Goal: Task Accomplishment & Management: Complete application form

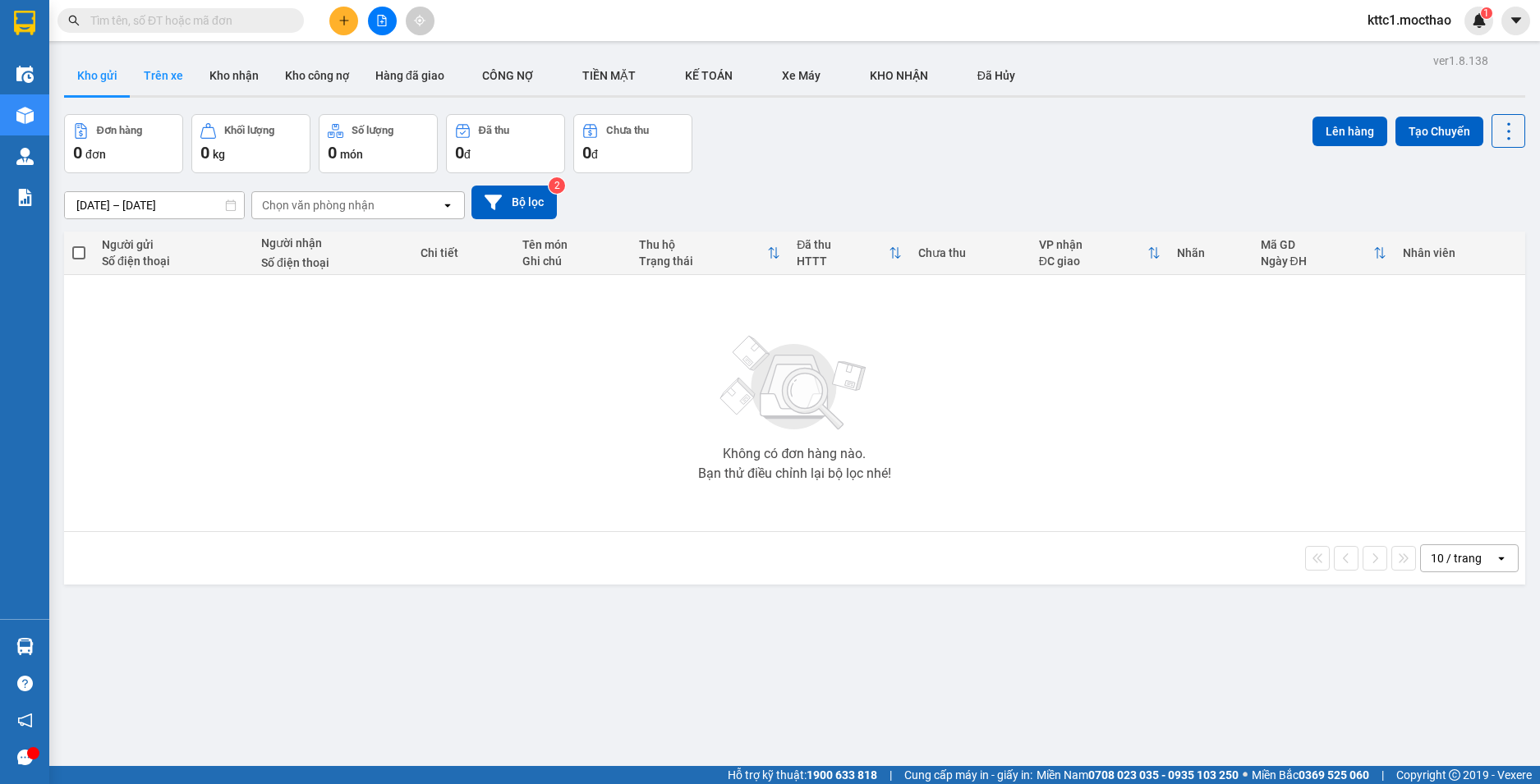
click at [157, 71] on button "Trên xe" at bounding box center [164, 76] width 65 height 40
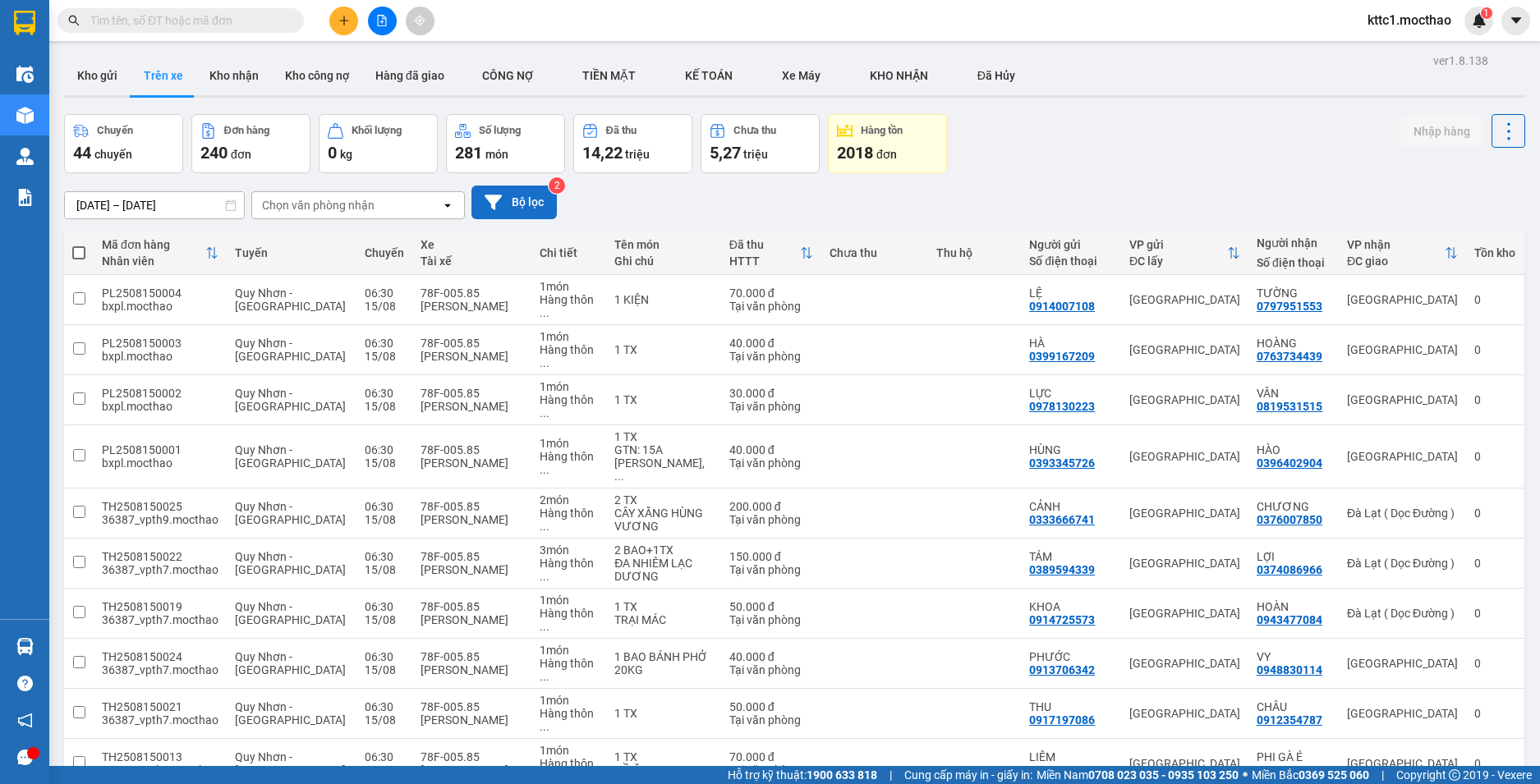
click at [500, 204] on icon at bounding box center [493, 202] width 17 height 17
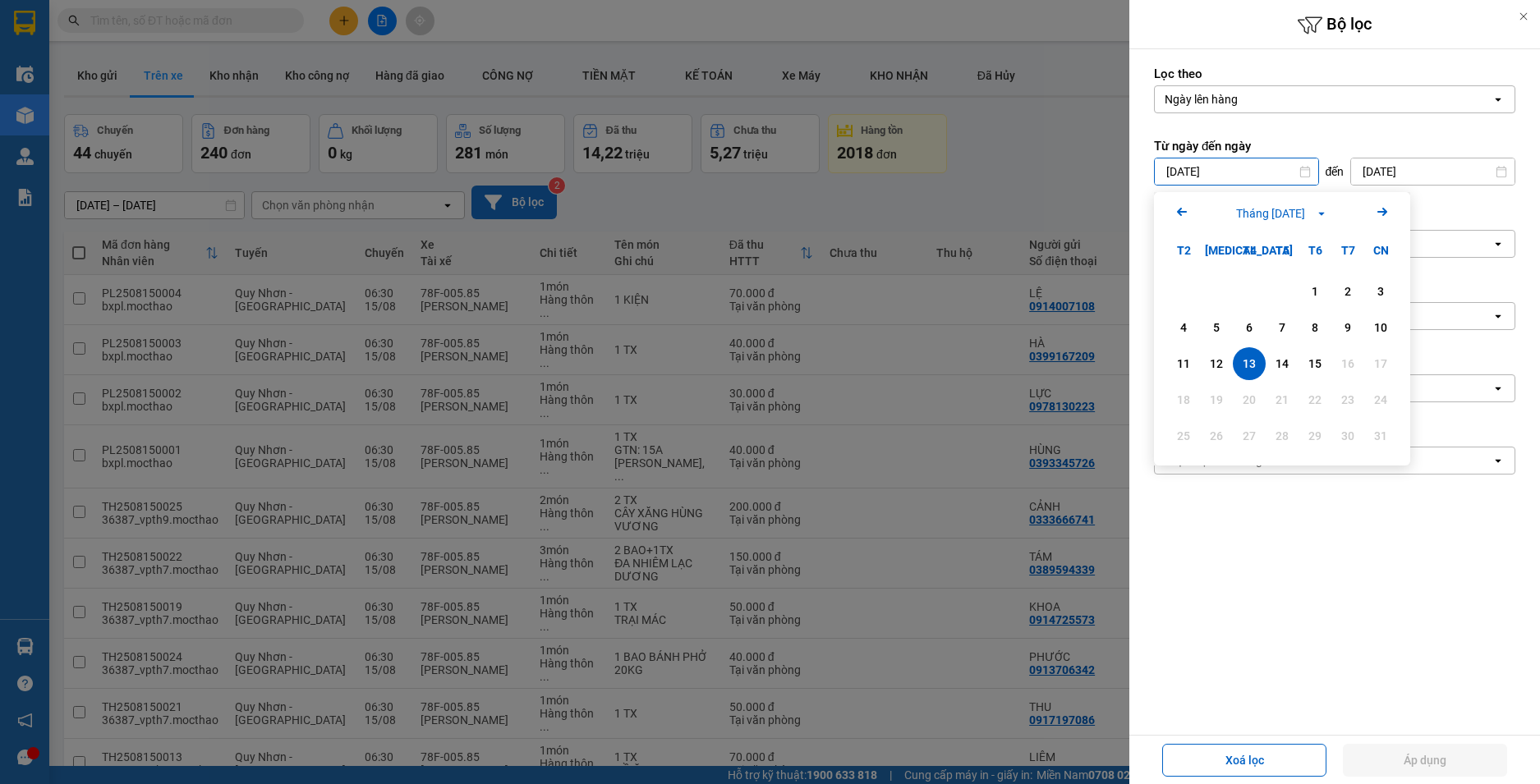
click at [1231, 167] on input "[DATE]" at bounding box center [1237, 171] width 164 height 26
click at [1316, 365] on div "15" at bounding box center [1314, 364] width 23 height 20
type input "[DATE]"
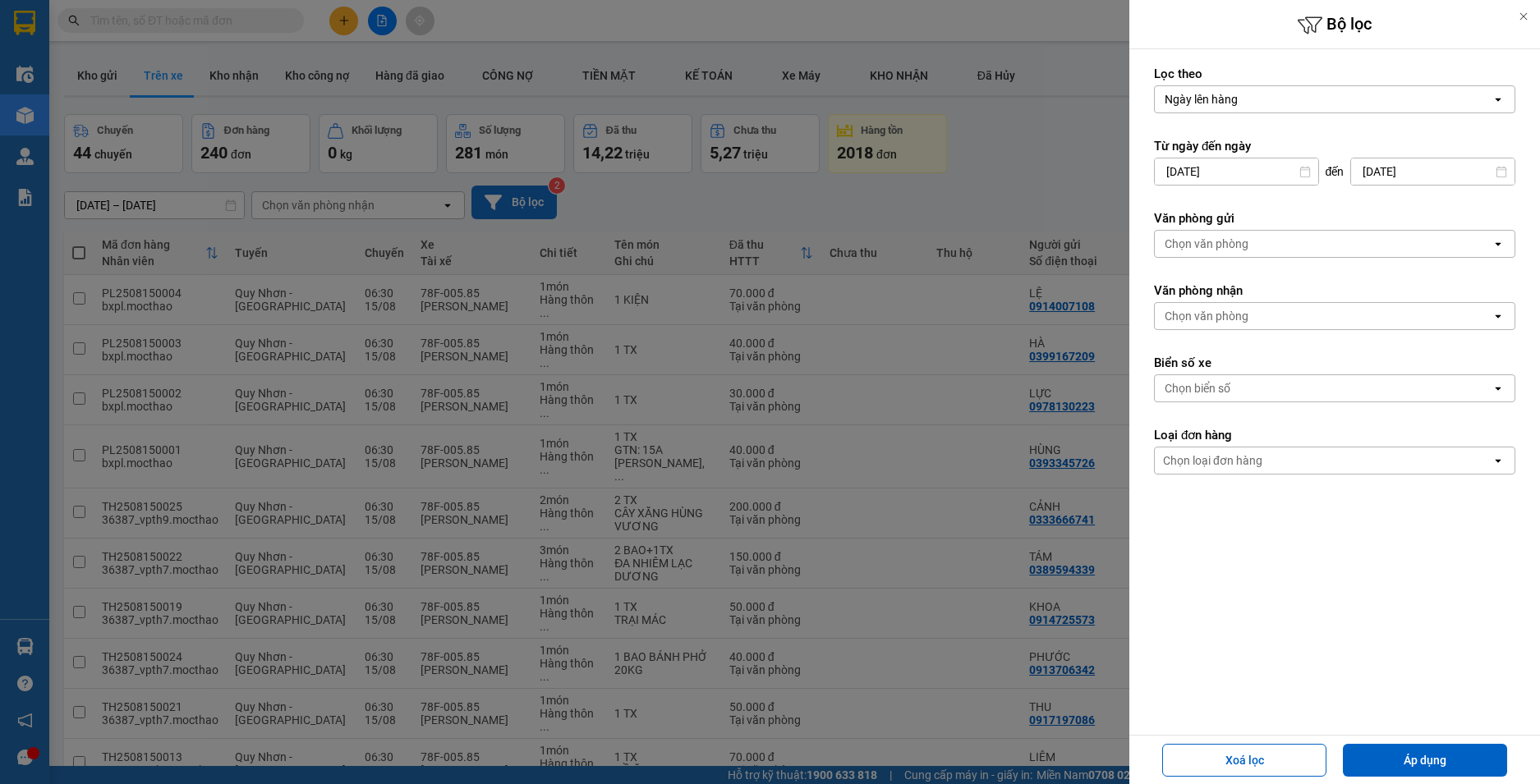
click at [1197, 247] on div "Chọn văn phòng" at bounding box center [1206, 244] width 84 height 16
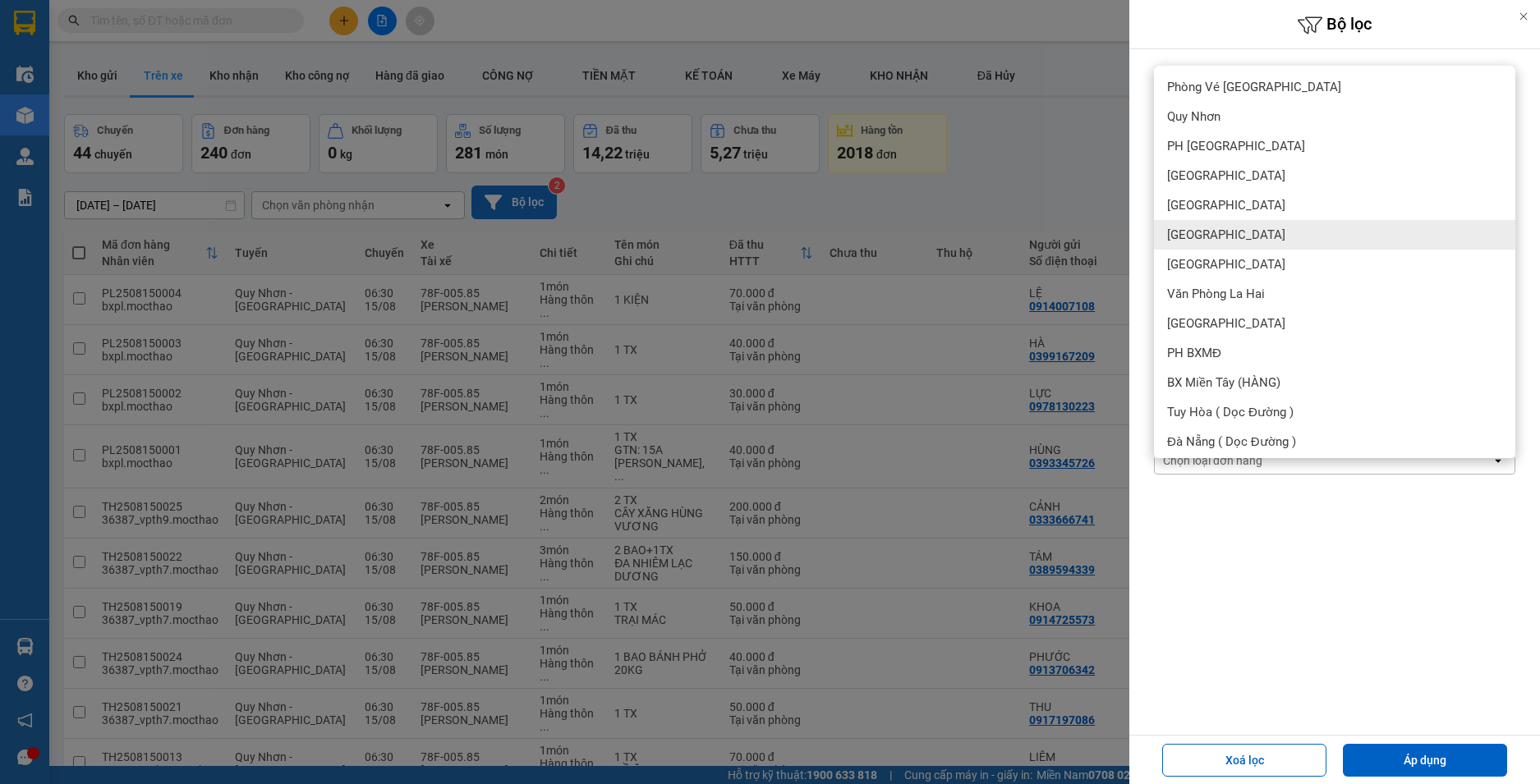
click at [1204, 230] on span "[GEOGRAPHIC_DATA]" at bounding box center [1225, 234] width 118 height 16
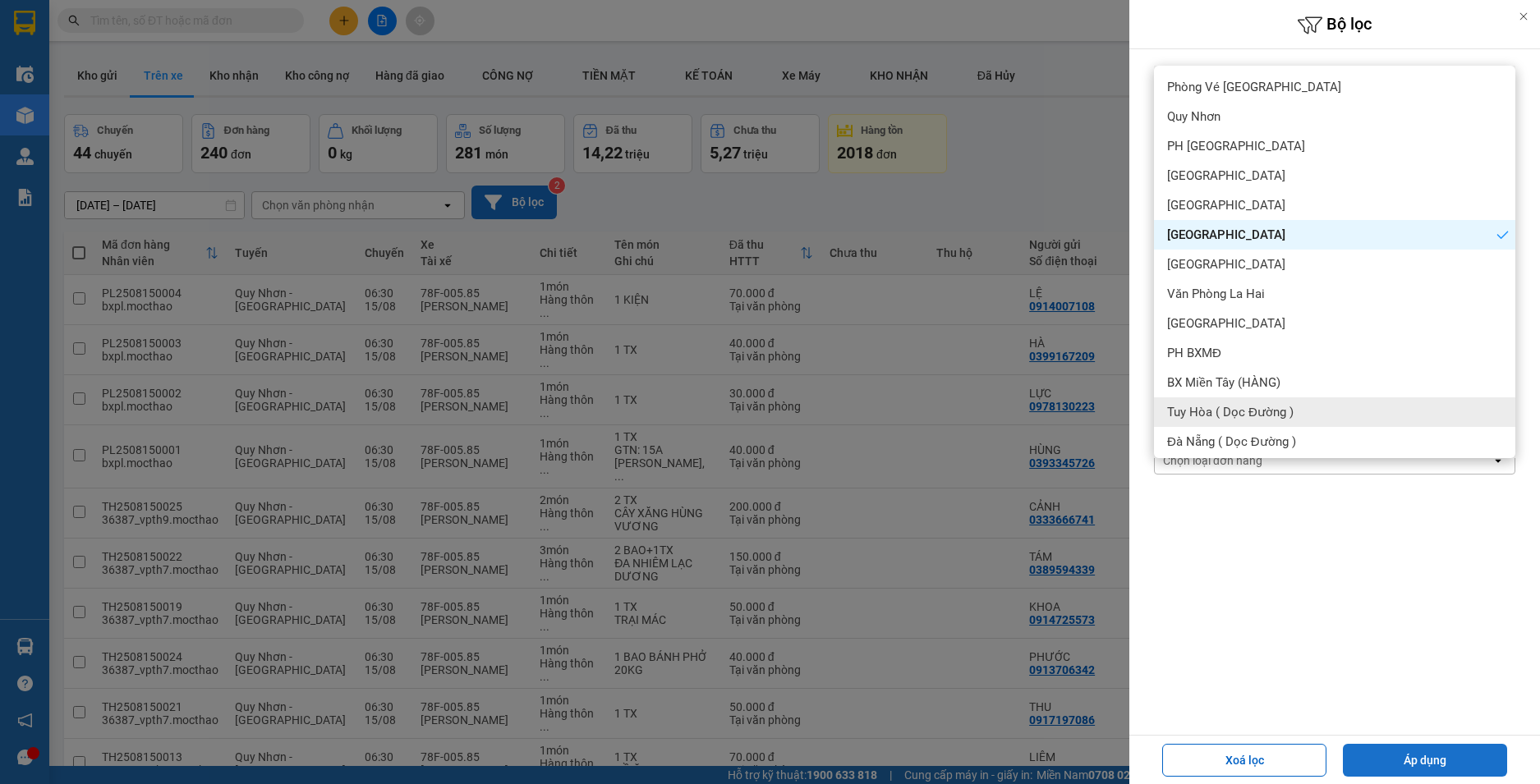
click at [1417, 764] on button "Áp dụng" at bounding box center [1425, 760] width 165 height 33
type input "[DATE] – [DATE]"
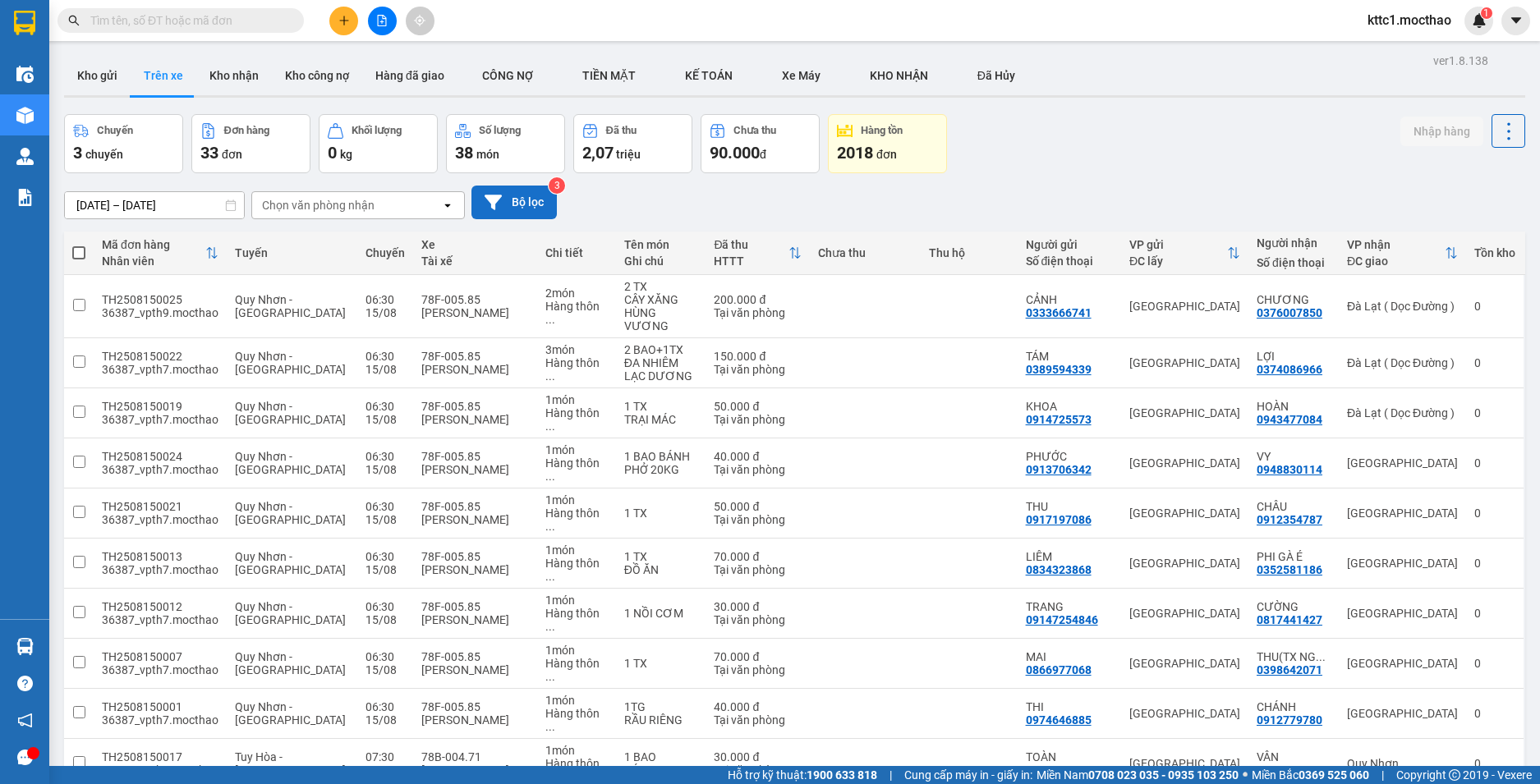
click at [1439, 669] on div "100 / trang" at bounding box center [1456, 661] width 98 height 29
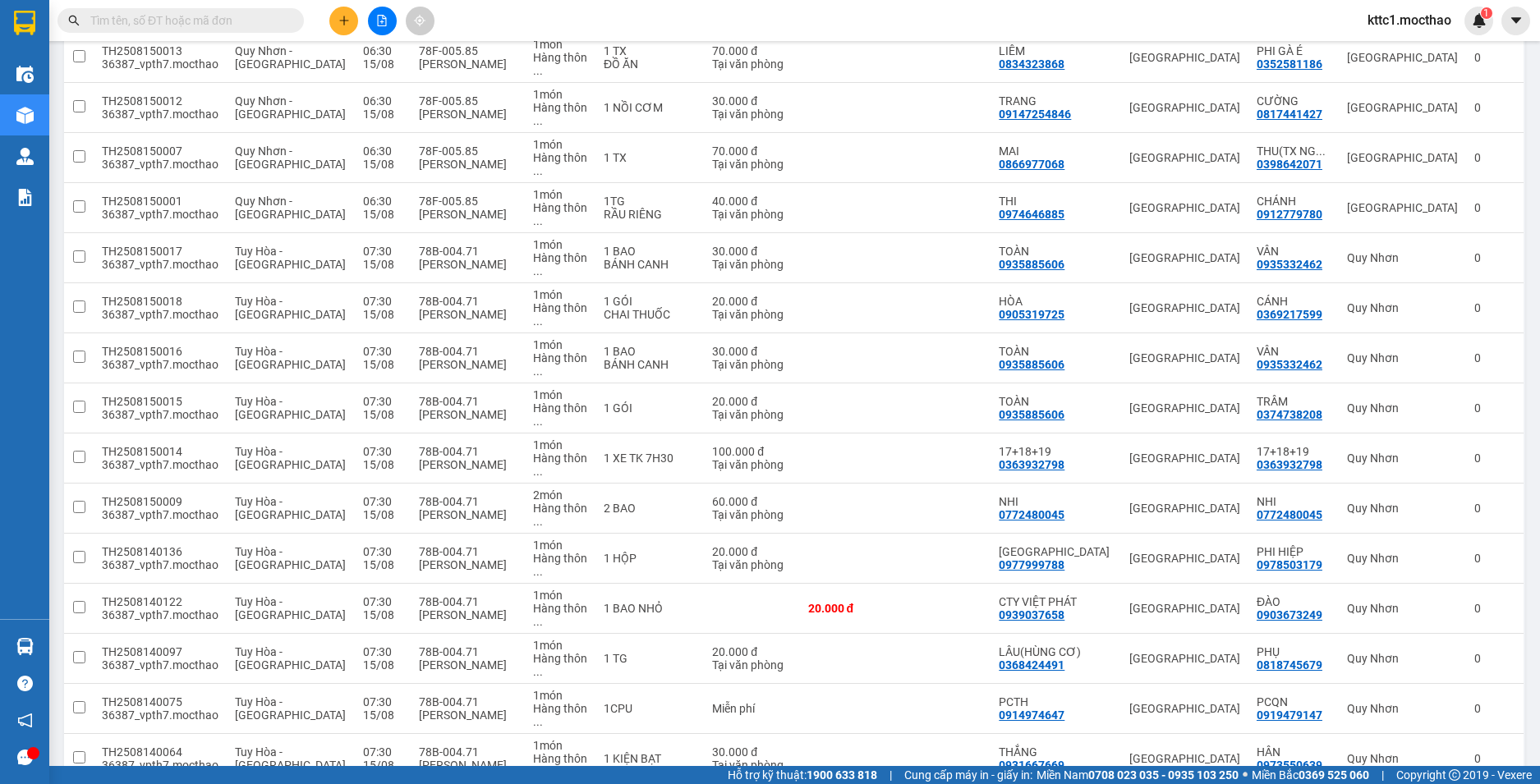
scroll to position [927, 0]
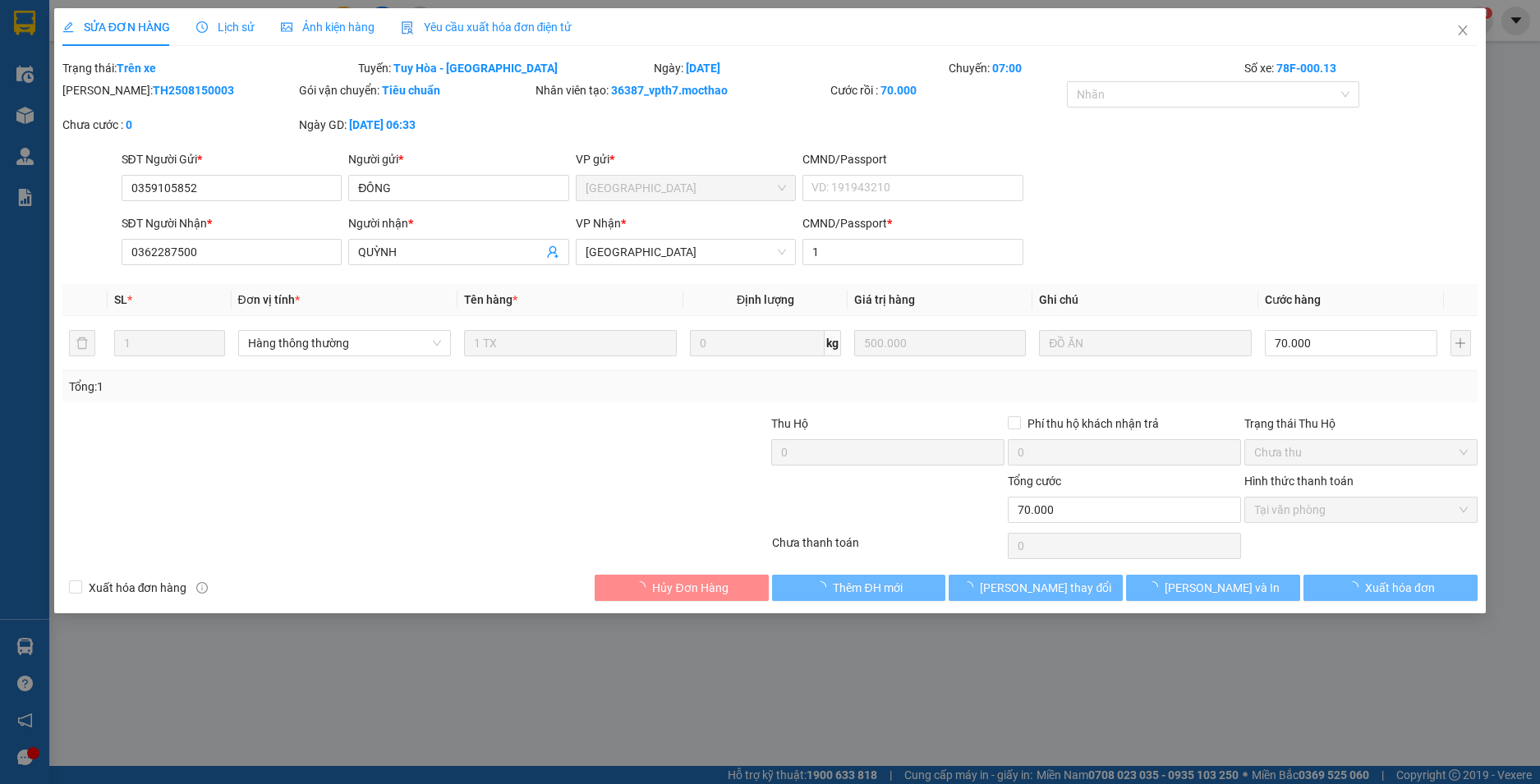
type input "0359105852"
type input "ĐÔNG"
type input "0362287500"
type input "QUỲNH"
type input "1"
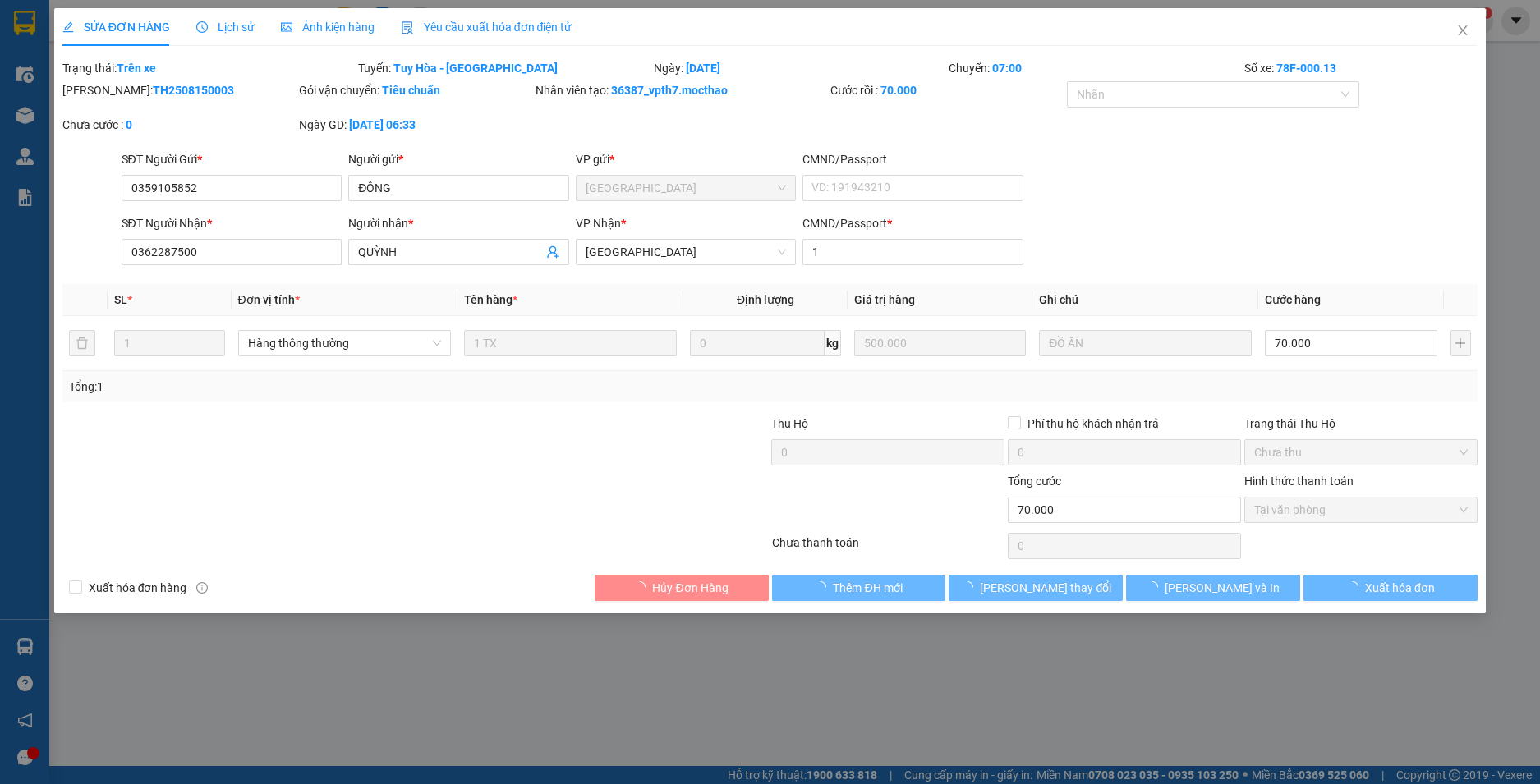
type input "70.000"
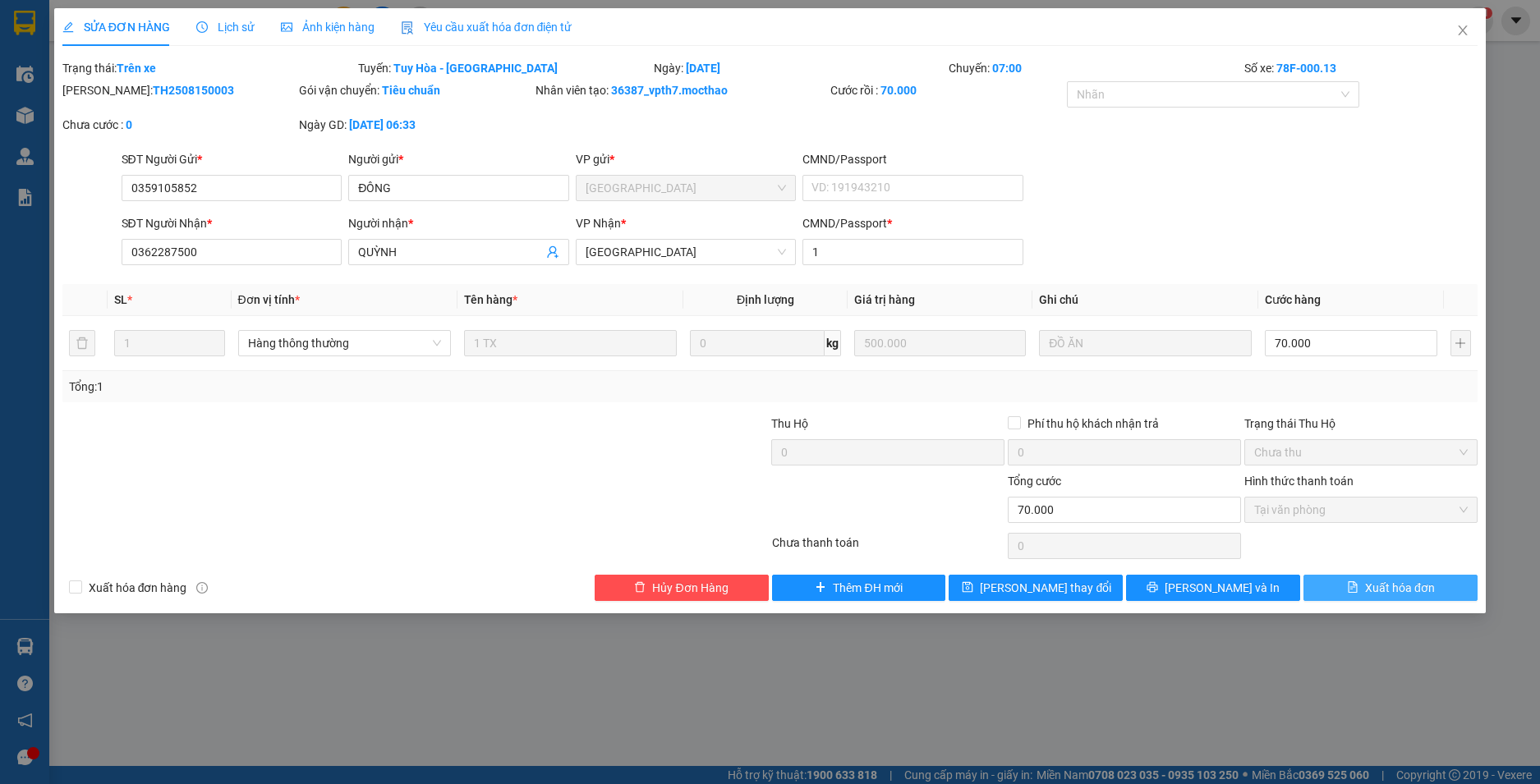
click at [1410, 599] on button "Xuất hóa đơn" at bounding box center [1390, 588] width 174 height 26
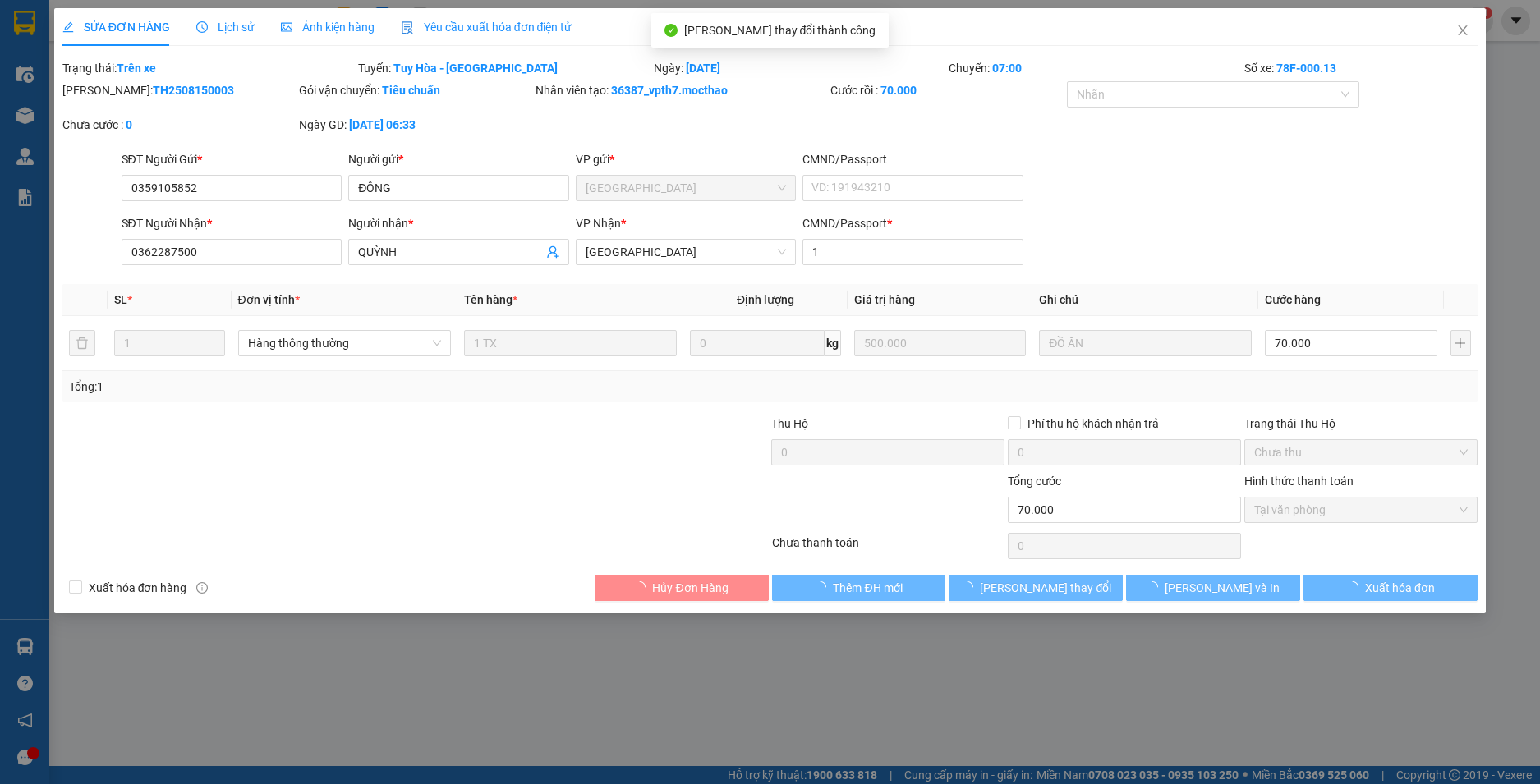
checkbox input "true"
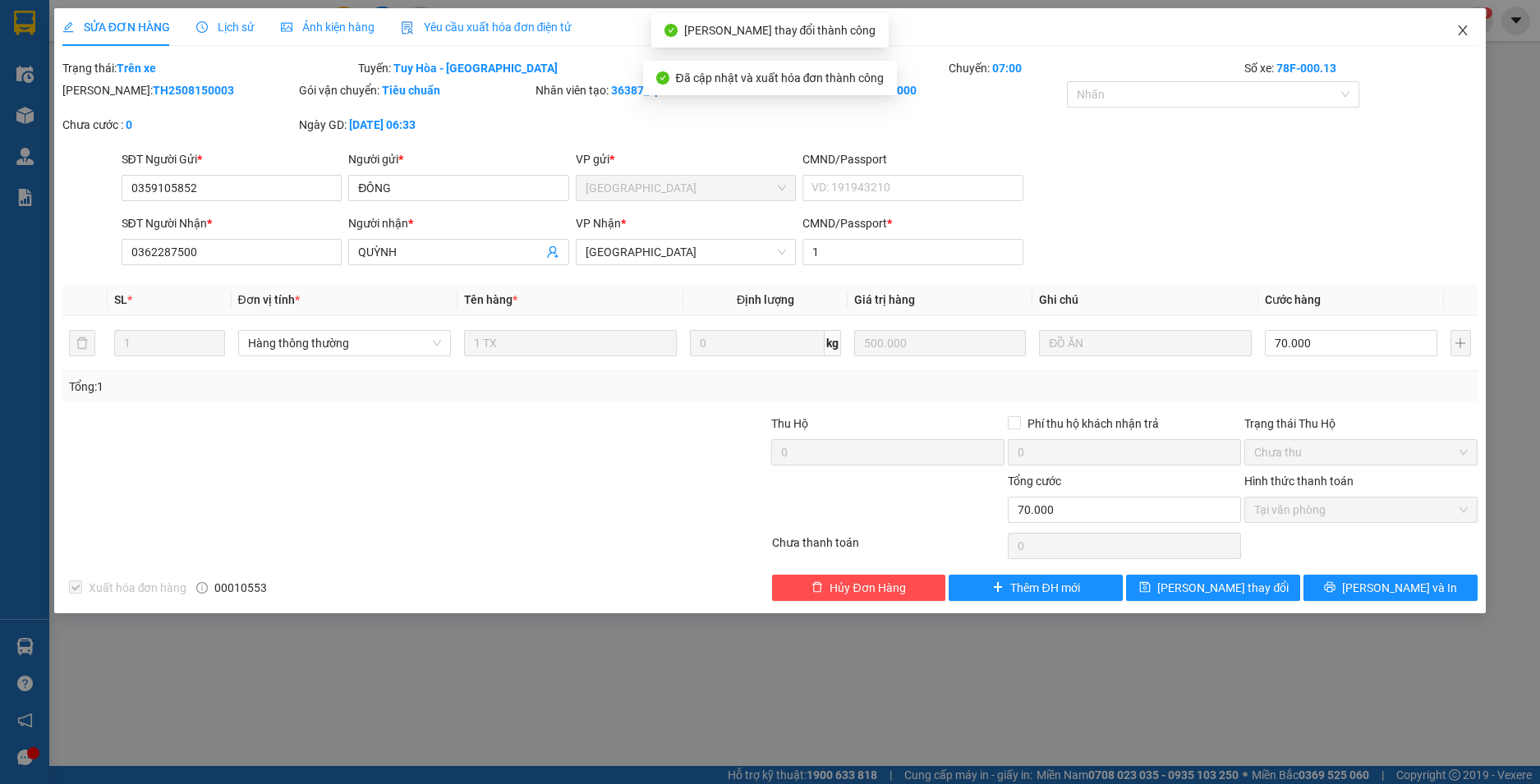
click at [1466, 28] on icon "close" at bounding box center [1462, 30] width 13 height 13
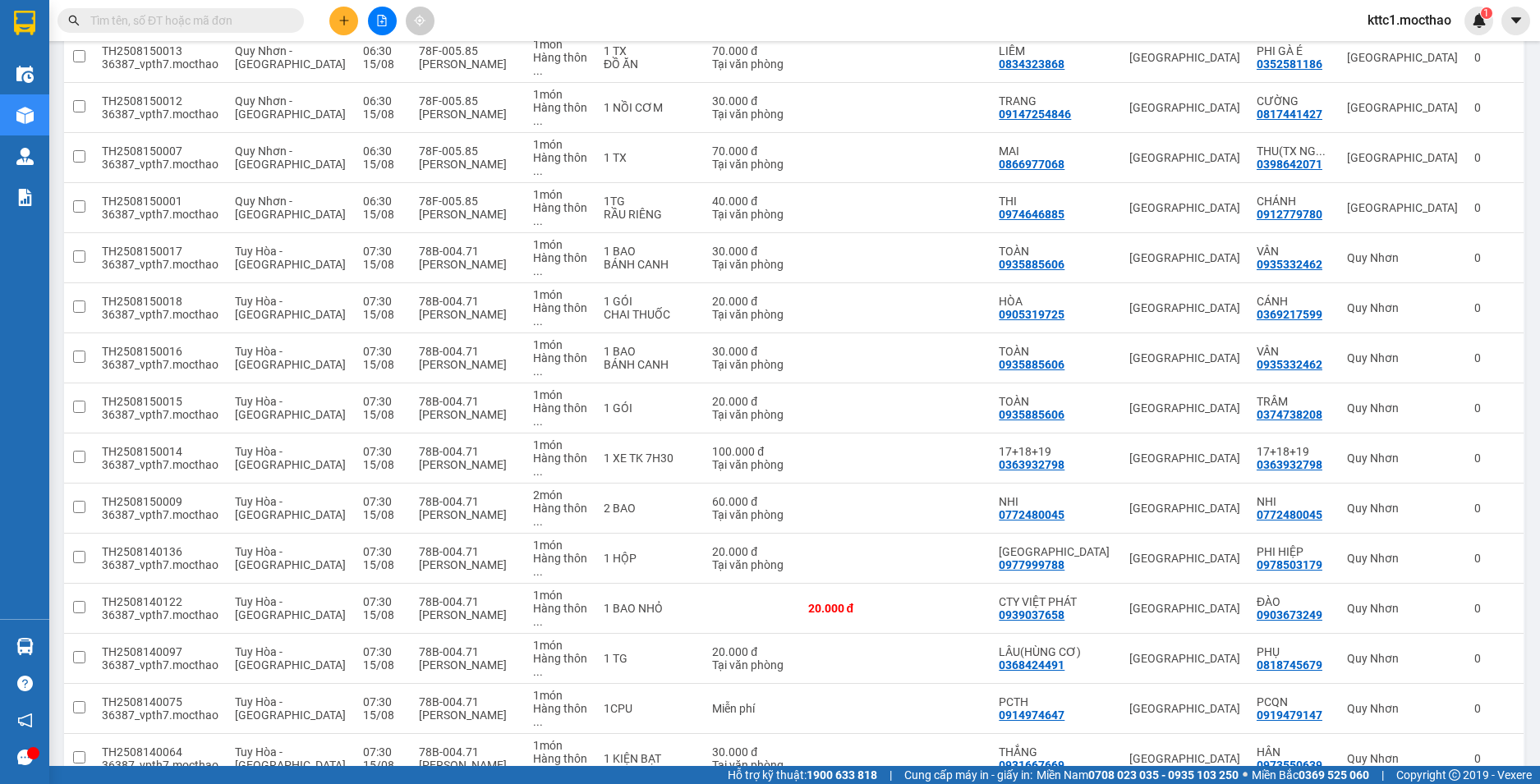
scroll to position [927, 0]
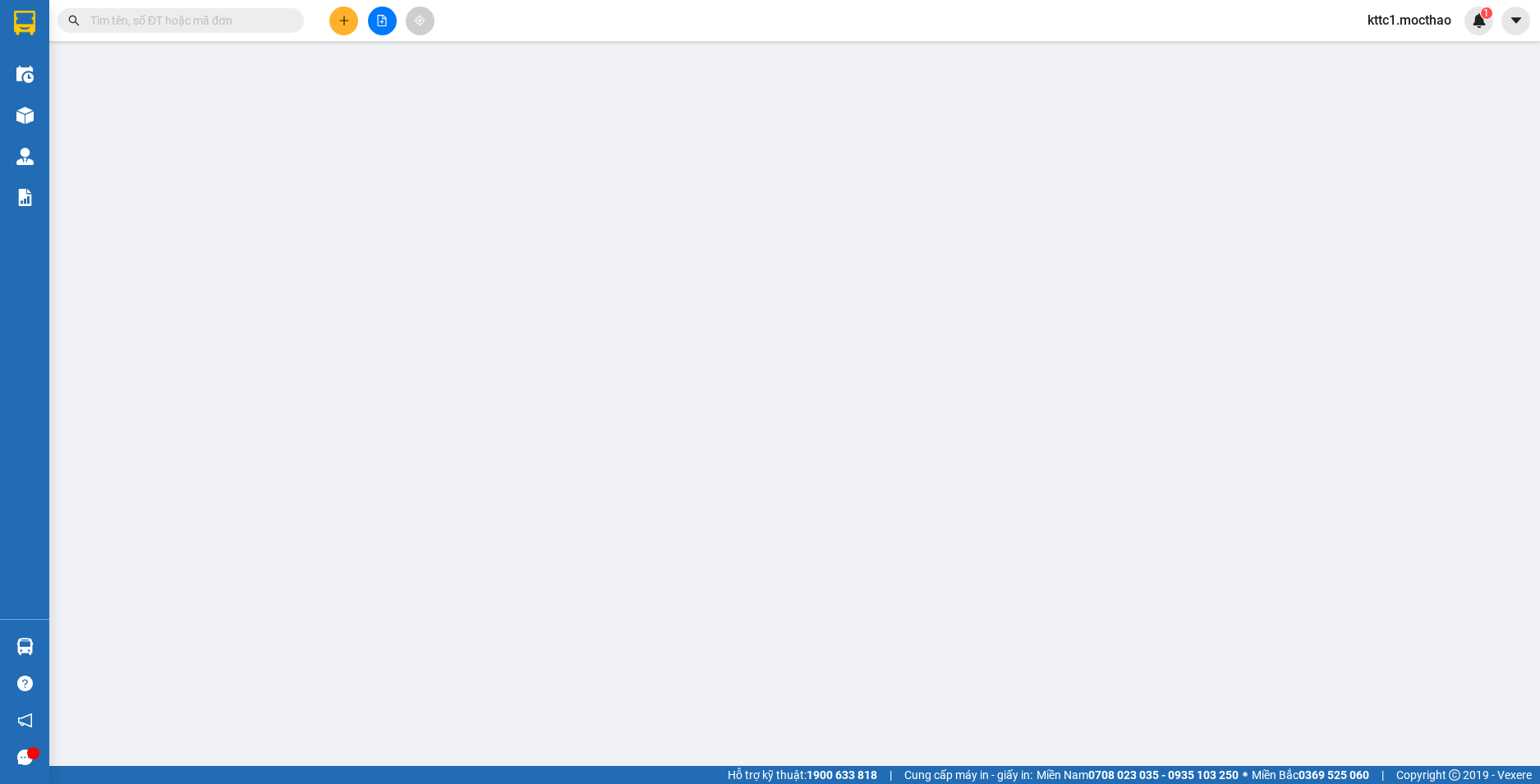
type input "0355671837"
type input "QUÝ"
type input "0362205510"
type input "QUYÊN"
type input "1"
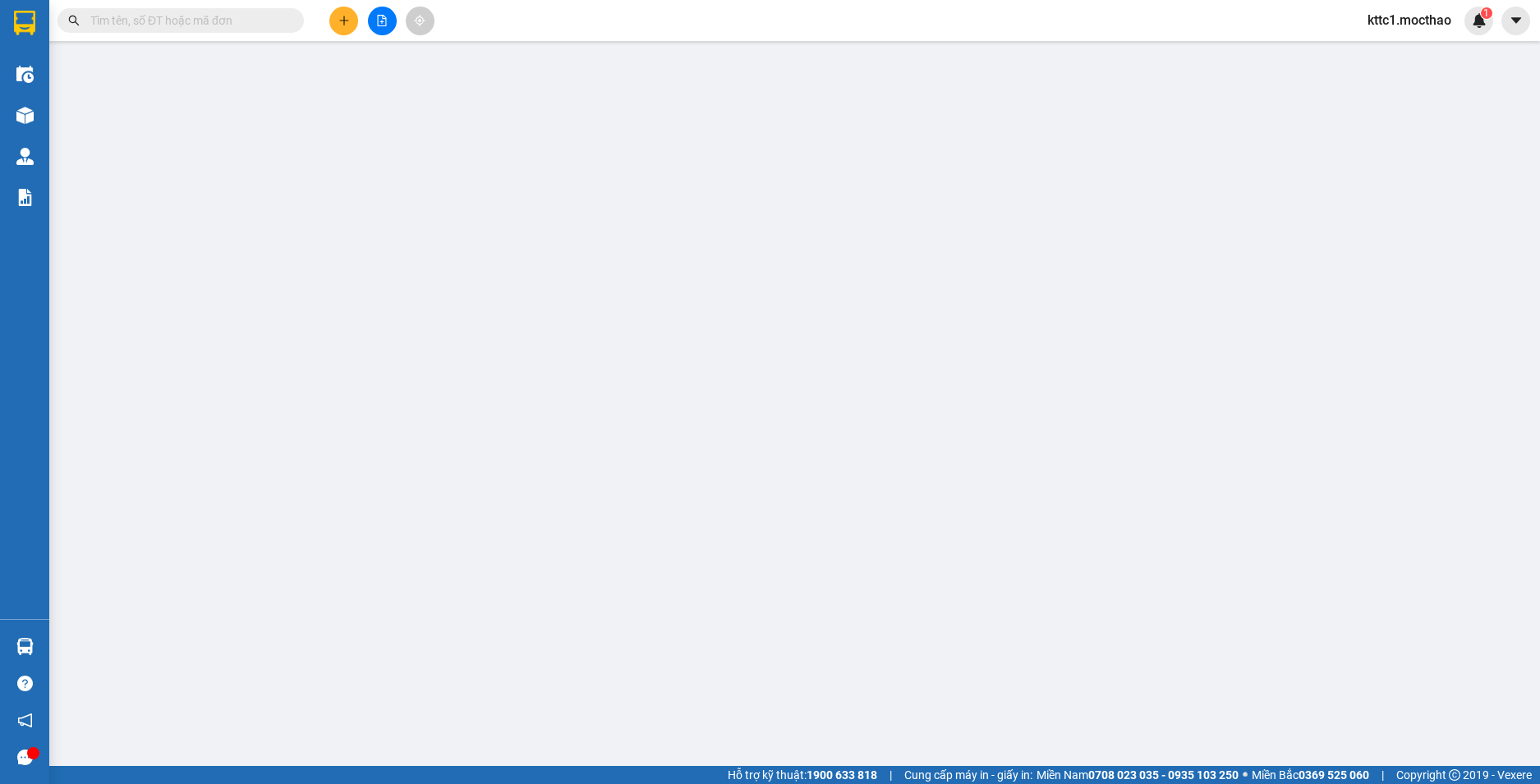
type input "70.000"
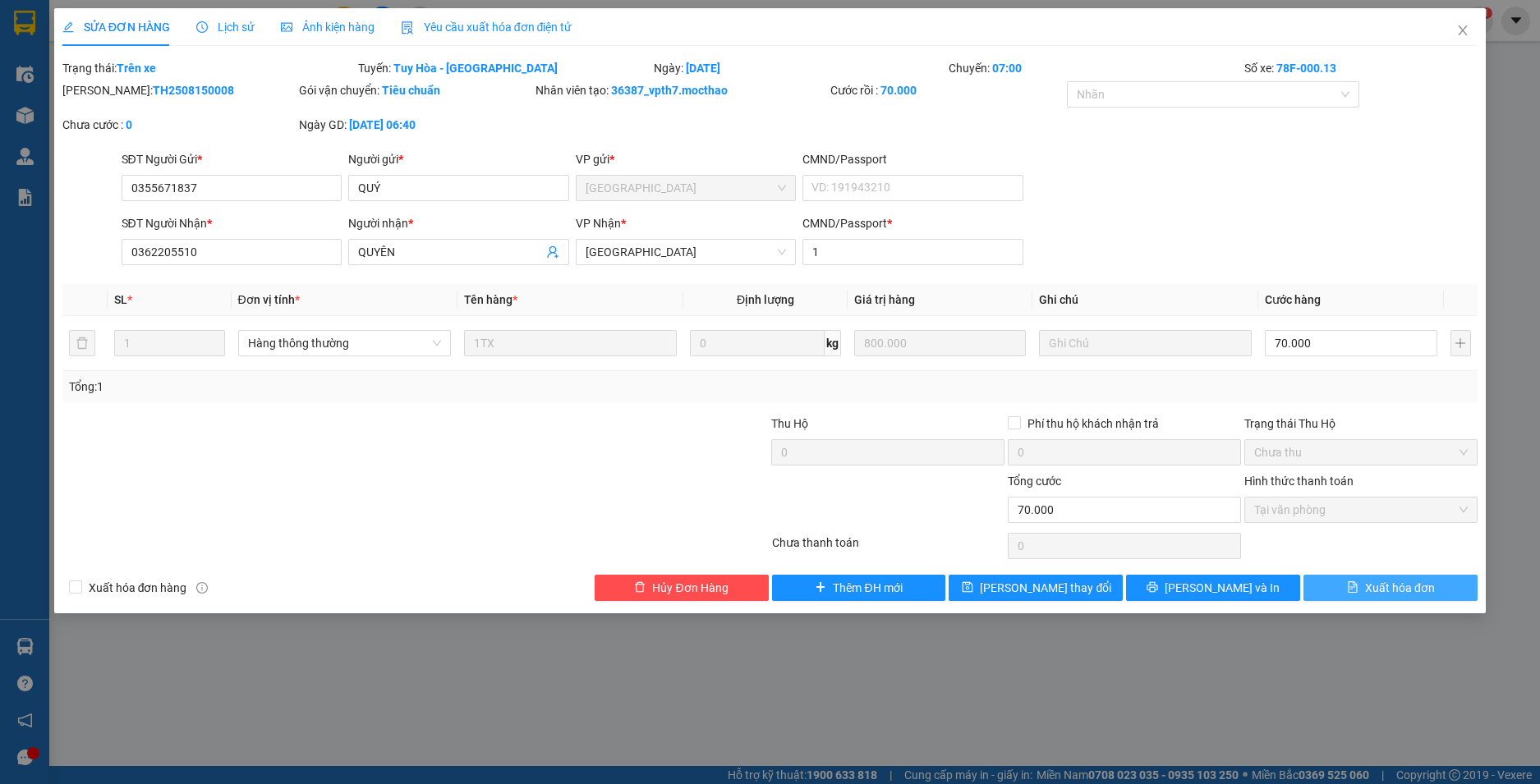
drag, startPoint x: 1416, startPoint y: 588, endPoint x: 1385, endPoint y: 582, distance: 31.6
click at [1416, 588] on span "Xuất hóa đơn" at bounding box center [1400, 588] width 70 height 18
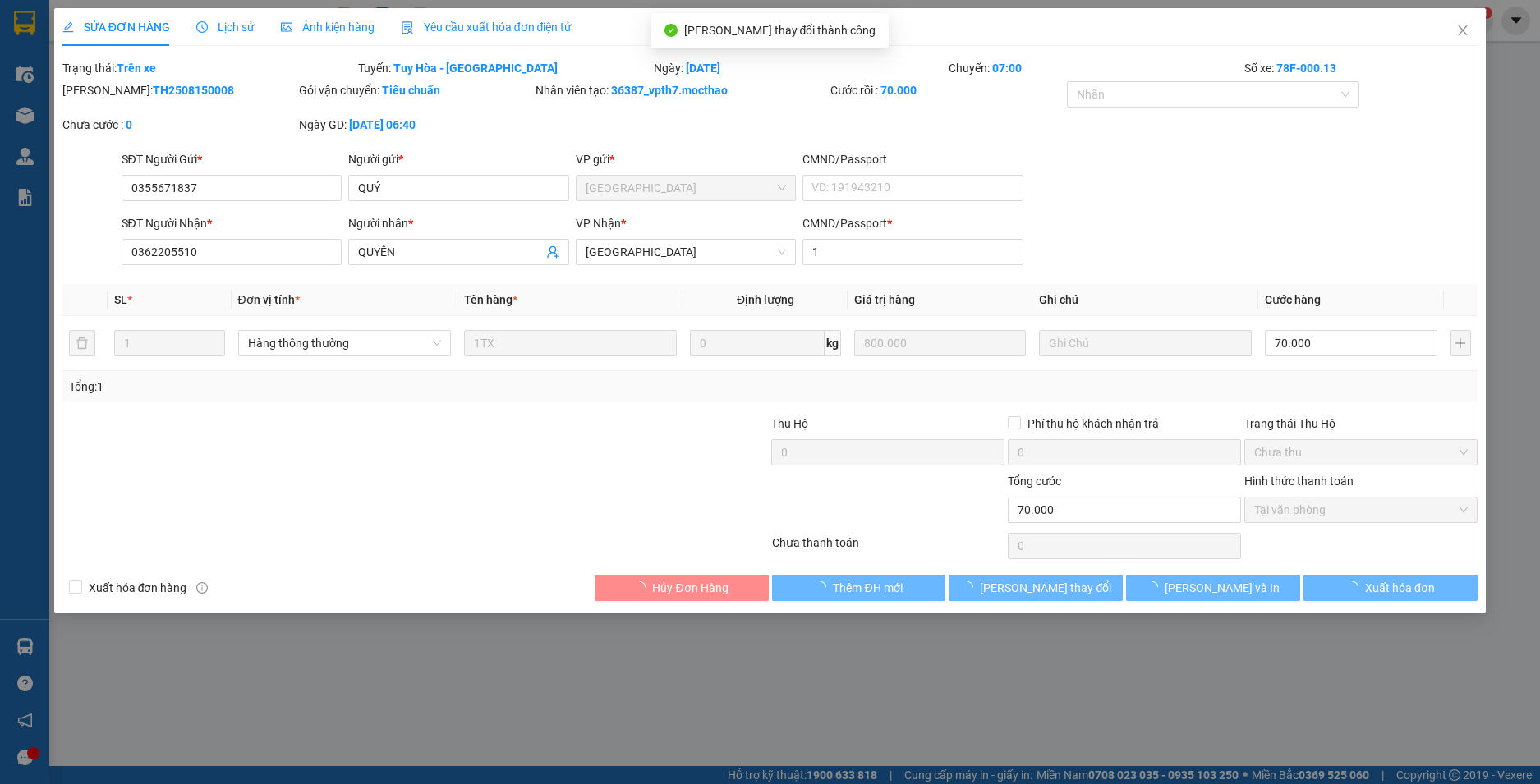
checkbox input "true"
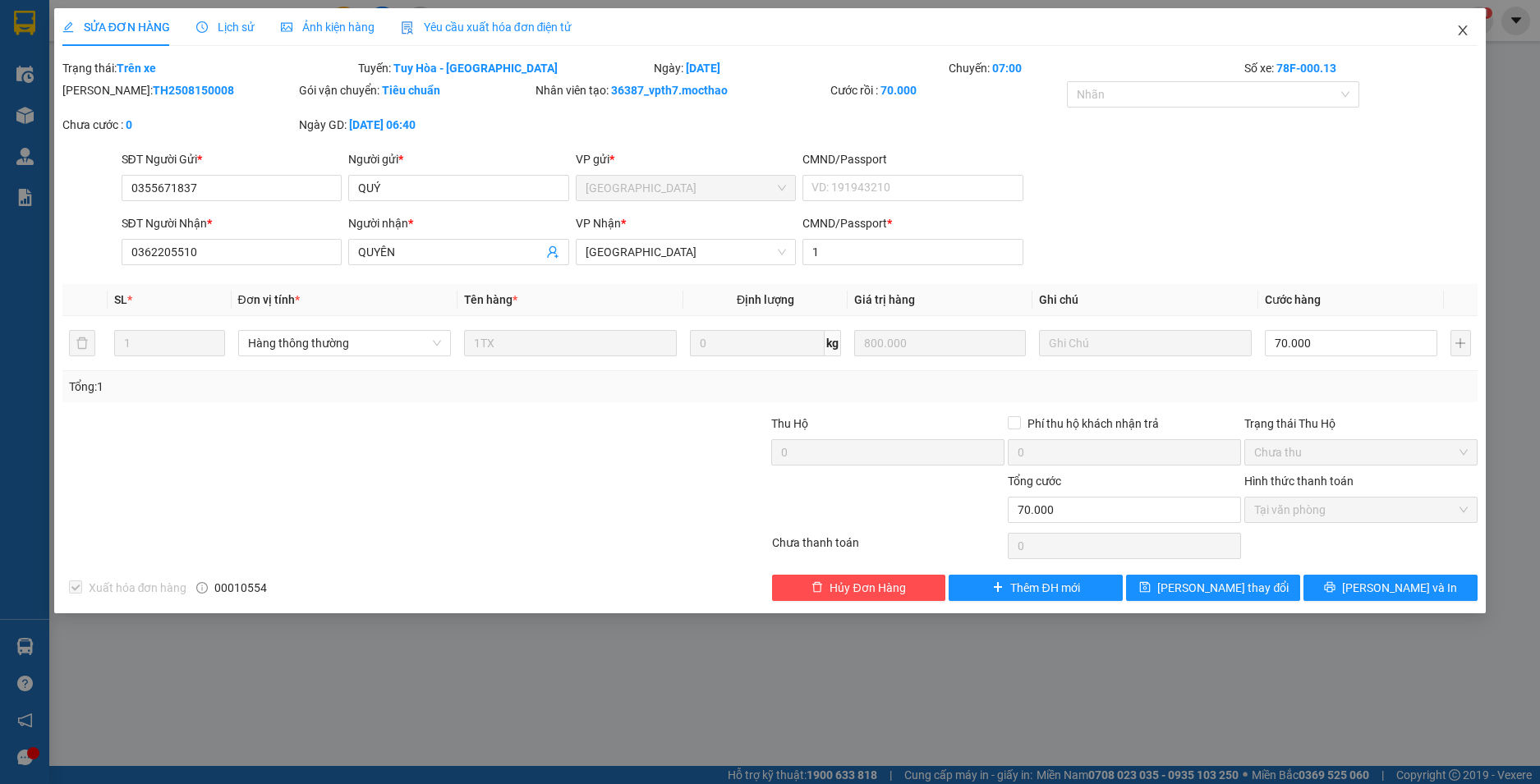
click at [1468, 28] on icon "close" at bounding box center [1462, 30] width 13 height 13
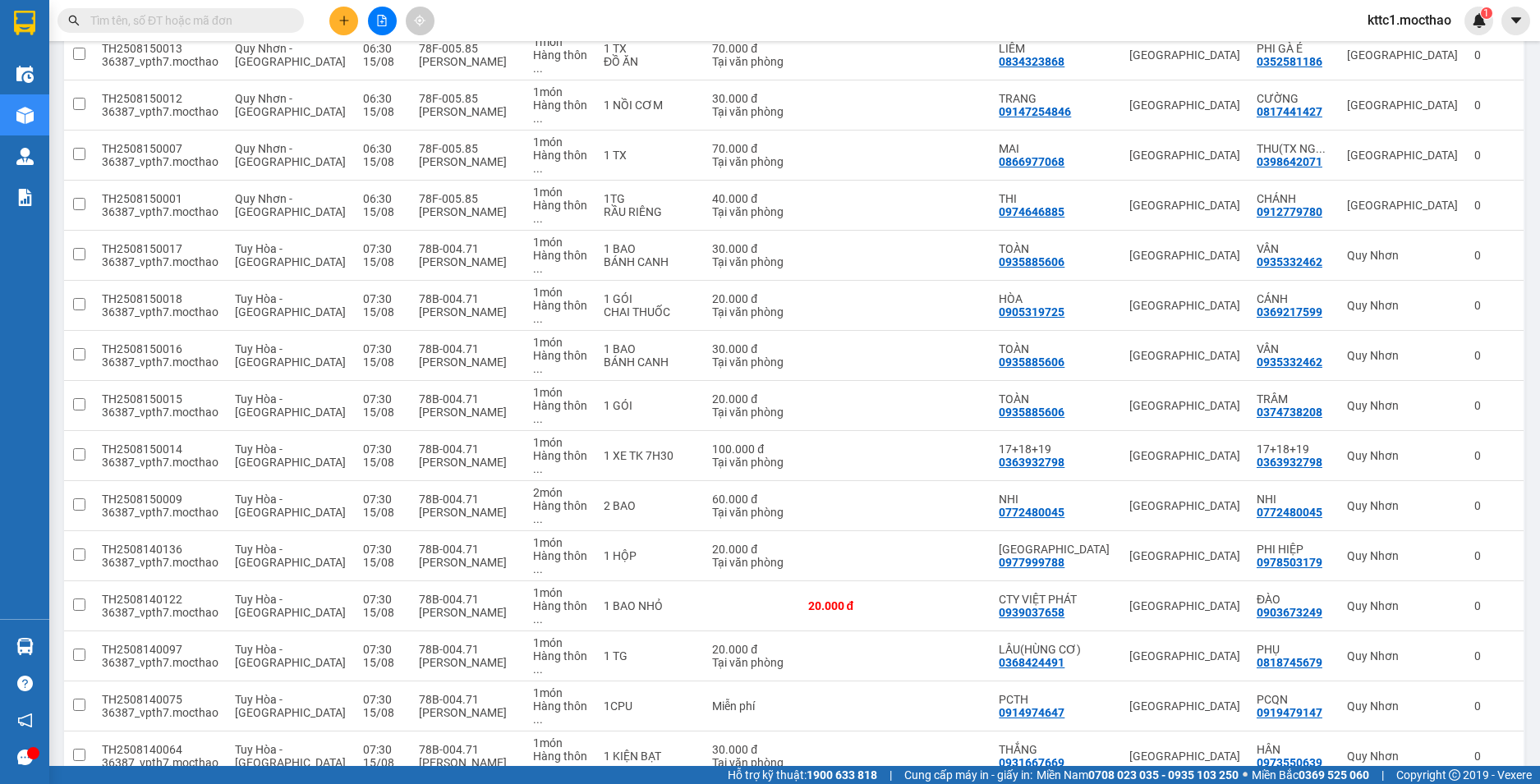
scroll to position [927, 0]
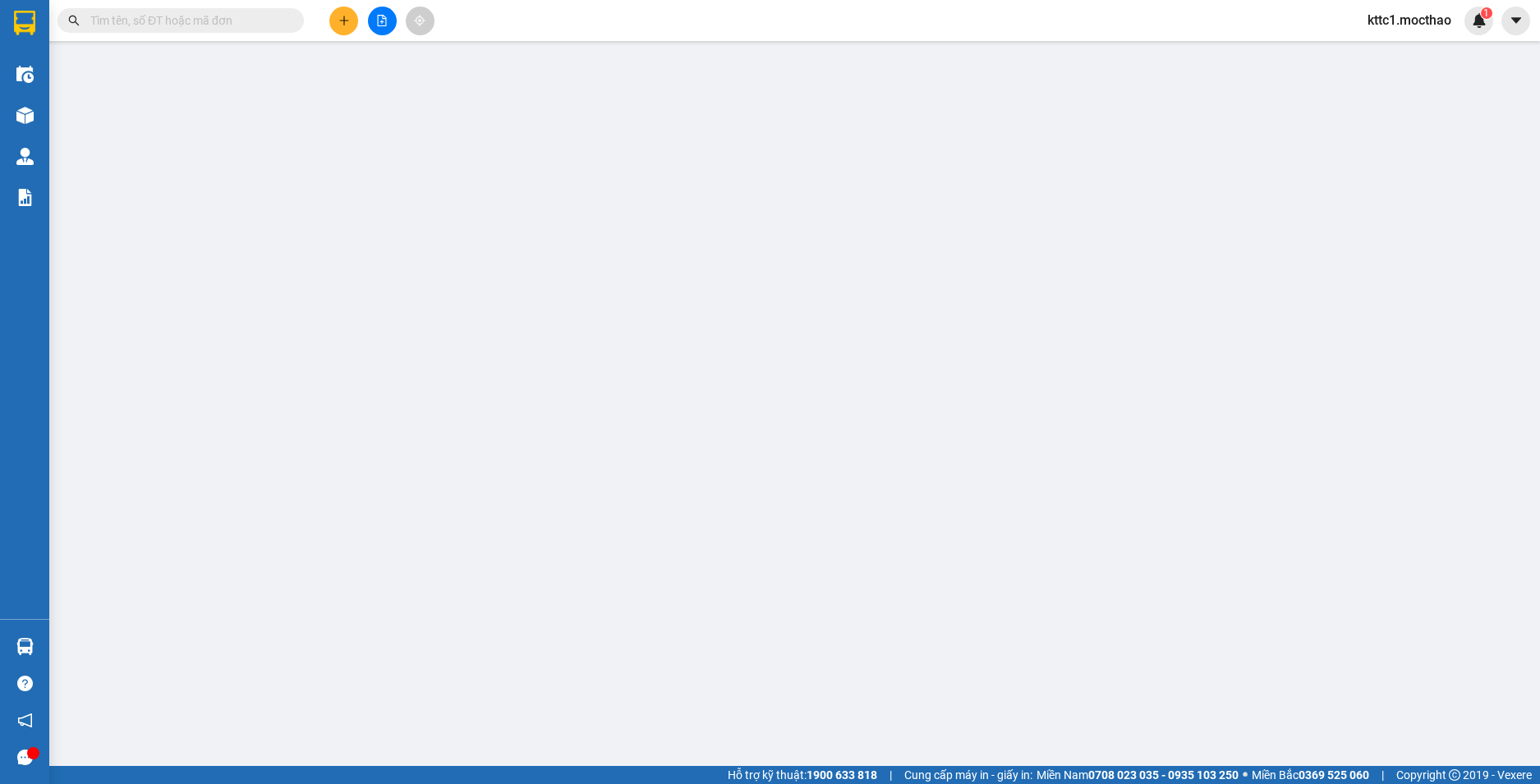
type input "0766564549"
type input "THÔNG"
type input "0935468022"
type input "THƯƠNG"
type input "0"
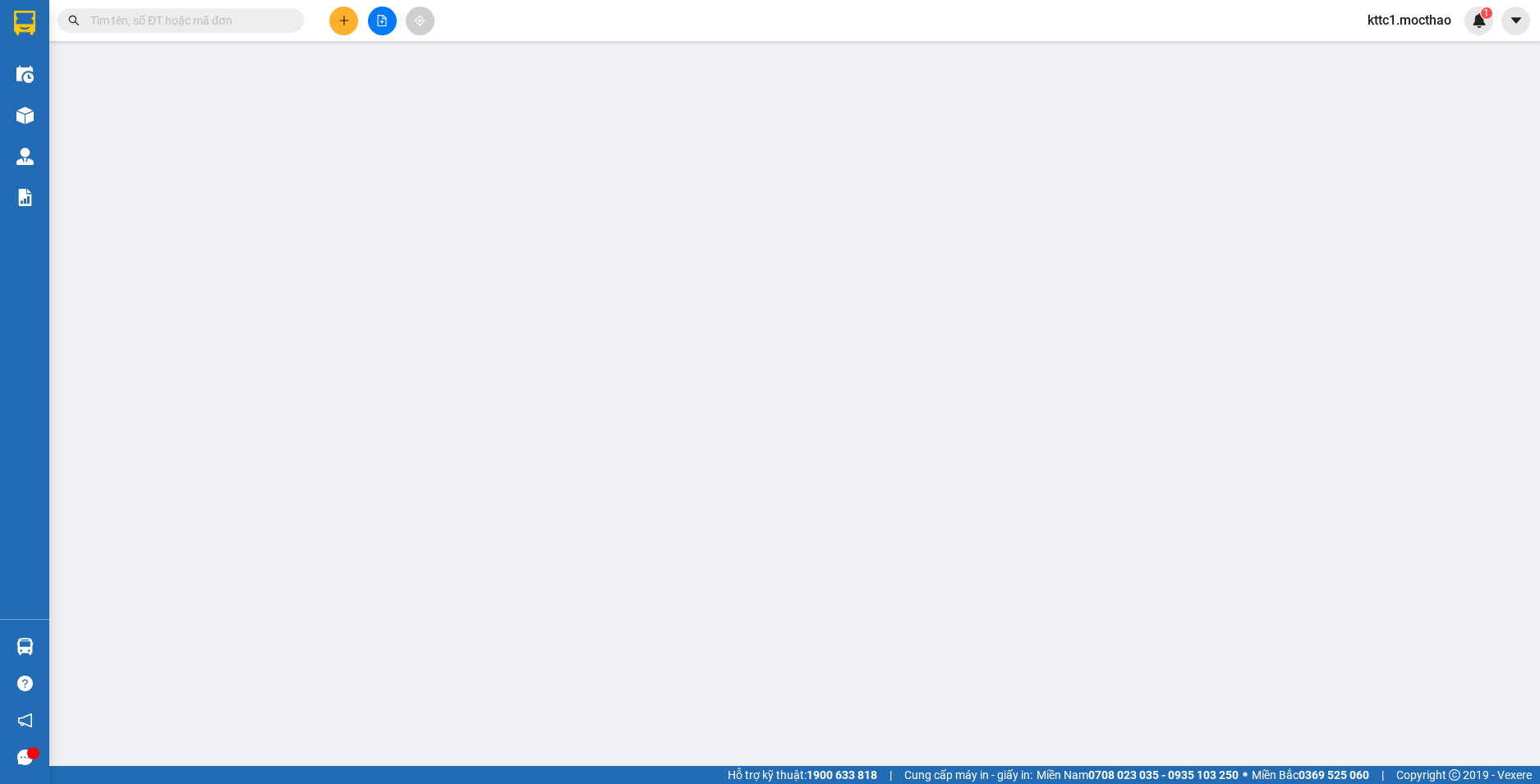
type input "50.000"
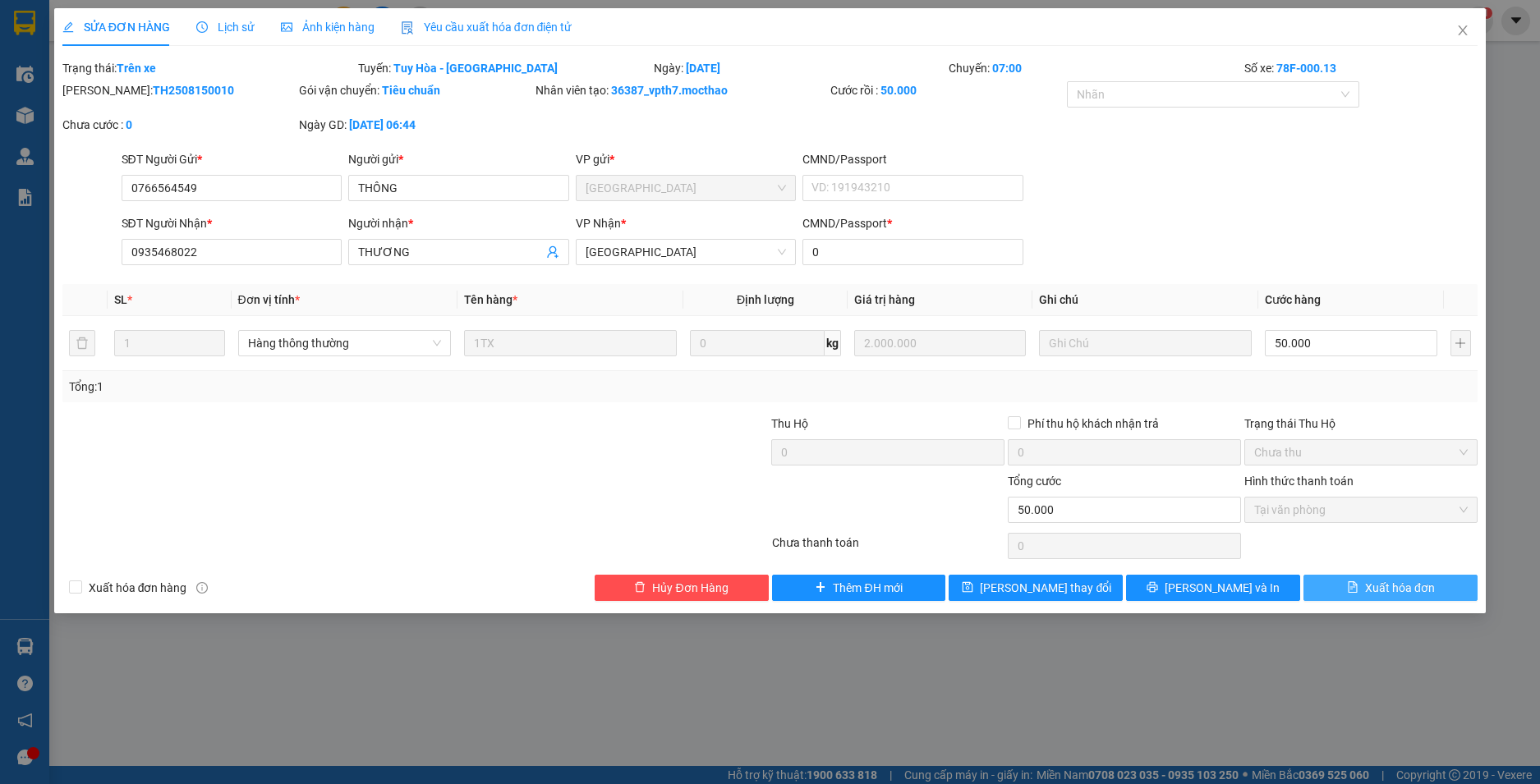
click at [1401, 589] on span "Xuất hóa đơn" at bounding box center [1400, 588] width 70 height 18
checkbox input "true"
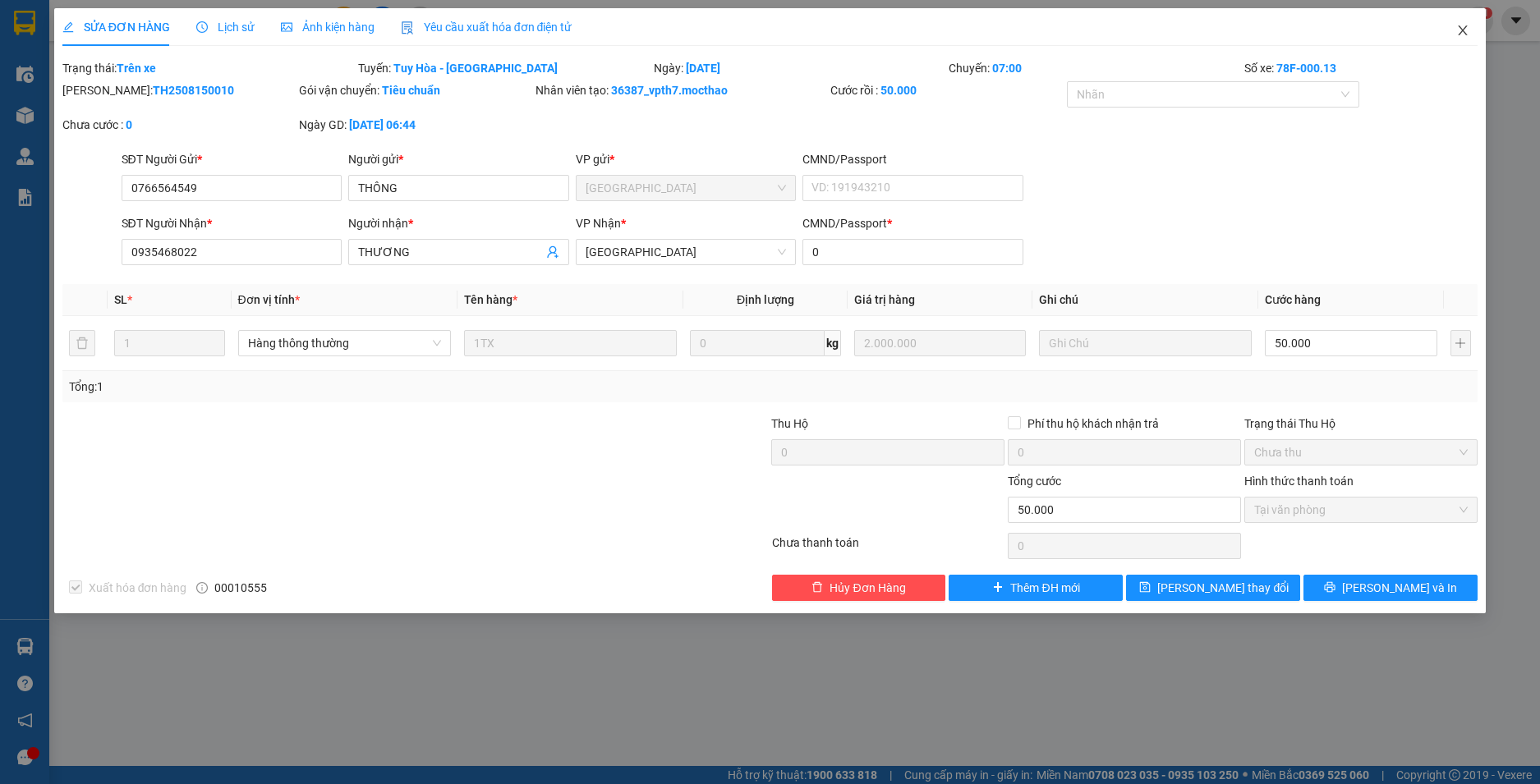
click at [1468, 26] on icon "close" at bounding box center [1462, 30] width 13 height 13
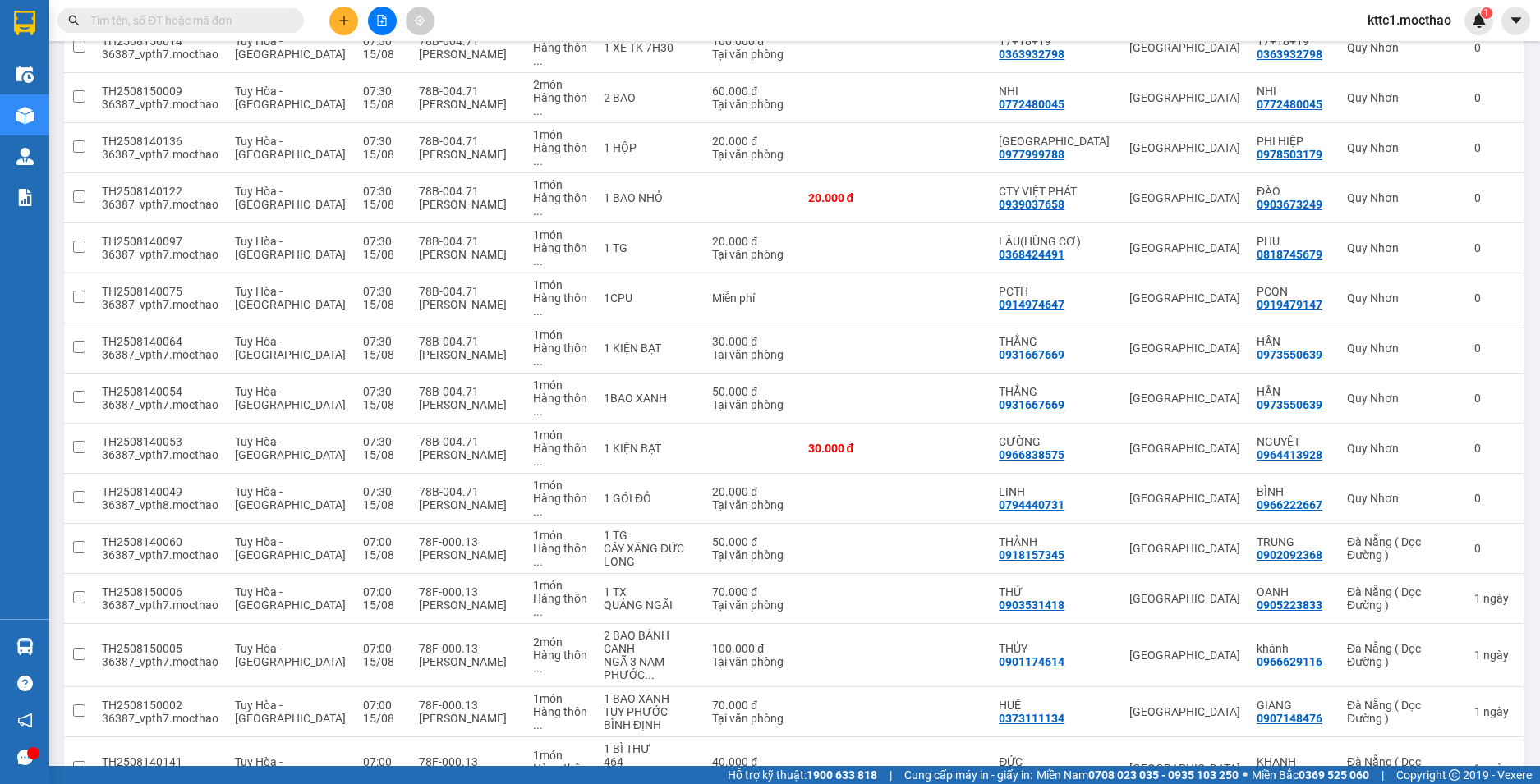
scroll to position [927, 0]
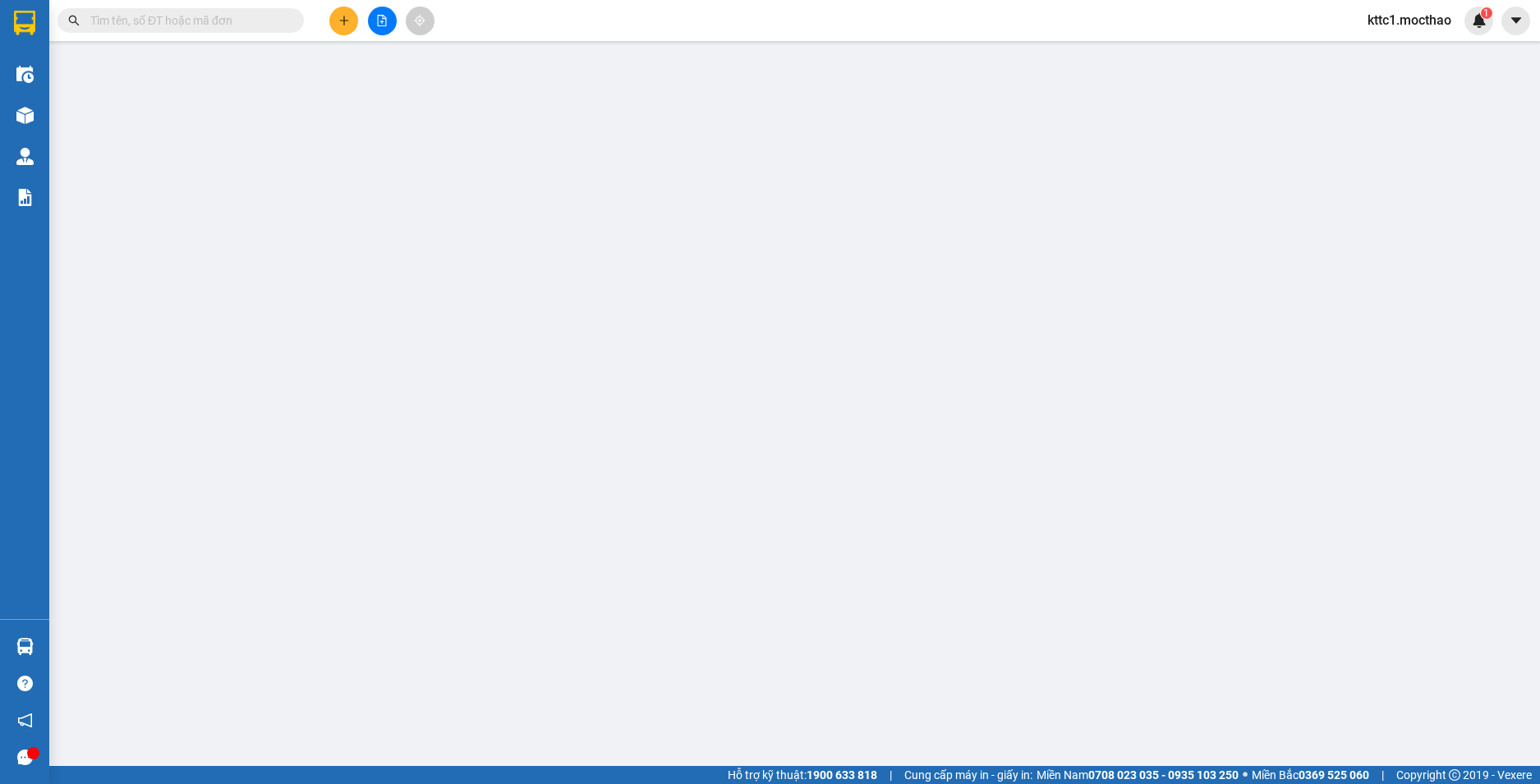
type input "0385373860"
type input "B13+16+18"
type input "0385373860"
type input "B13+16+18"
type input "1"
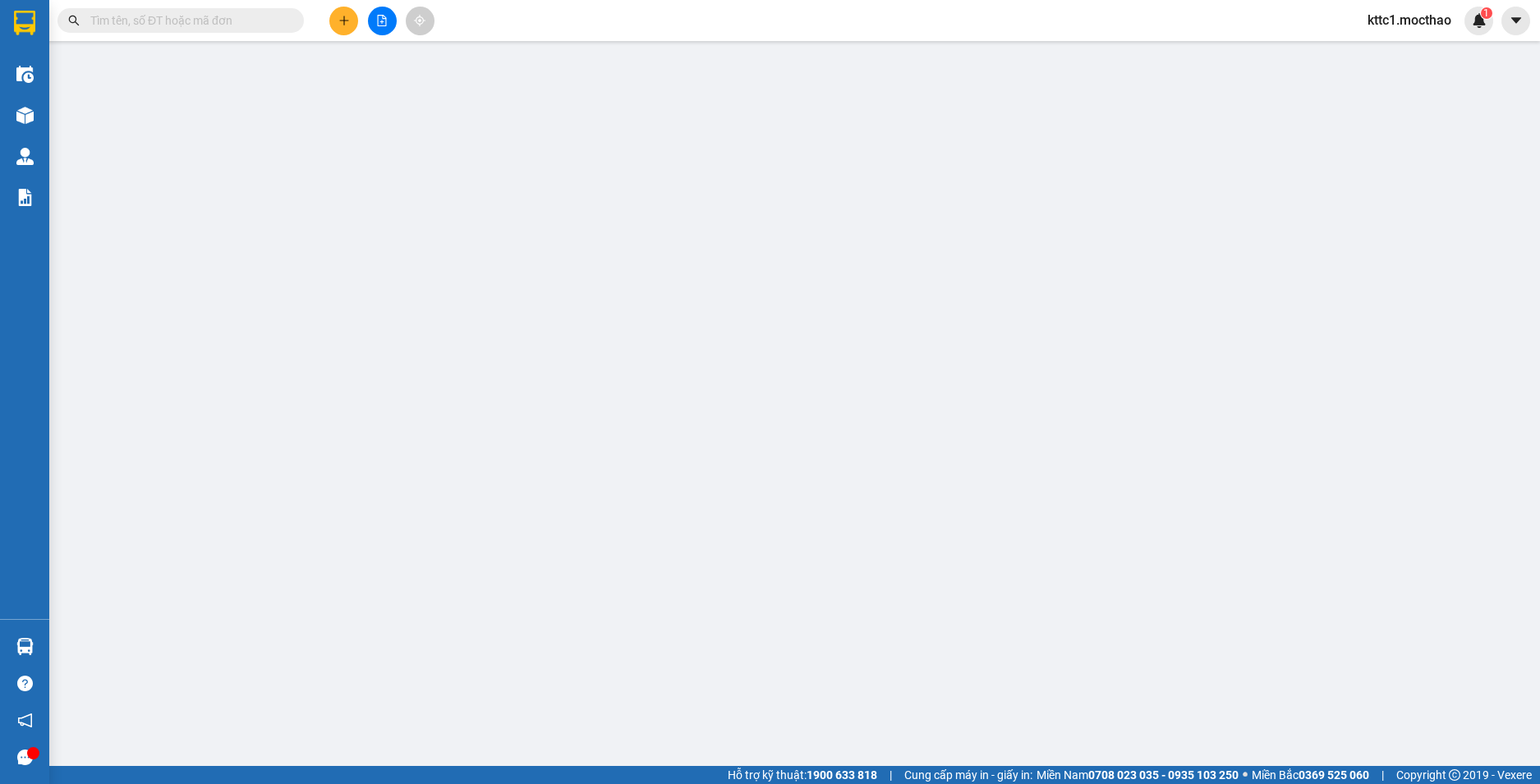
type input "450.000"
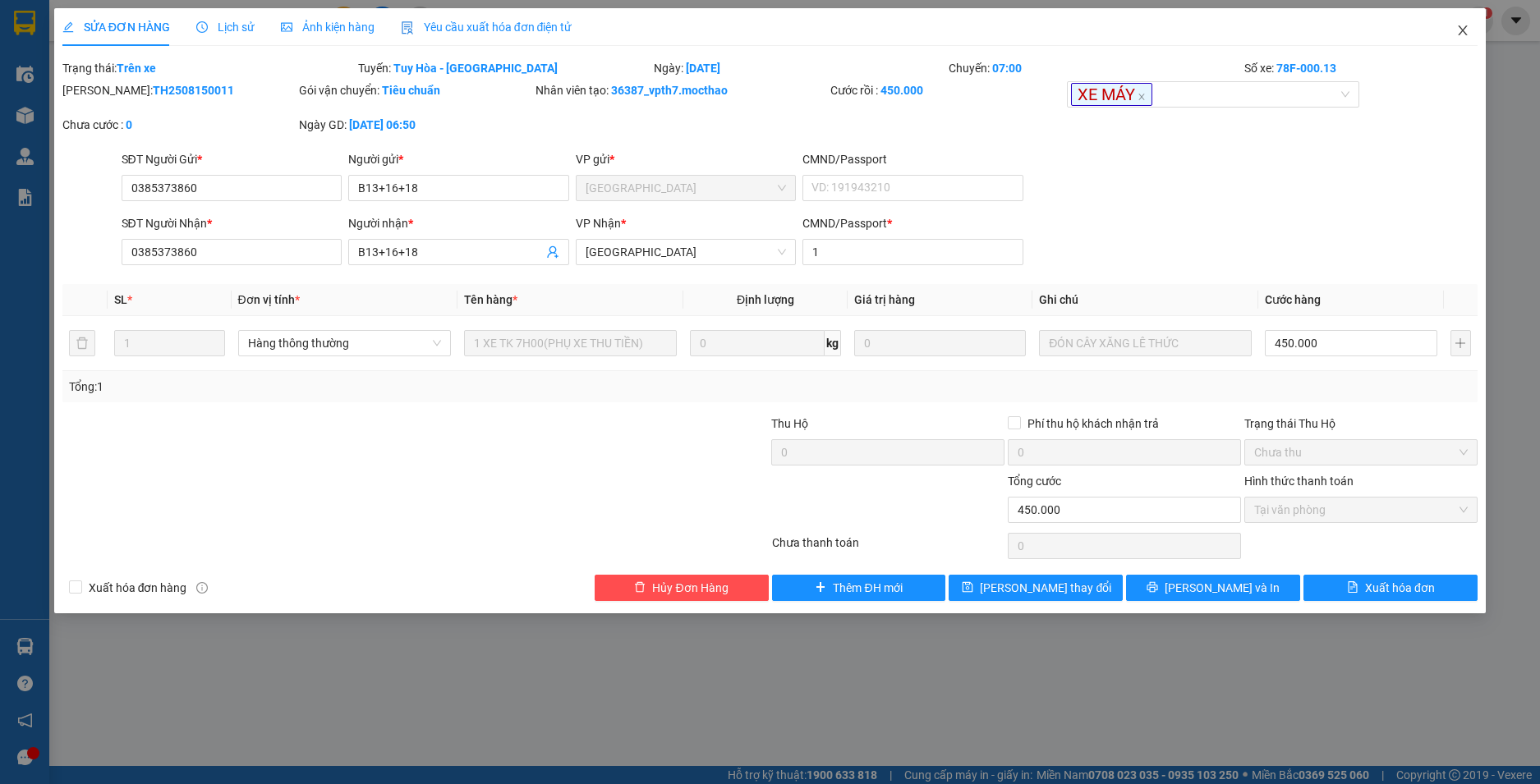
click at [1450, 37] on span "Close" at bounding box center [1462, 31] width 46 height 46
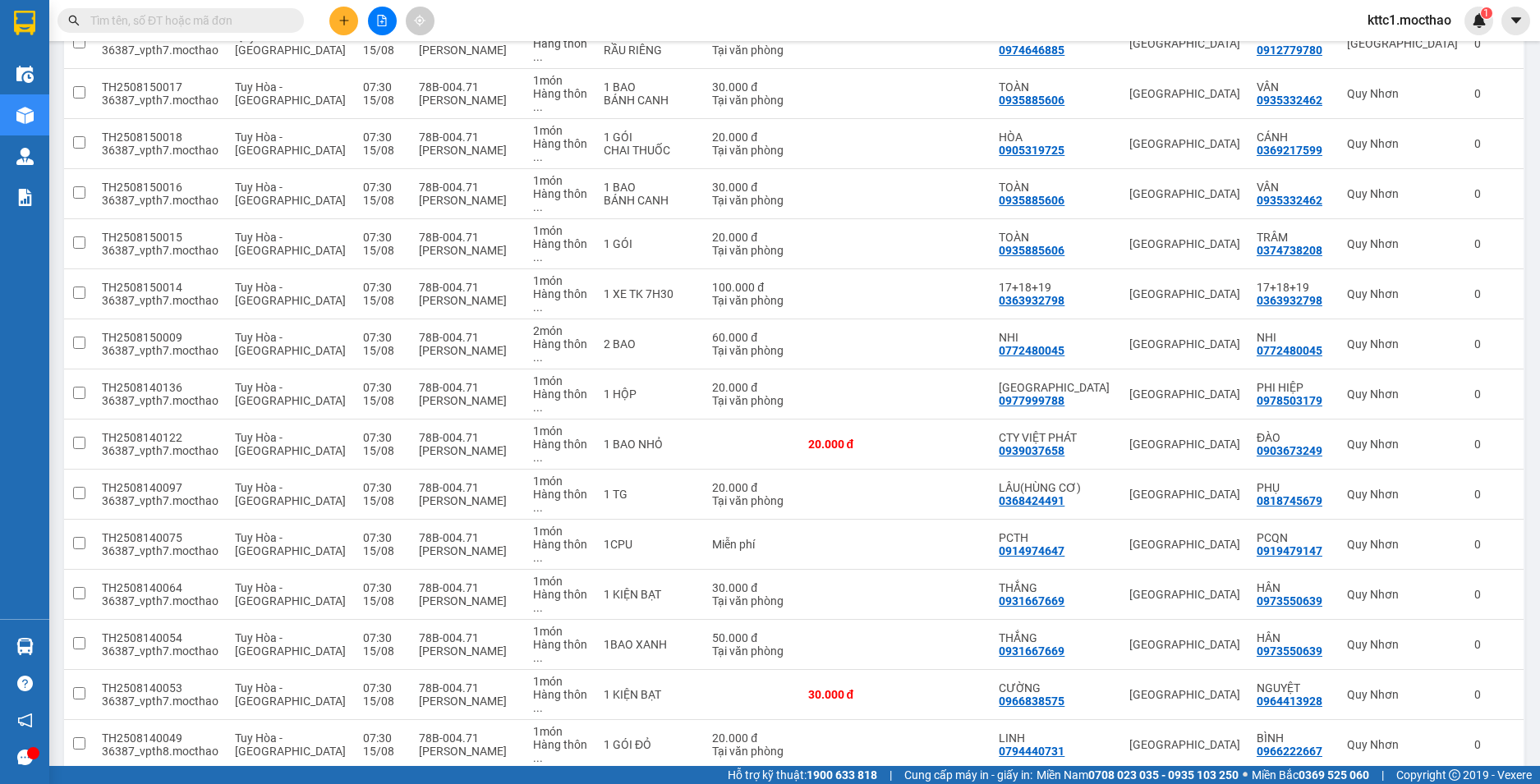
scroll to position [927, 0]
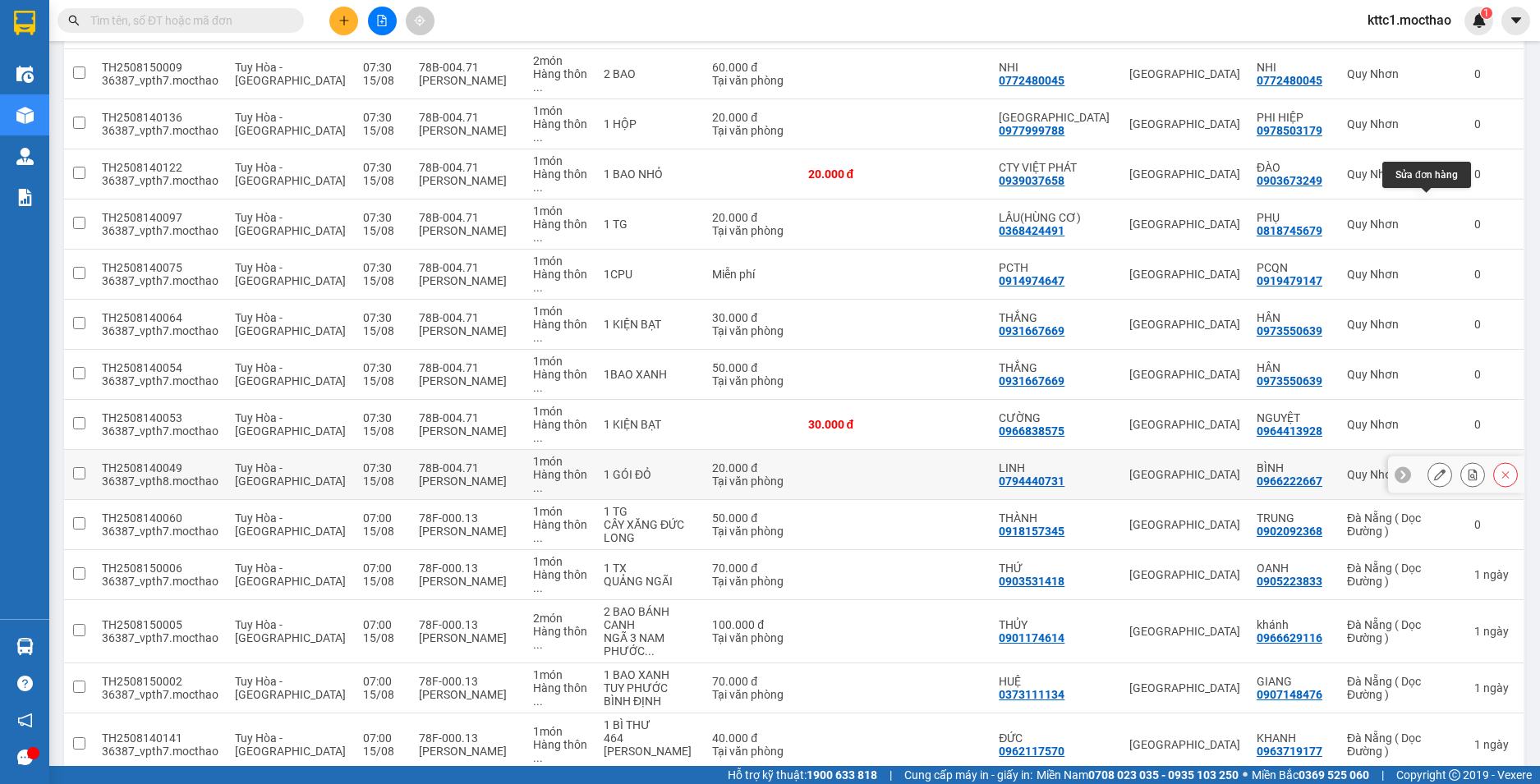
click at [1434, 469] on icon at bounding box center [1439, 474] width 11 height 11
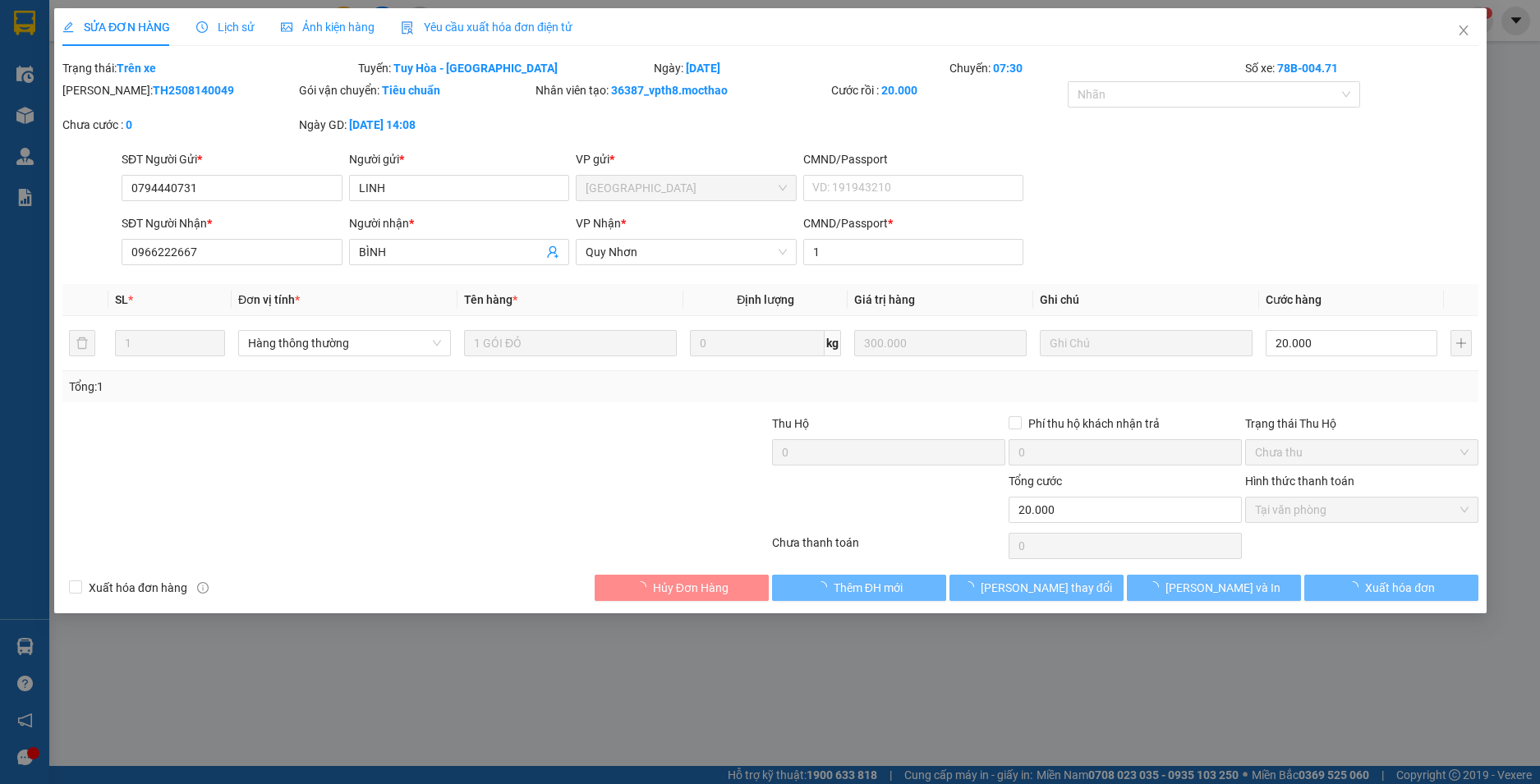
type input "0794440731"
type input "LINH"
type input "0966222667"
type input "BÌNH"
type input "1"
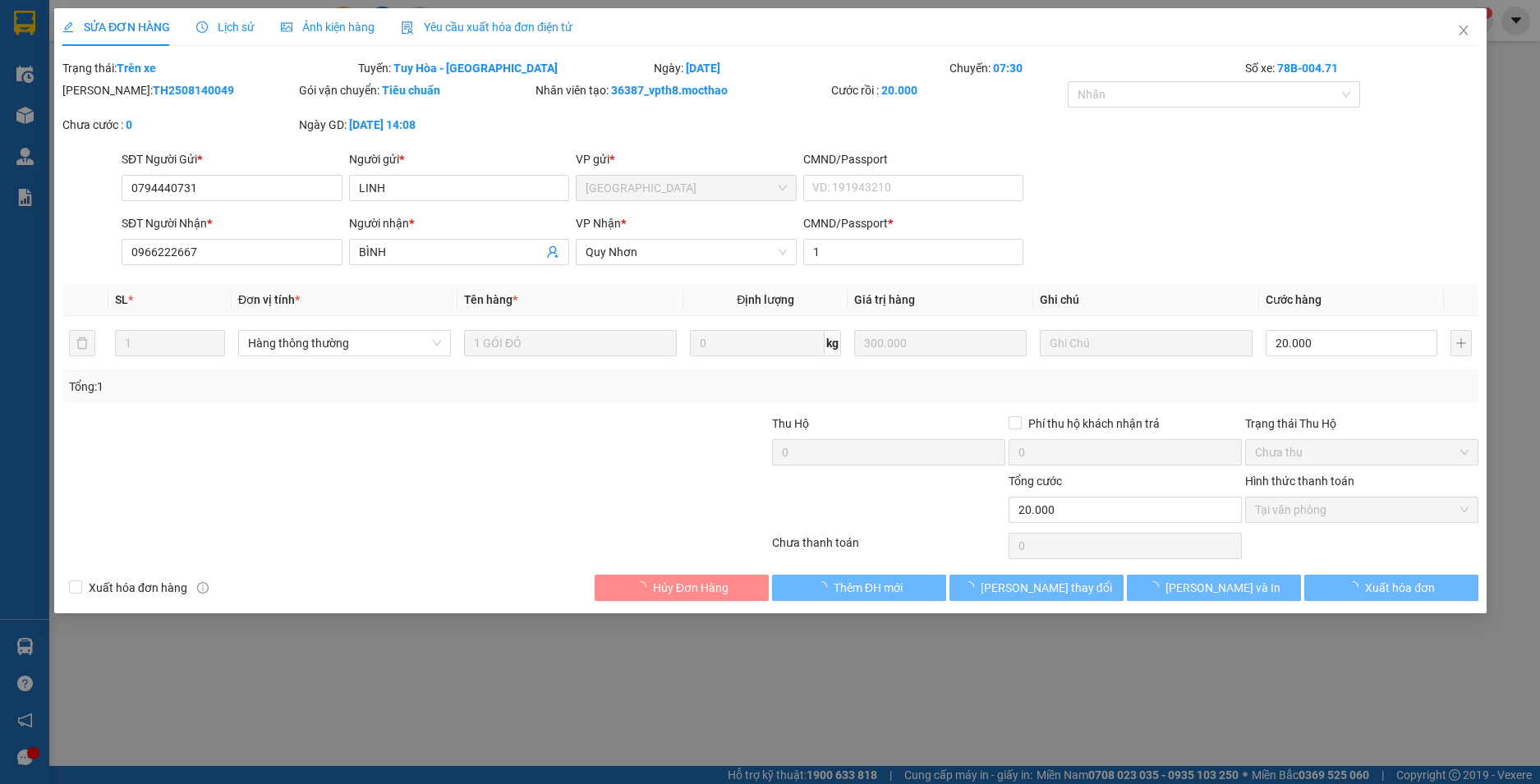
type input "20.000"
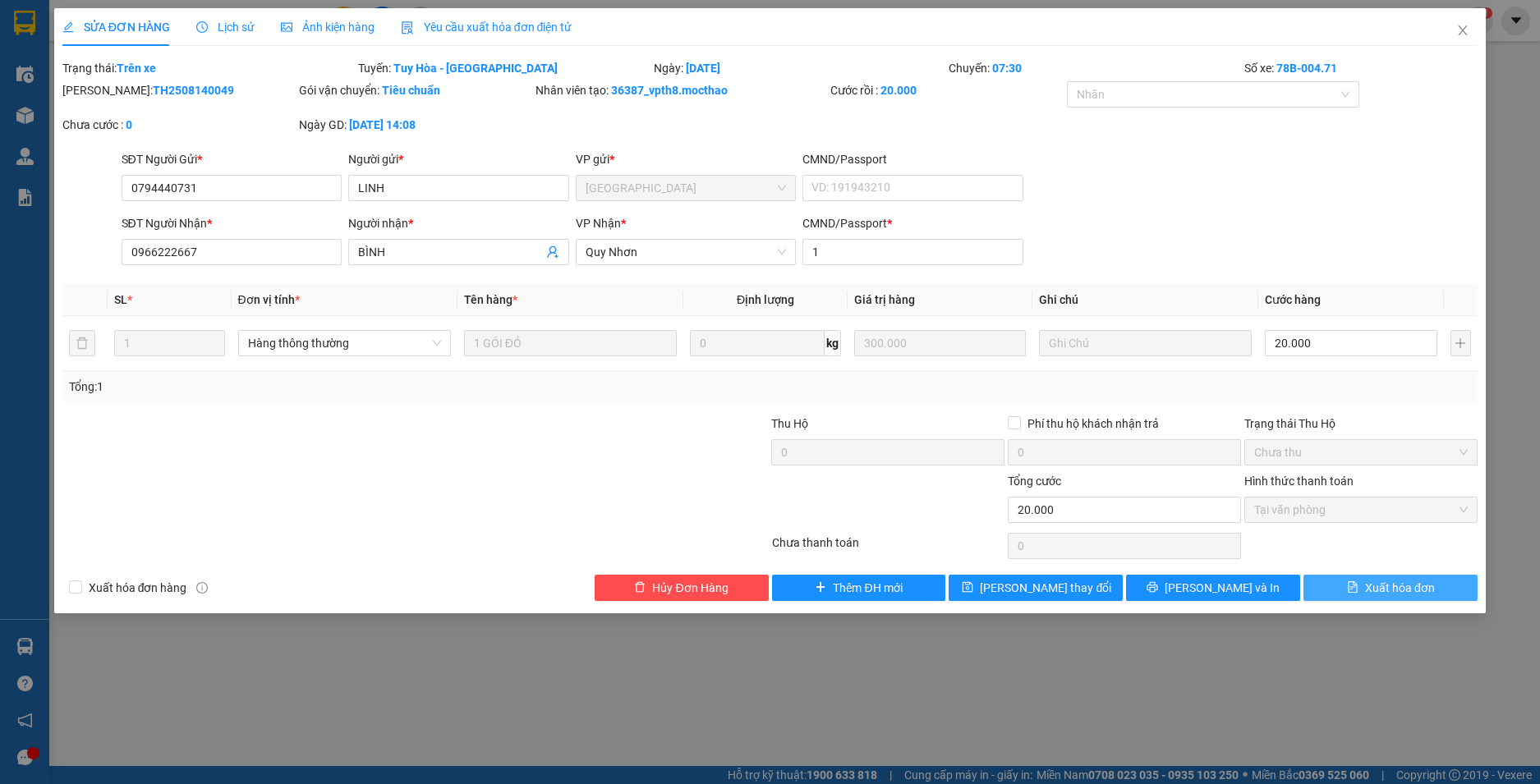
click at [1387, 590] on span "Xuất hóa đơn" at bounding box center [1400, 588] width 70 height 18
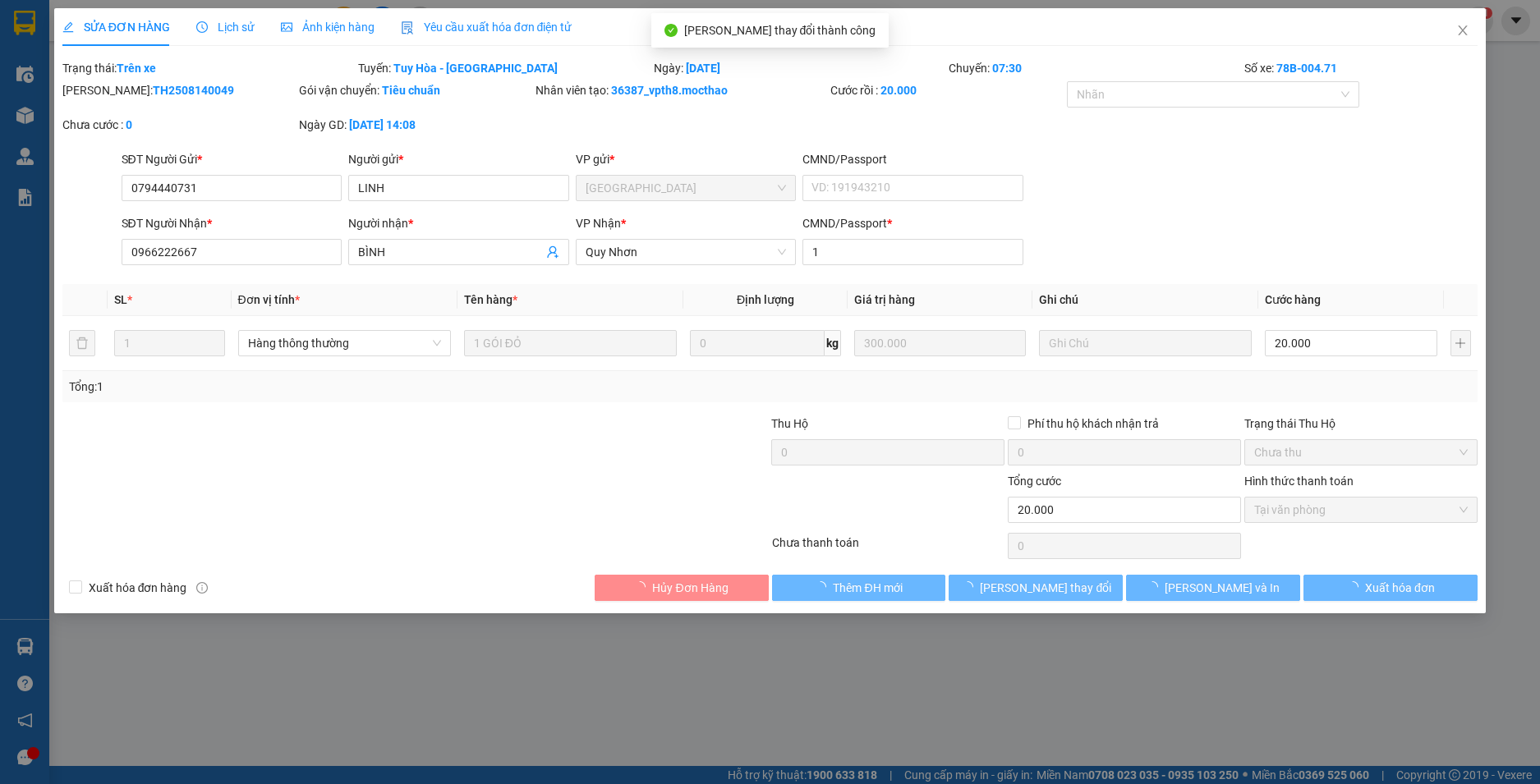
checkbox input "true"
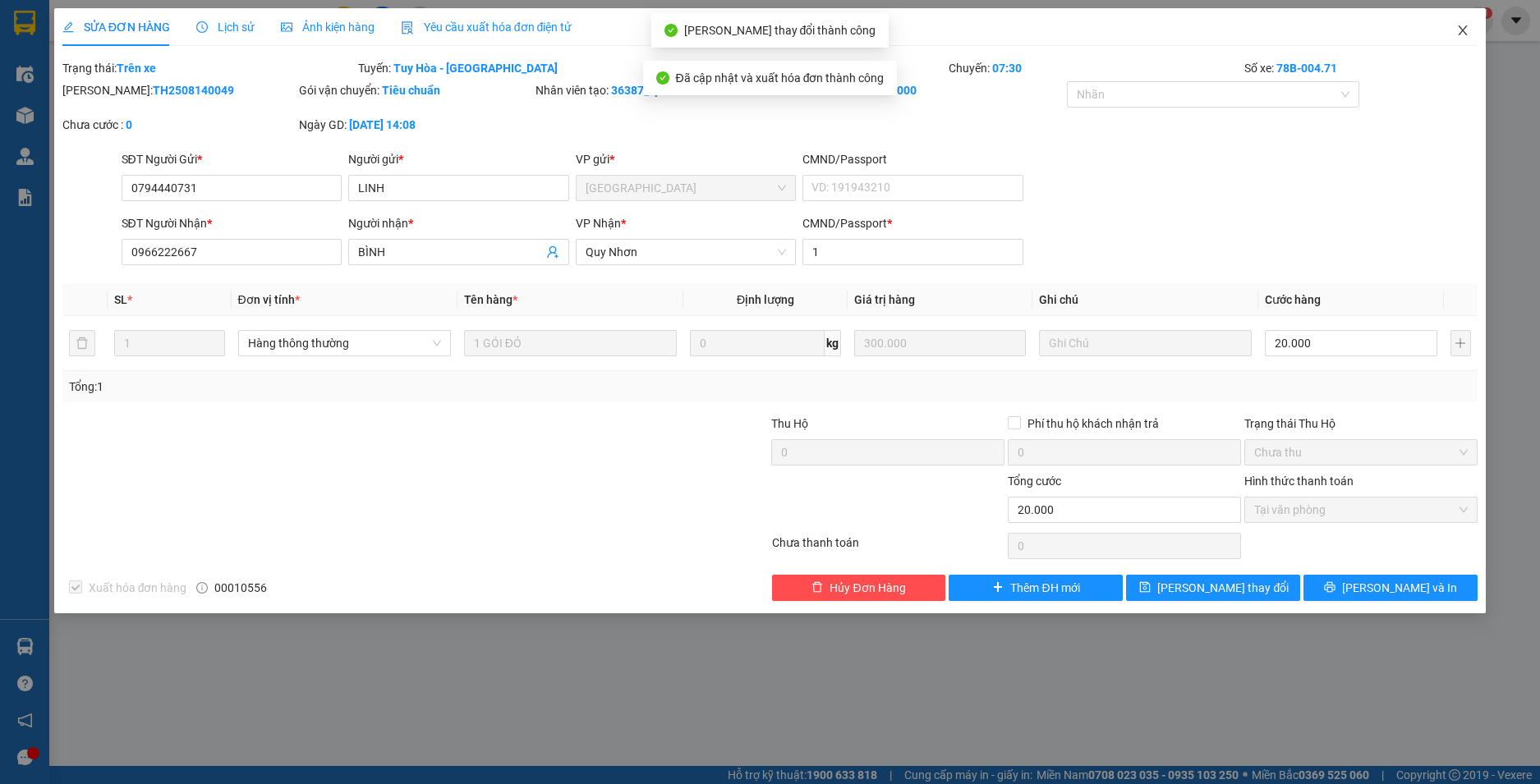
click at [1461, 28] on icon "close" at bounding box center [1463, 30] width 9 height 9
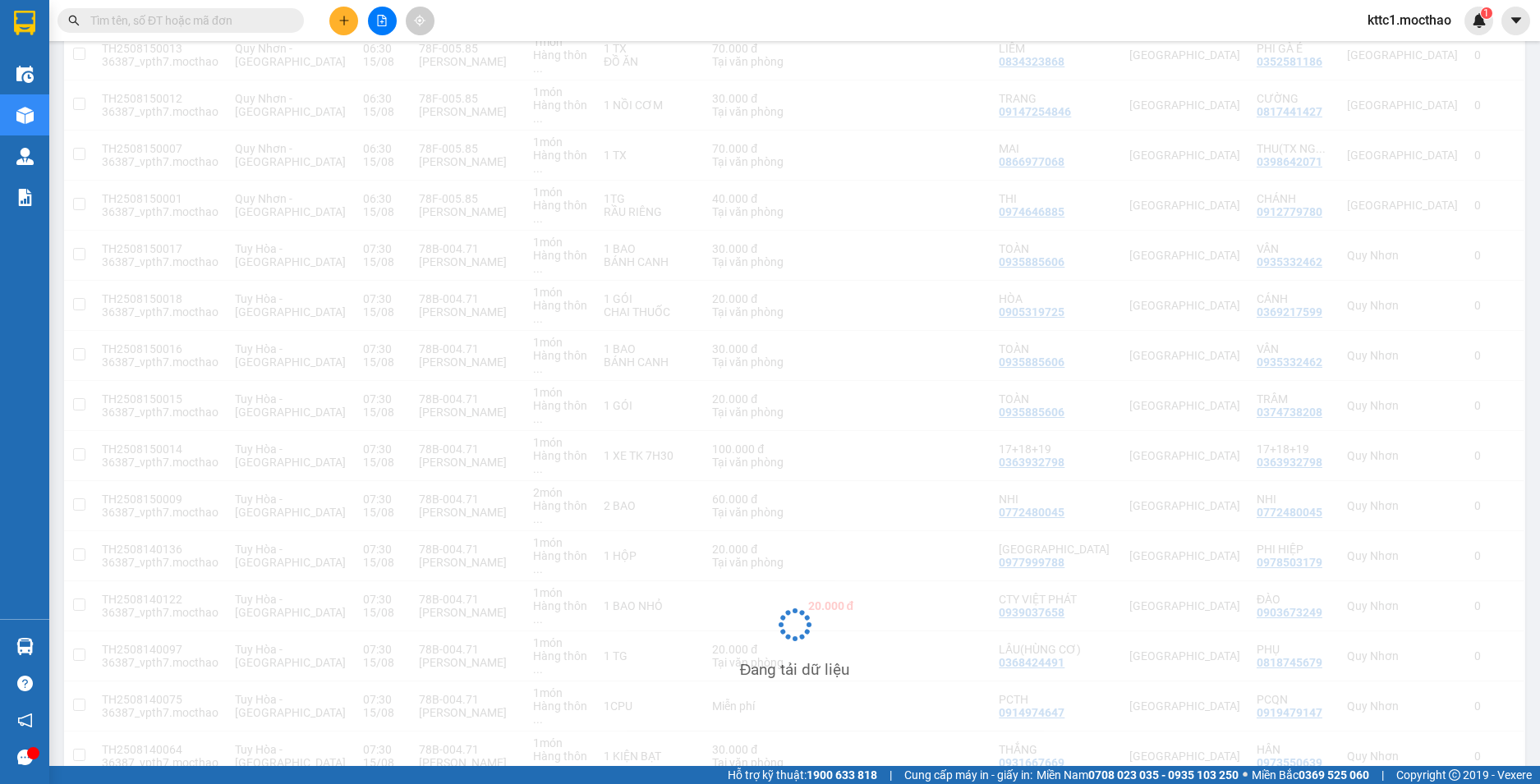
scroll to position [927, 0]
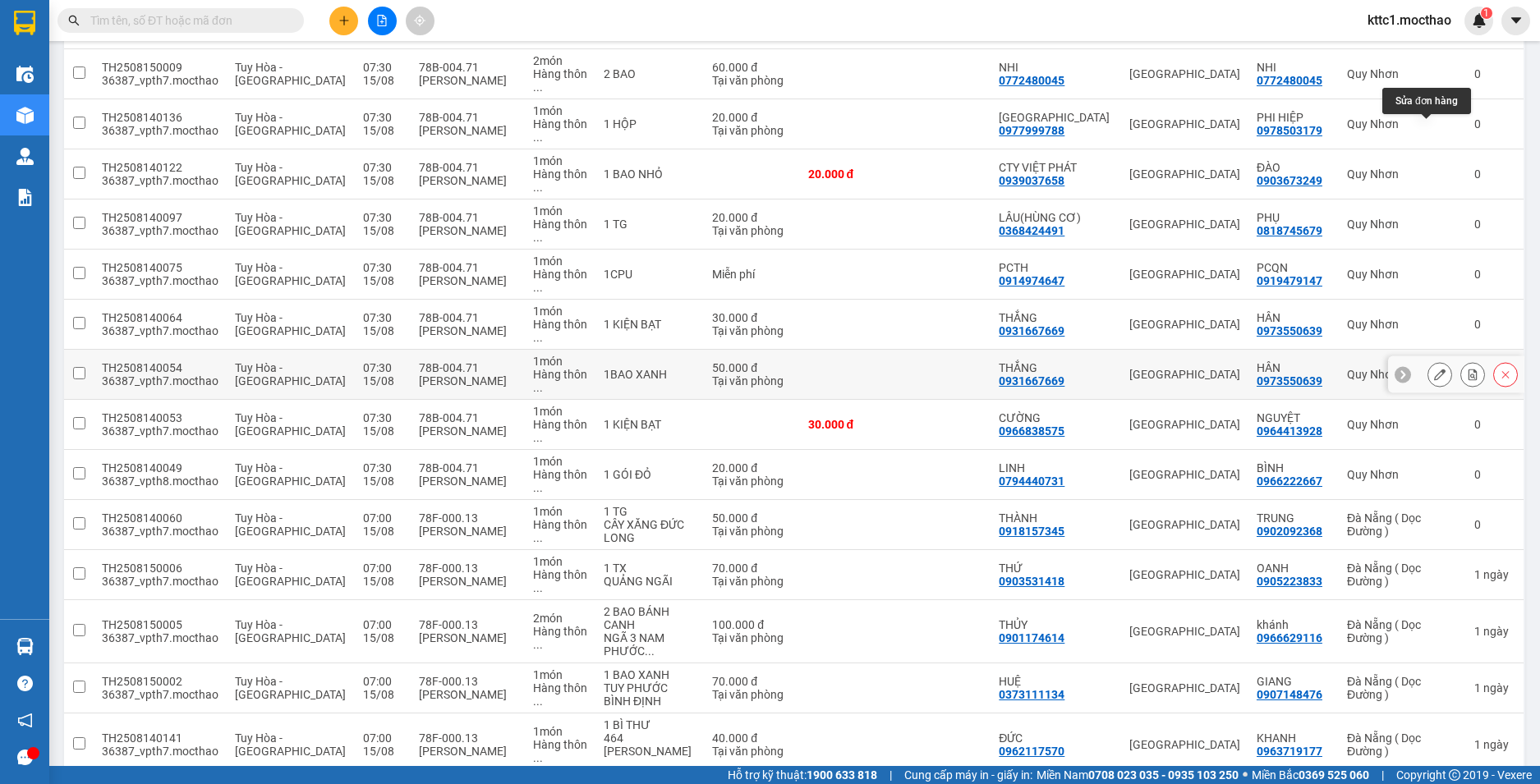
click at [1434, 369] on icon at bounding box center [1439, 374] width 11 height 11
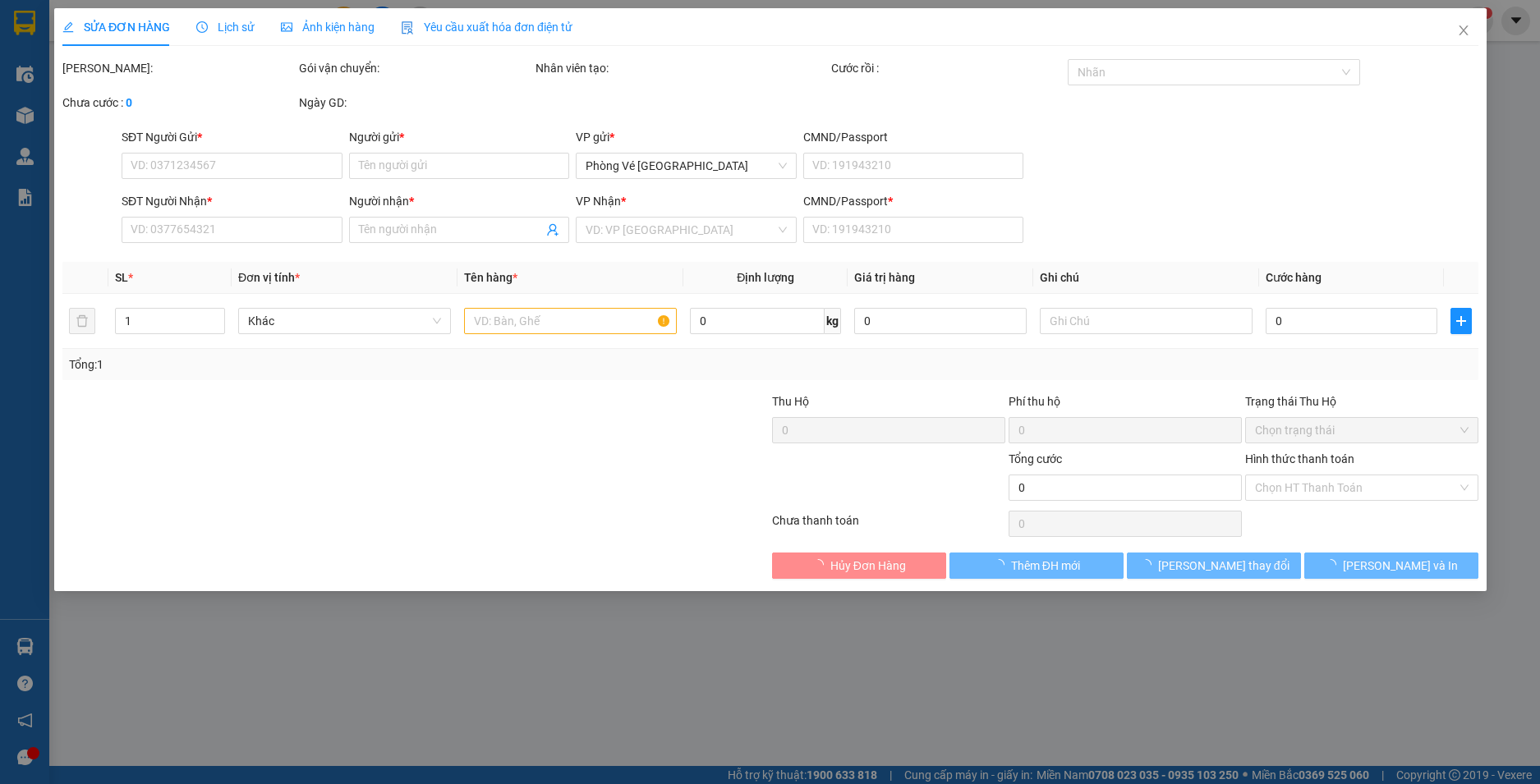
type input "0931667669"
type input "THẮNG"
type input "0973550639"
type input "HÂN"
type input "1"
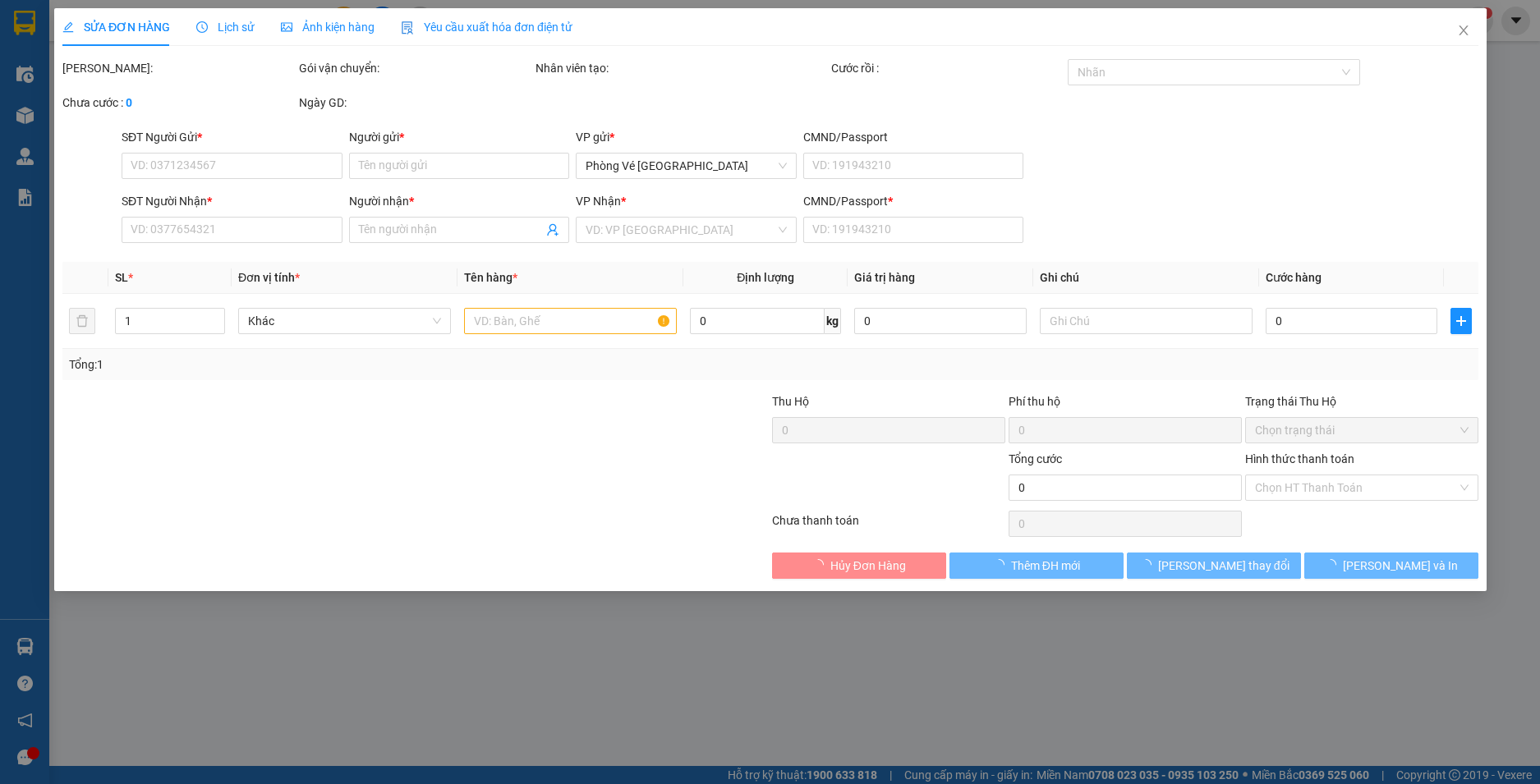
type input "50.000"
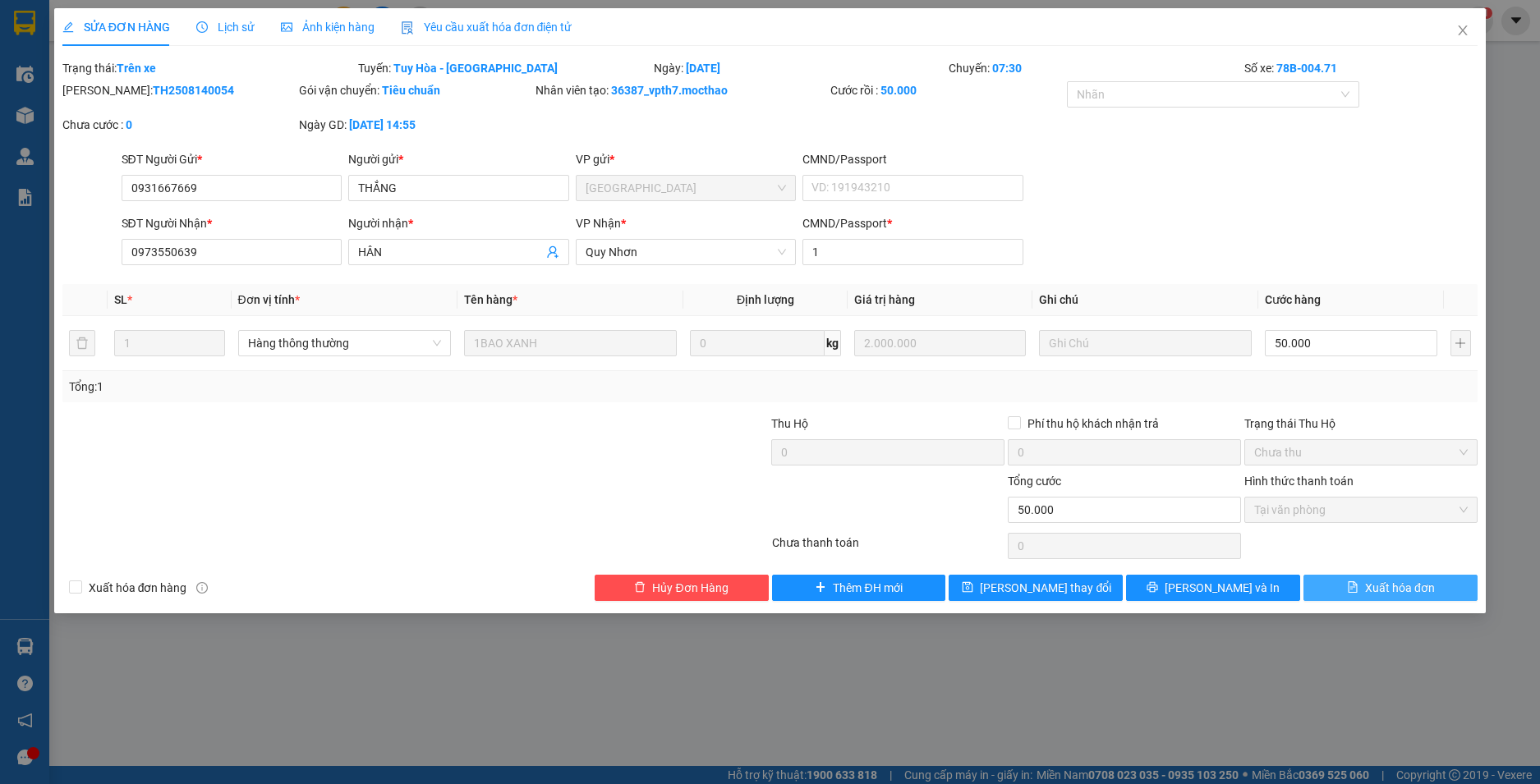
click at [1385, 592] on span "Xuất hóa đơn" at bounding box center [1400, 588] width 70 height 18
checkbox input "true"
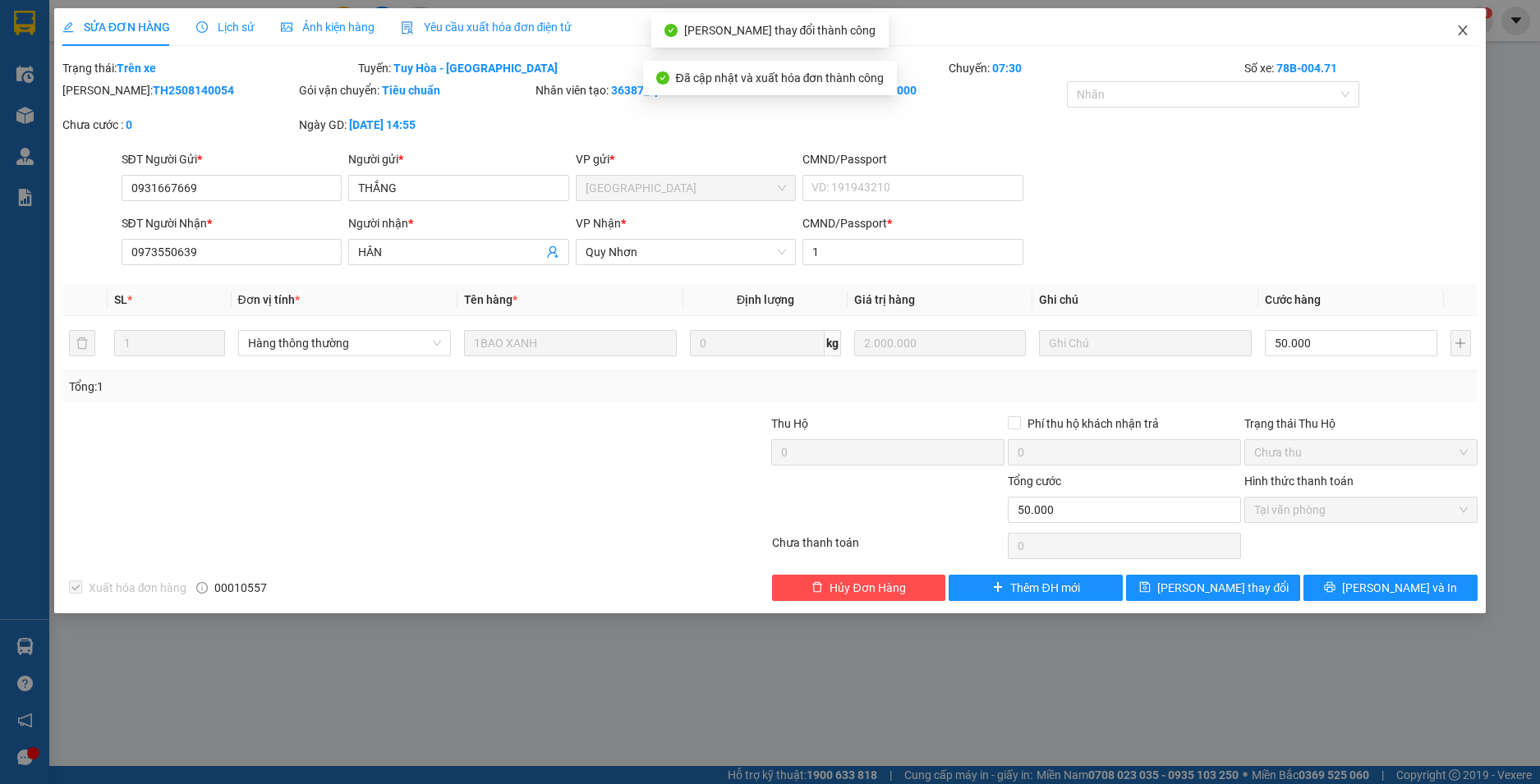
click at [1467, 23] on span "Close" at bounding box center [1462, 31] width 46 height 46
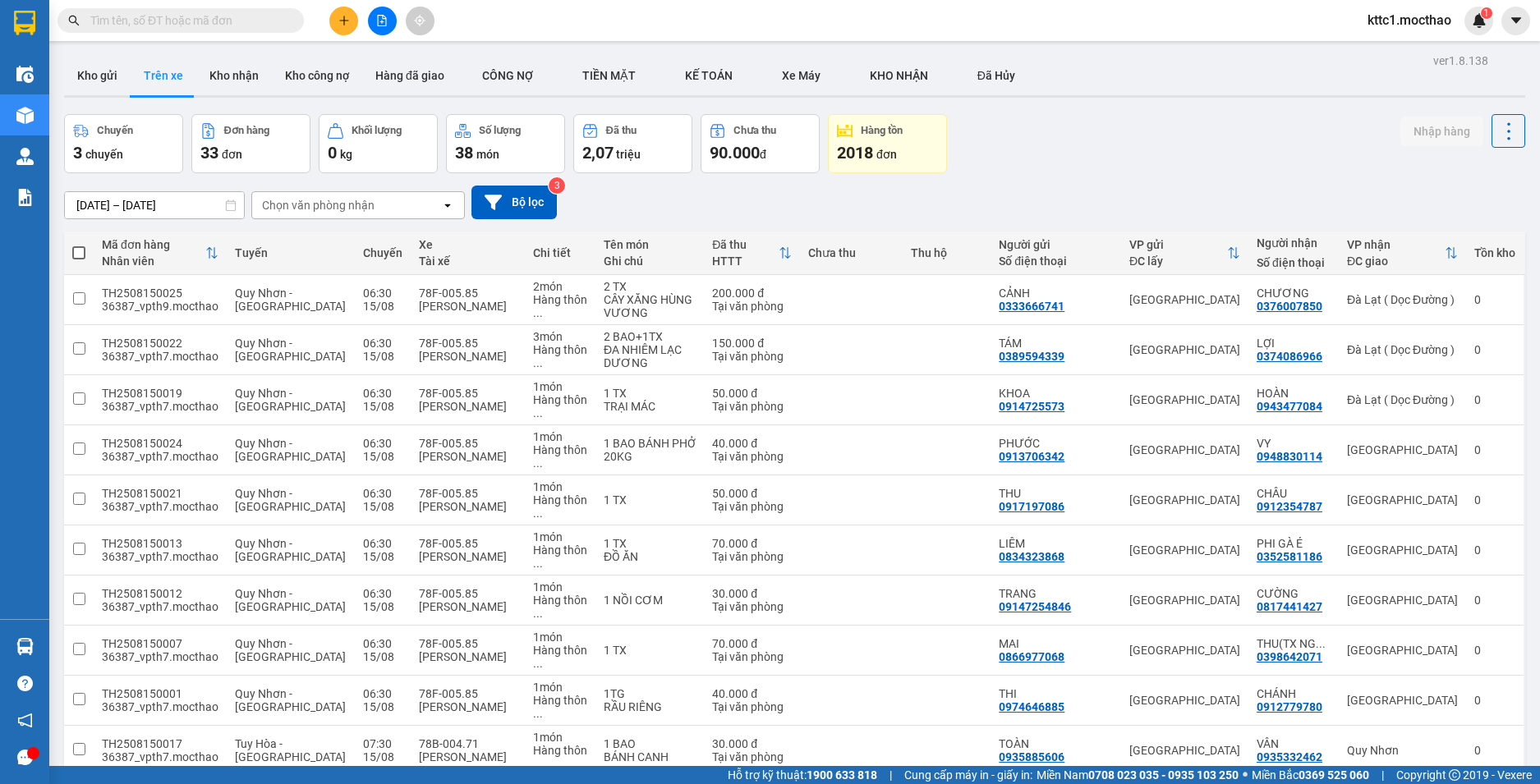
scroll to position [575, 0]
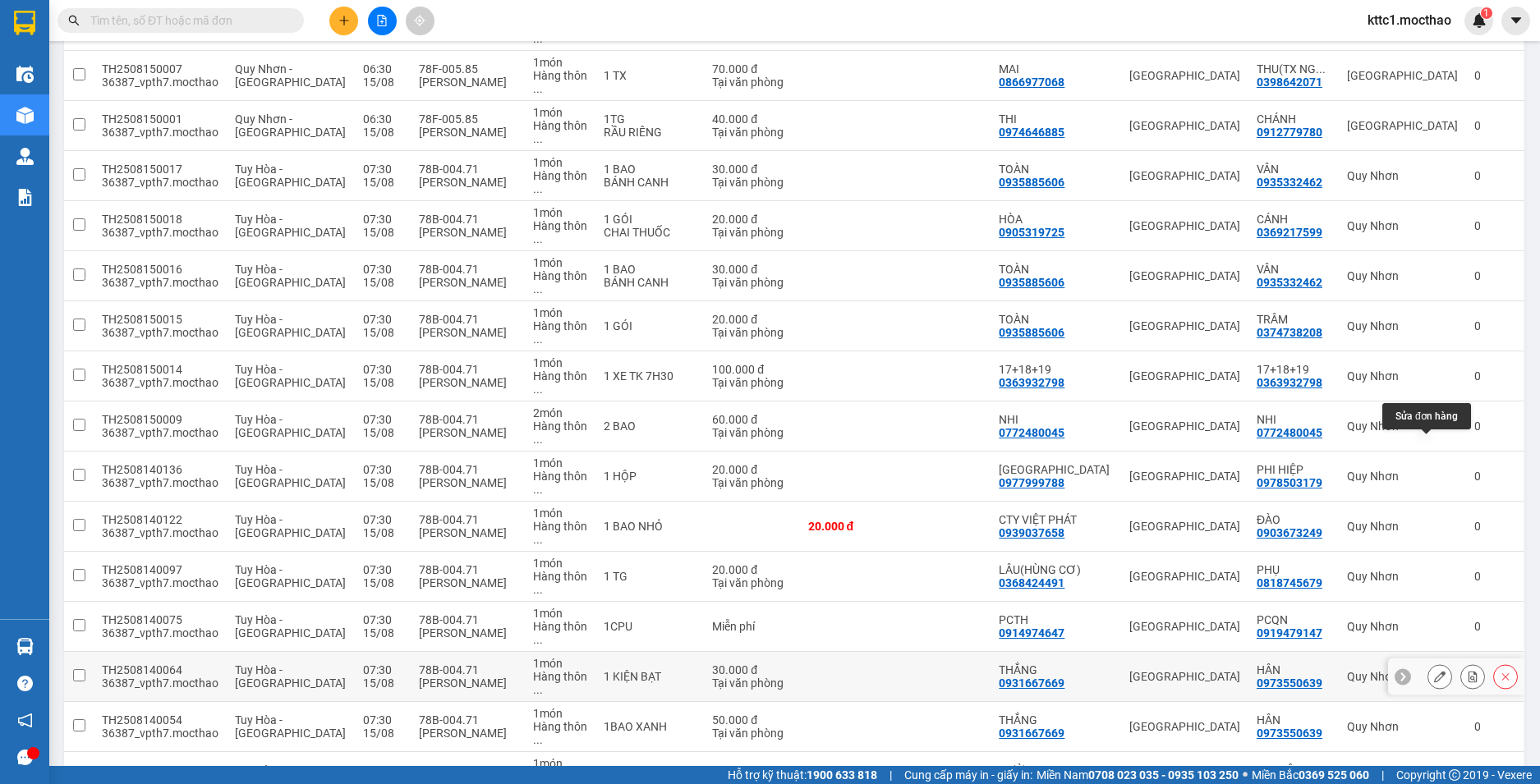
click at [1433, 663] on button at bounding box center [1439, 676] width 23 height 28
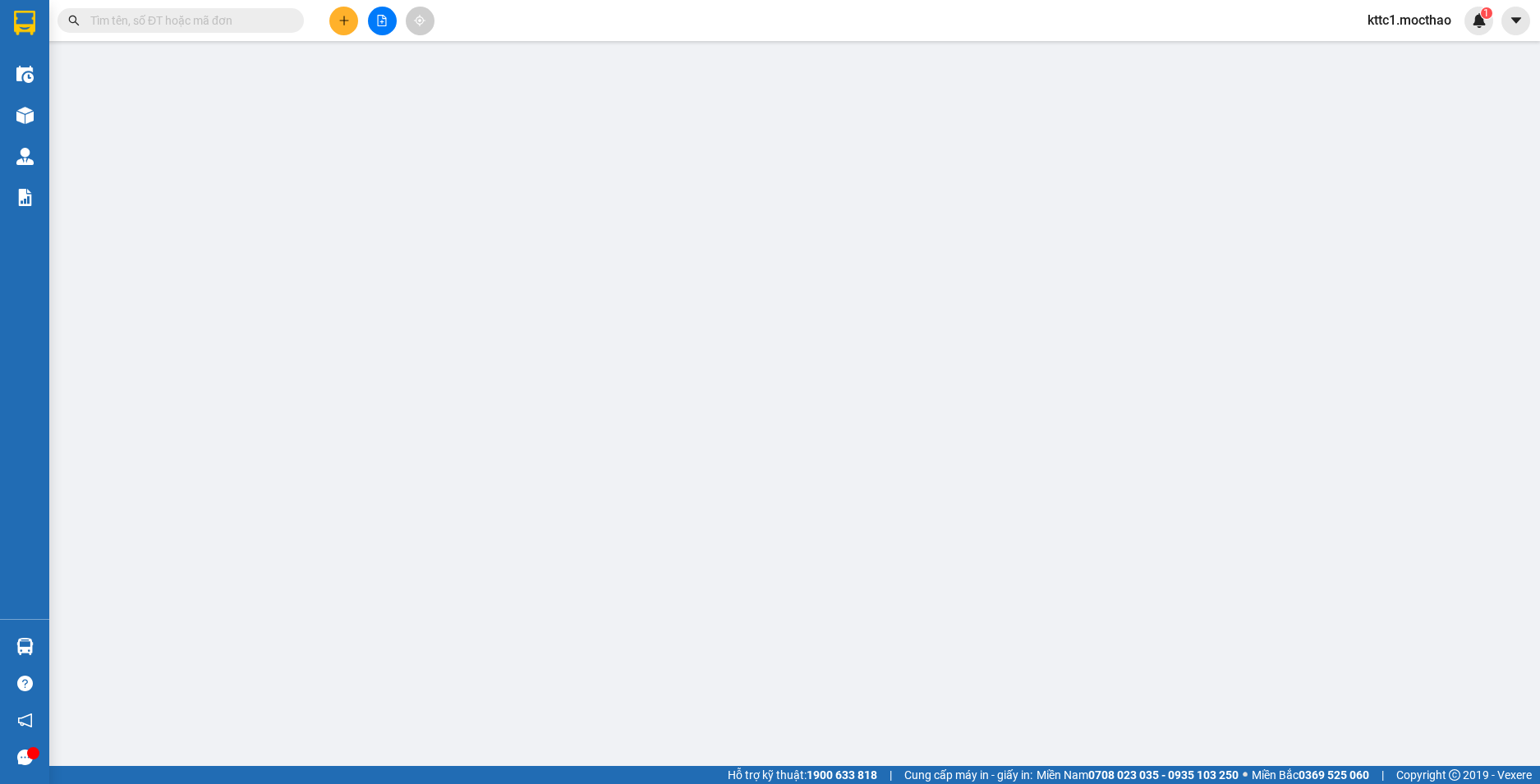
type input "0931667669"
type input "THẮNG"
type input "0973550639"
type input "HÂN"
type input "1"
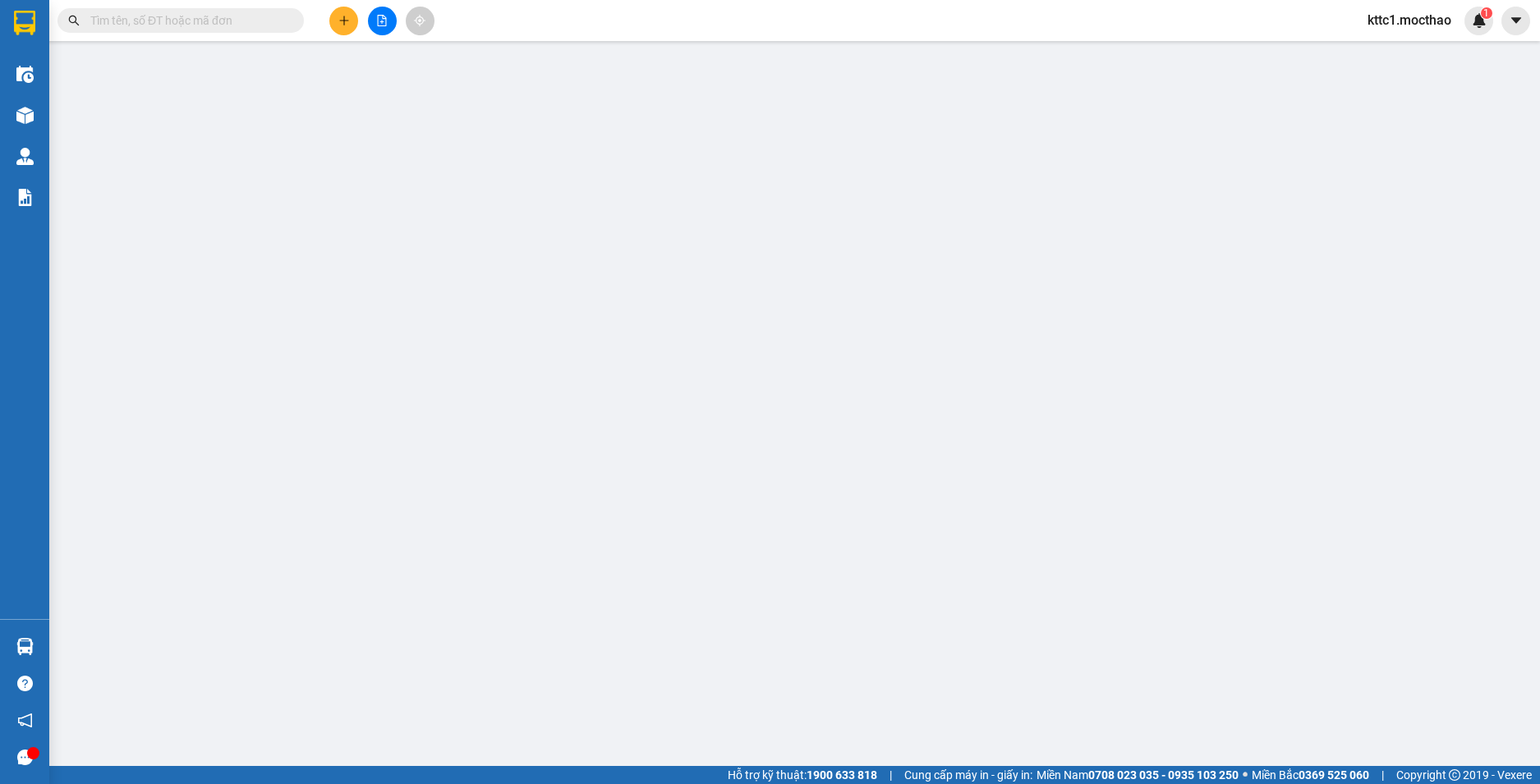
type input "30.000"
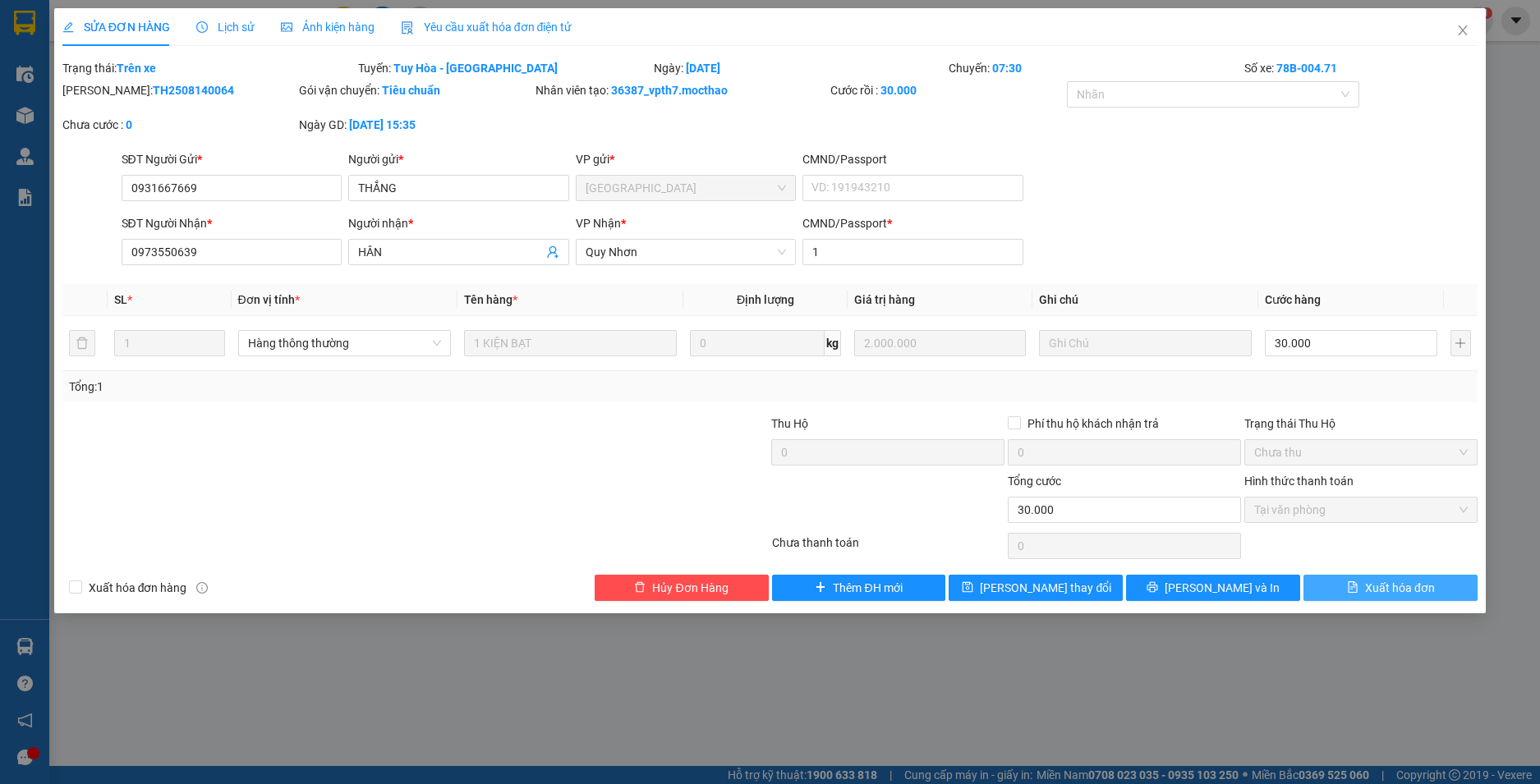
click at [1391, 588] on span "Xuất hóa đơn" at bounding box center [1400, 588] width 70 height 18
checkbox input "true"
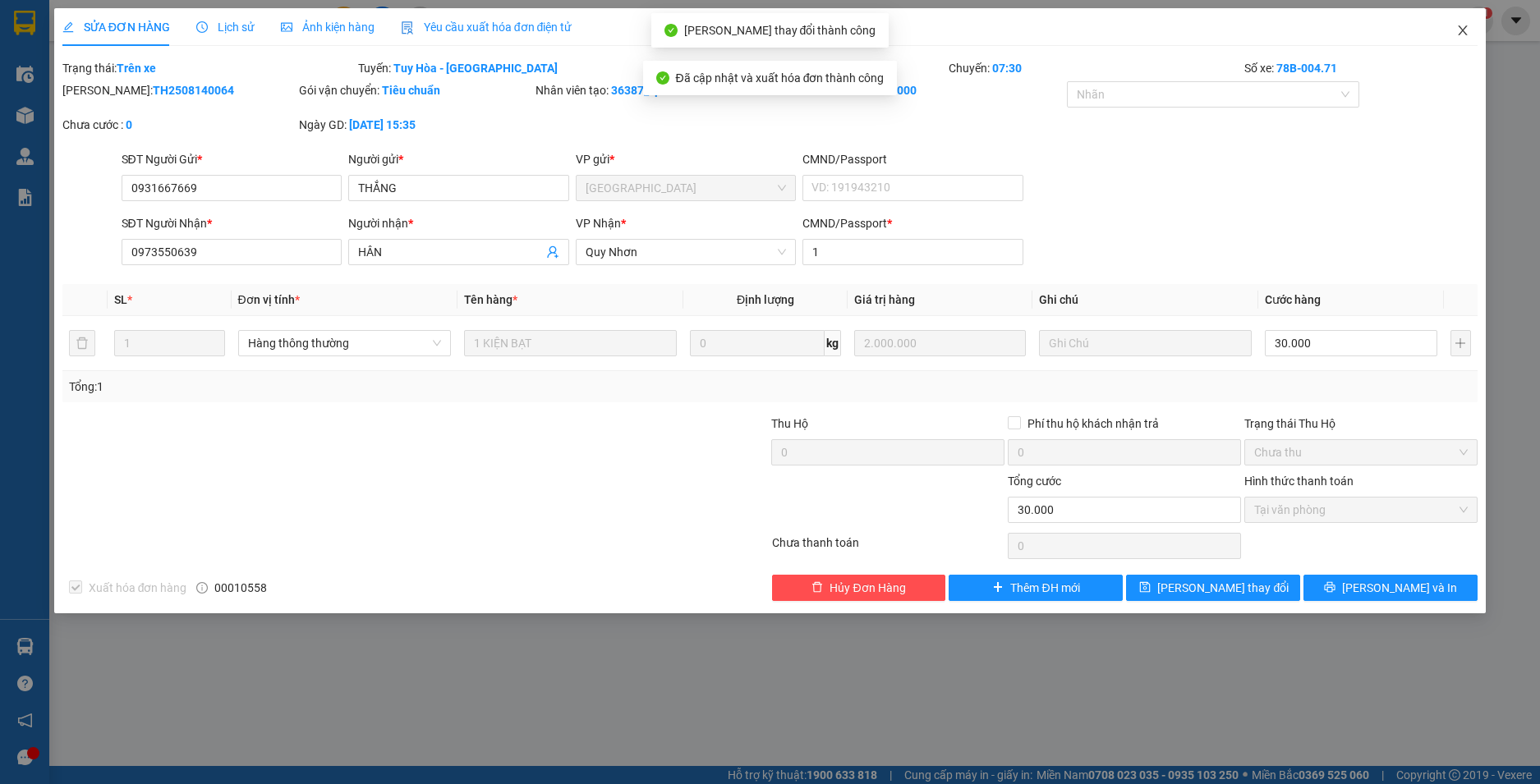
click at [1456, 27] on icon "close" at bounding box center [1462, 30] width 13 height 13
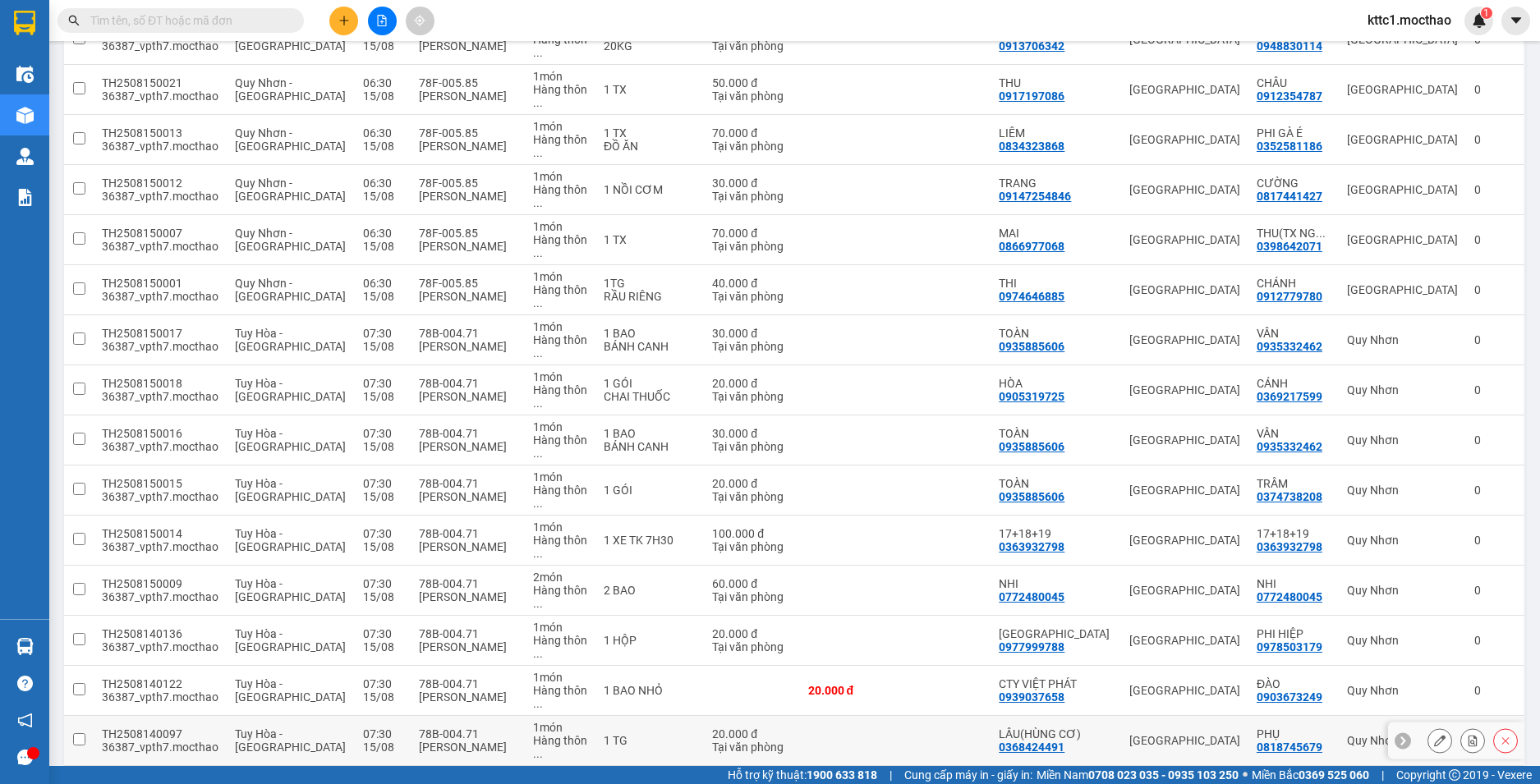
scroll to position [493, 0]
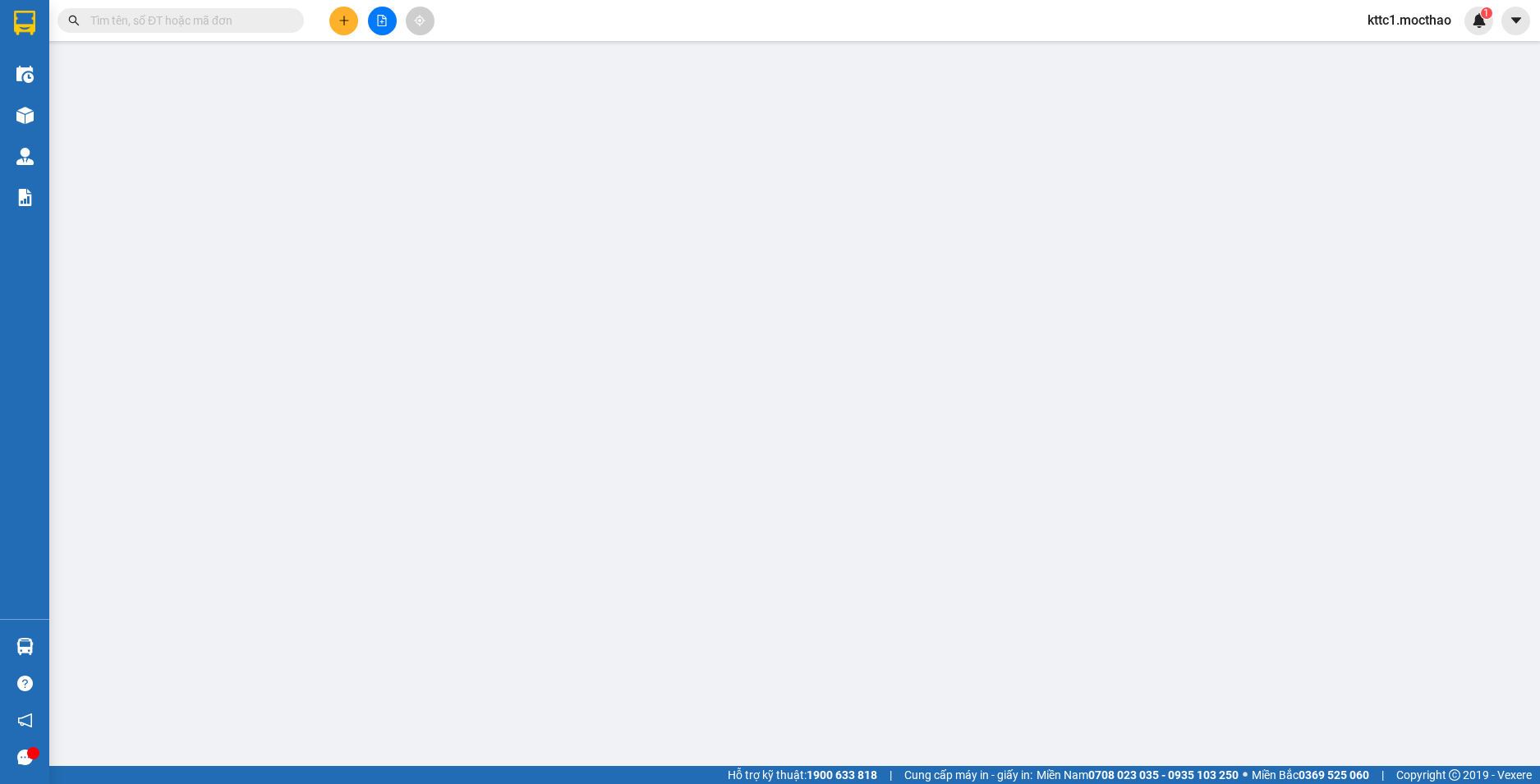
type input "0931667669"
type input "THẮNG"
type input "0973550639"
type input "HÂN"
type input "1"
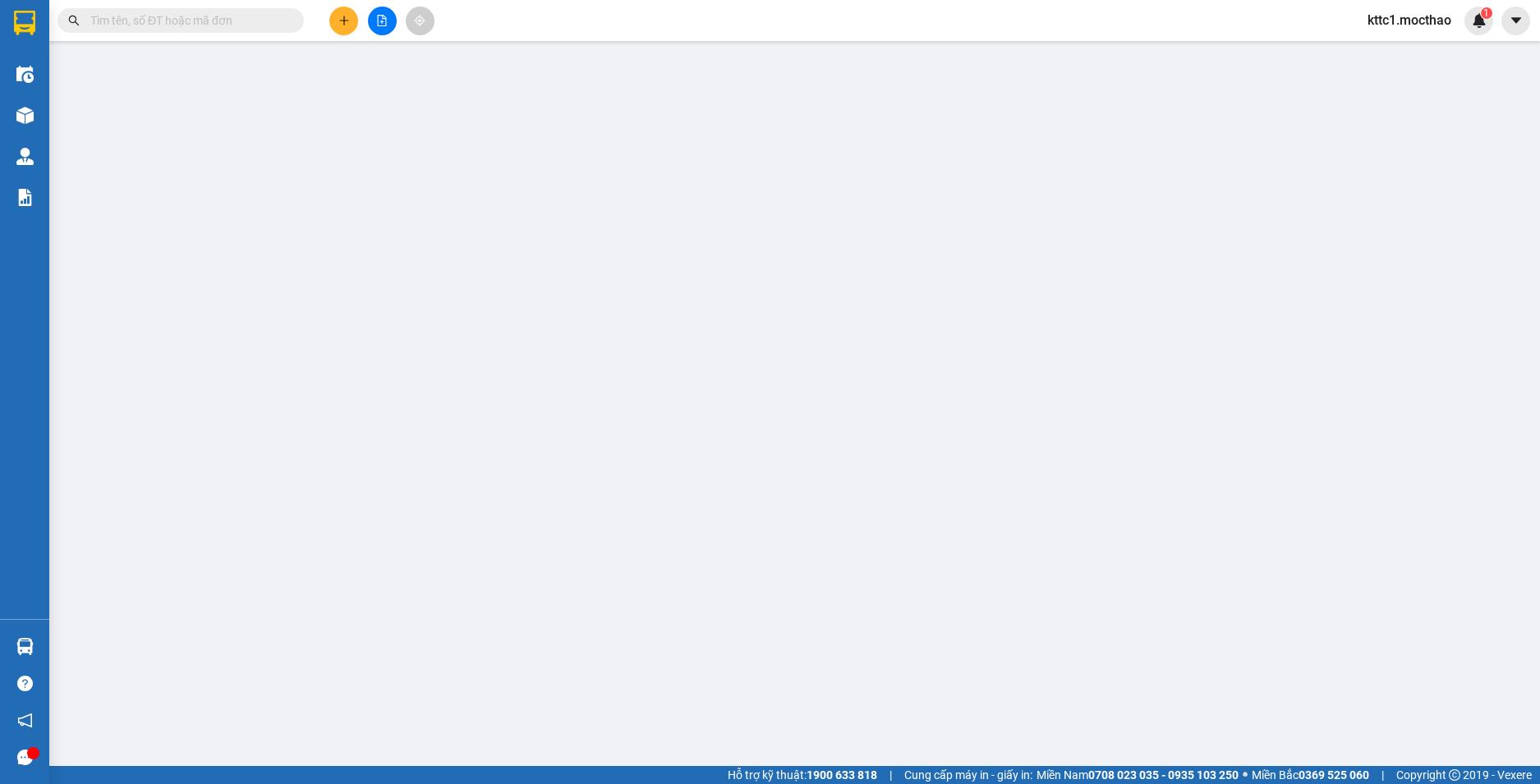
type input "50.000"
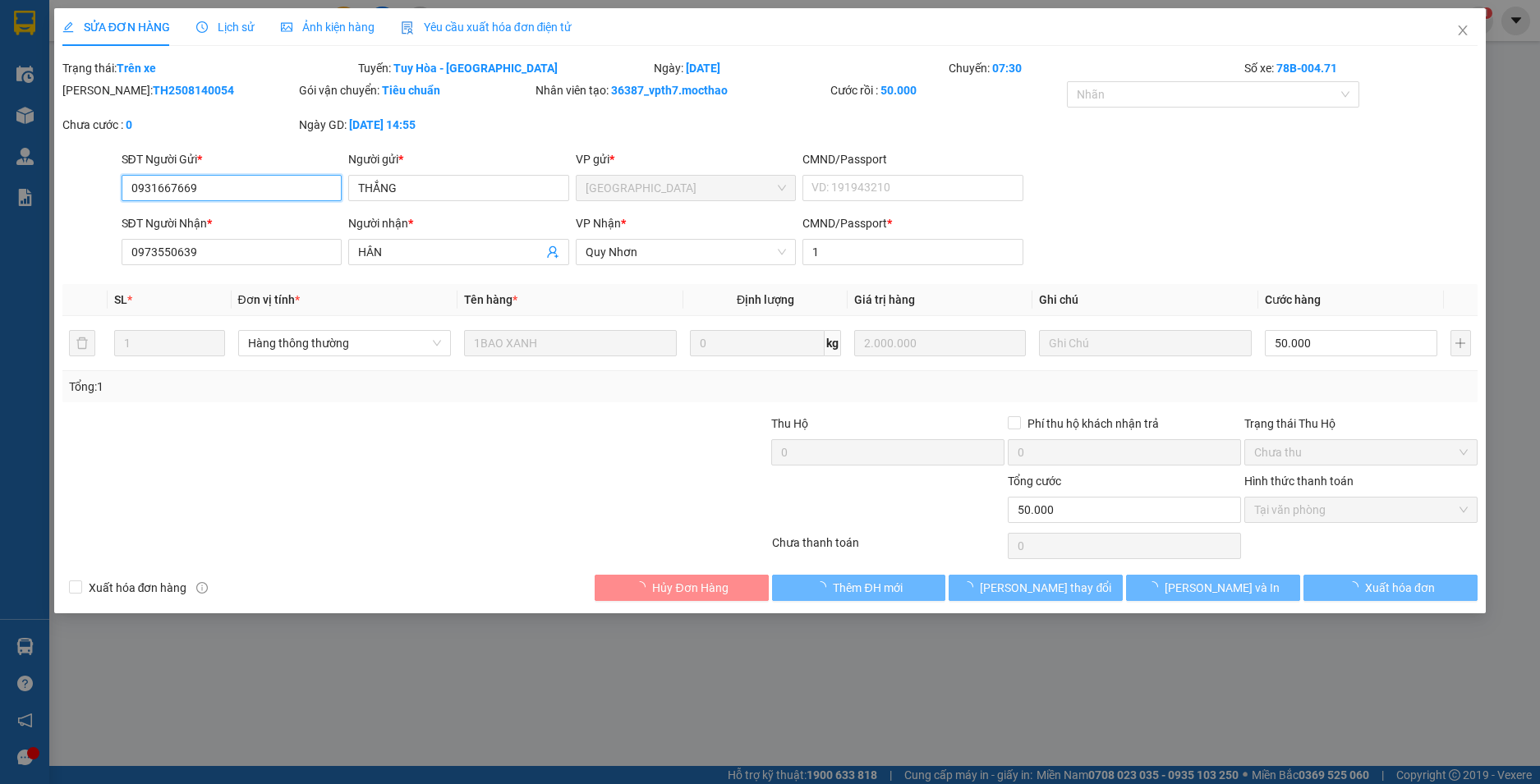
checkbox input "true"
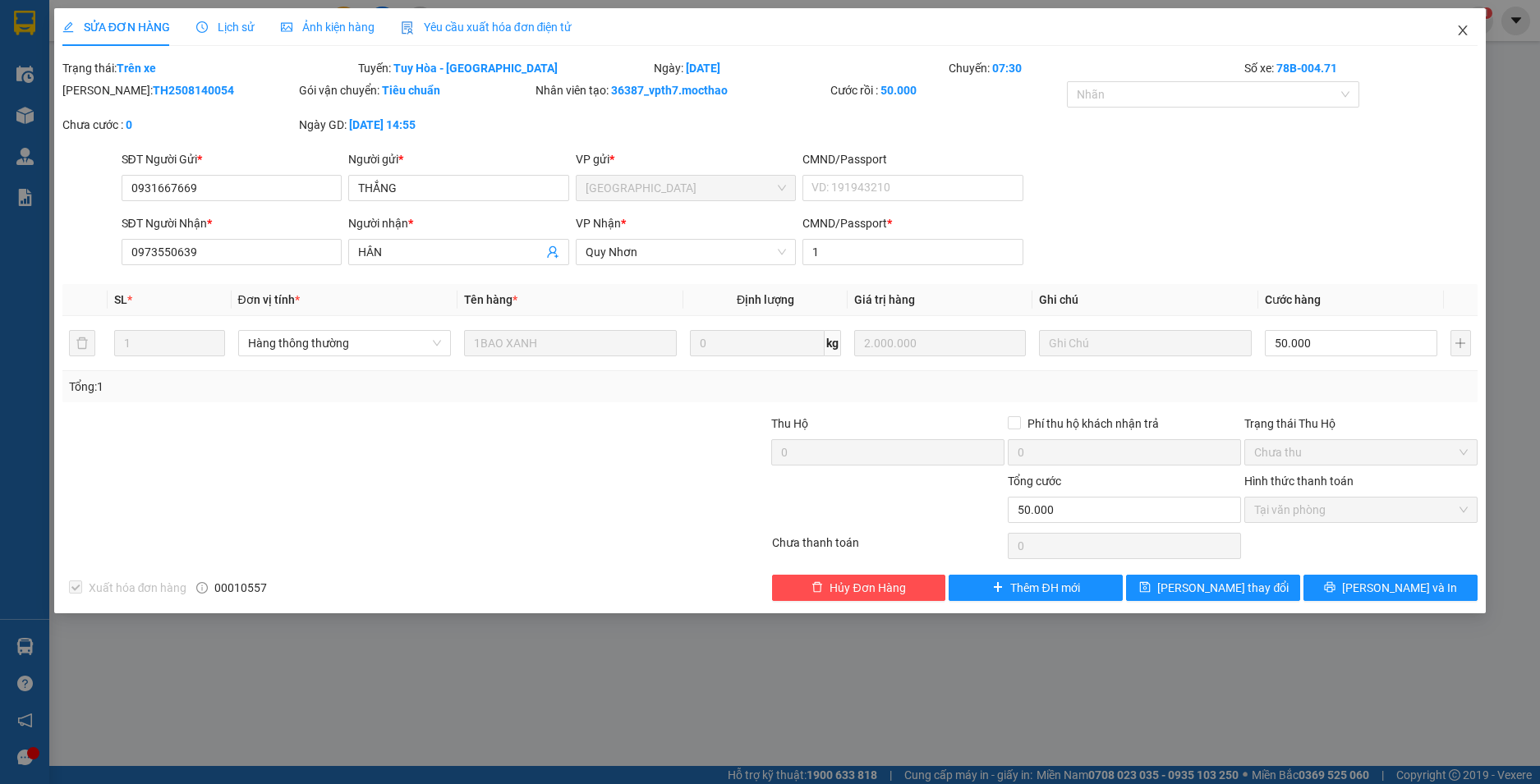
click at [1466, 27] on icon "close" at bounding box center [1463, 30] width 9 height 9
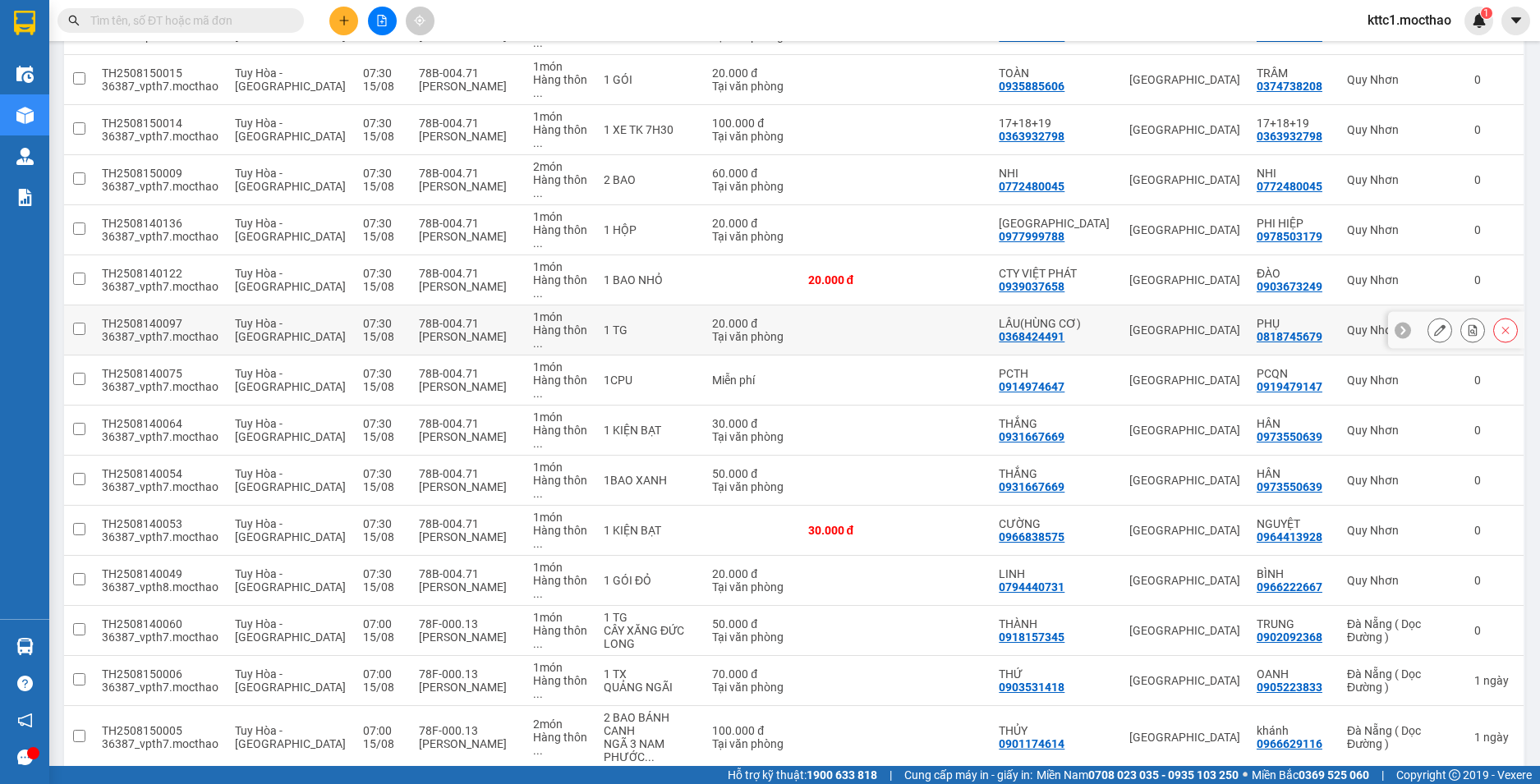
scroll to position [739, 0]
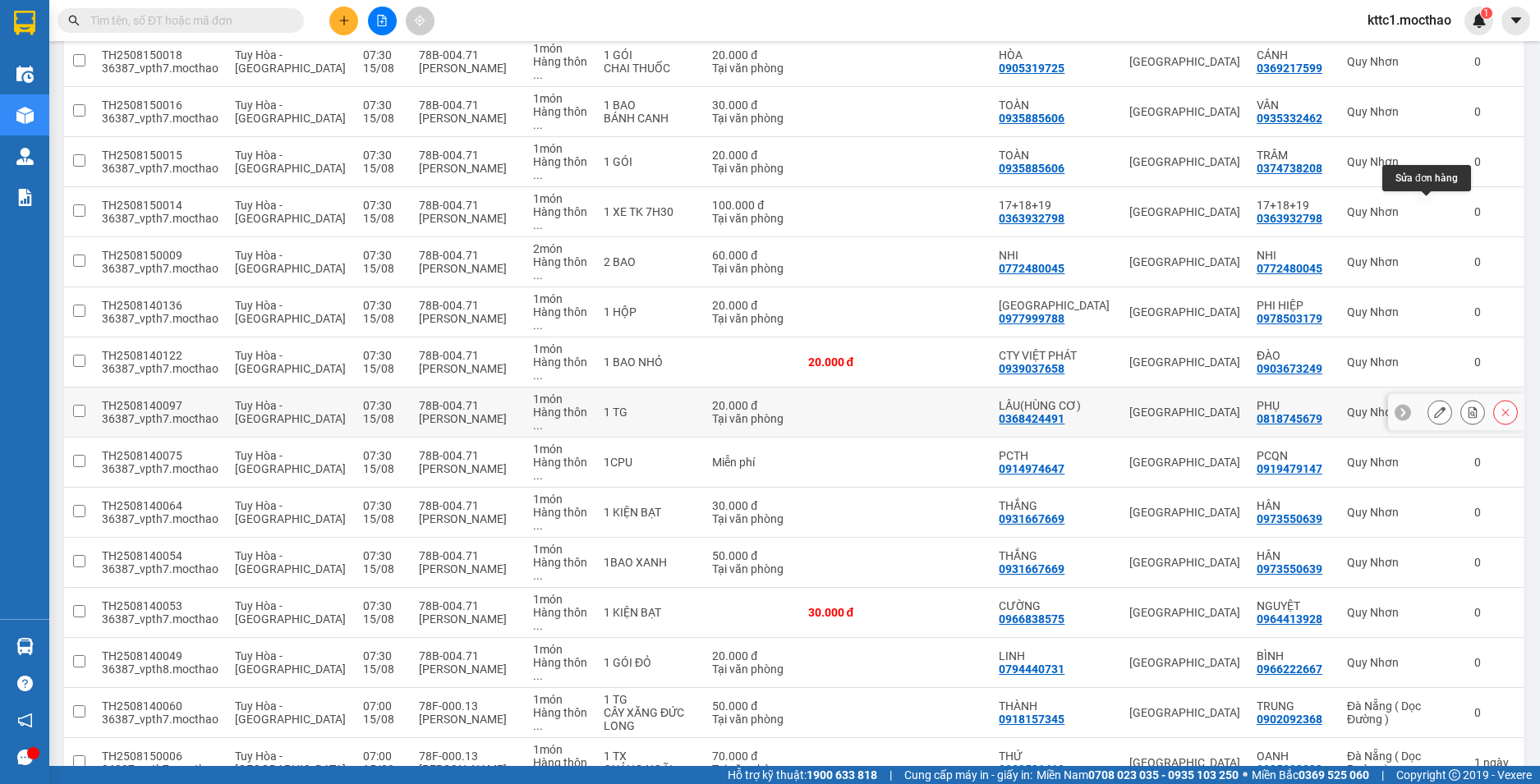
click at [1434, 407] on icon at bounding box center [1439, 412] width 11 height 11
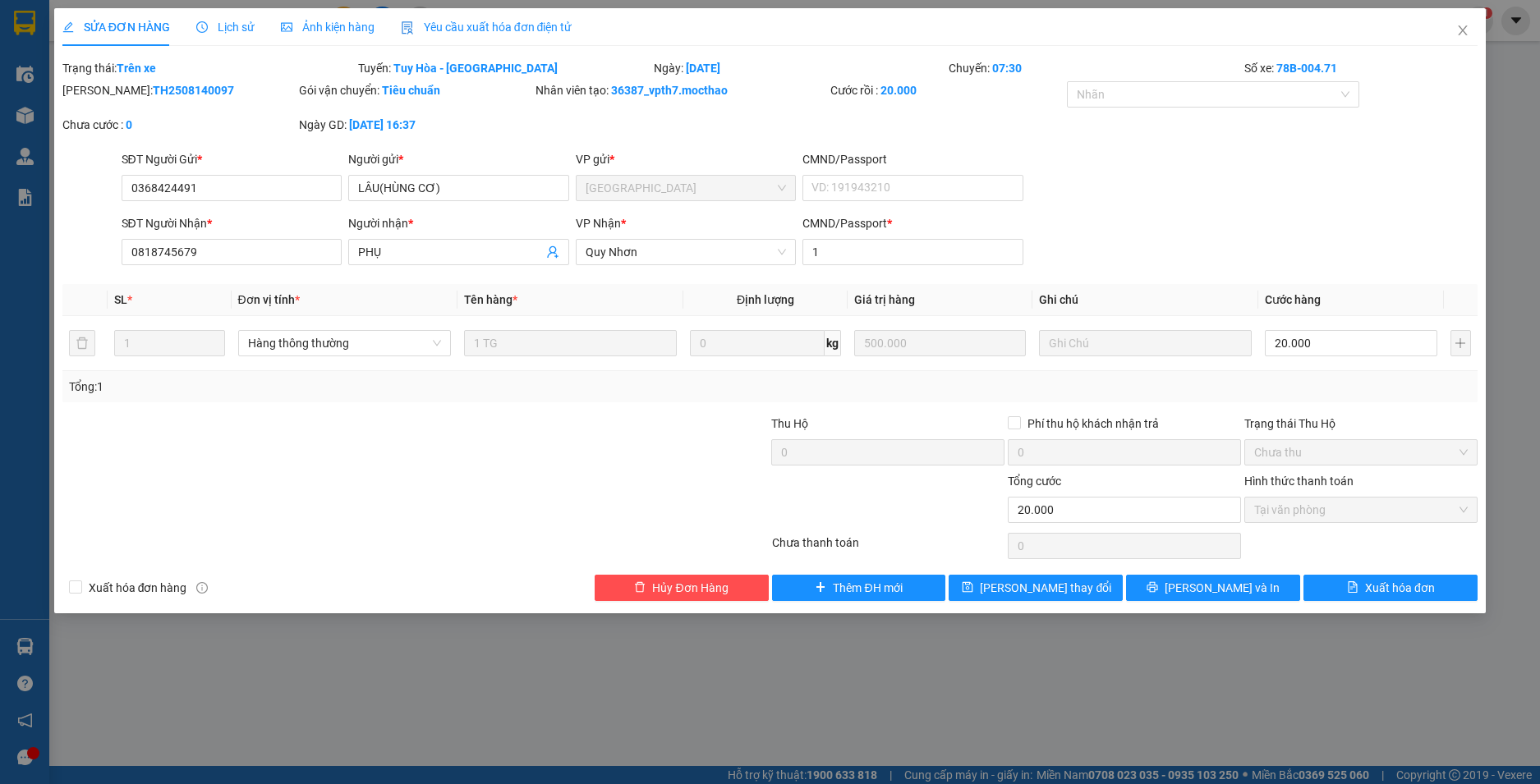
click at [502, 16] on div "Yêu cầu xuất hóa đơn điện tử" at bounding box center [486, 28] width 171 height 38
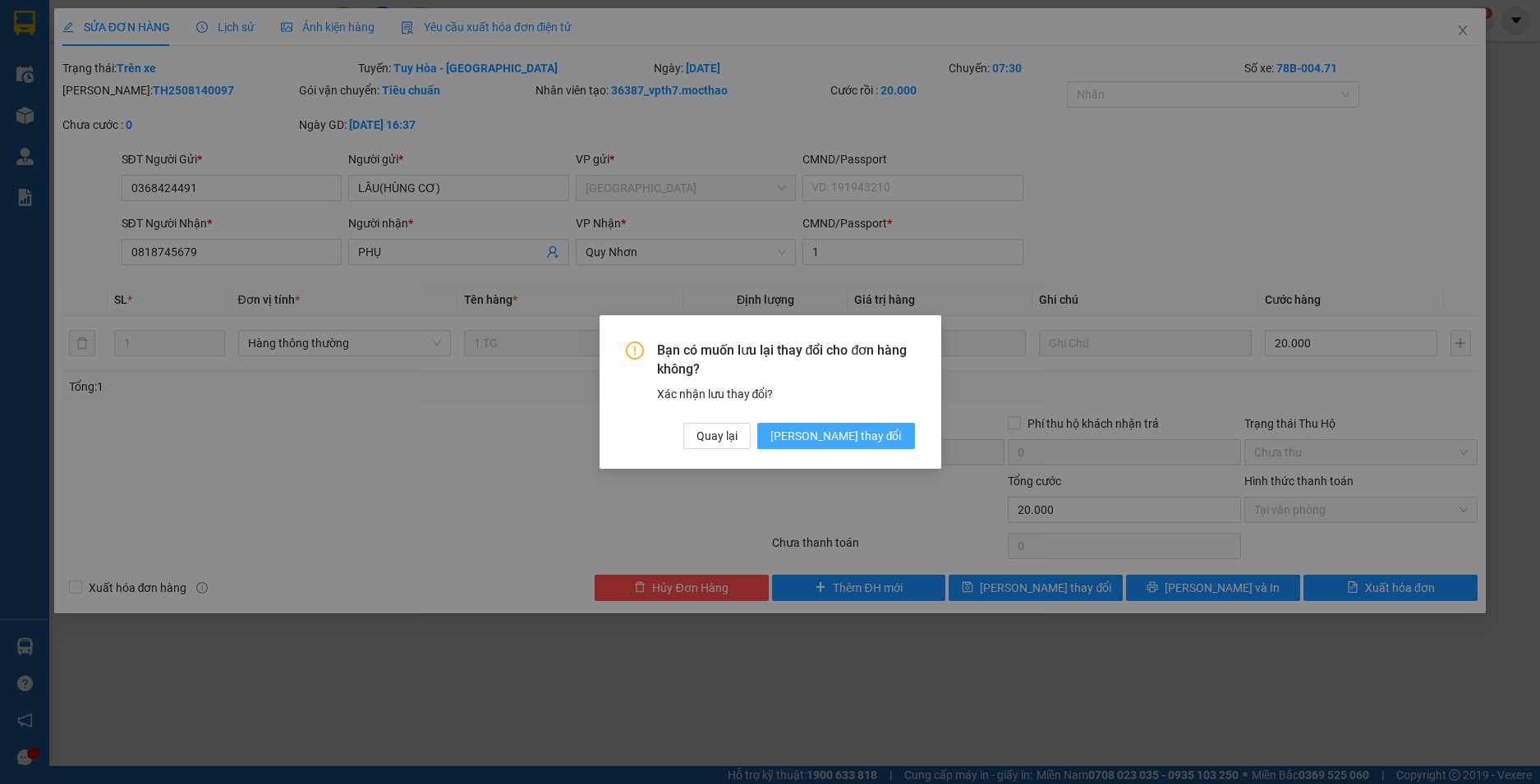
click at [859, 445] on button "[PERSON_NAME] thay đổi" at bounding box center [836, 436] width 158 height 26
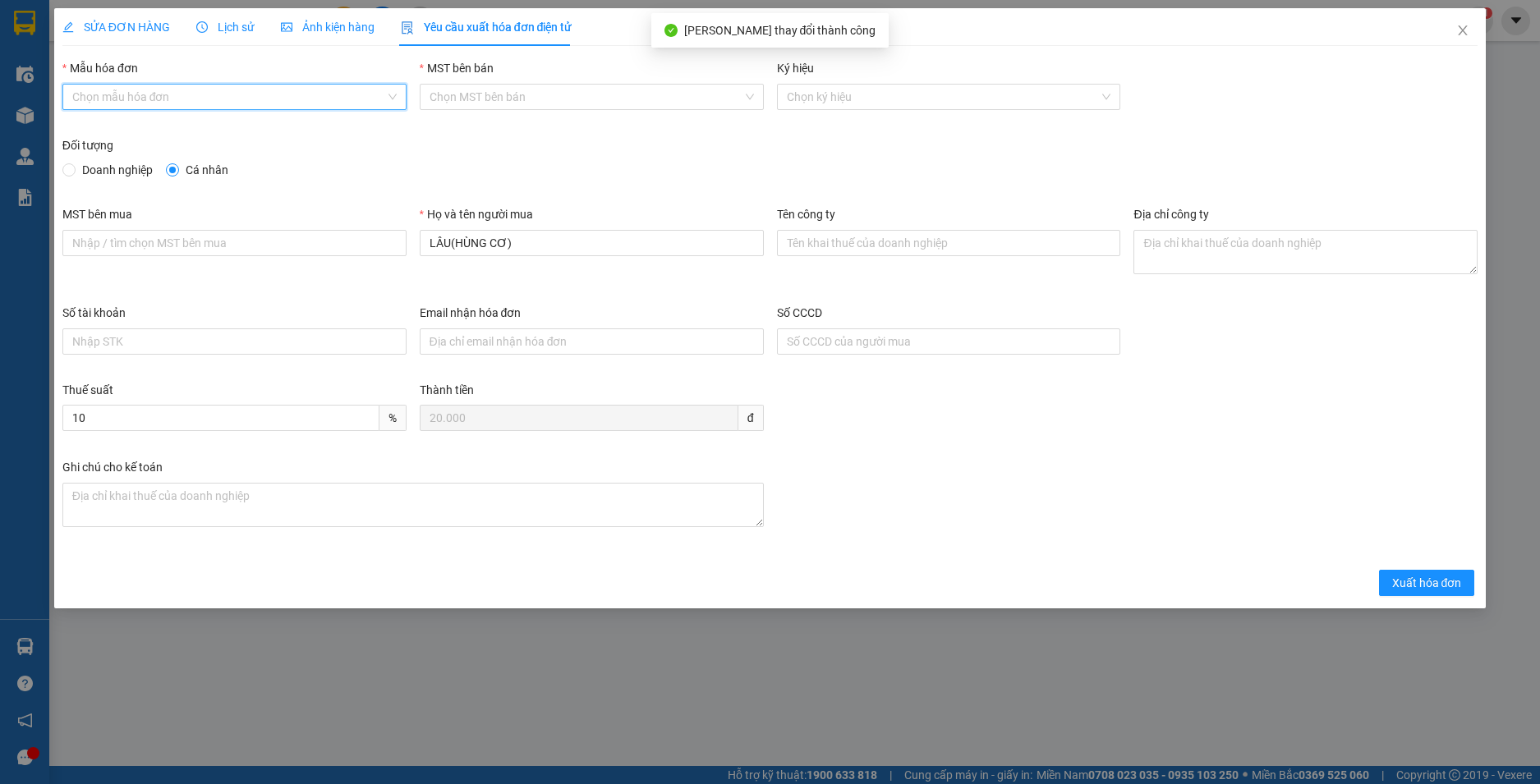
click at [271, 97] on input "Mẫu hóa đơn" at bounding box center [228, 96] width 313 height 25
click at [181, 135] on div "HĐH" at bounding box center [234, 129] width 324 height 18
type input "8"
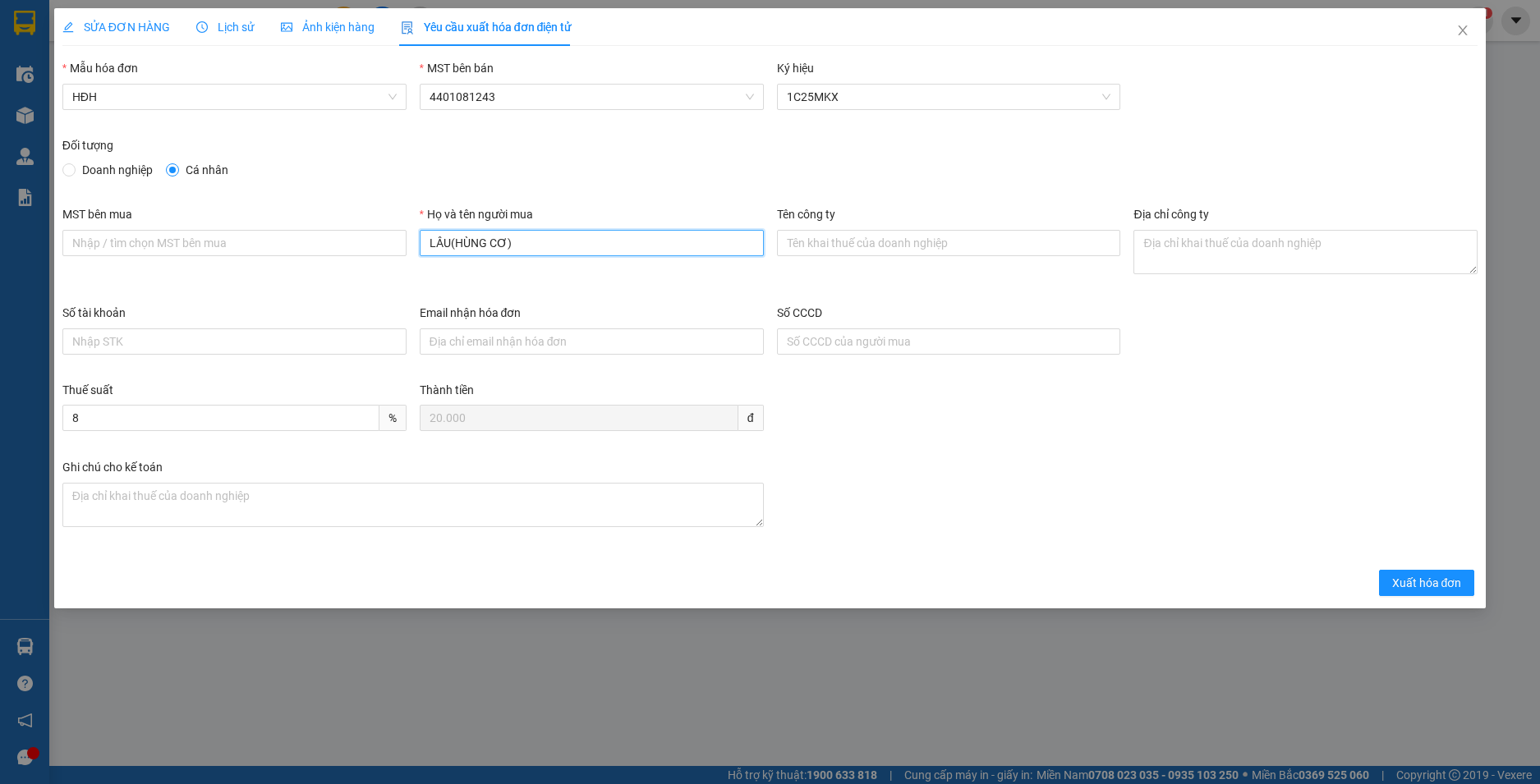
drag, startPoint x: 521, startPoint y: 243, endPoint x: 452, endPoint y: 234, distance: 69.6
click at [452, 234] on input "LÂU(HÙNG CƠ)" at bounding box center [591, 243] width 344 height 26
type input "LÂU"
click at [1434, 582] on span "Xuất hóa đơn" at bounding box center [1426, 582] width 70 height 18
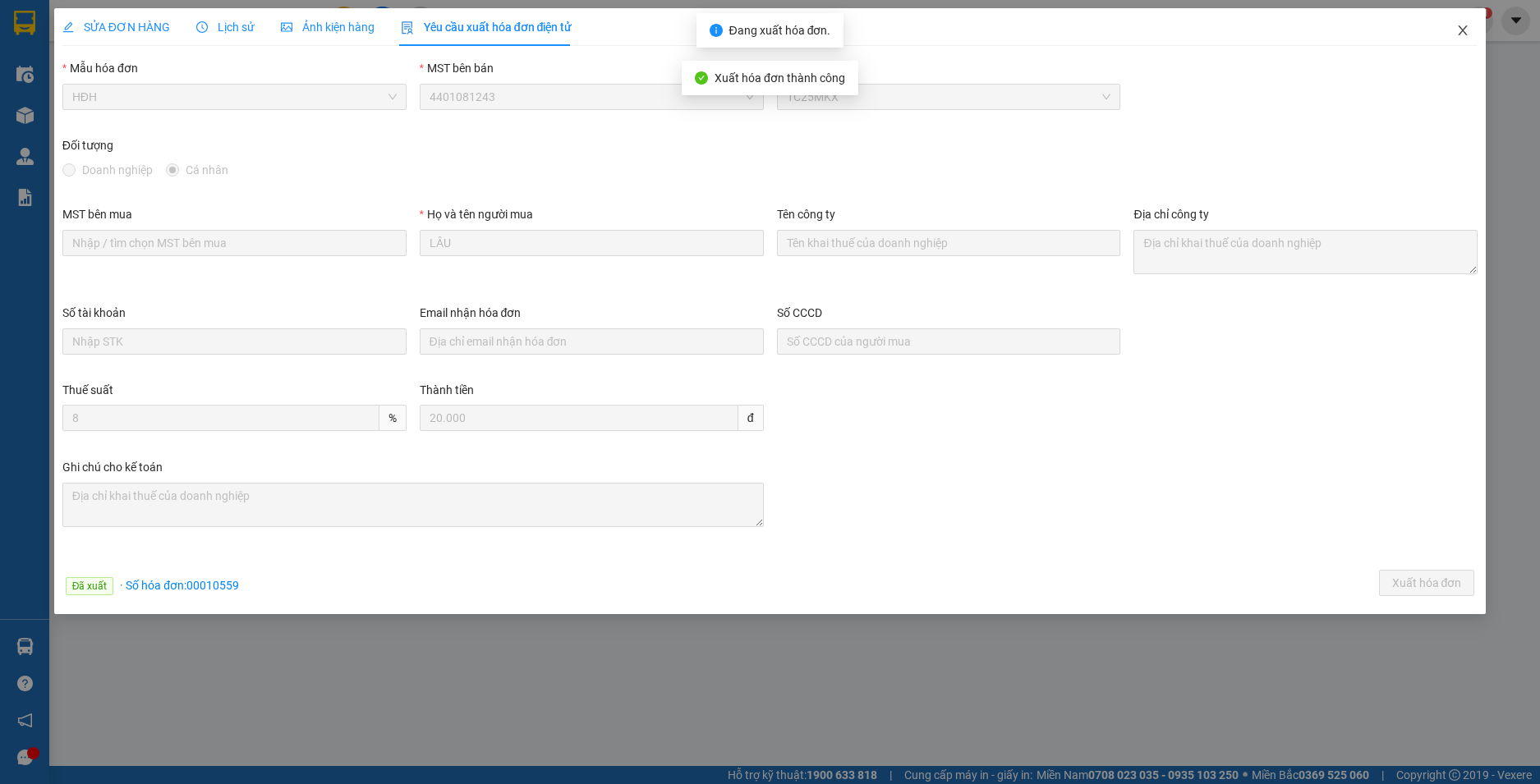
click at [1465, 35] on icon "close" at bounding box center [1462, 30] width 13 height 13
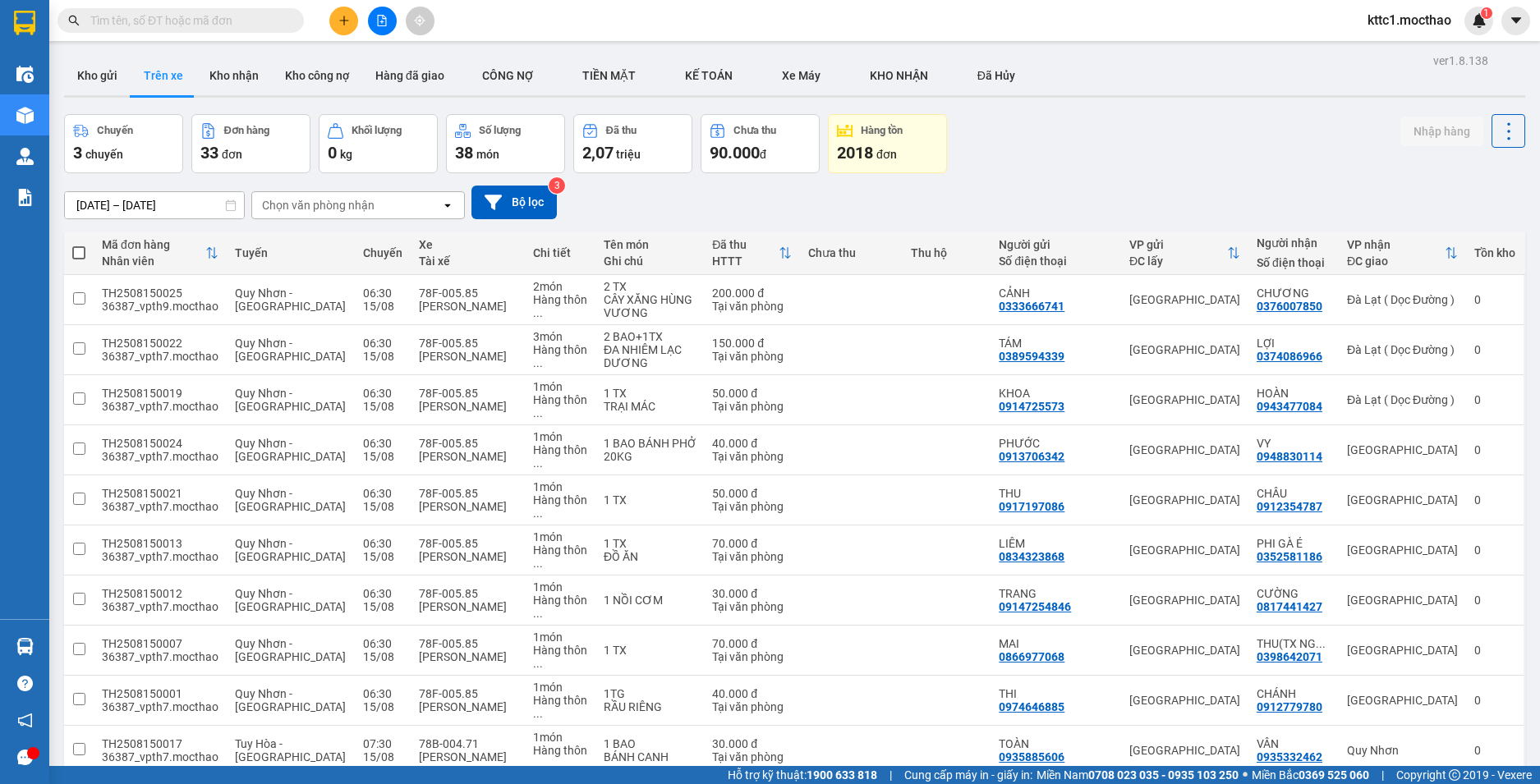
scroll to position [493, 0]
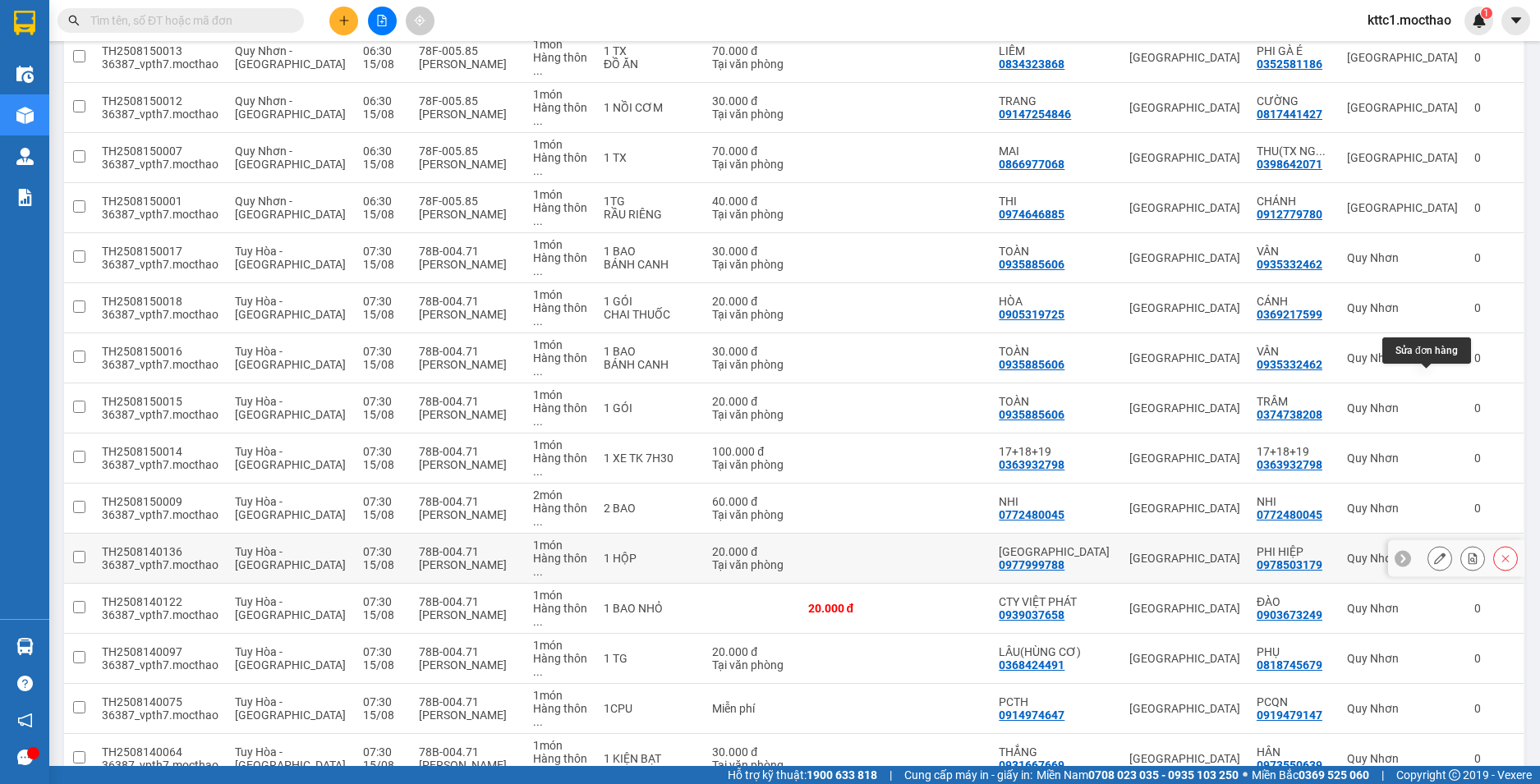
click at [1434, 552] on icon at bounding box center [1439, 557] width 11 height 11
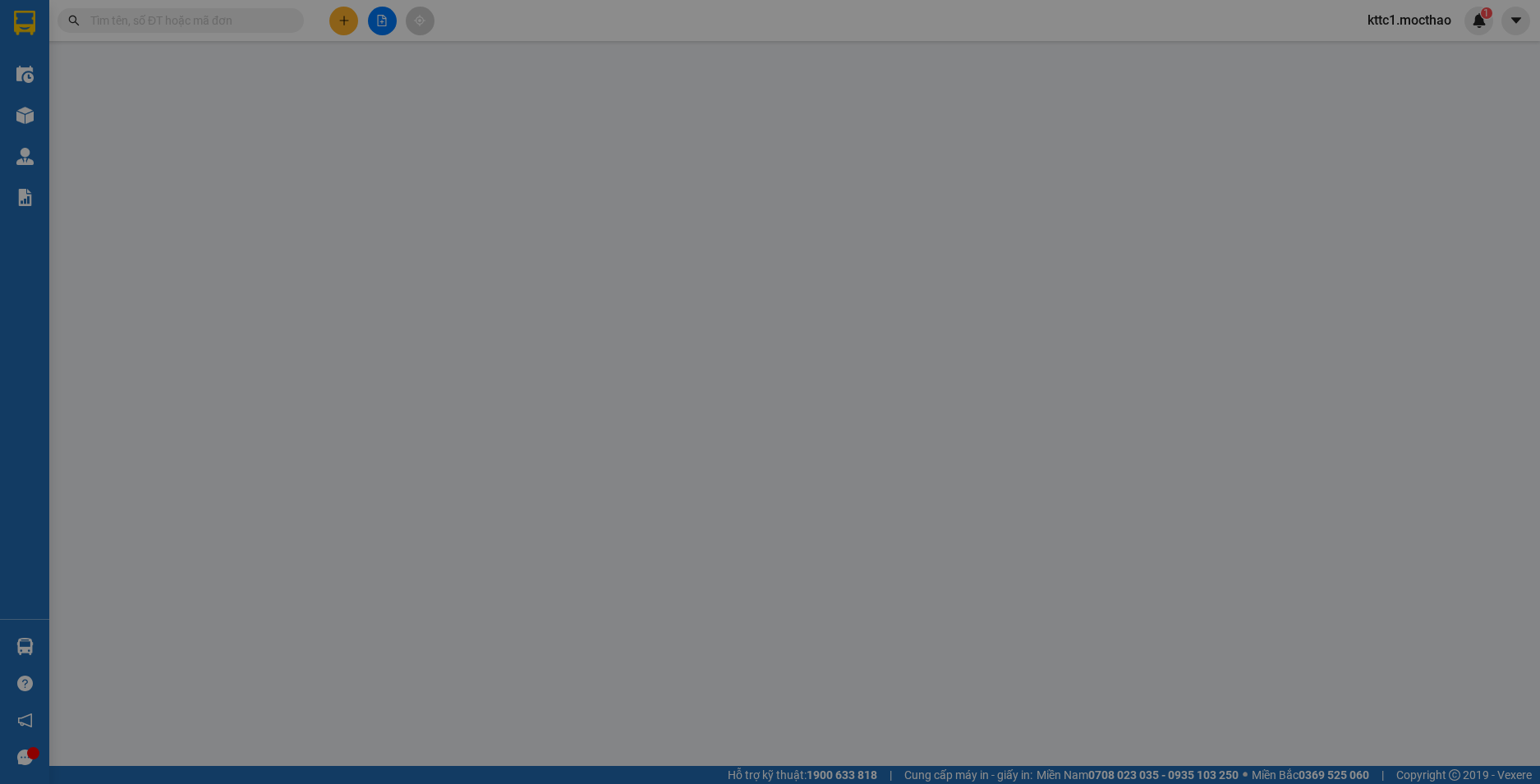
type input "0977999788"
type input "[GEOGRAPHIC_DATA]"
type input "0978503179"
type input "PHI HIỆP"
type input "0"
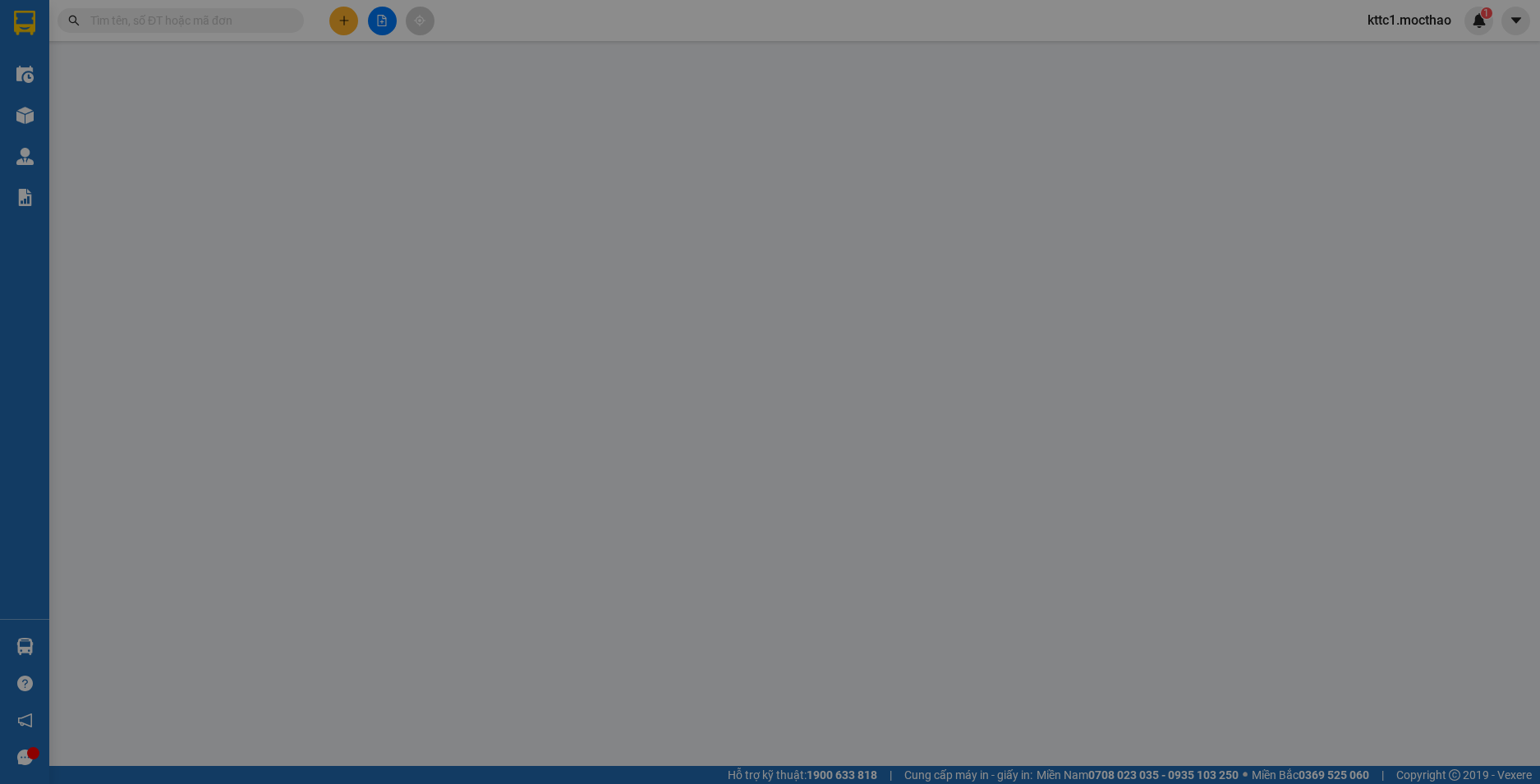
type input "20.000"
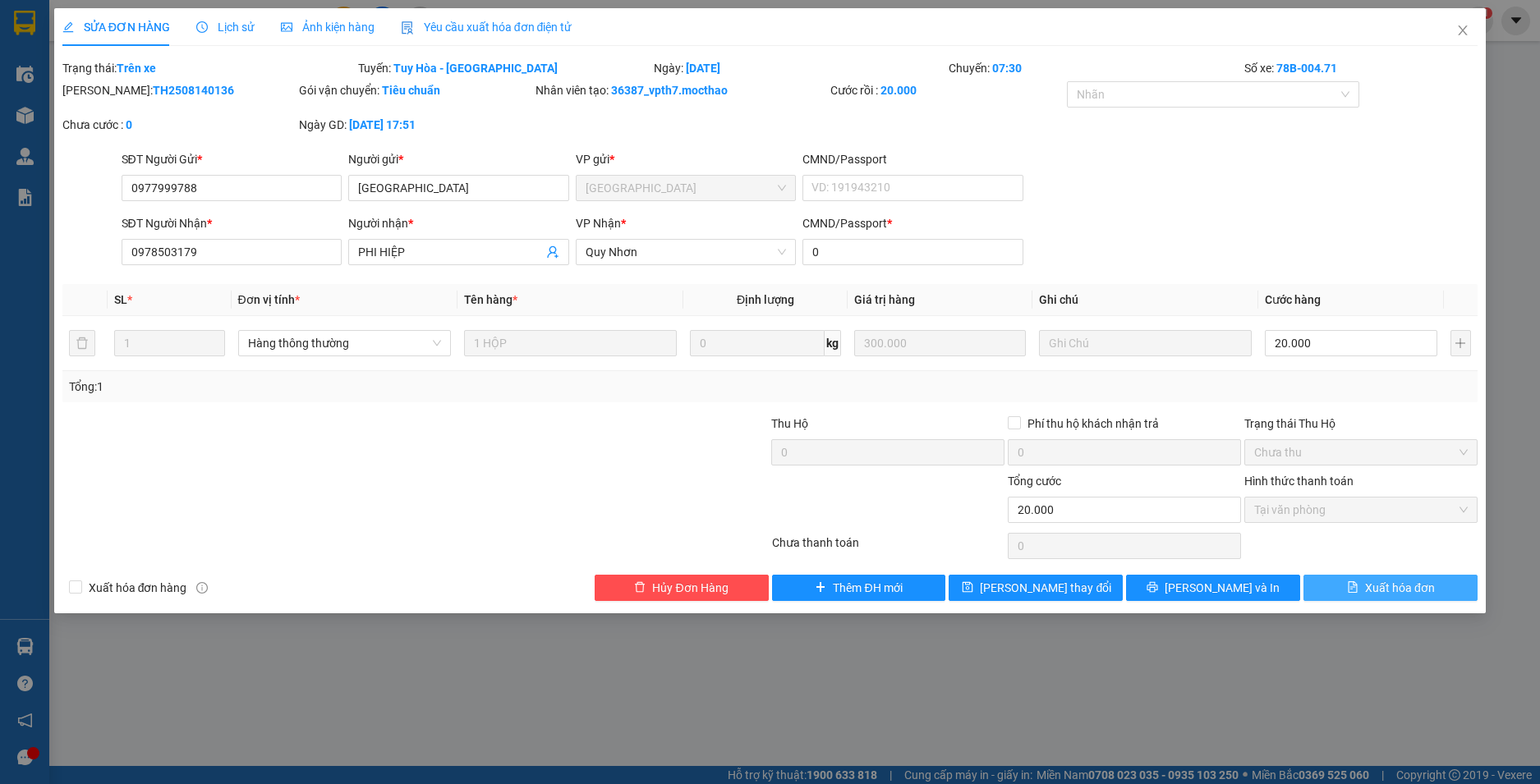
click at [1401, 588] on span "Xuất hóa đơn" at bounding box center [1400, 588] width 70 height 18
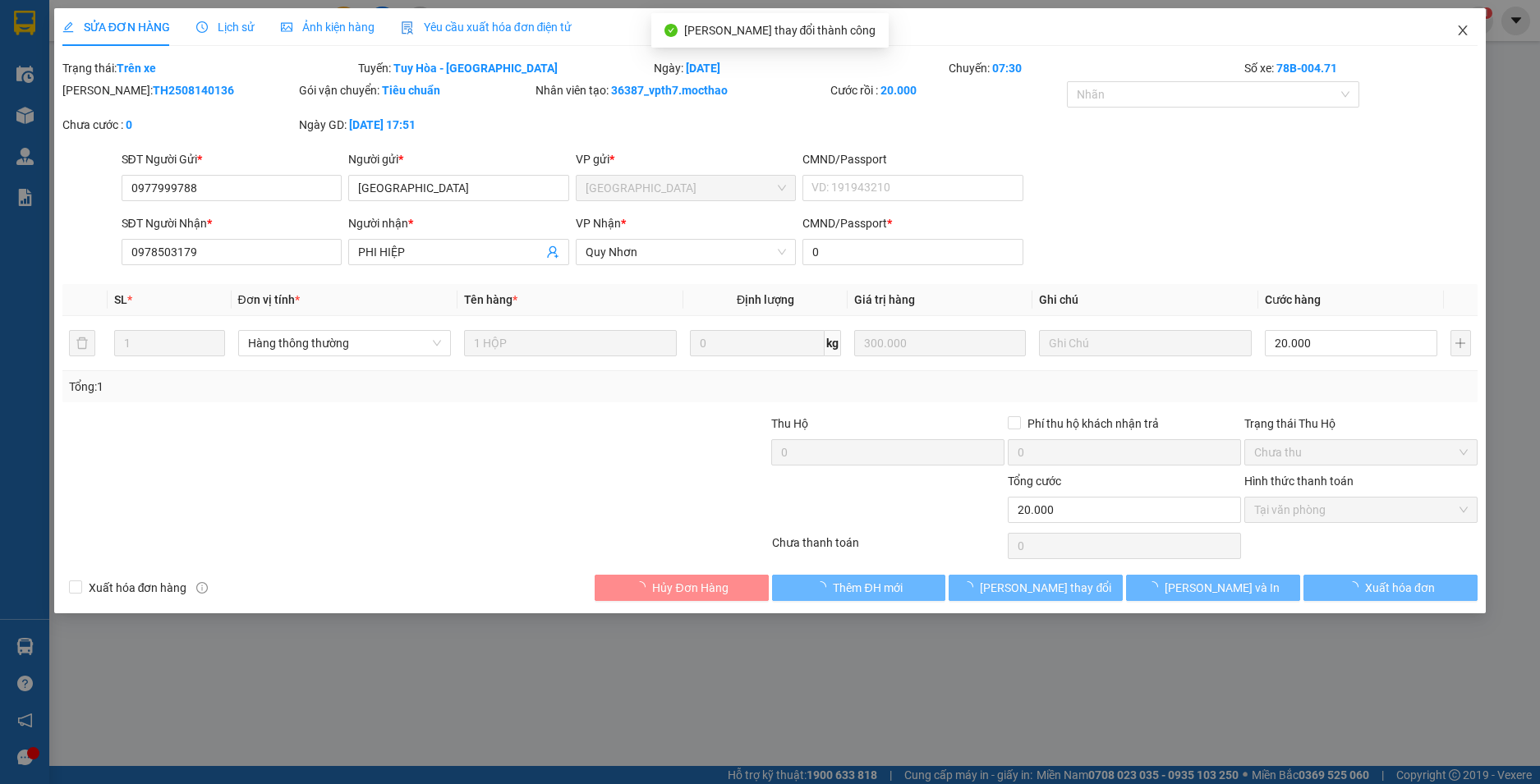
checkbox input "true"
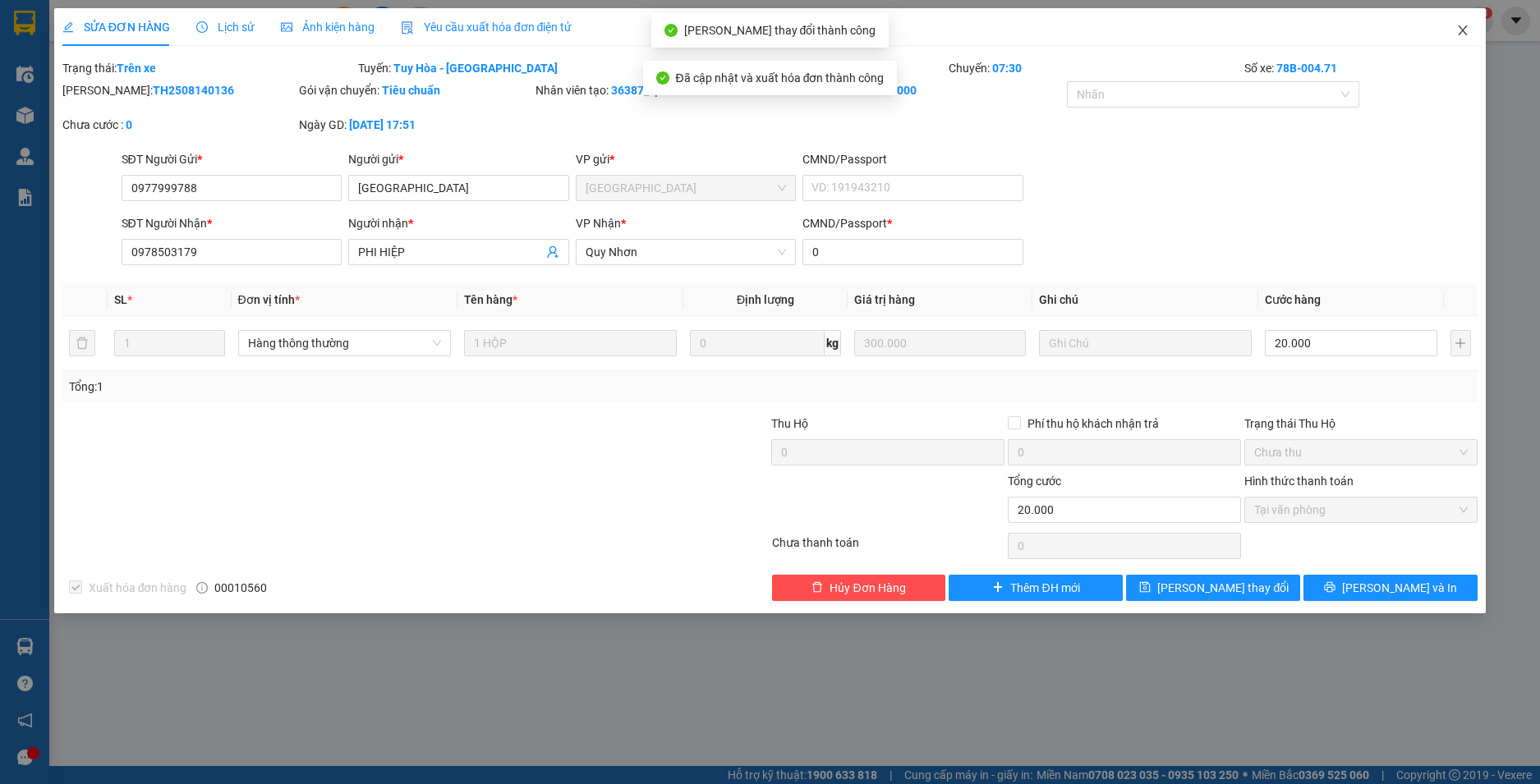
click at [1458, 29] on icon "close" at bounding box center [1462, 30] width 13 height 13
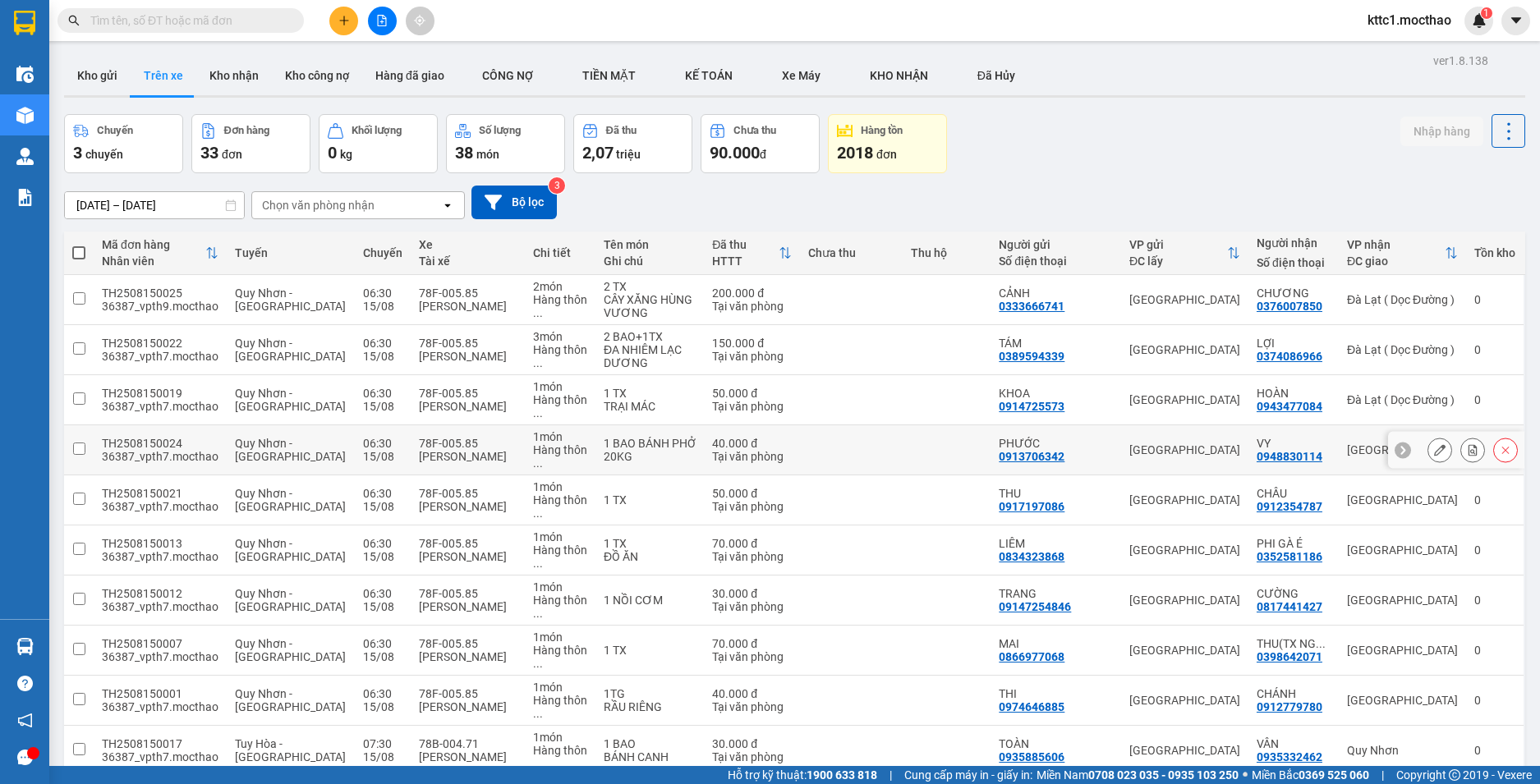
scroll to position [246, 0]
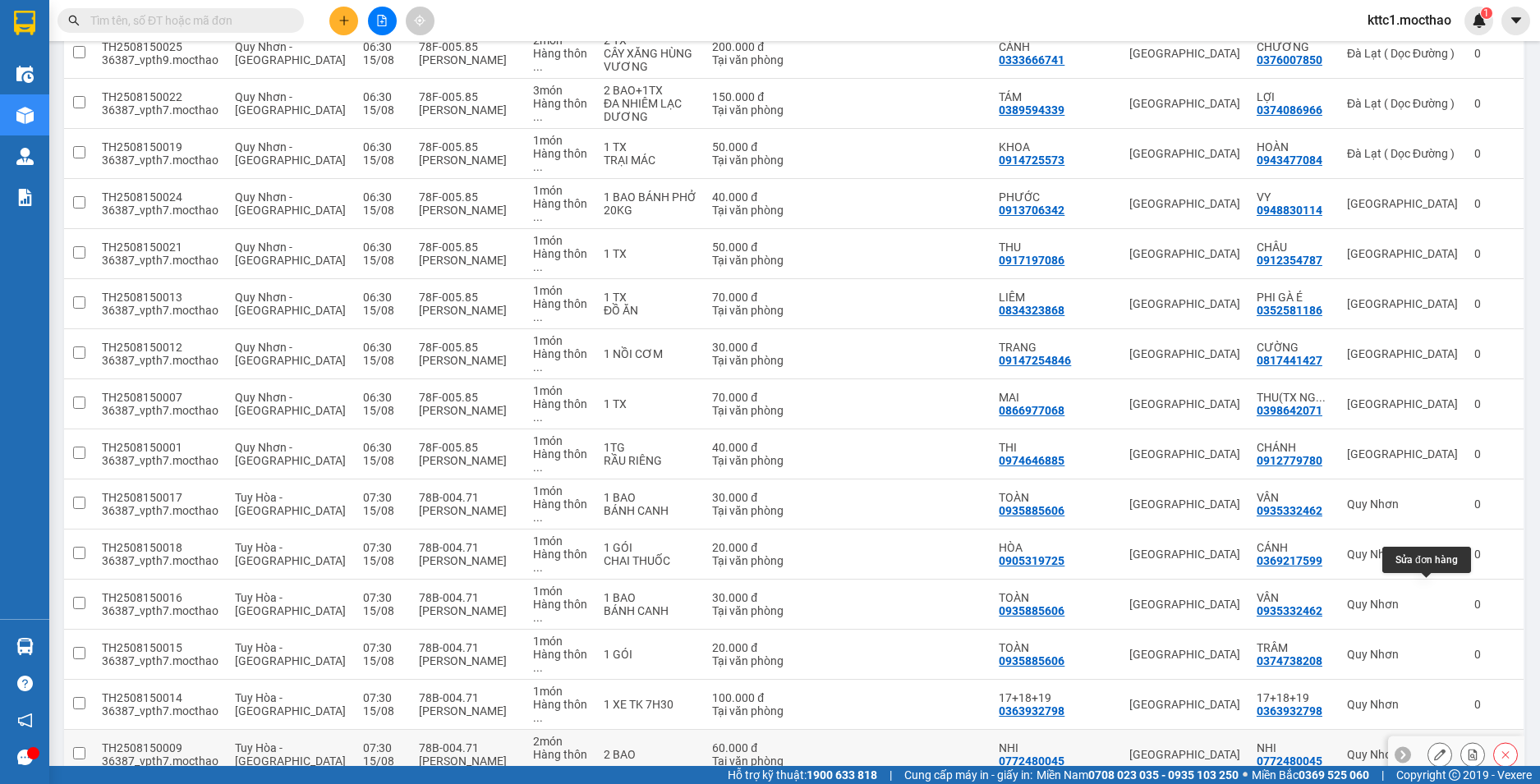
click at [1434, 749] on icon at bounding box center [1439, 754] width 11 height 11
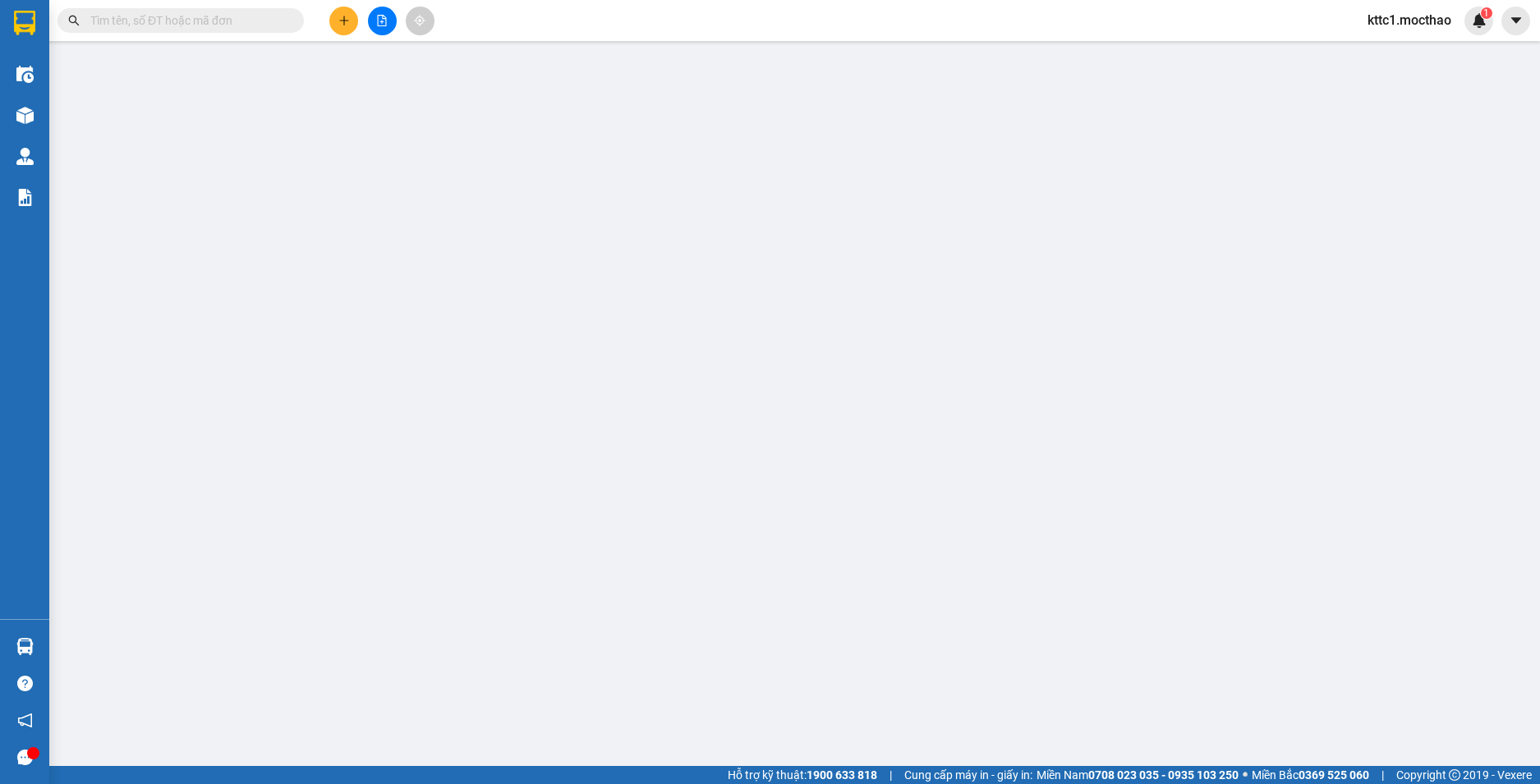
type input "0772480045"
type input "NHI"
type input "0772480045"
type input "NHI"
type input "1"
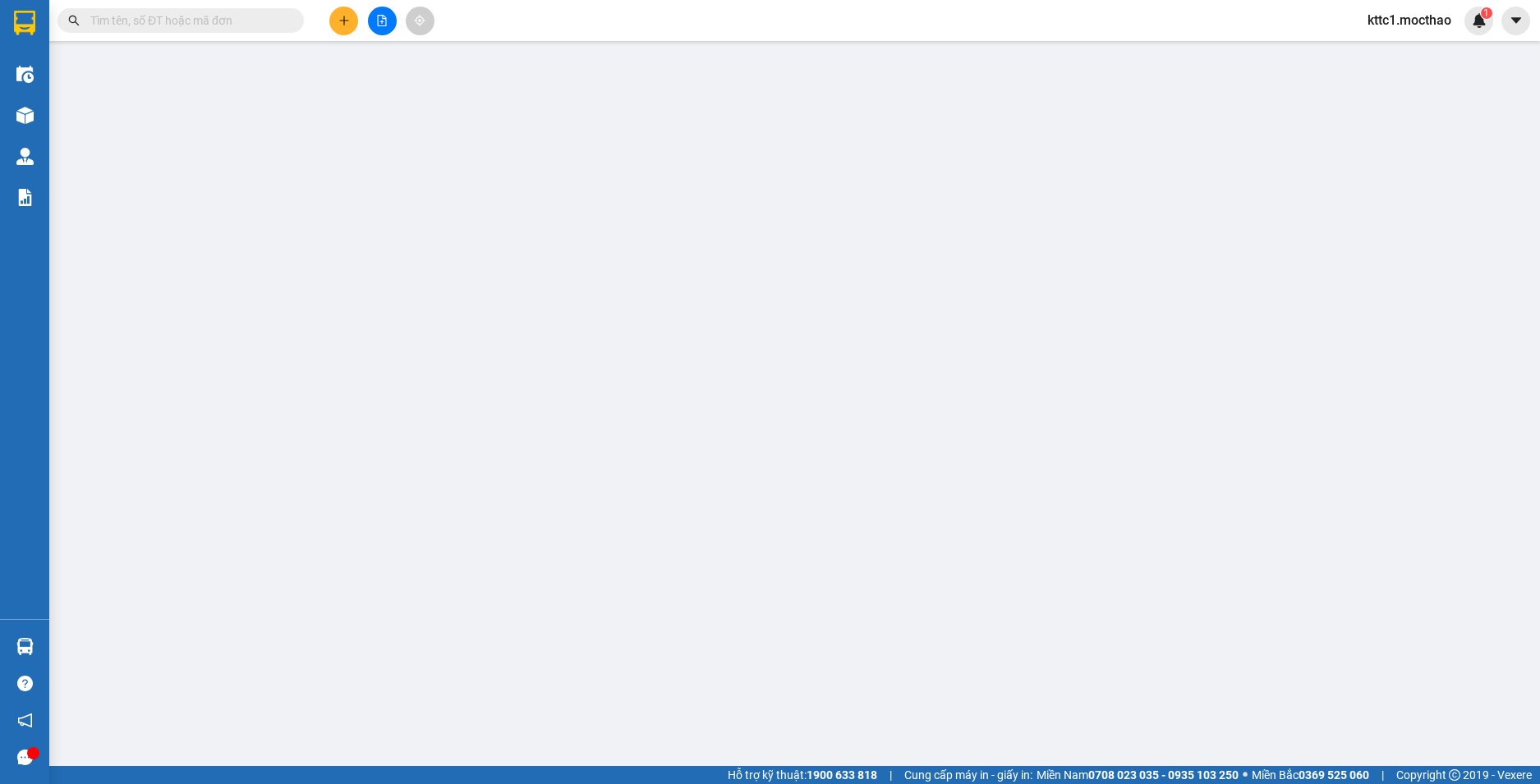
type input "60.000"
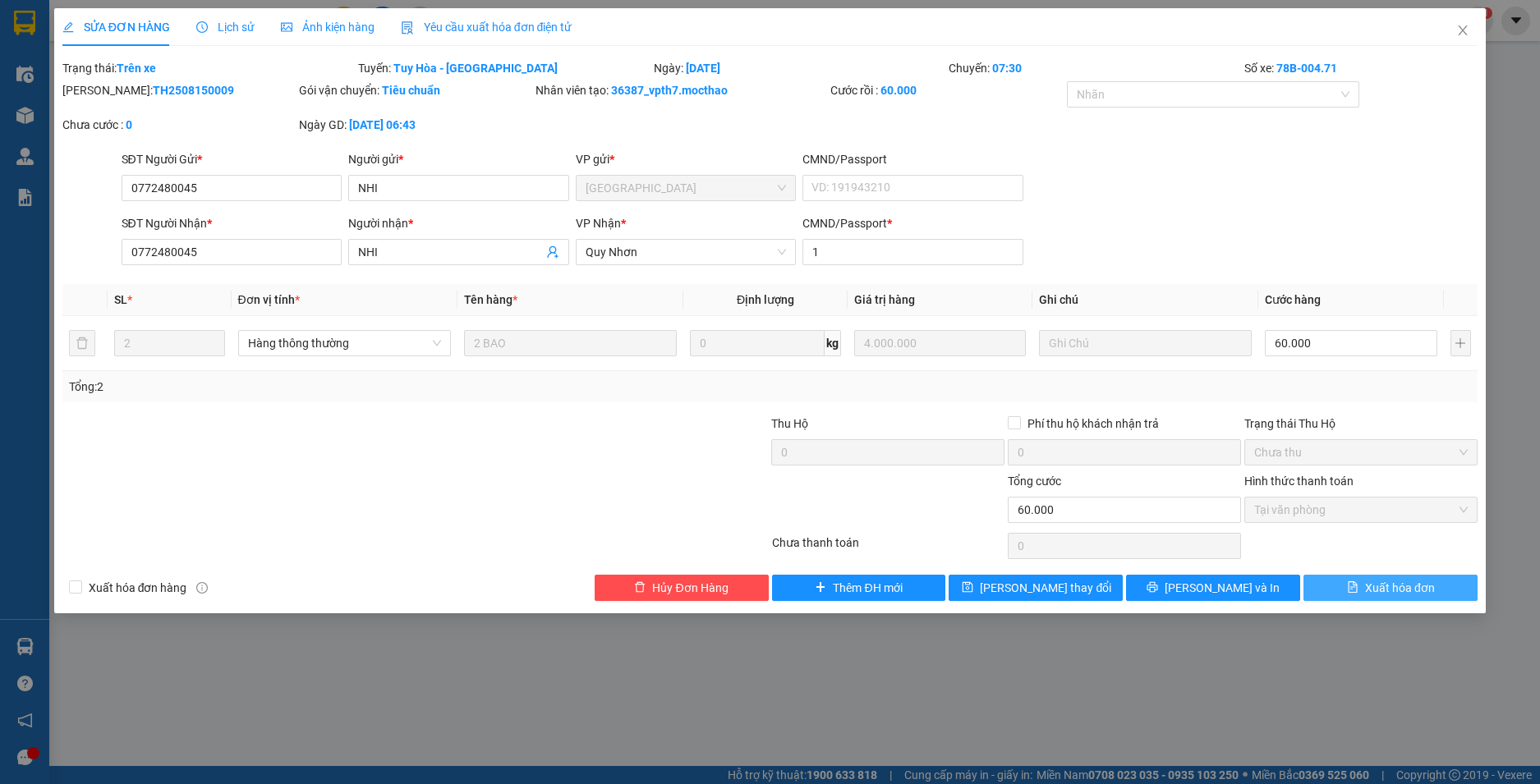
click at [1430, 590] on span "Xuất hóa đơn" at bounding box center [1400, 588] width 70 height 18
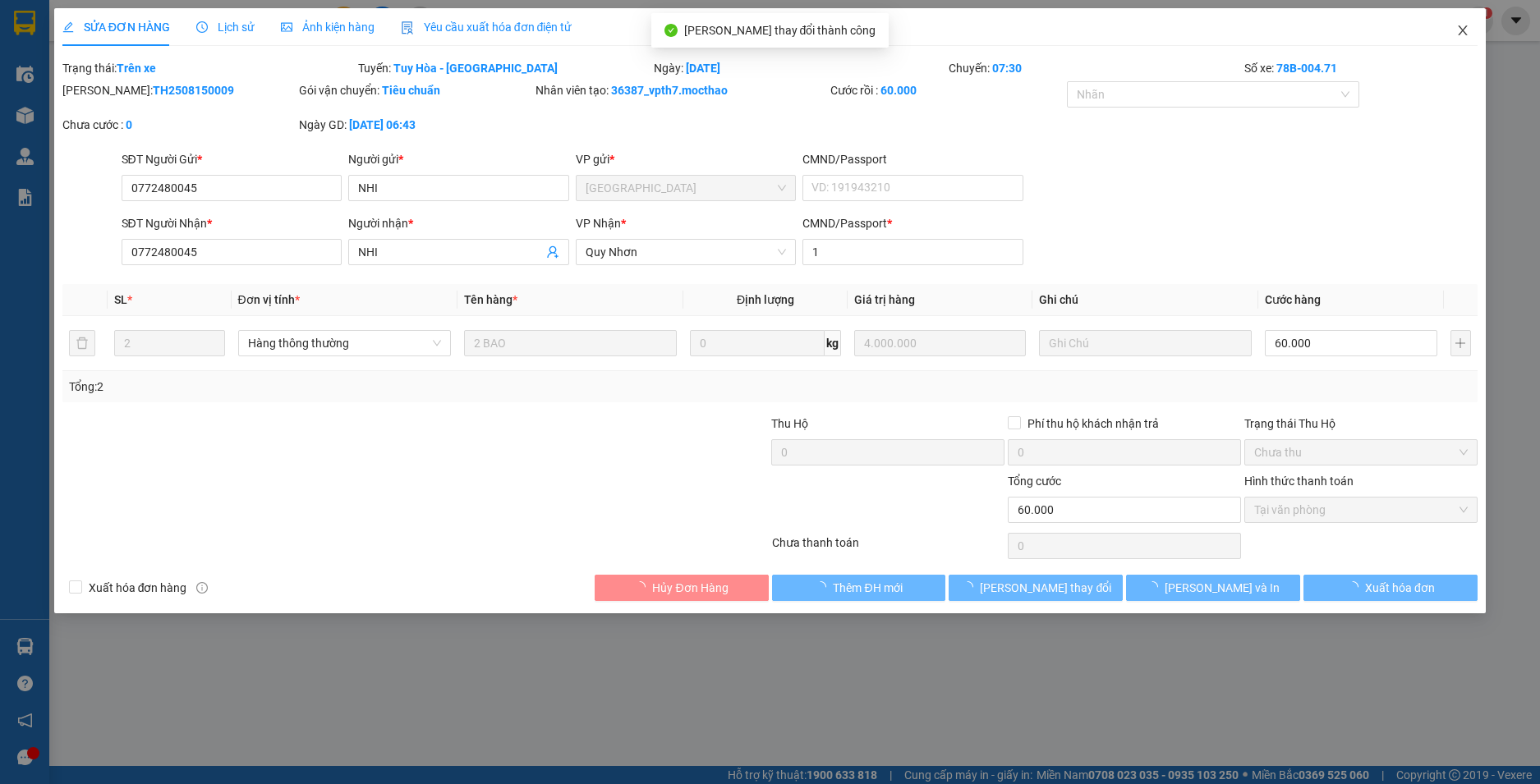
checkbox input "true"
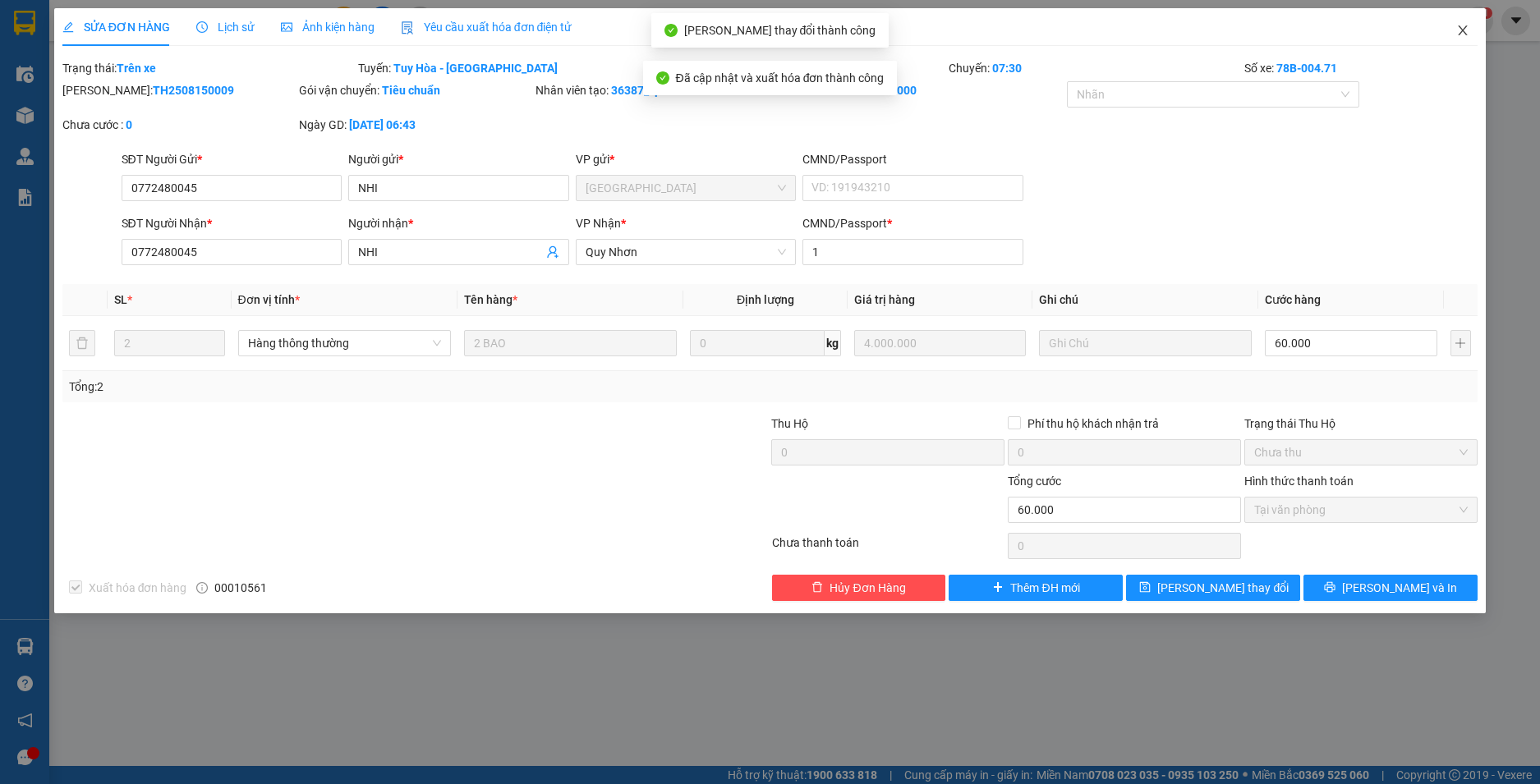
click at [1465, 28] on icon "close" at bounding box center [1463, 30] width 9 height 9
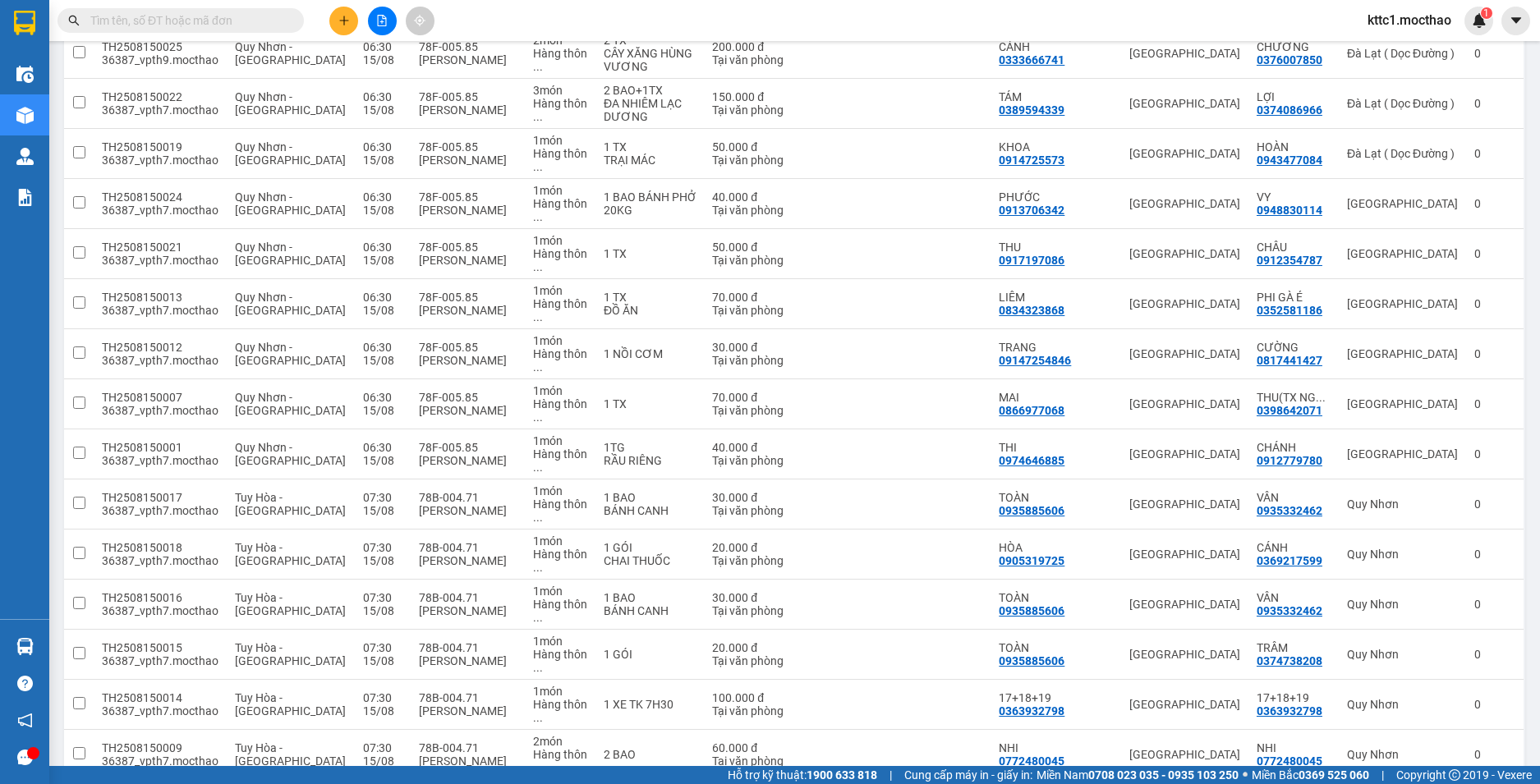
scroll to position [328, 0]
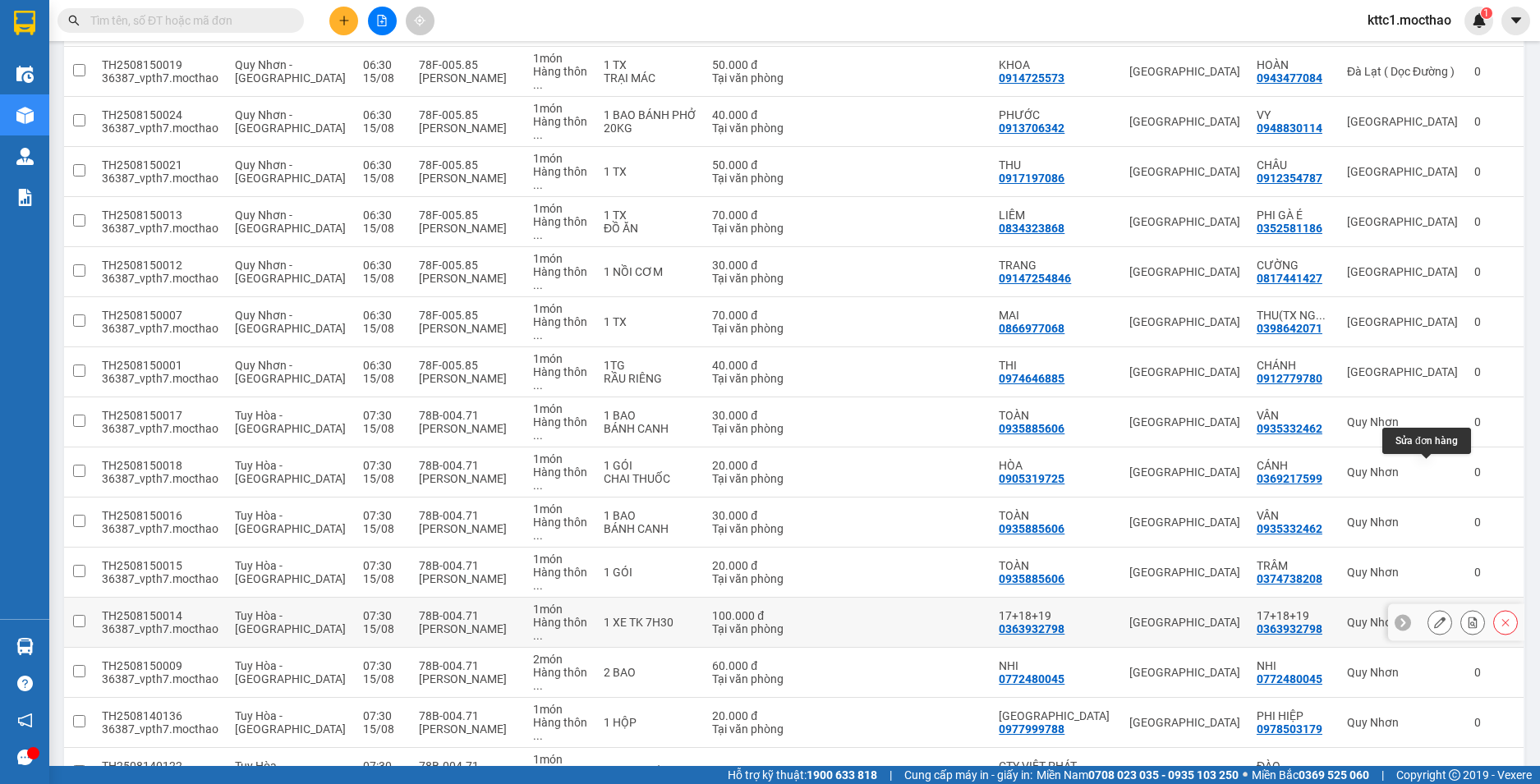
click at [1434, 617] on icon at bounding box center [1439, 622] width 11 height 11
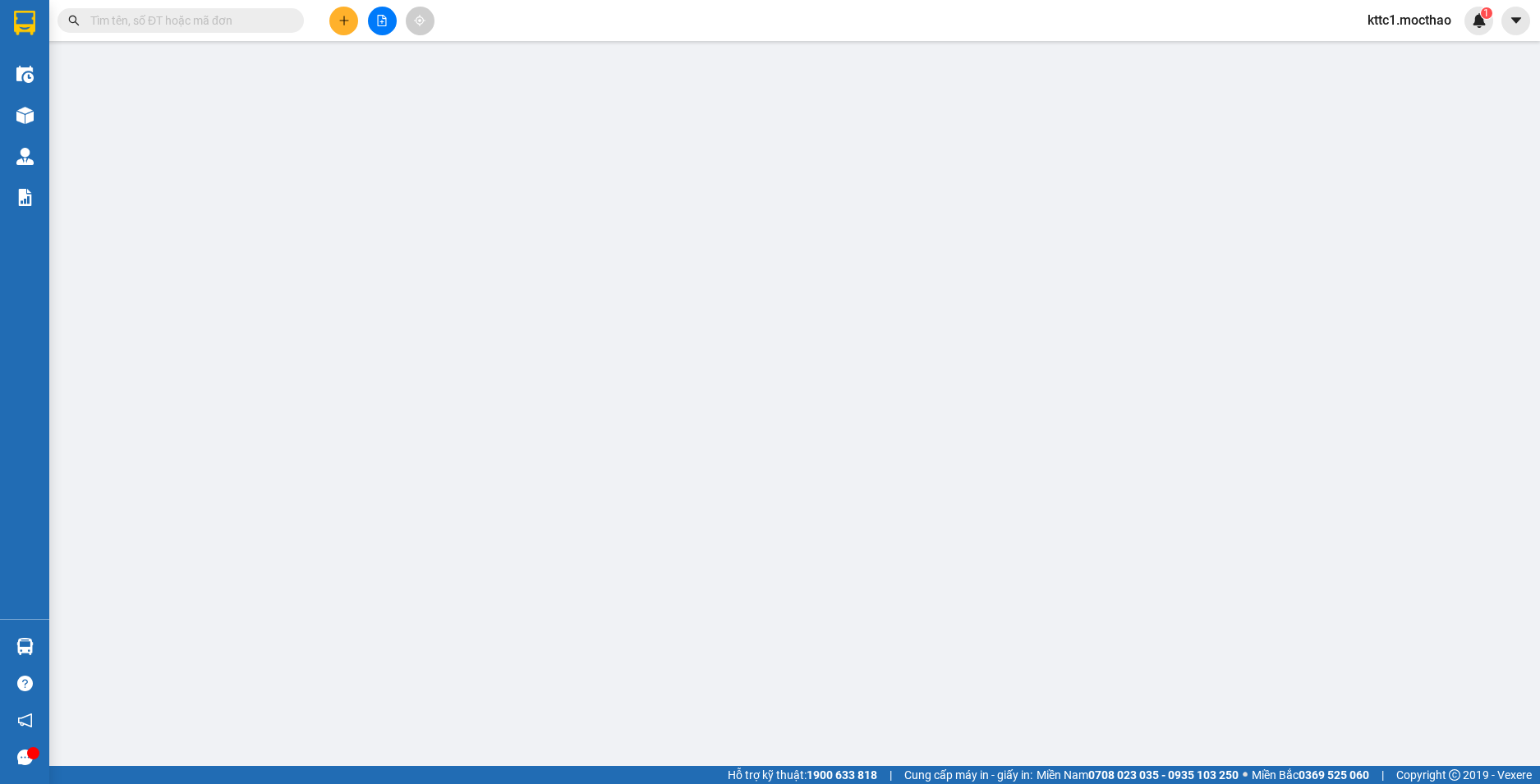
type input "0363932798"
type input "17+18+19"
type input "0363932798"
type input "17+18+19"
type input "1"
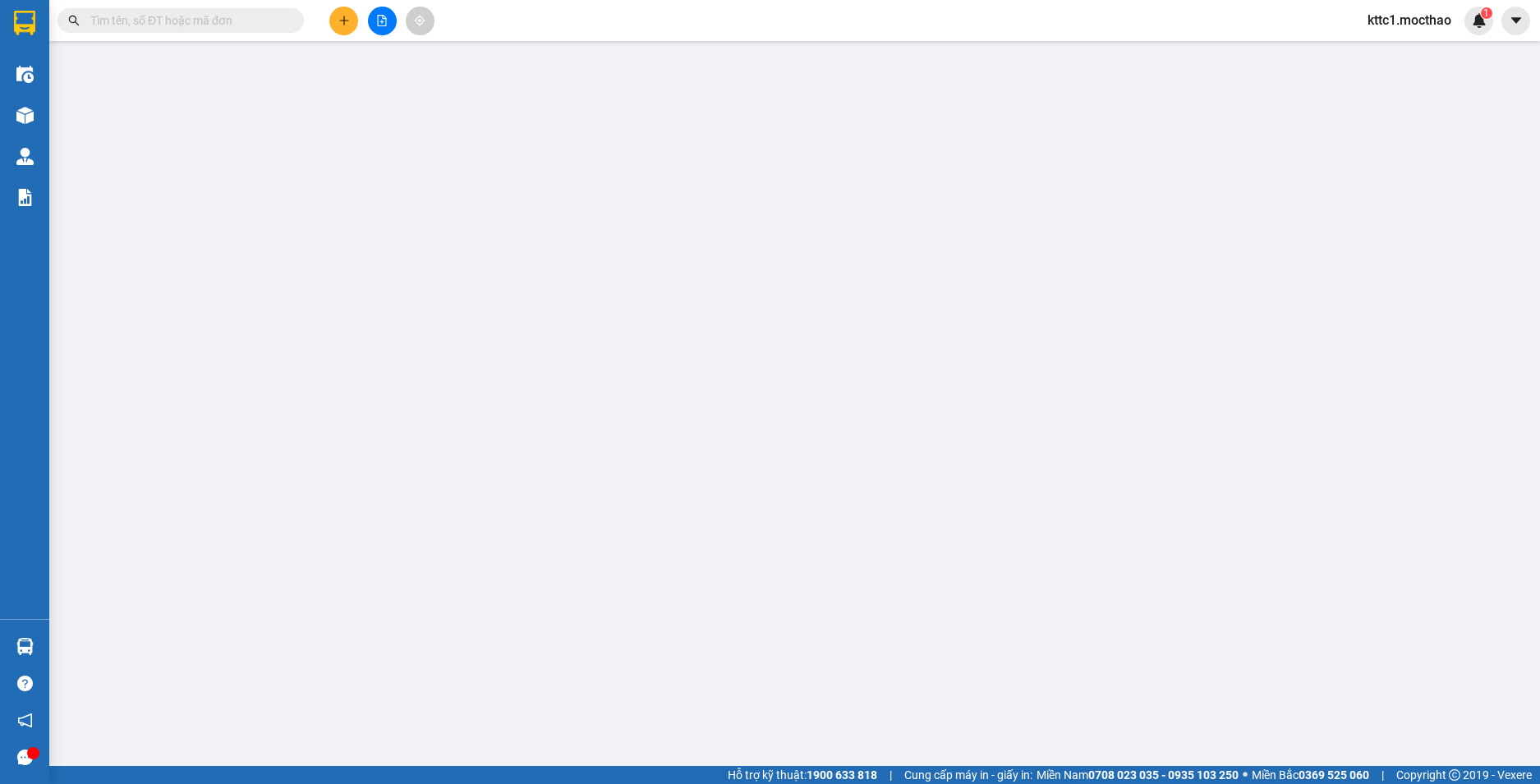
type input "100.000"
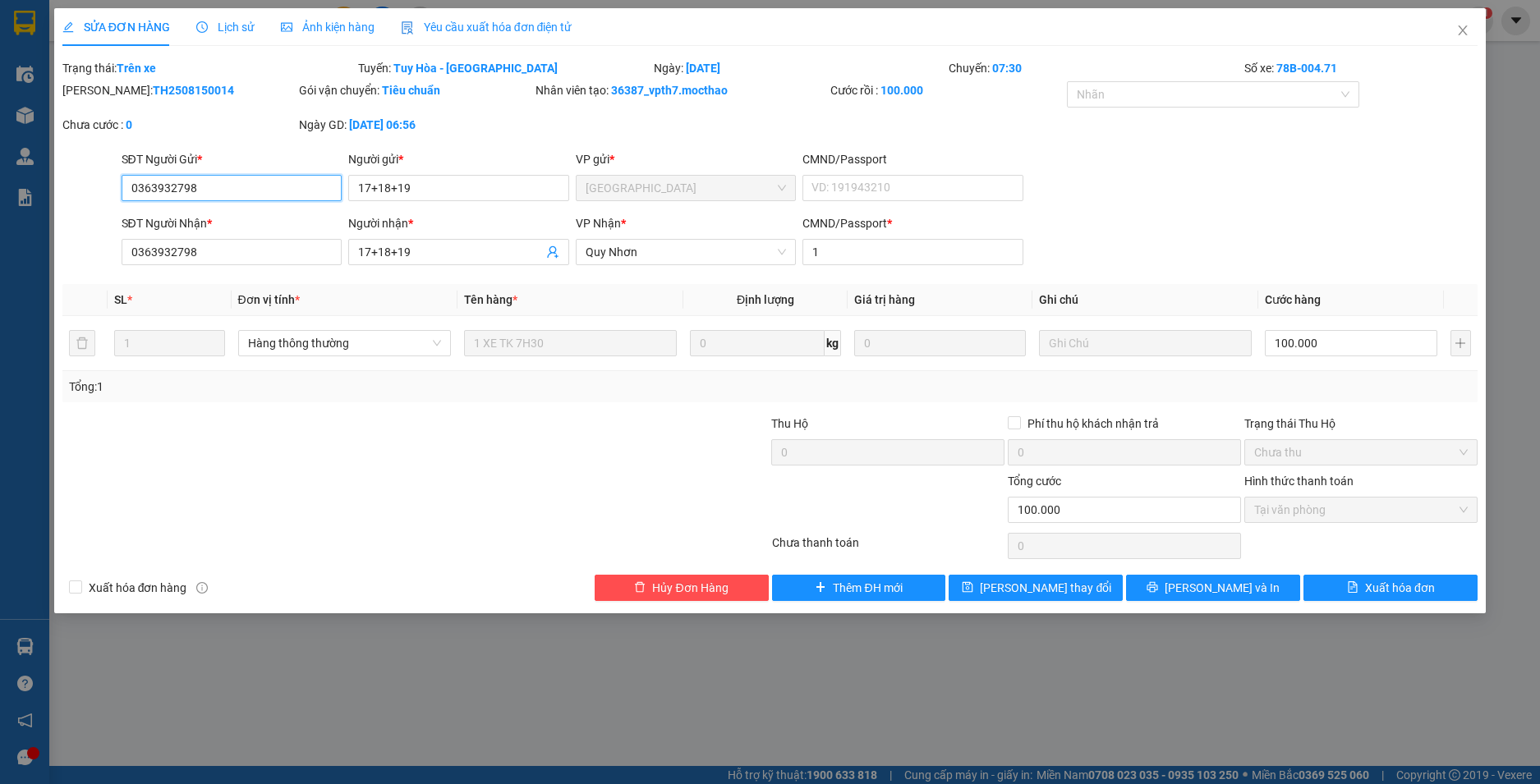
drag, startPoint x: 257, startPoint y: 197, endPoint x: 3, endPoint y: 190, distance: 254.1
click at [3, 190] on div "SỬA ĐƠN HÀNG Lịch sử Ảnh kiện hàng Yêu cầu xuất hóa đơn điện tử Total Paid Fee …" at bounding box center [770, 392] width 1540 height 784
click at [546, 26] on span "Yêu cầu xuất hóa đơn điện tử" at bounding box center [486, 27] width 171 height 13
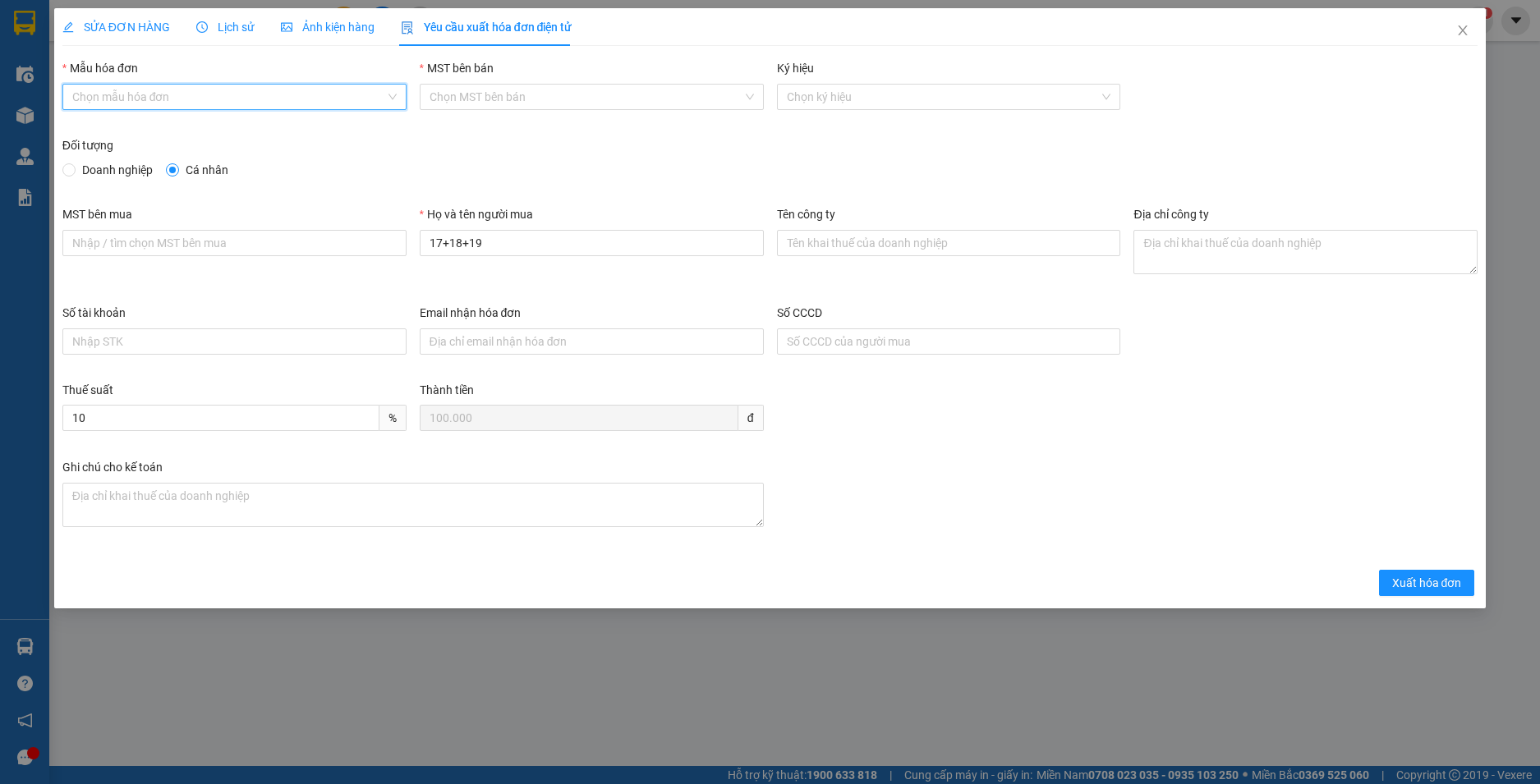
click at [257, 96] on input "Mẫu hóa đơn" at bounding box center [228, 96] width 313 height 25
click at [188, 136] on div "HĐH" at bounding box center [234, 129] width 324 height 18
type input "8"
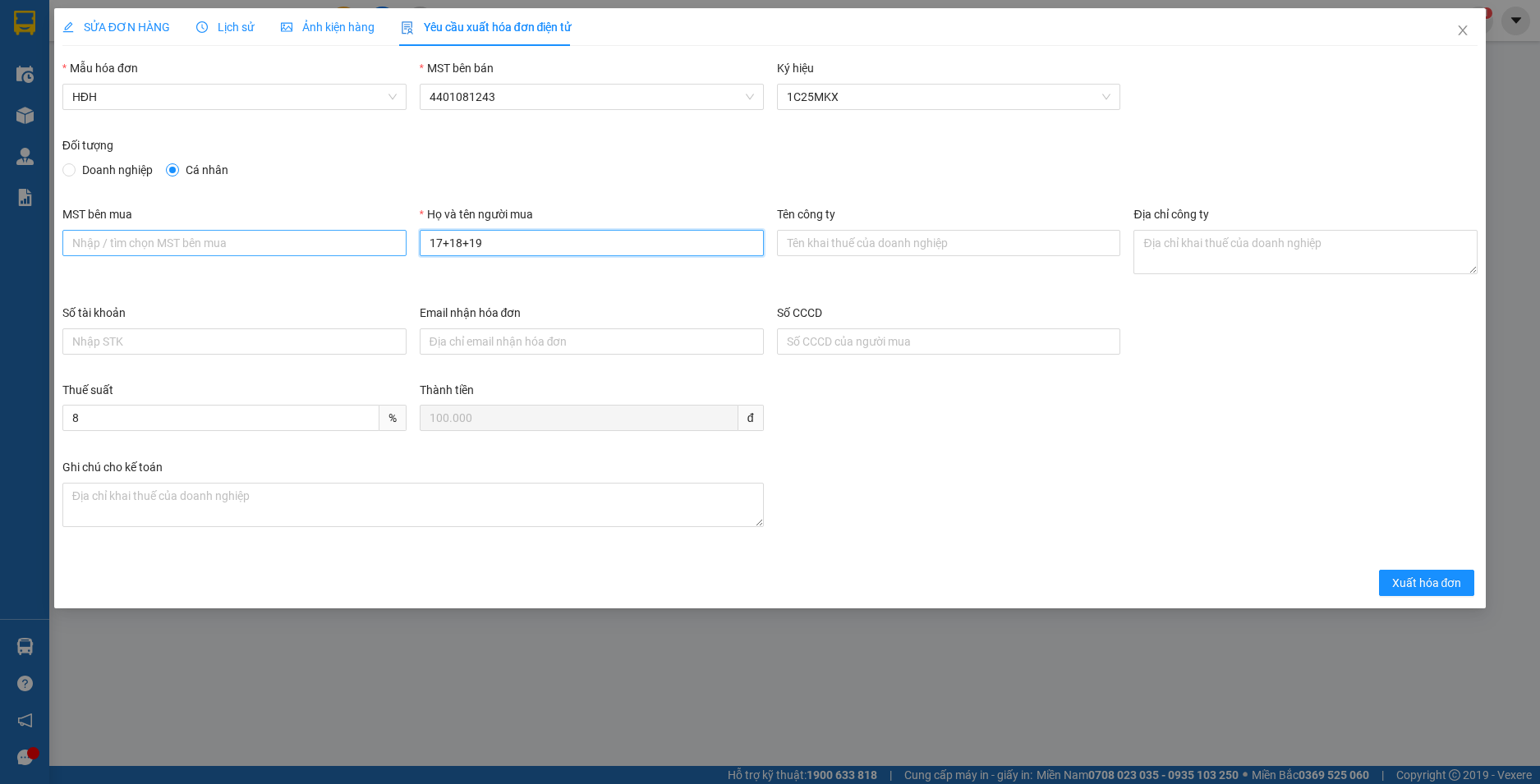
drag, startPoint x: 550, startPoint y: 247, endPoint x: 297, endPoint y: 243, distance: 253.0
click at [297, 243] on div "MST bên mua Họ và tên người mua 17+18+19 Tên công ty Địa chỉ công ty" at bounding box center [770, 254] width 1429 height 98
type input "Người mua không cung cấp thông tin"
click at [1457, 584] on span "Xuất hóa đơn" at bounding box center [1426, 582] width 70 height 18
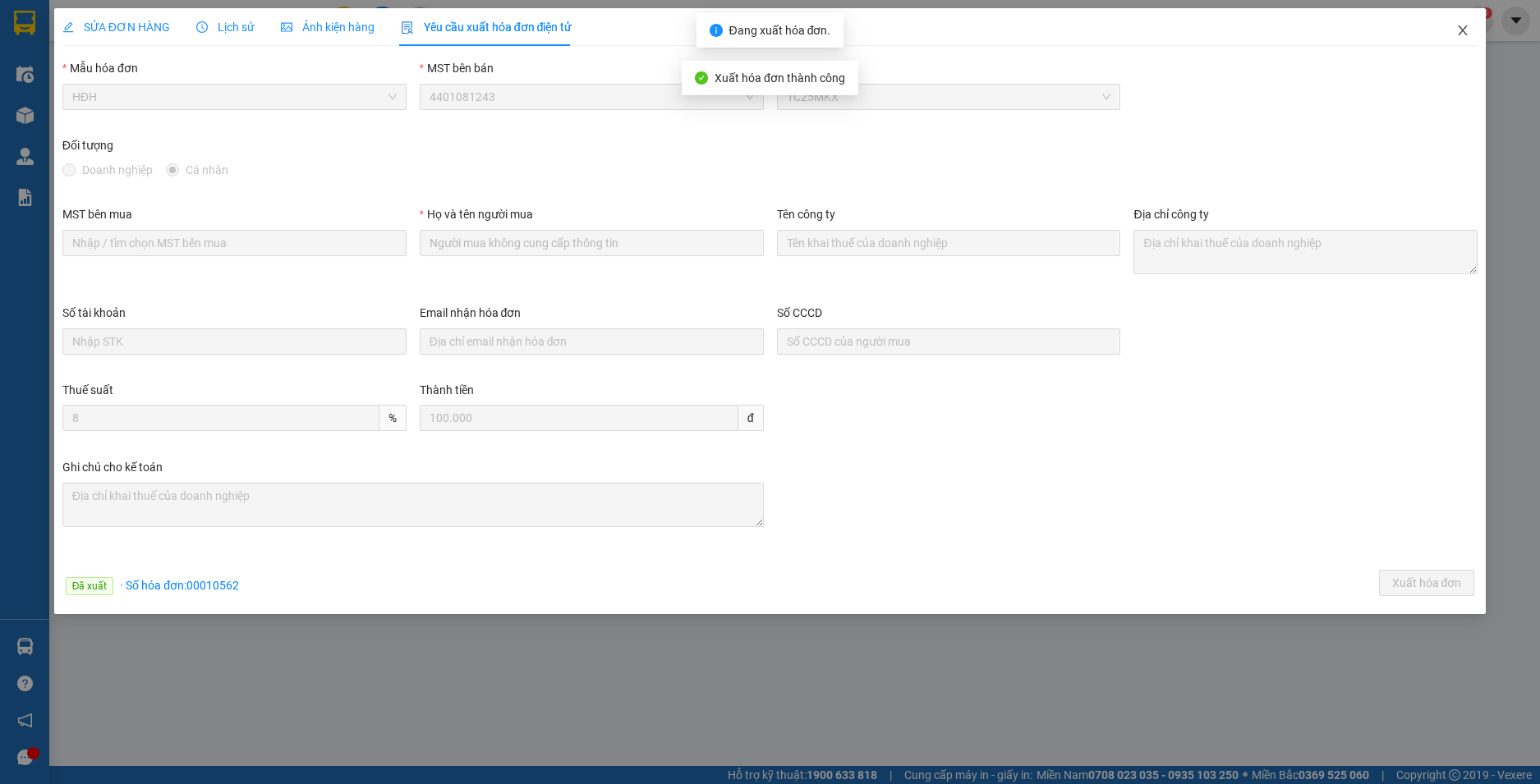
click at [1467, 32] on icon "close" at bounding box center [1462, 30] width 13 height 13
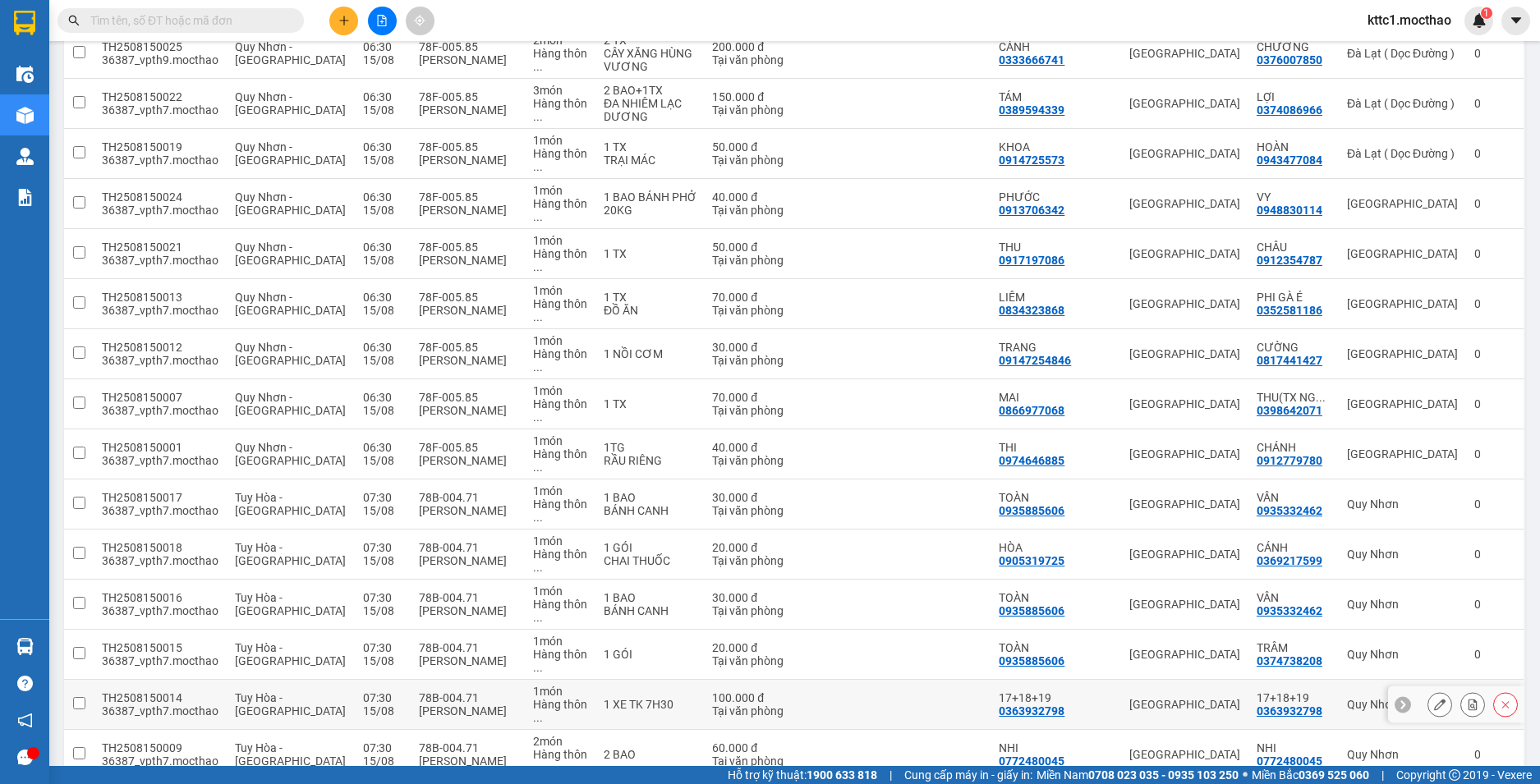
scroll to position [328, 0]
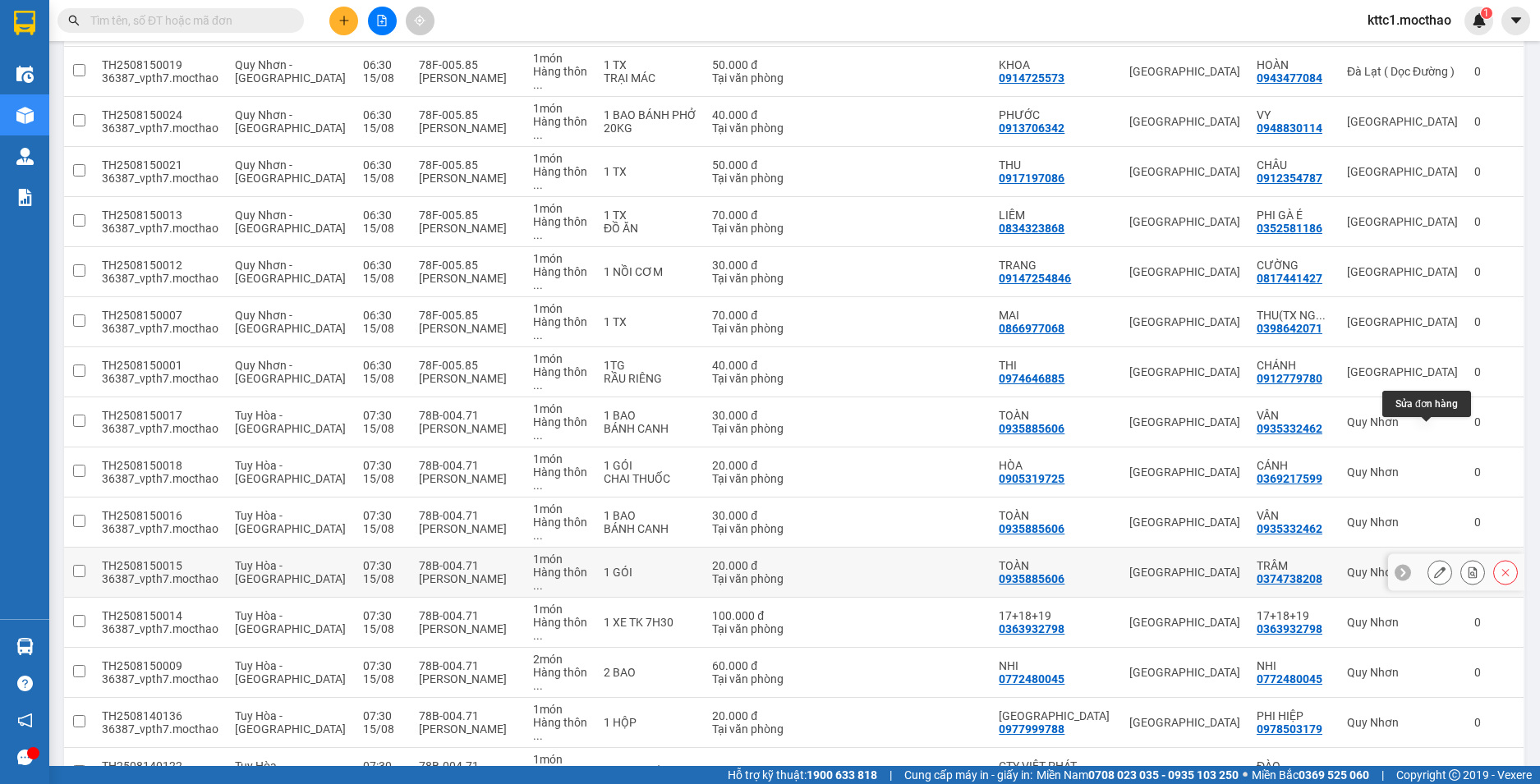
click at [1434, 567] on icon at bounding box center [1439, 572] width 11 height 11
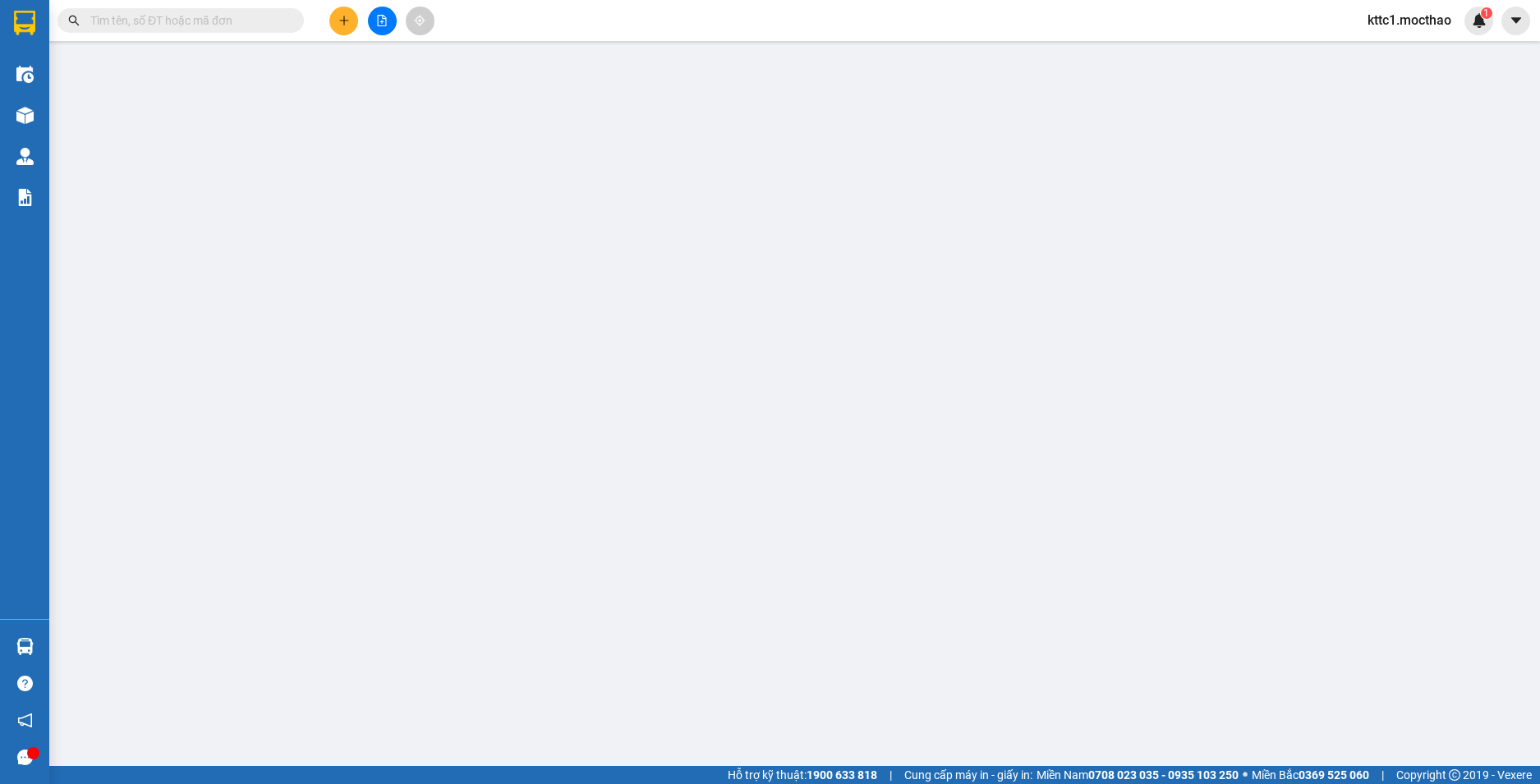
type input "0935885606"
type input "TOÀN"
type input "0374738208"
type input "TRÂM"
type input "112345678"
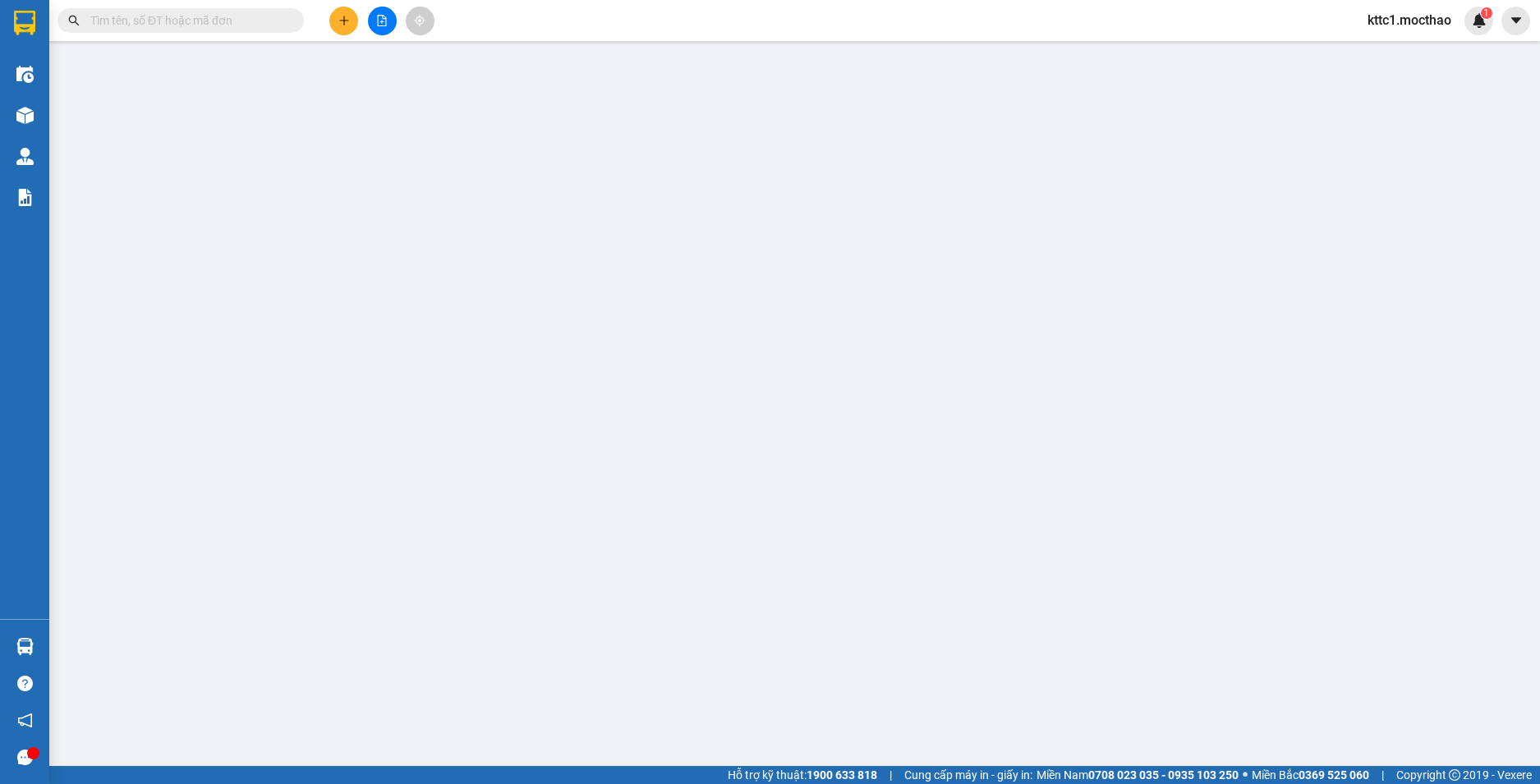
type input "20.000"
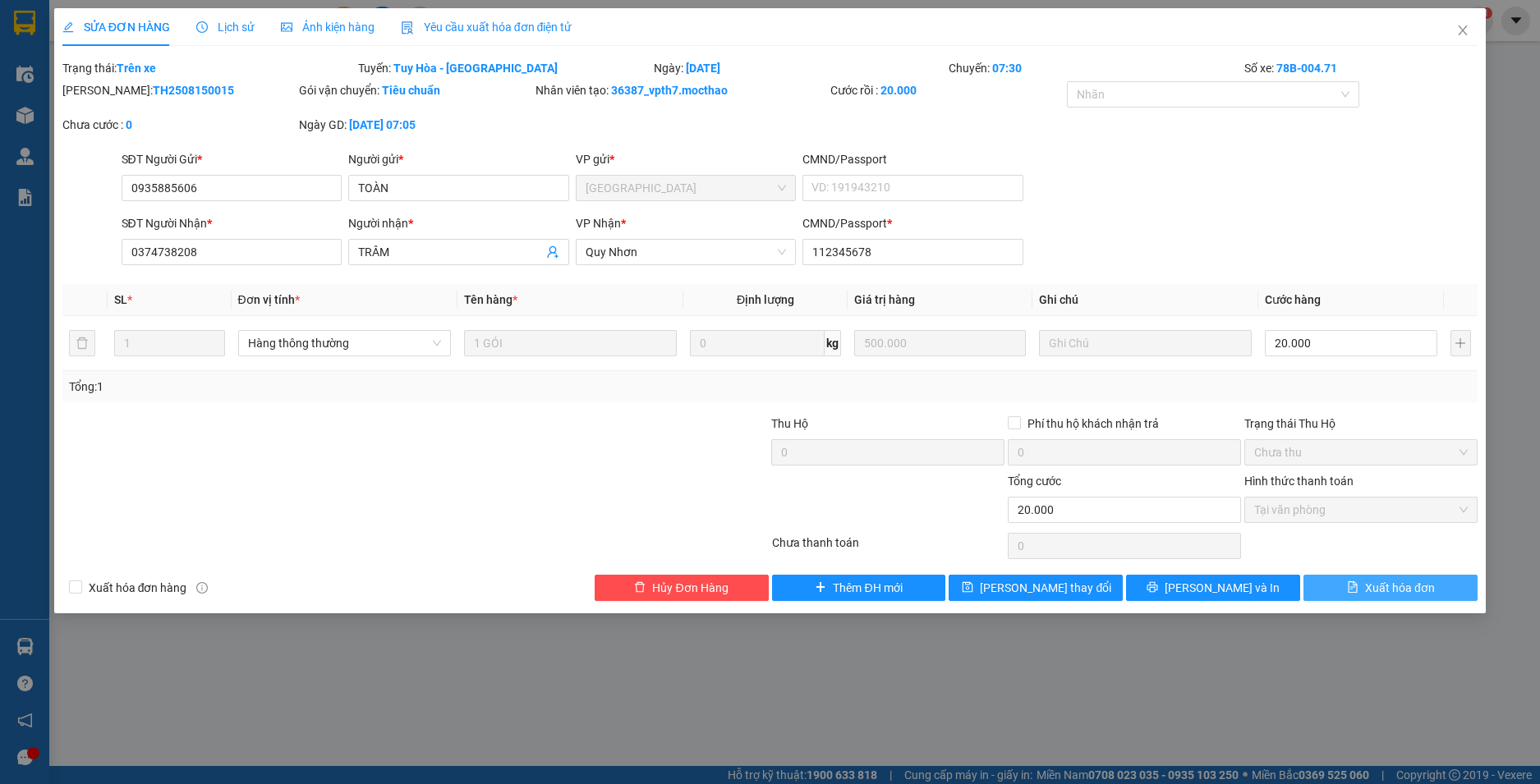
click at [1404, 588] on span "Xuất hóa đơn" at bounding box center [1400, 588] width 70 height 18
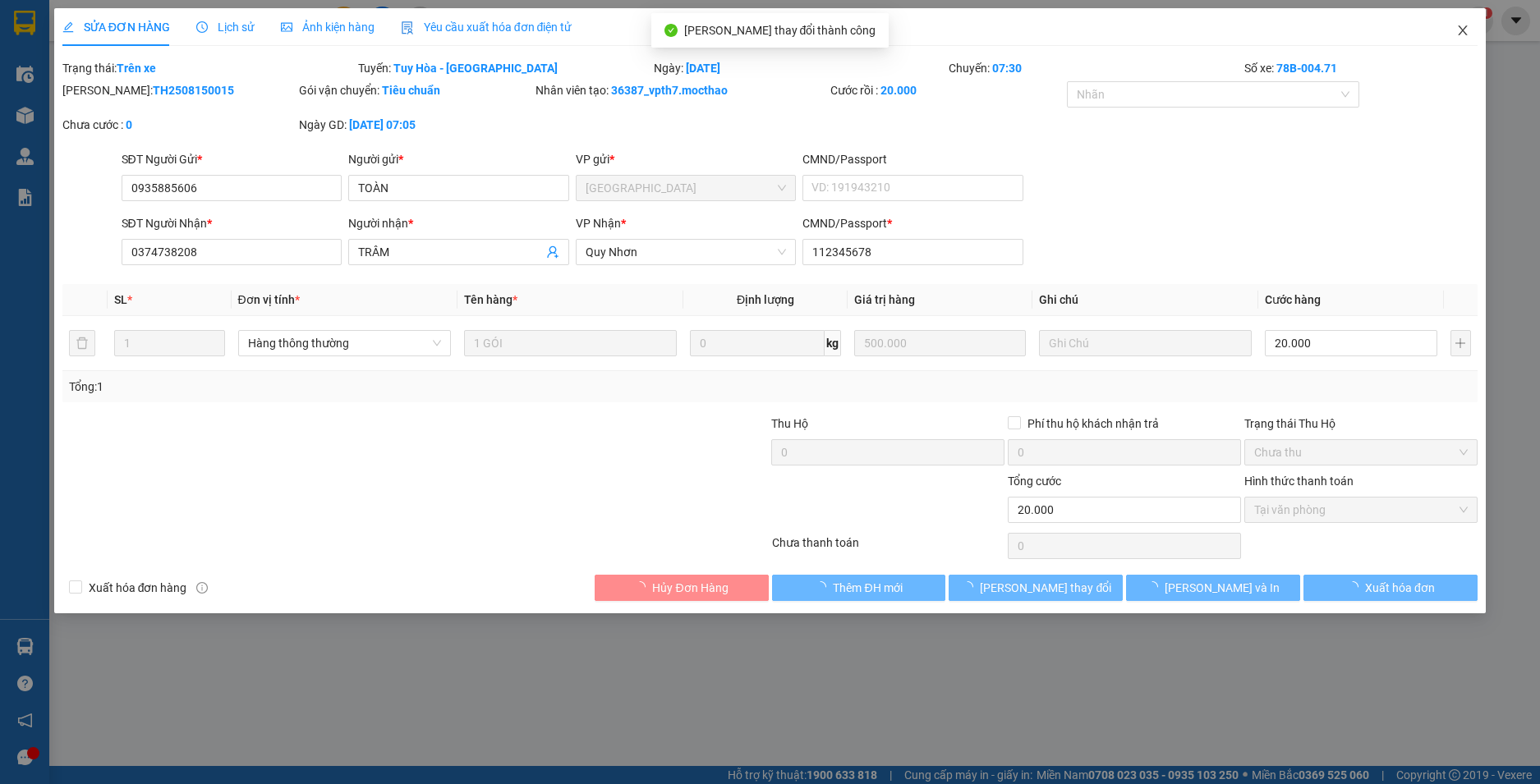
checkbox input "true"
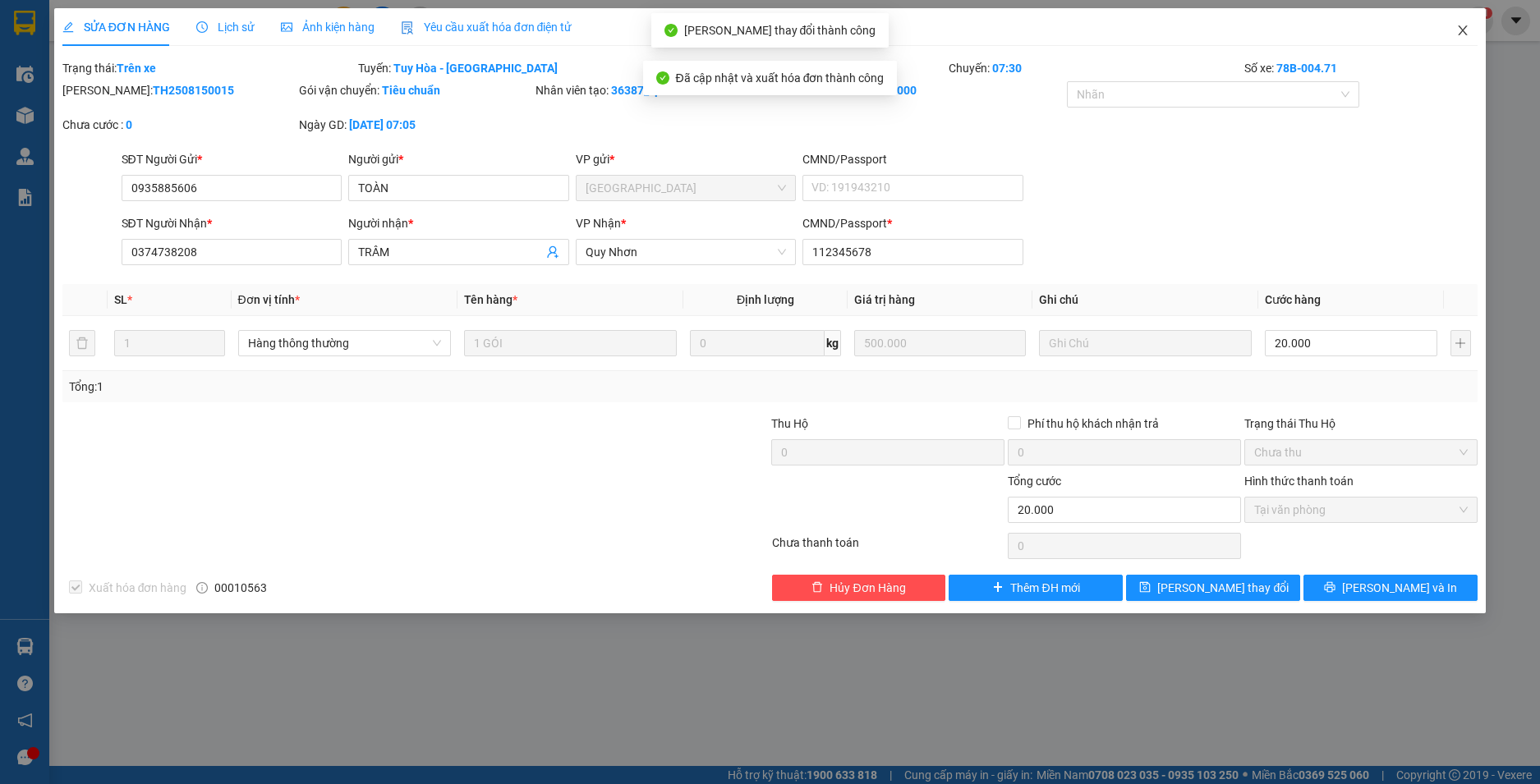
click at [1464, 32] on icon "close" at bounding box center [1463, 30] width 9 height 9
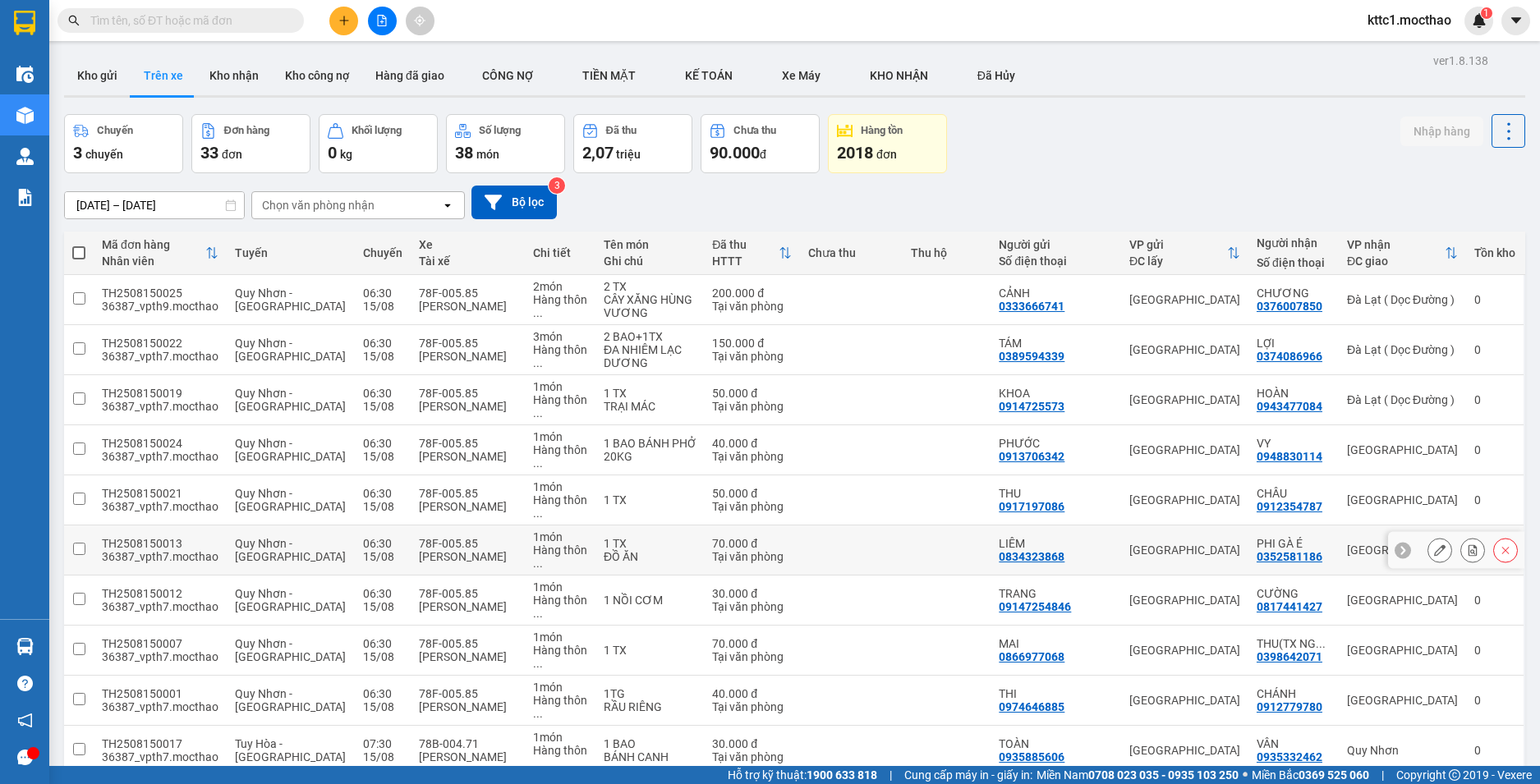
scroll to position [328, 0]
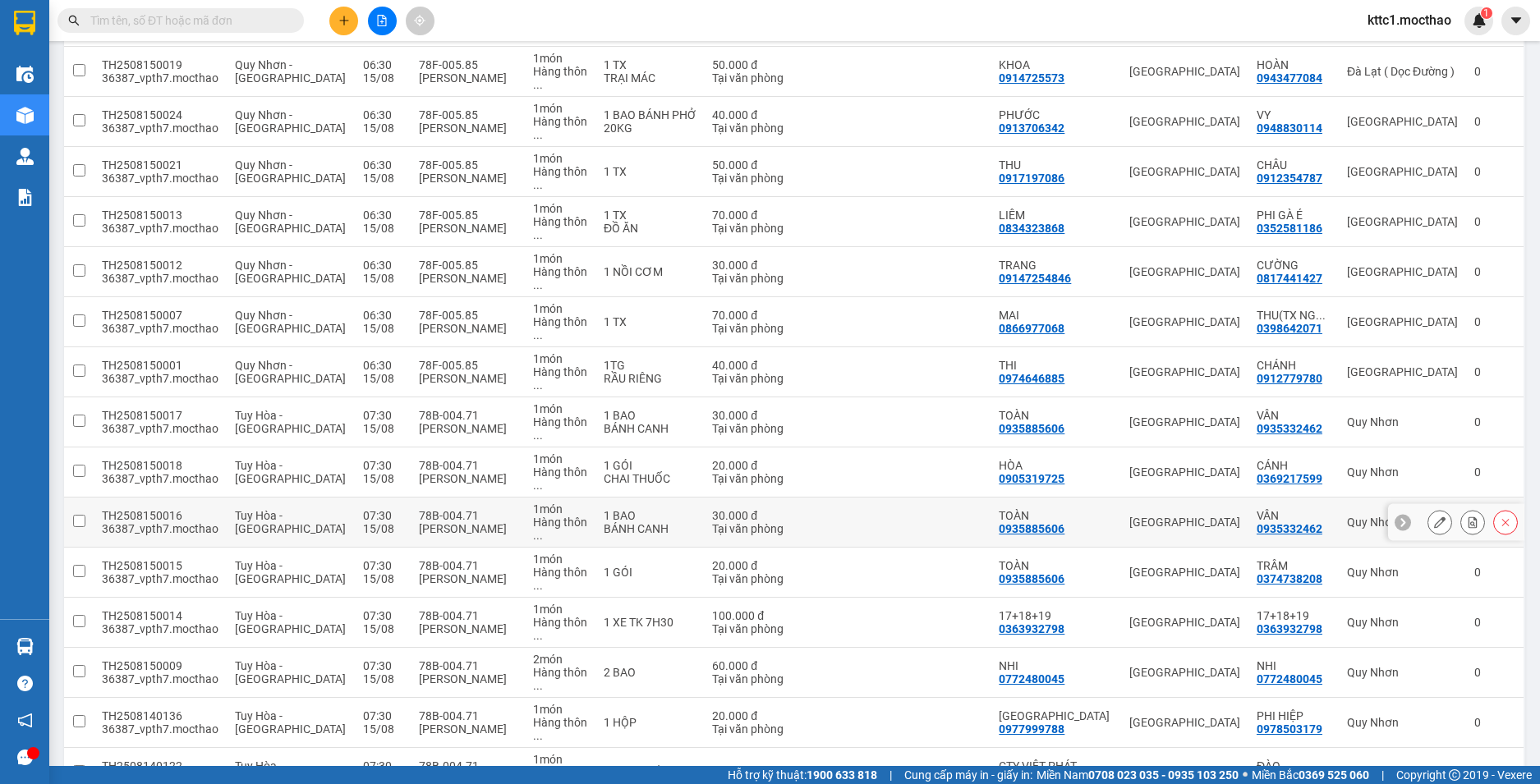
click at [1434, 516] on icon at bounding box center [1439, 521] width 11 height 11
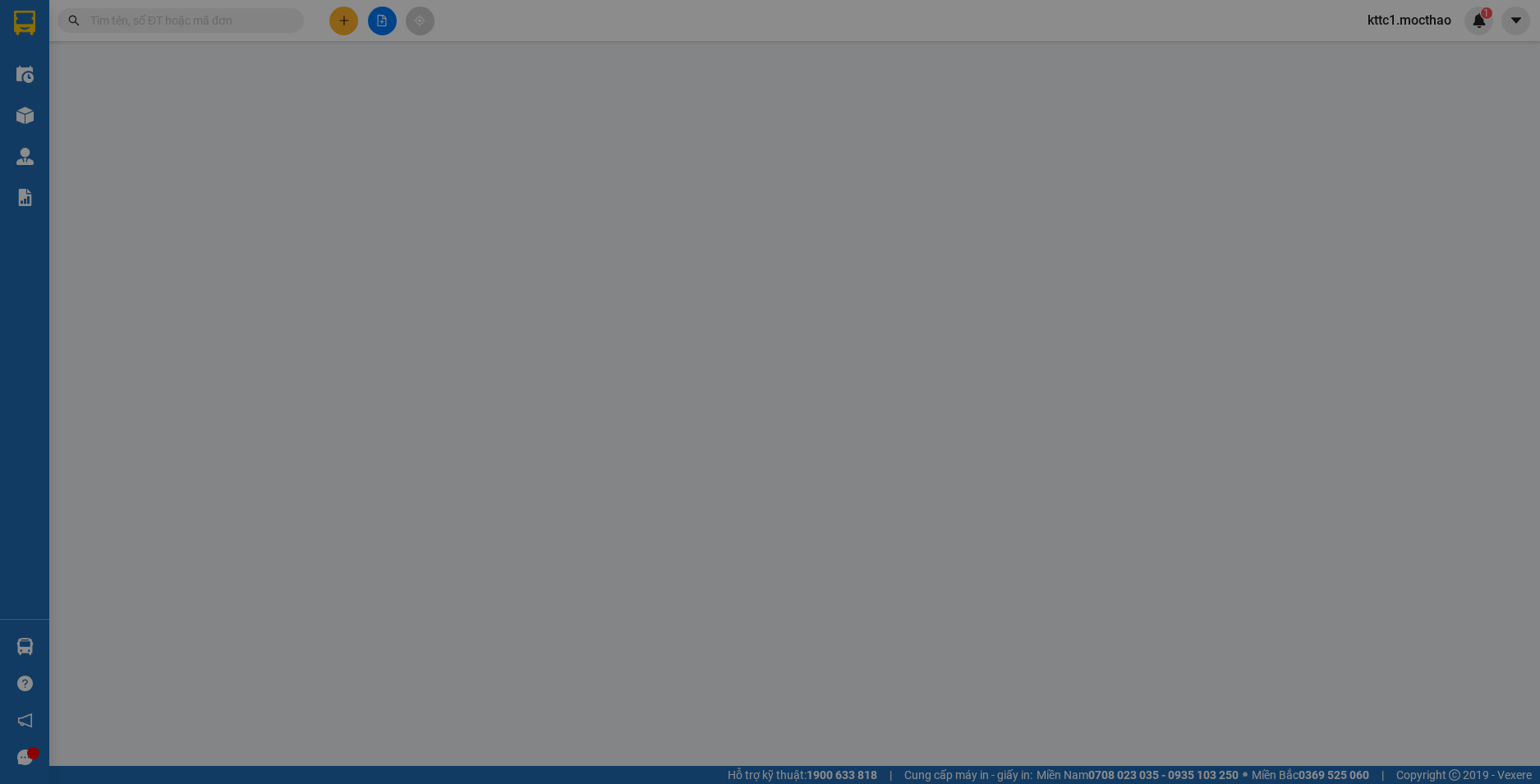
type input "0935885606"
type input "TOÀN"
type input "0935332462"
type input "VÂN"
type input "0"
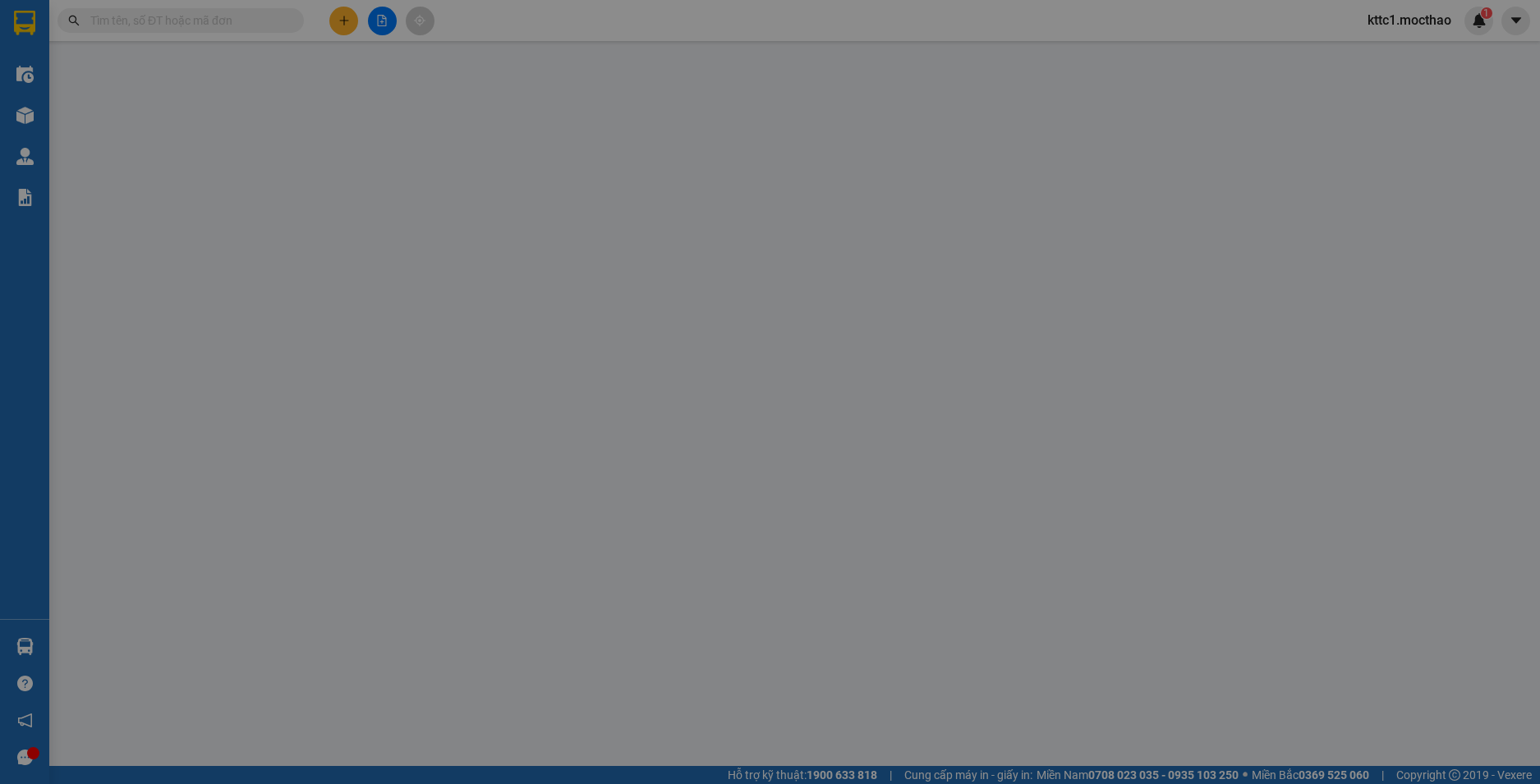
type input "30.000"
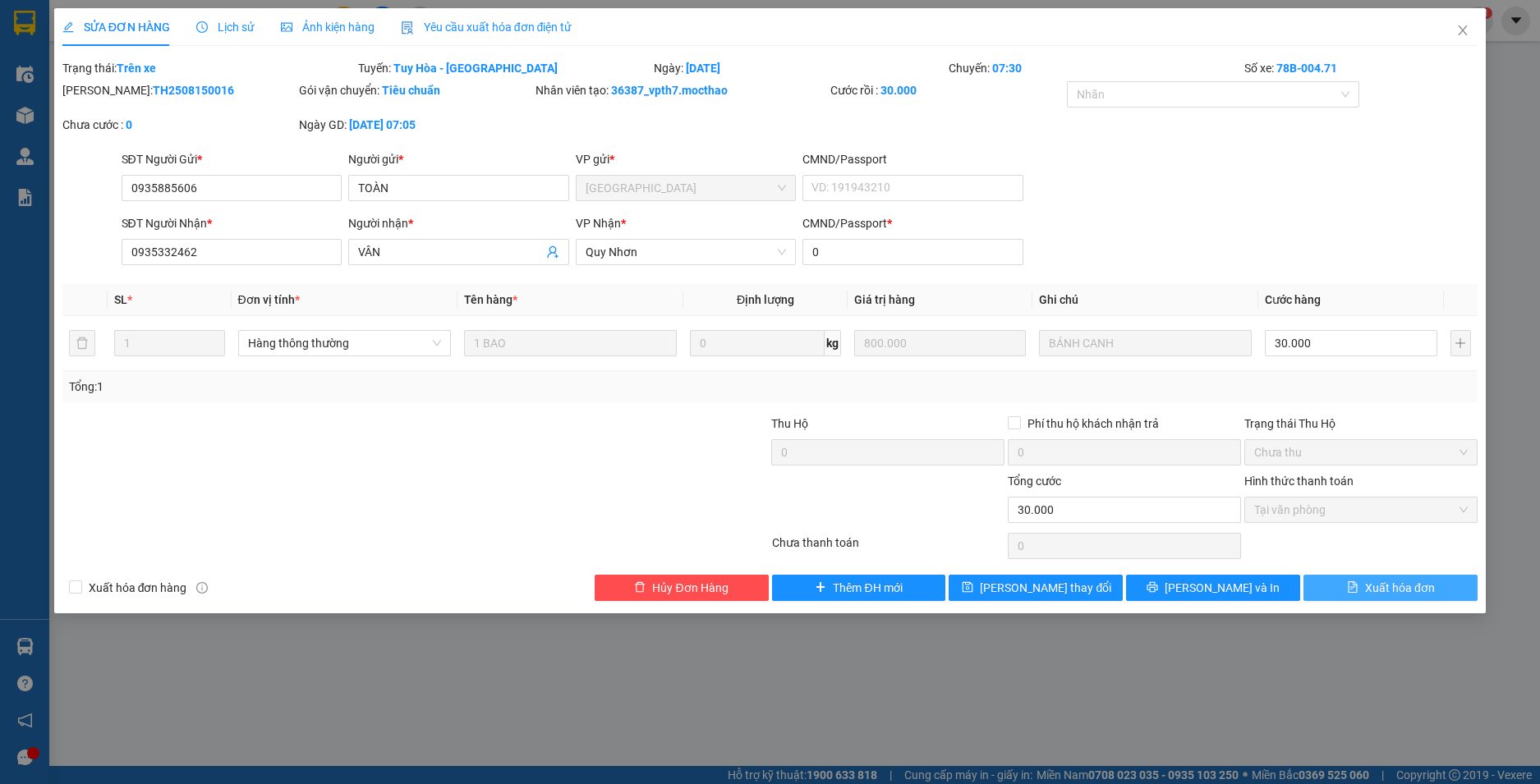
click at [1389, 592] on span "Xuất hóa đơn" at bounding box center [1400, 588] width 70 height 18
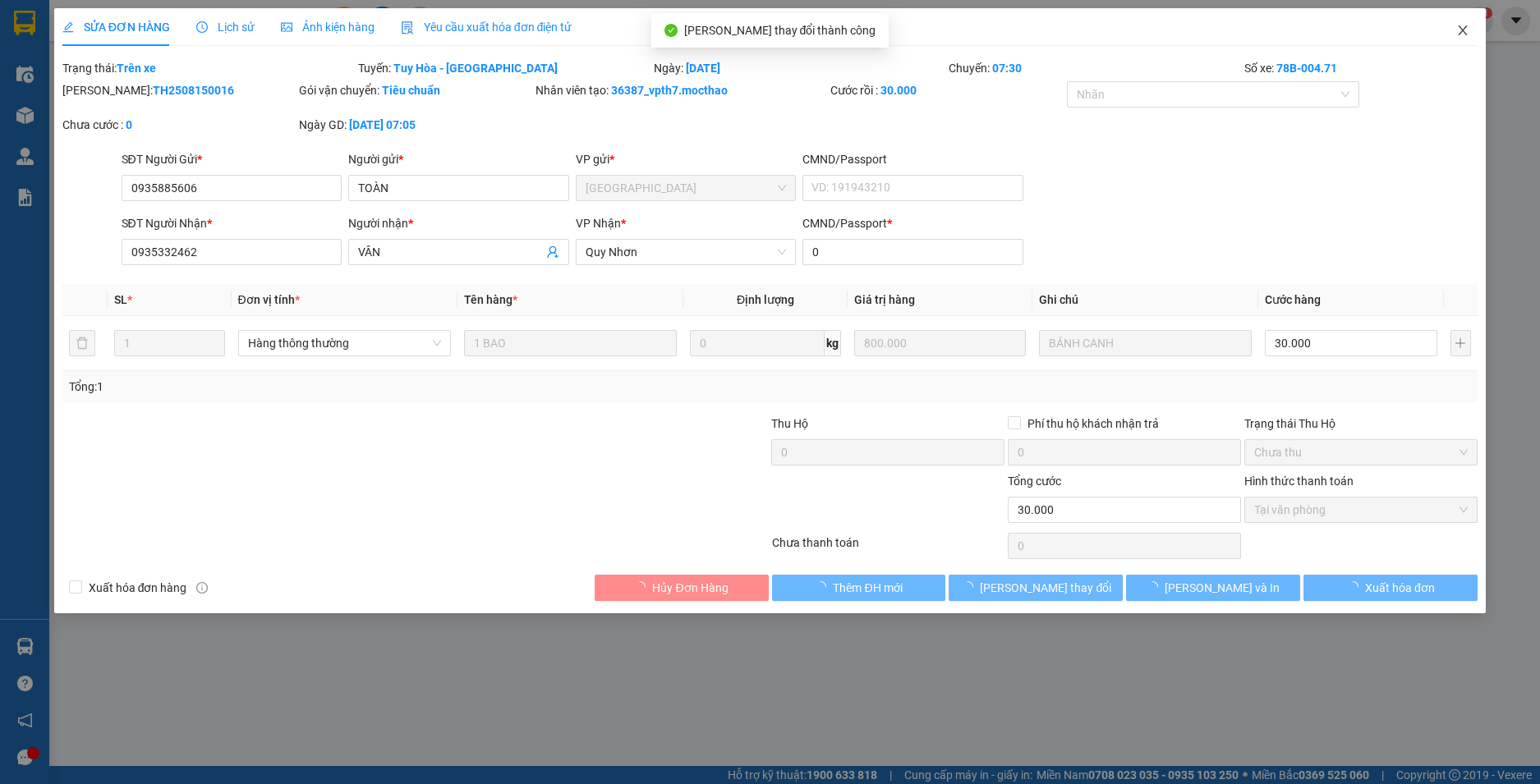
checkbox input "true"
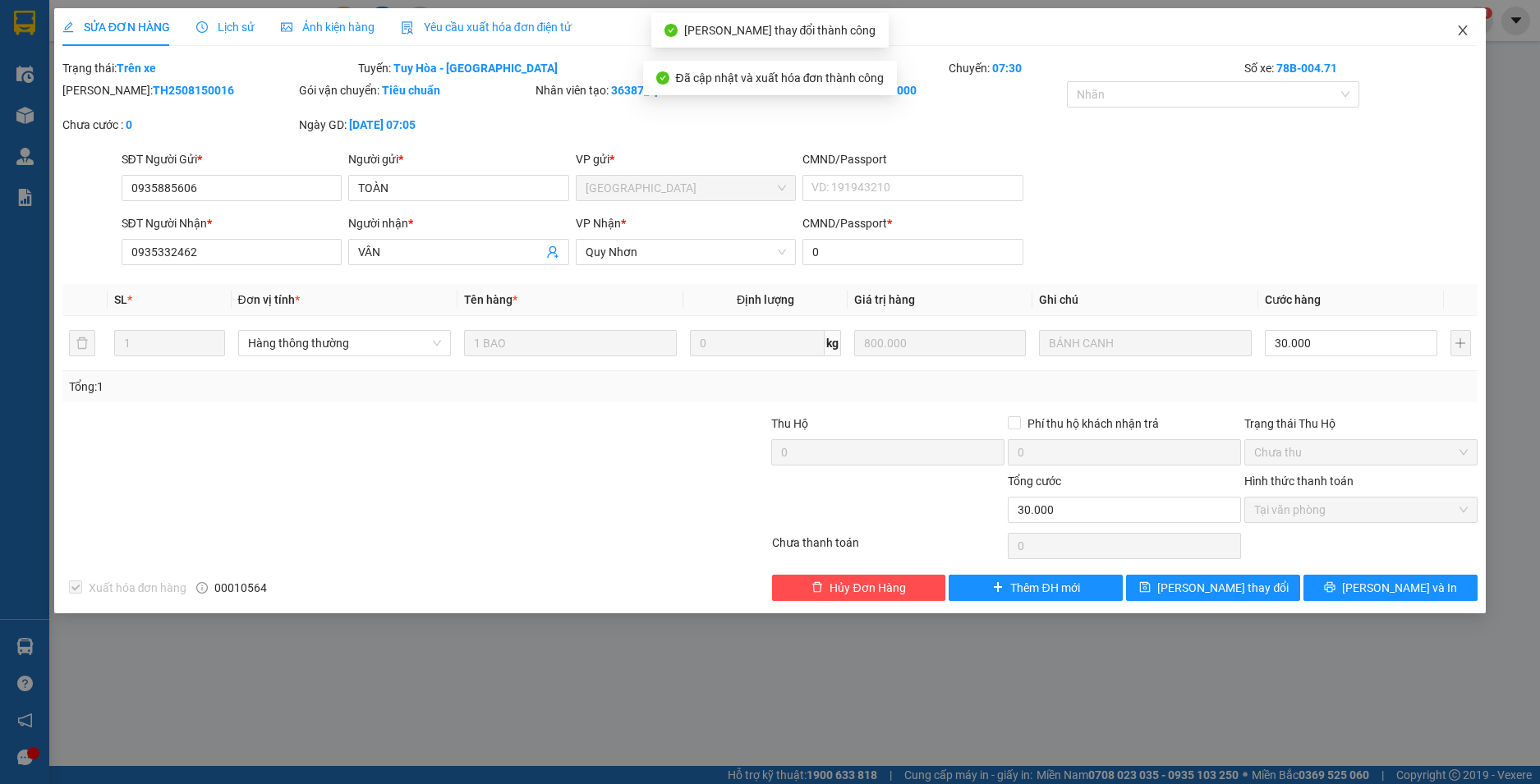
click at [1462, 38] on span "Close" at bounding box center [1462, 31] width 46 height 46
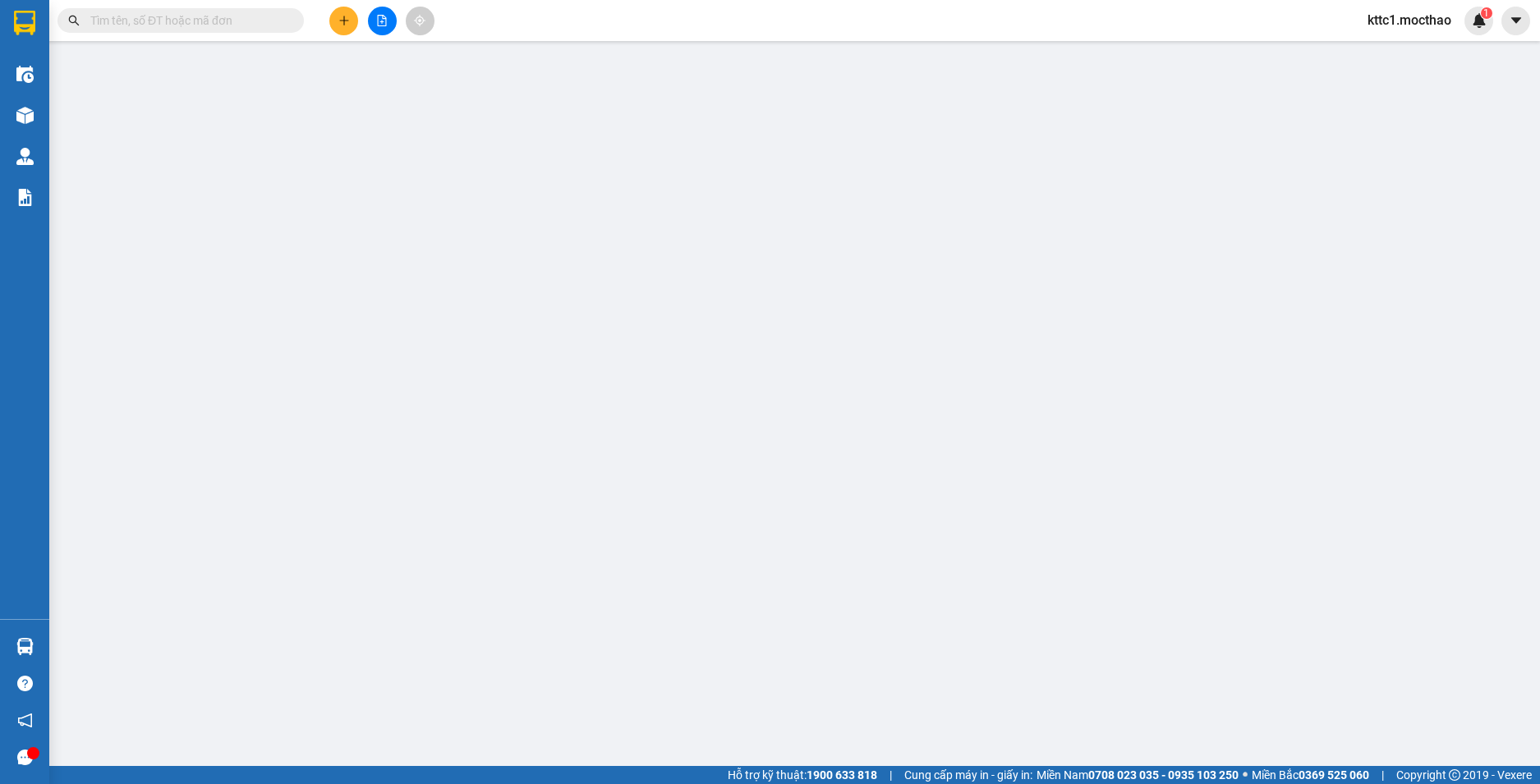
type input "0905319725"
type input "HÒA"
type input "0369217599"
type input "CÁNH"
type input "1"
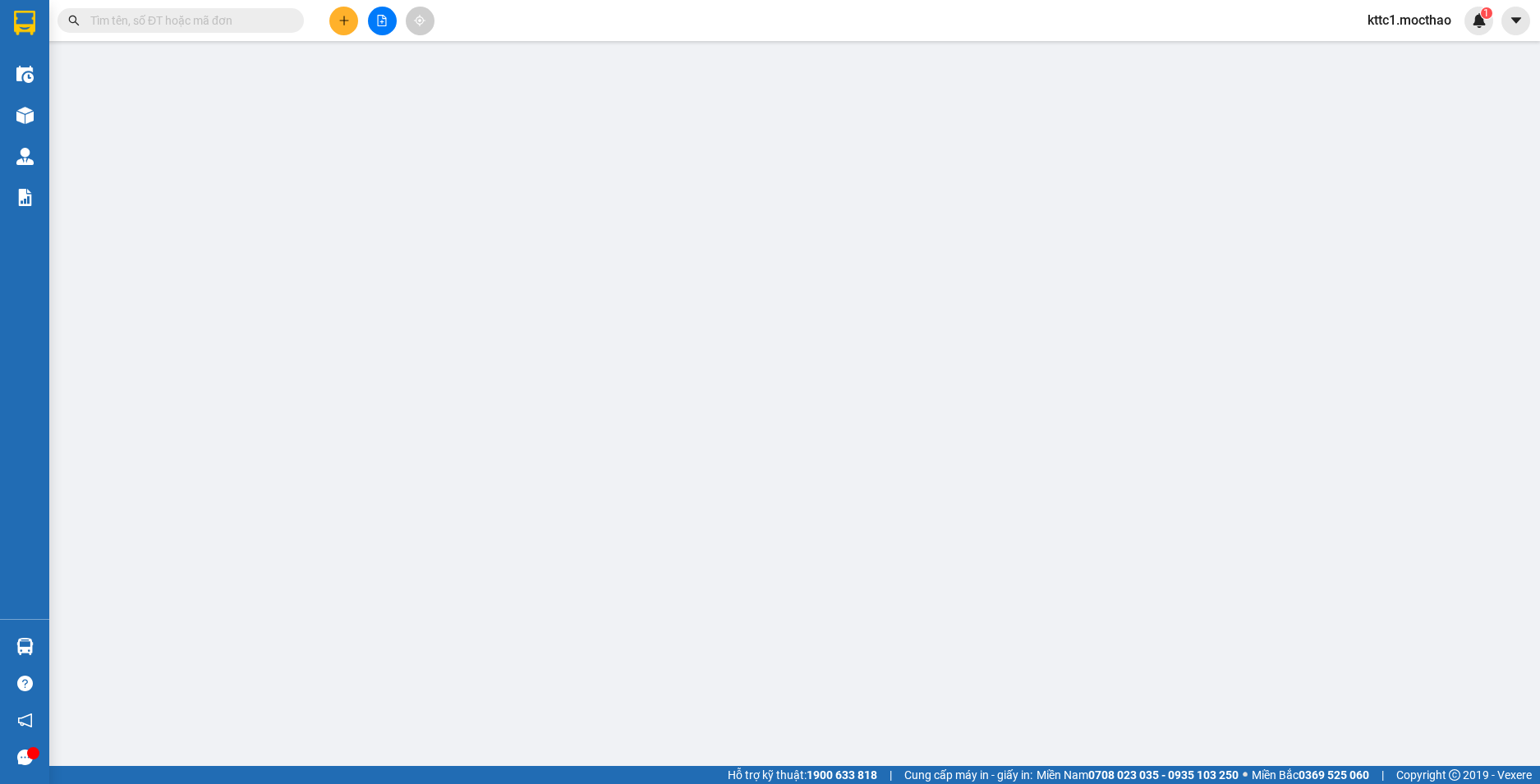
type input "20.000"
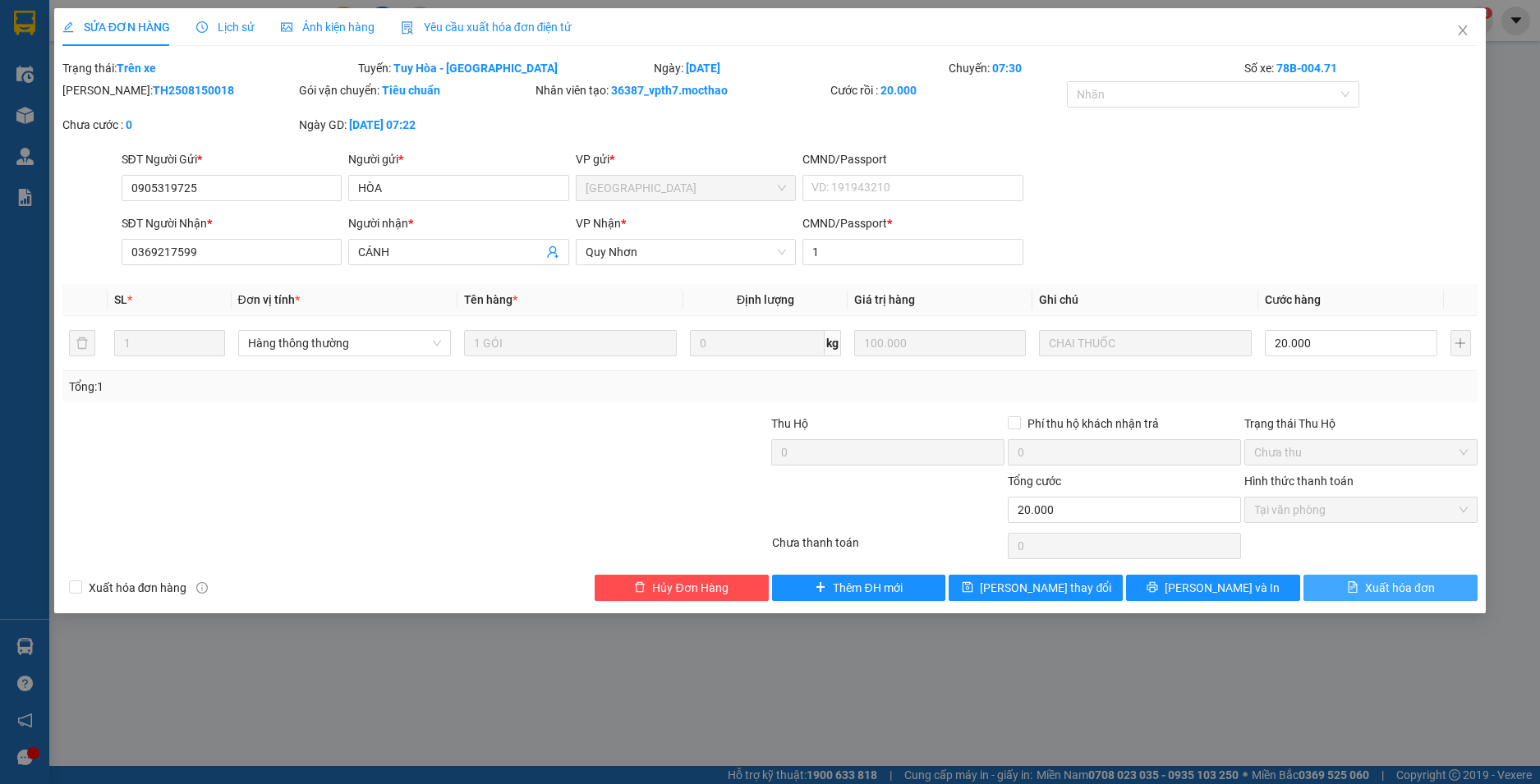
click at [1398, 588] on span "Xuất hóa đơn" at bounding box center [1400, 588] width 70 height 18
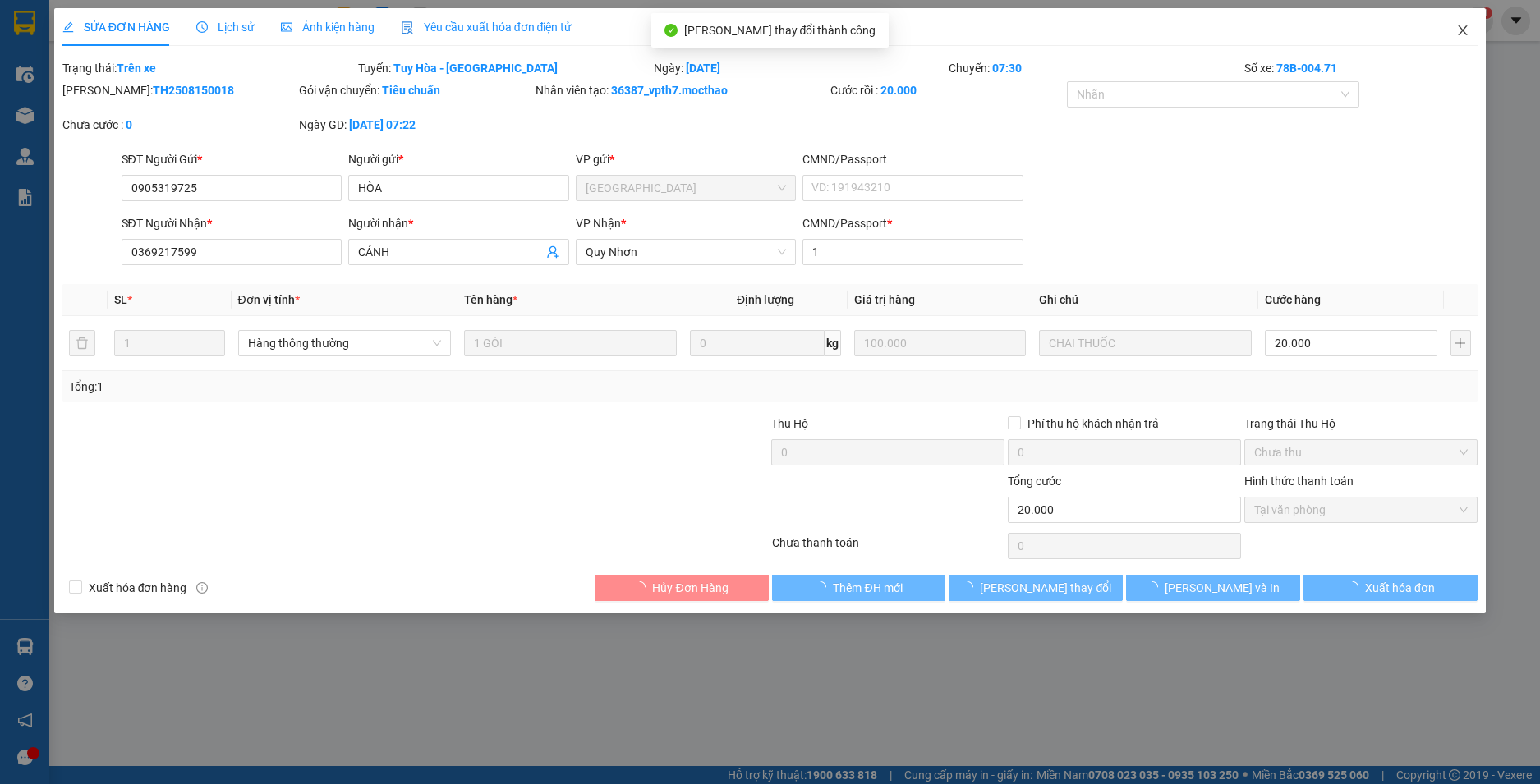
checkbox input "true"
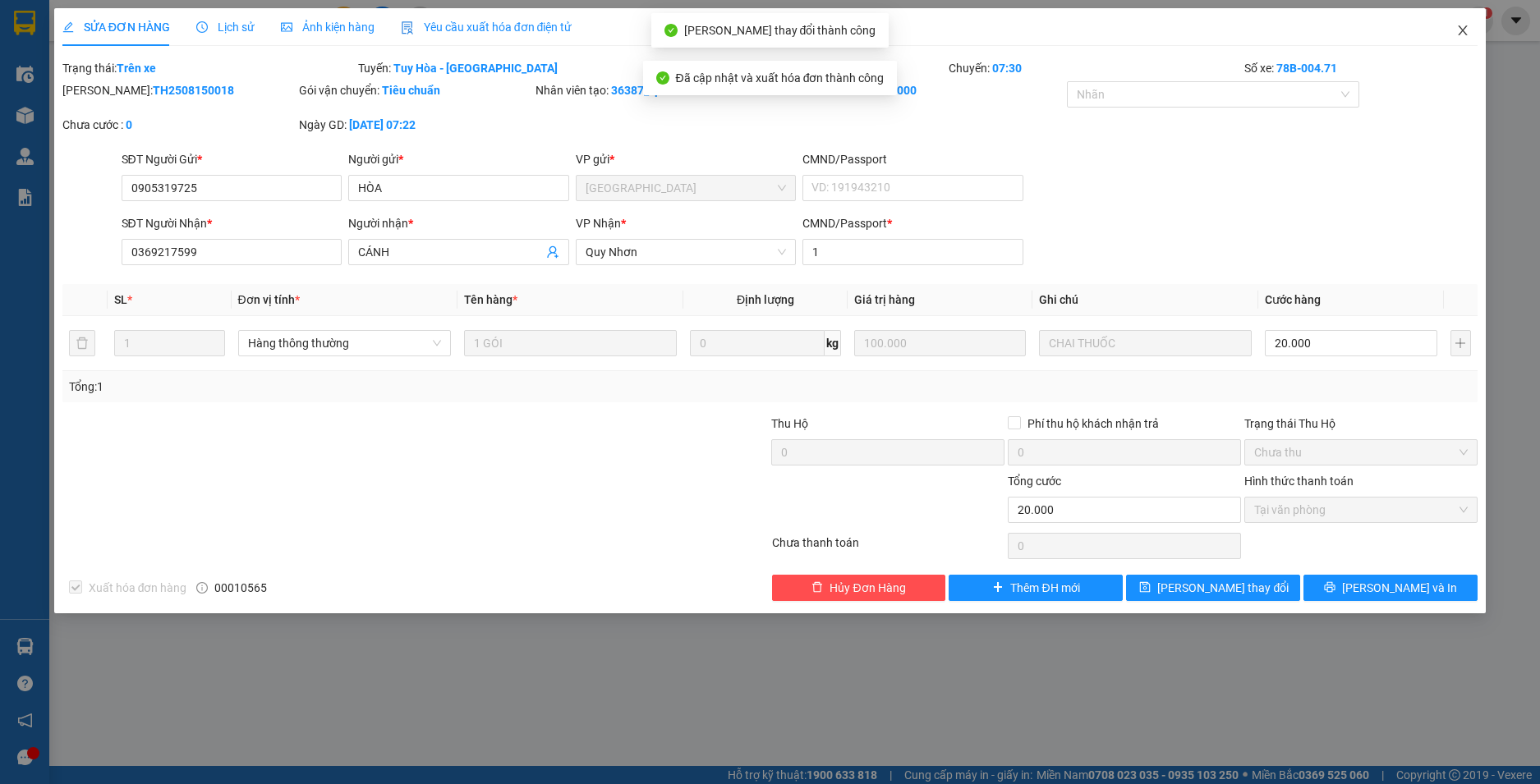
click at [1466, 28] on icon "close" at bounding box center [1462, 30] width 13 height 13
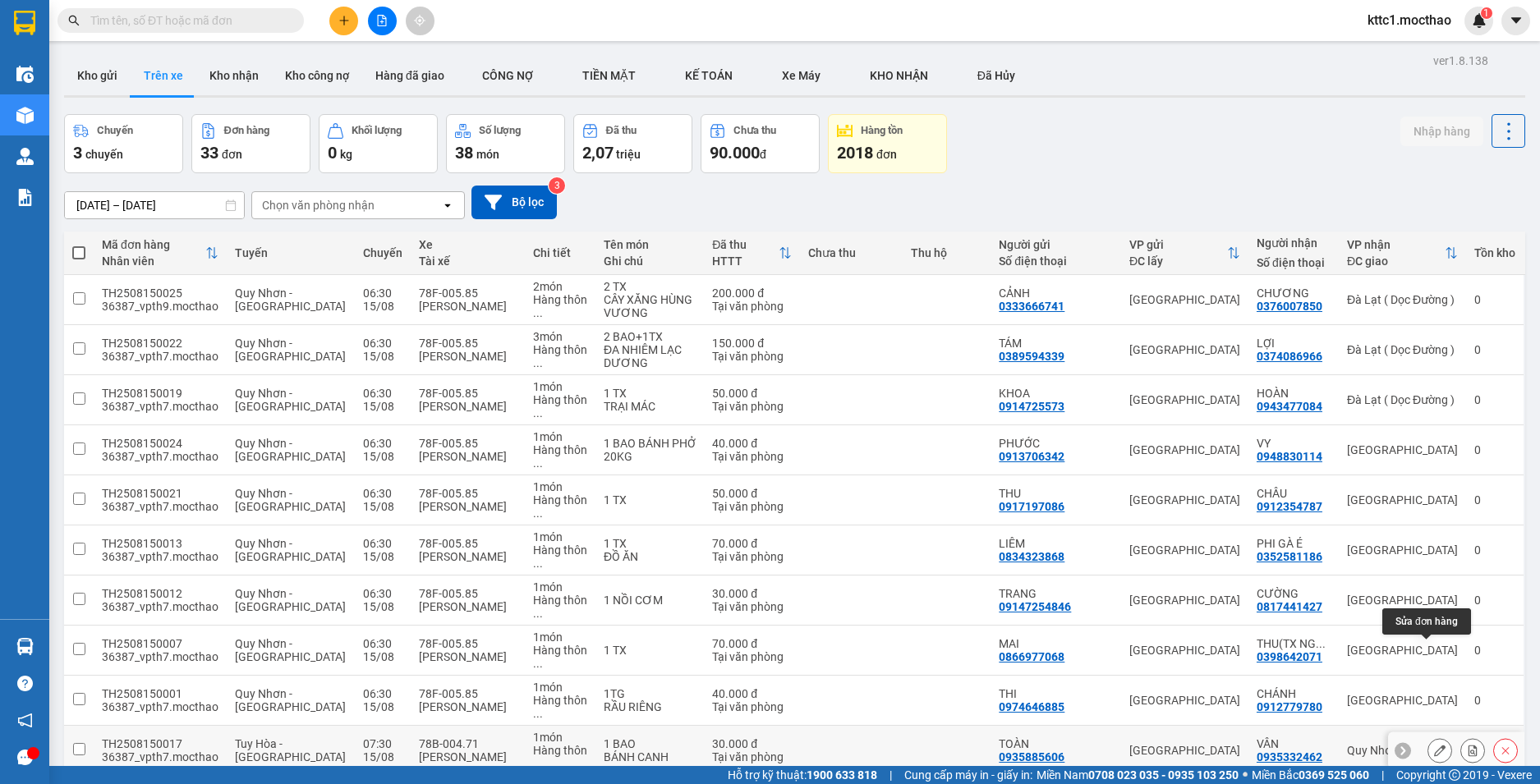
click at [1434, 744] on icon at bounding box center [1439, 750] width 11 height 11
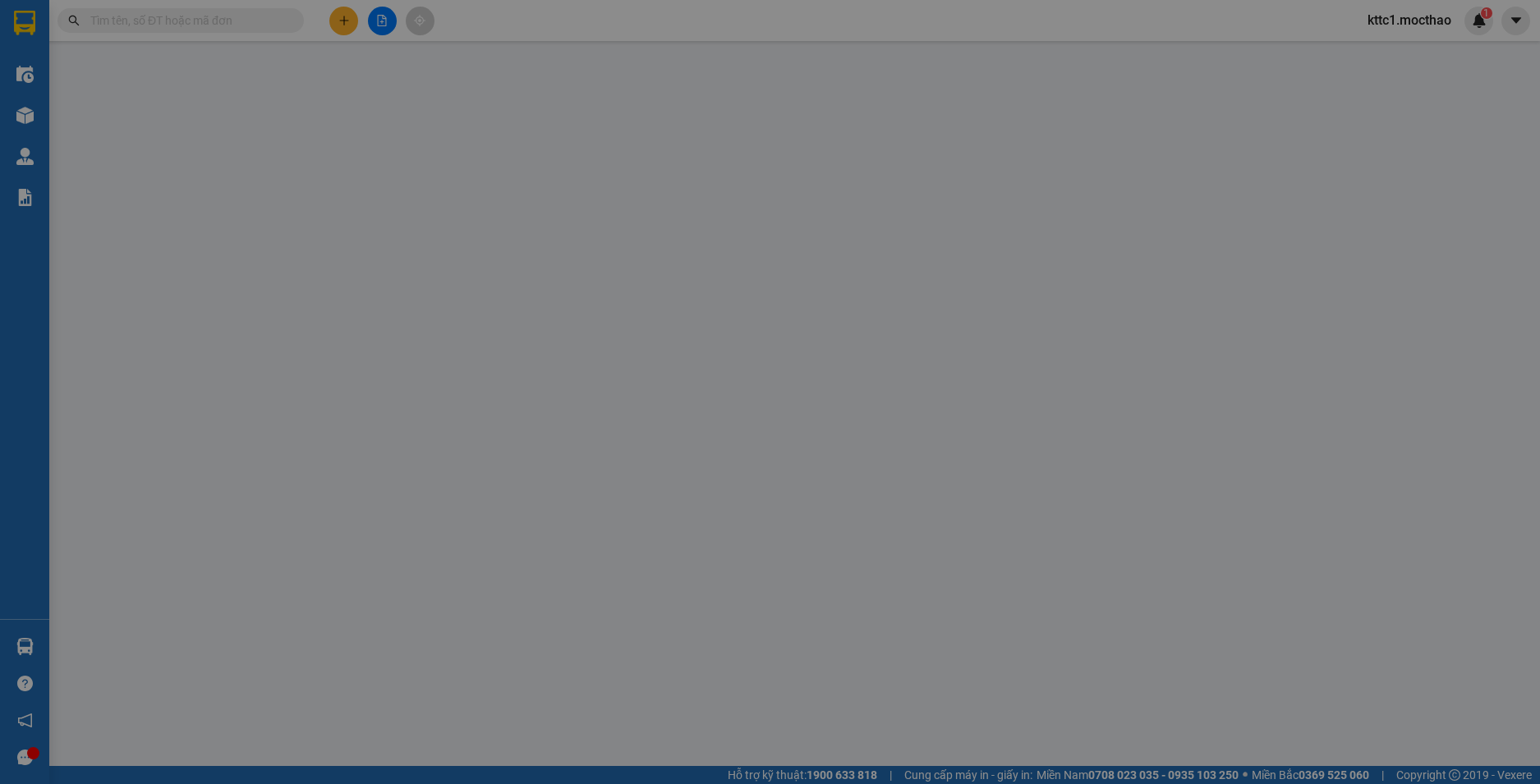
type input "0935885606"
type input "TOÀN"
type input "0935332462"
type input "VÂN"
type input "0"
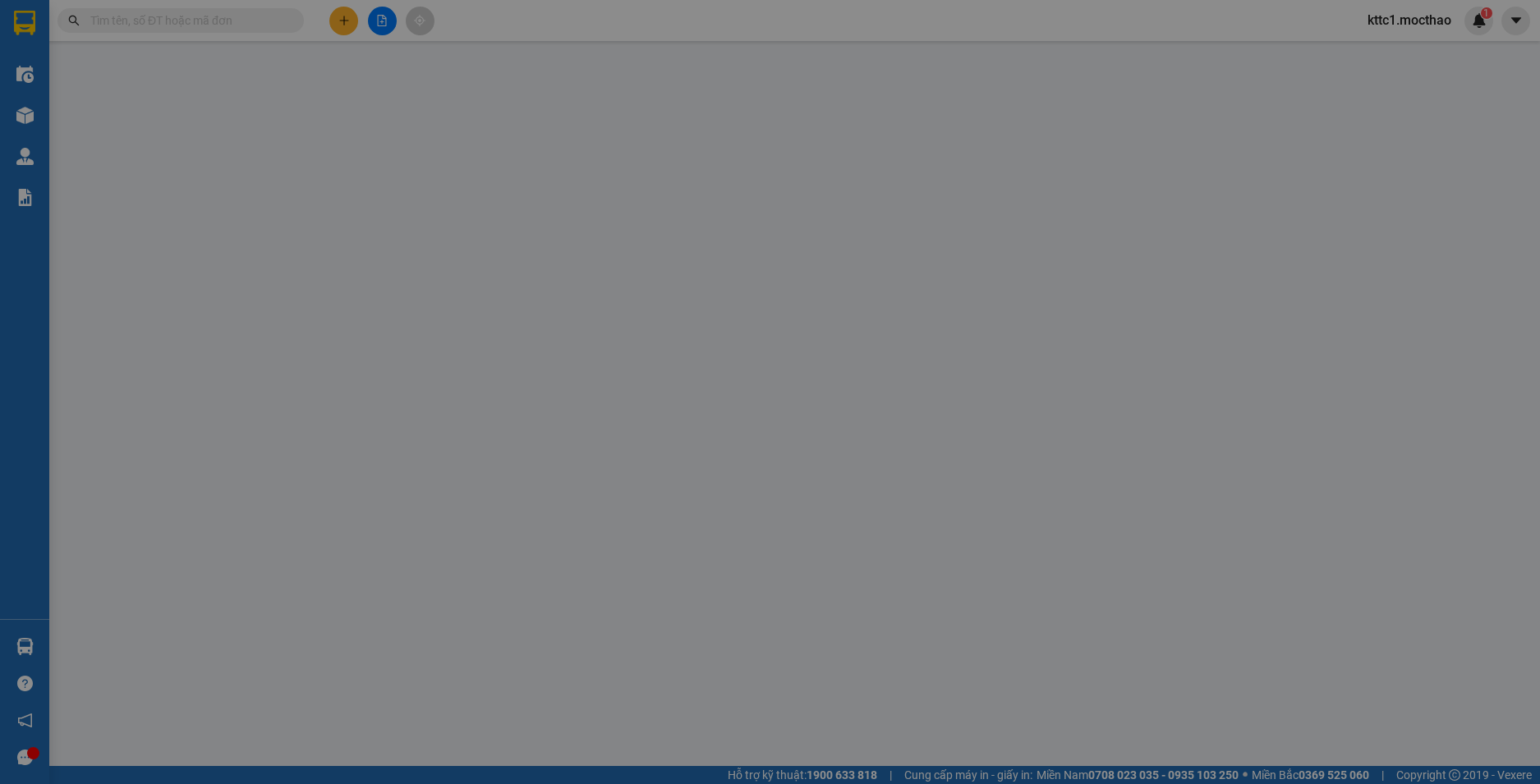
type input "30.000"
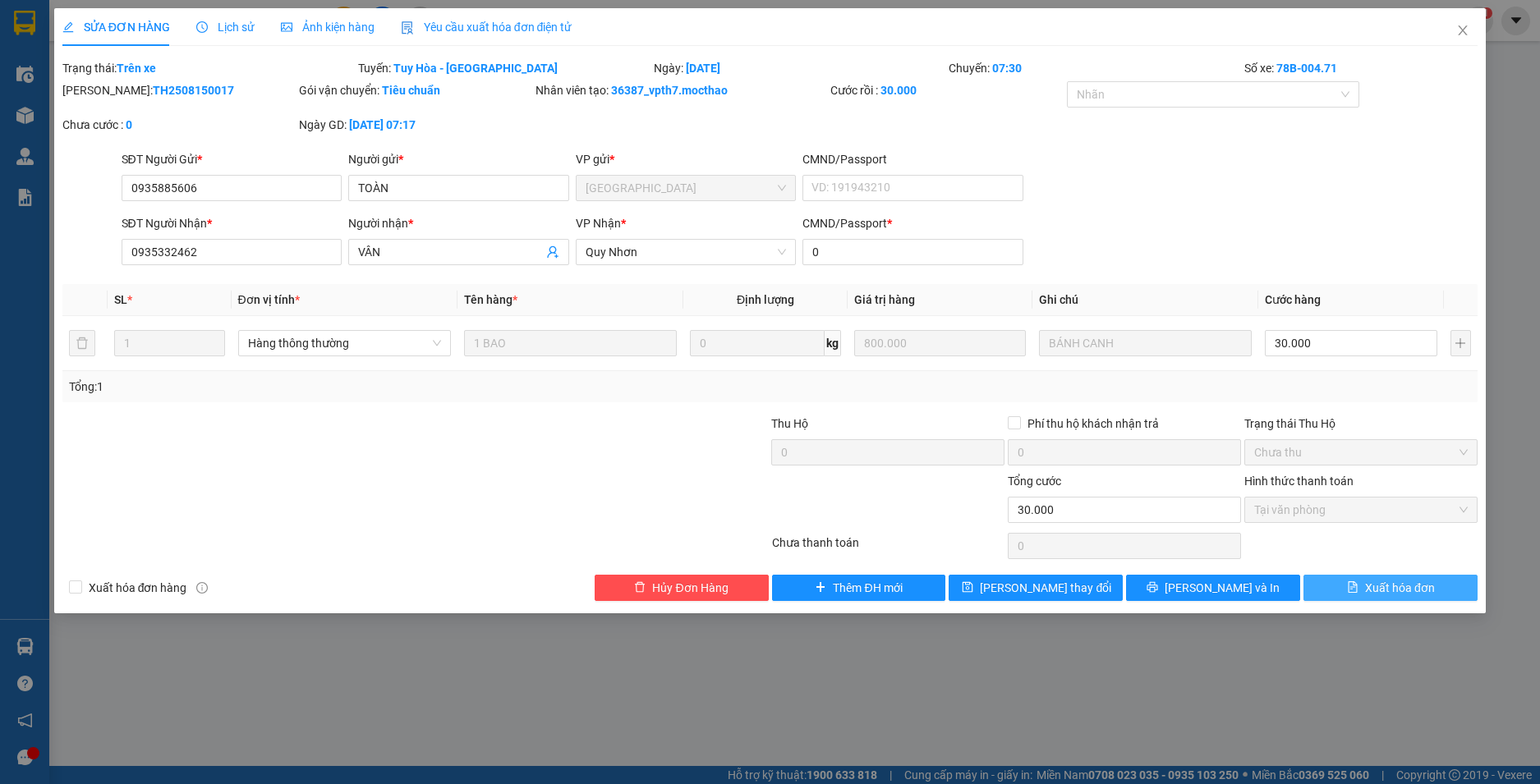
click at [1414, 586] on span "Xuất hóa đơn" at bounding box center [1400, 588] width 70 height 18
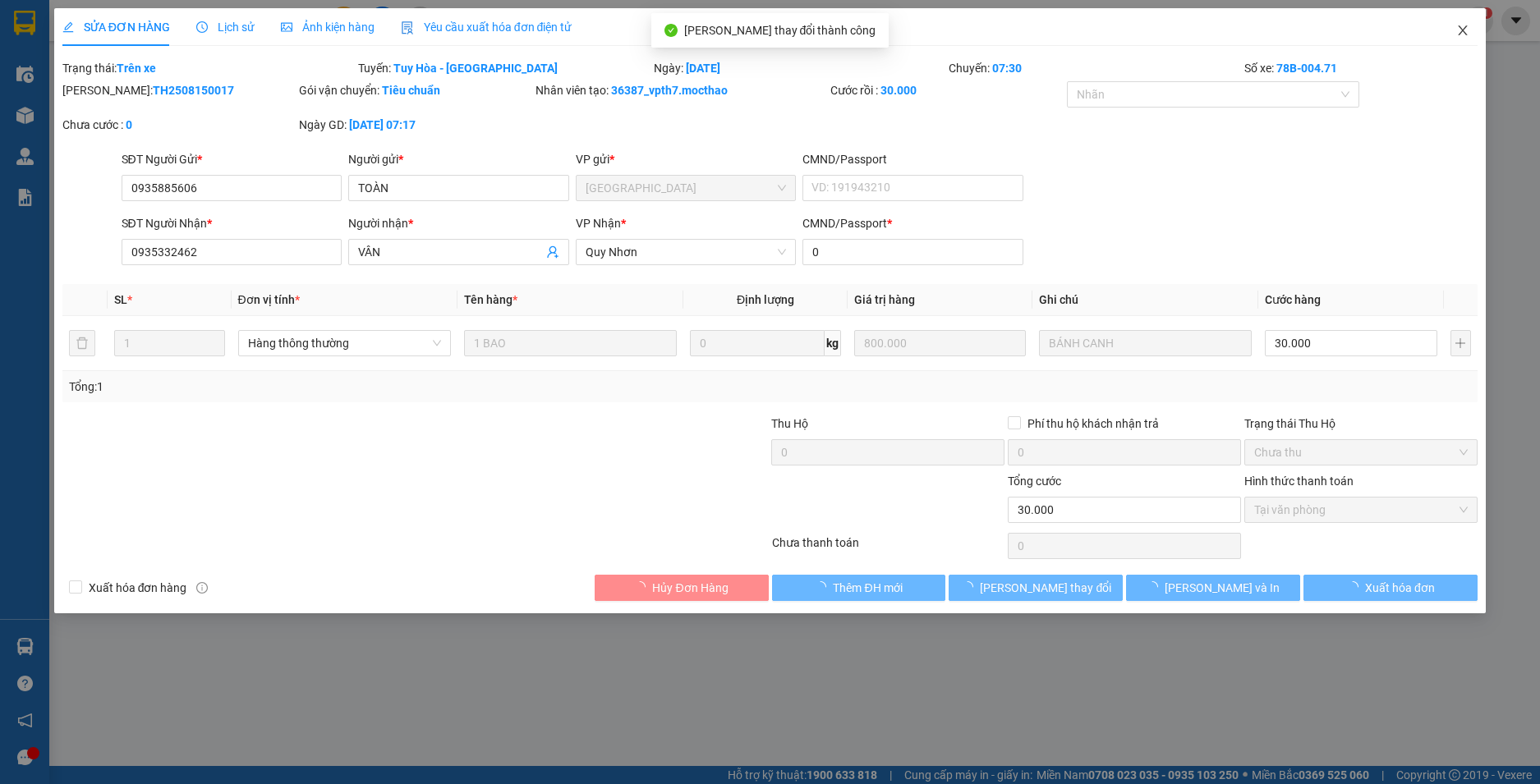
checkbox input "true"
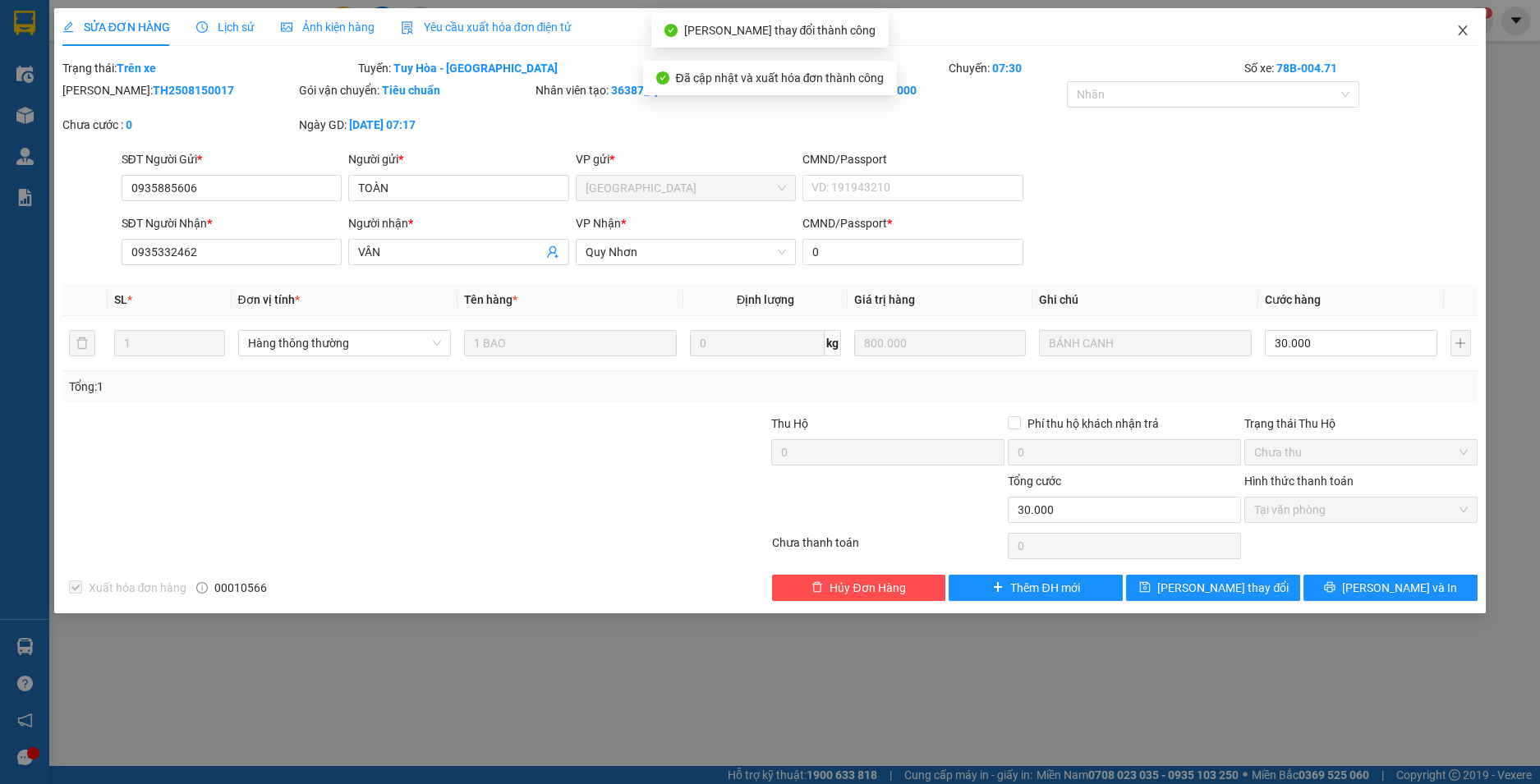
click at [1462, 30] on icon "close" at bounding box center [1463, 30] width 9 height 9
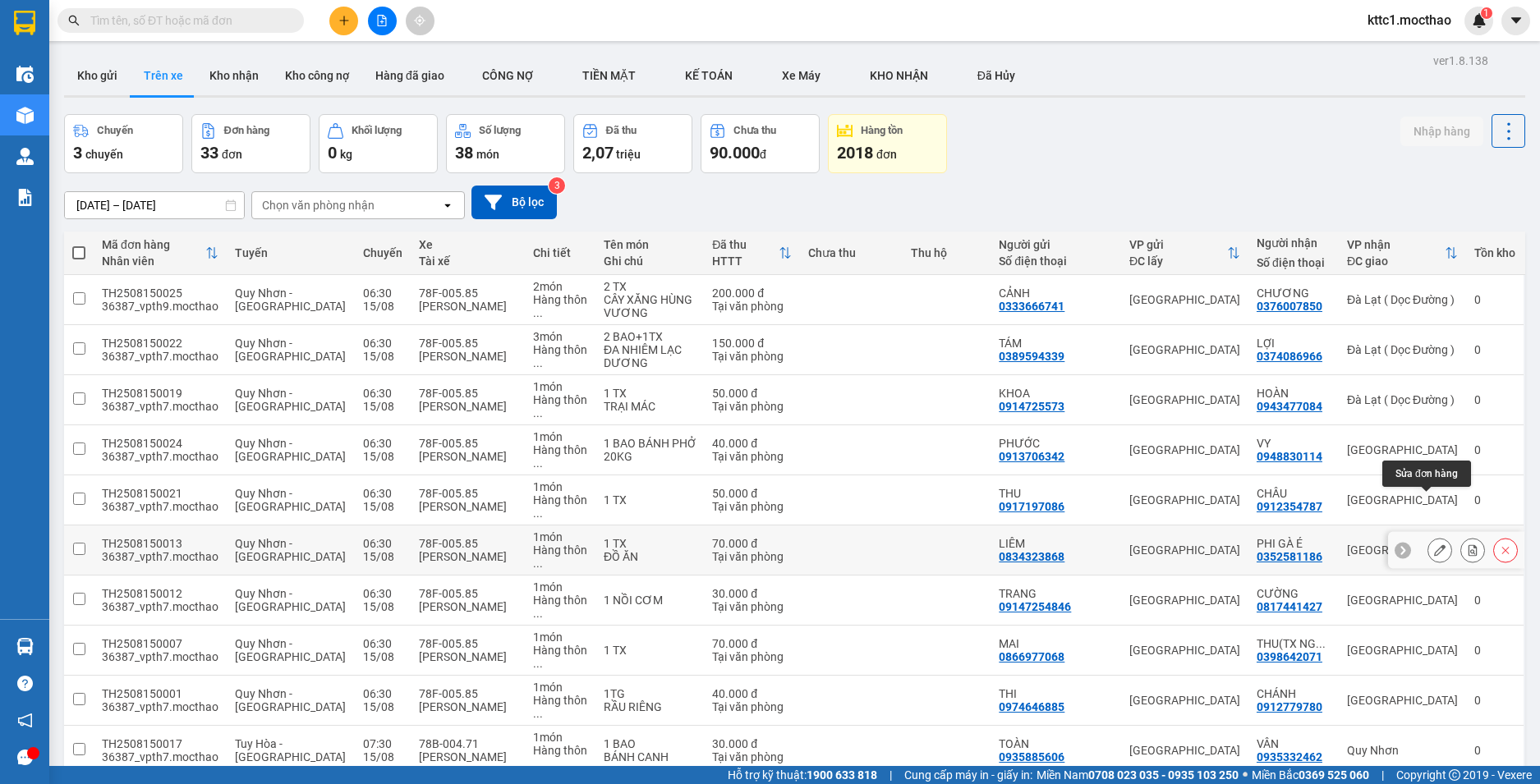
click at [1434, 544] on icon at bounding box center [1439, 550] width 11 height 11
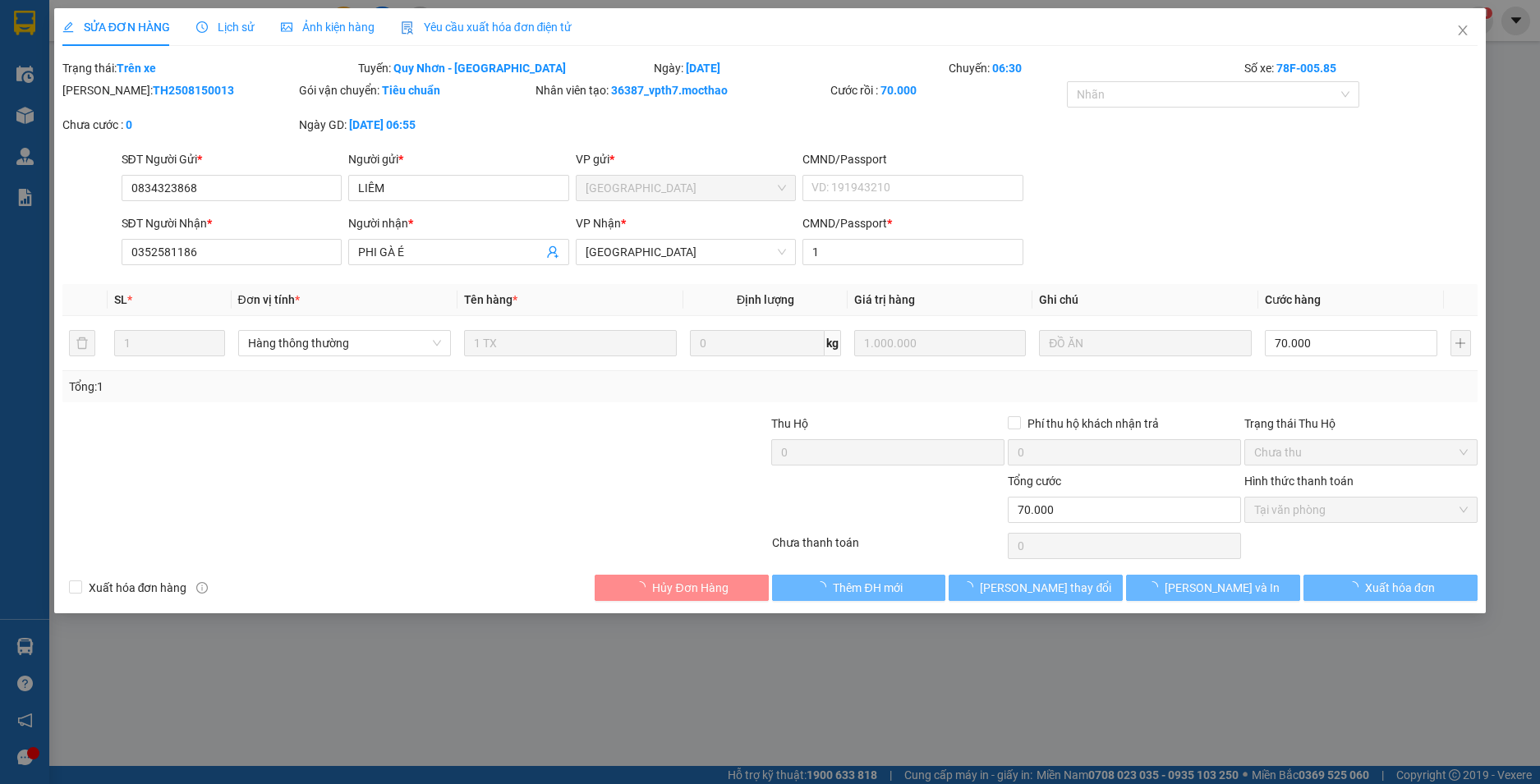
type input "0834323868"
type input "LIÊM"
type input "0352581186"
type input "PHI GÀ É"
type input "1"
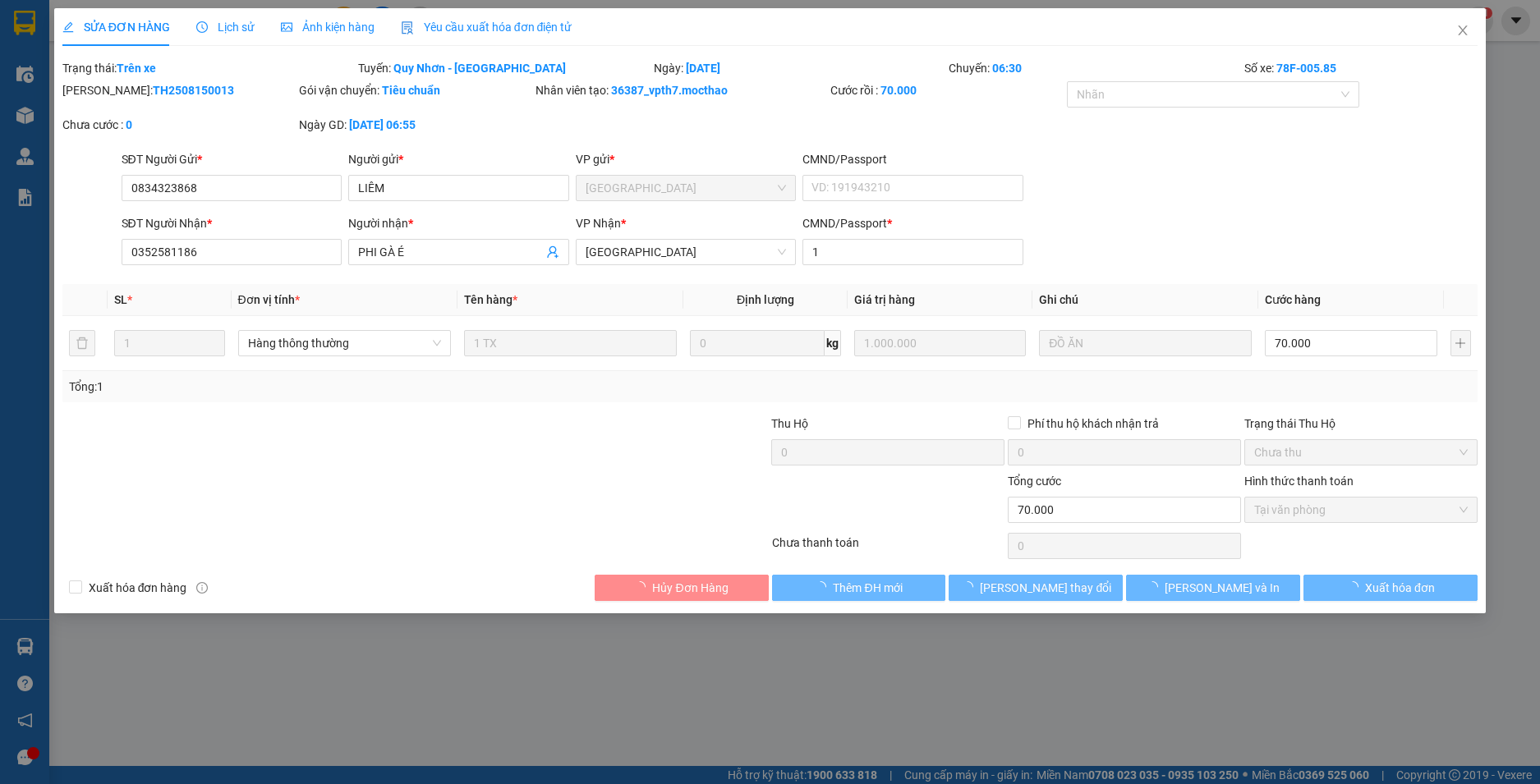
type input "70.000"
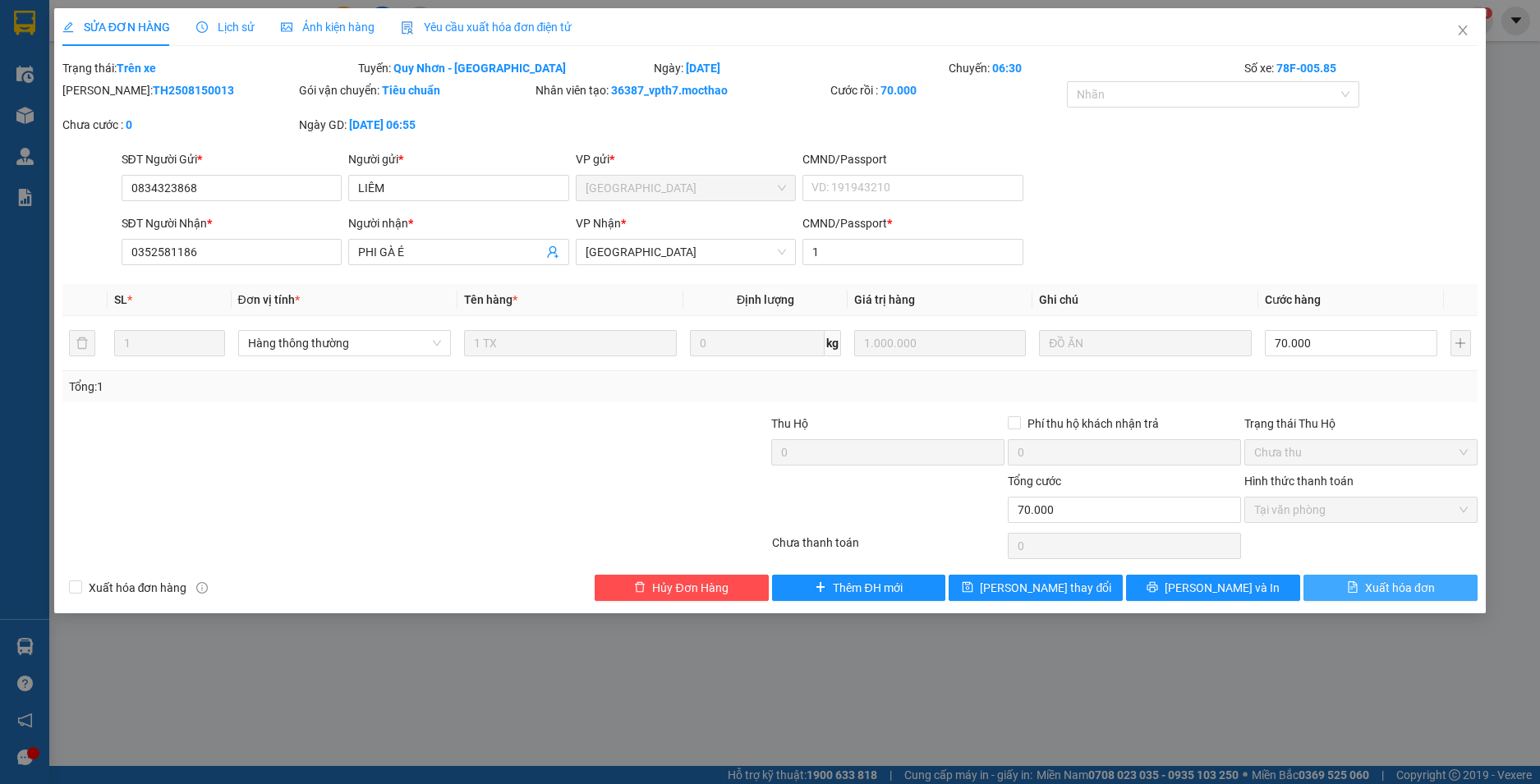
click at [1406, 591] on span "Xuất hóa đơn" at bounding box center [1400, 588] width 70 height 18
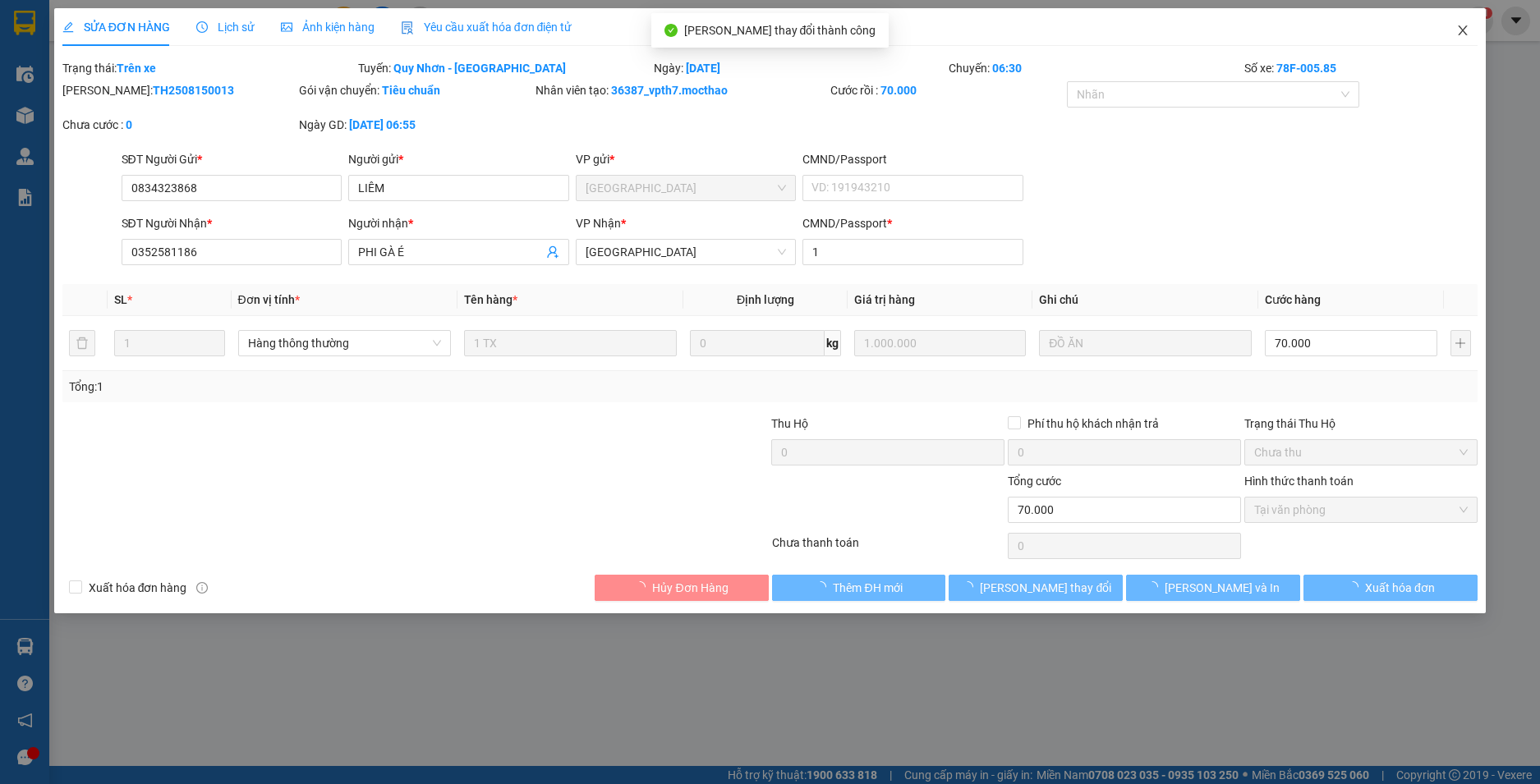
checkbox input "true"
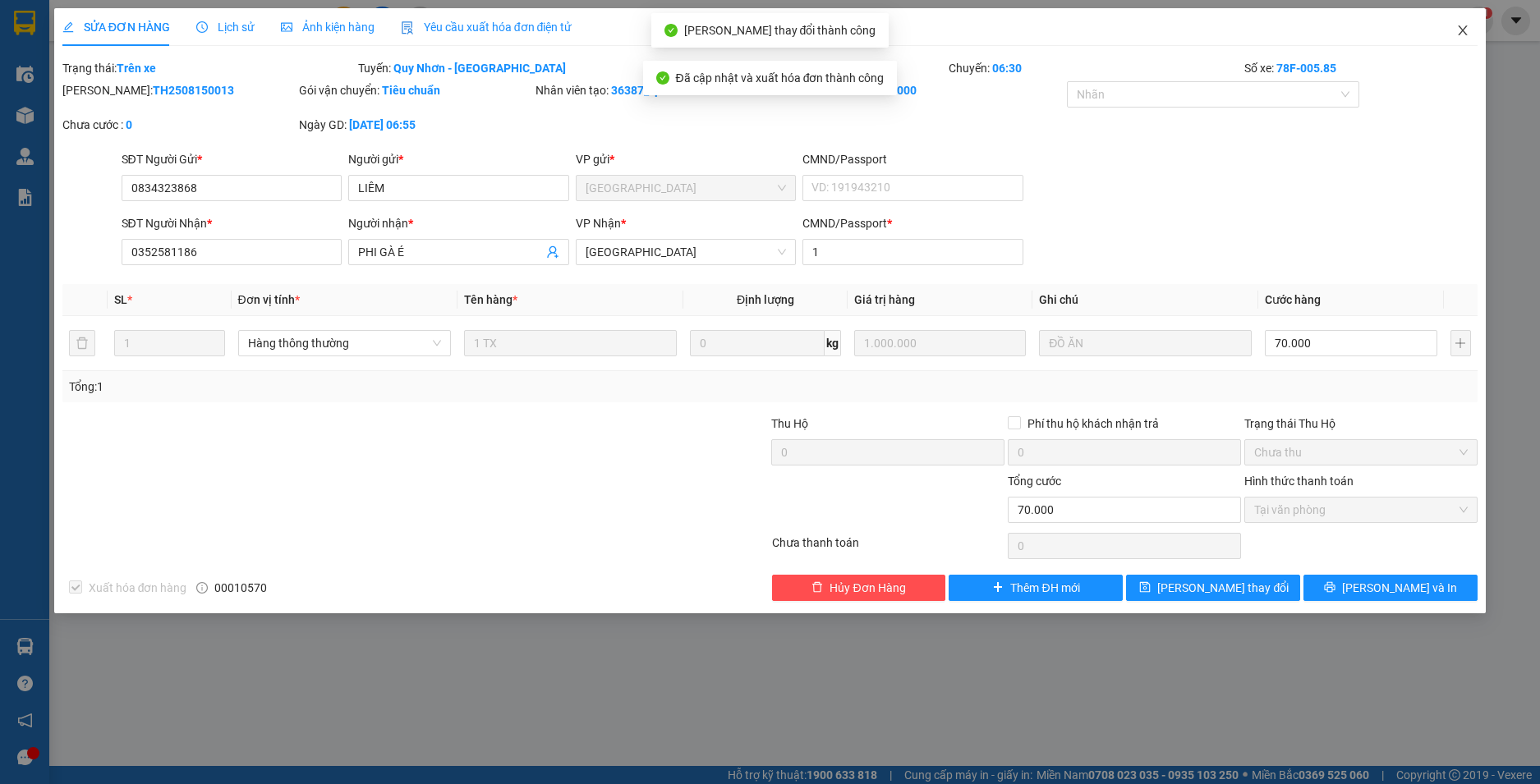
click at [1465, 33] on icon "close" at bounding box center [1462, 30] width 13 height 13
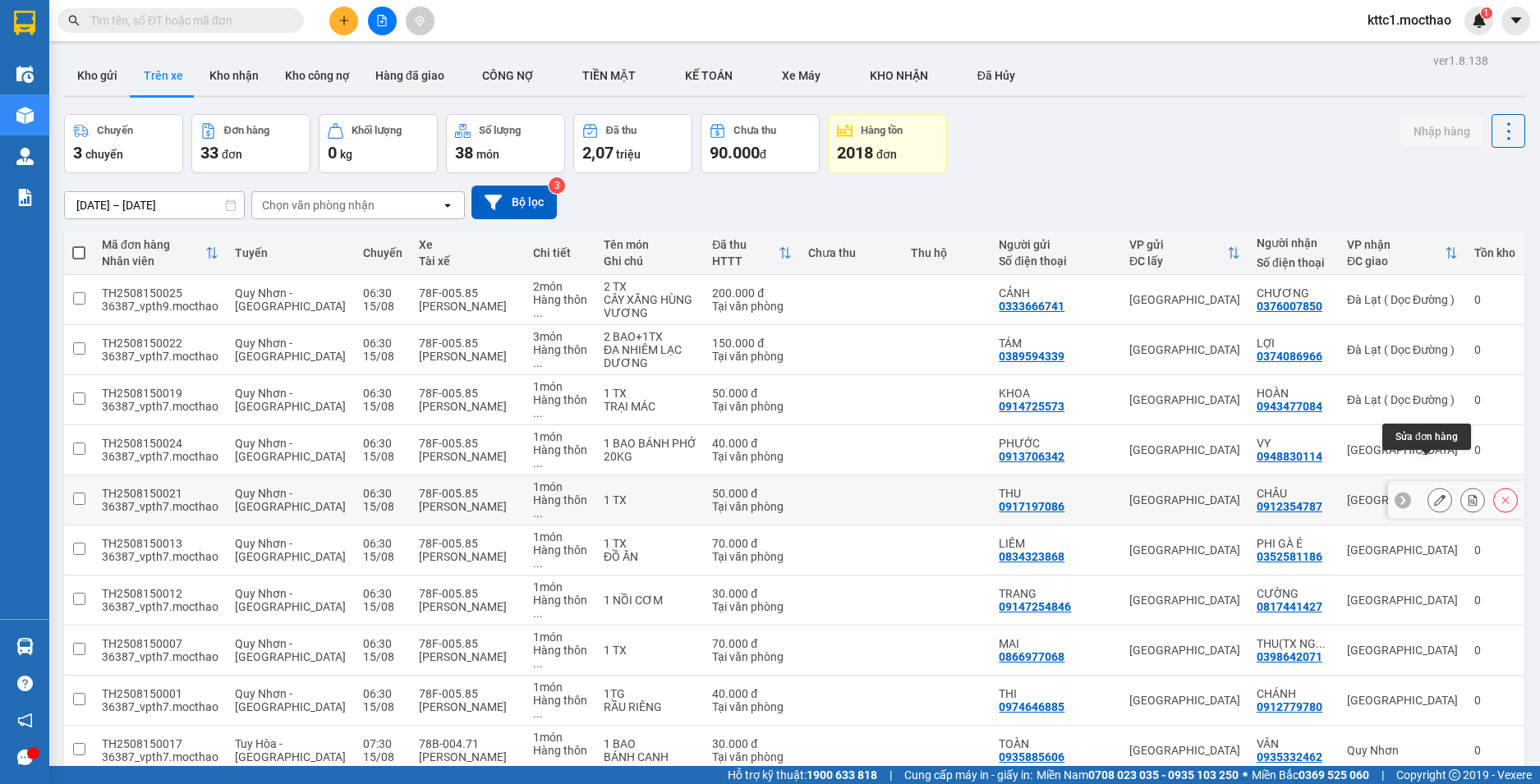
click at [1434, 495] on icon at bounding box center [1439, 500] width 11 height 11
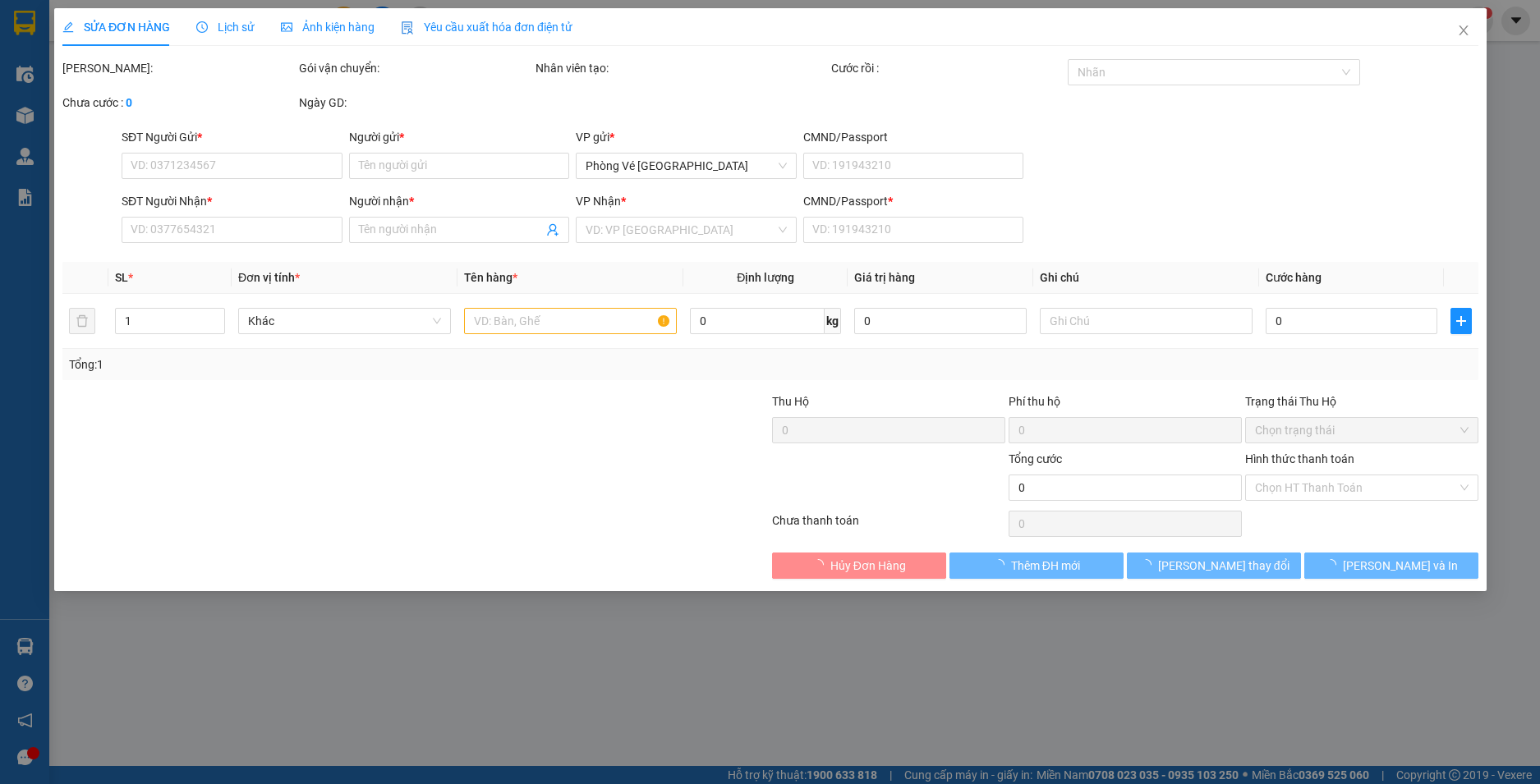
type input "0917197086"
type input "THU"
type input "0912354787"
type input "CHÂU"
type input "1"
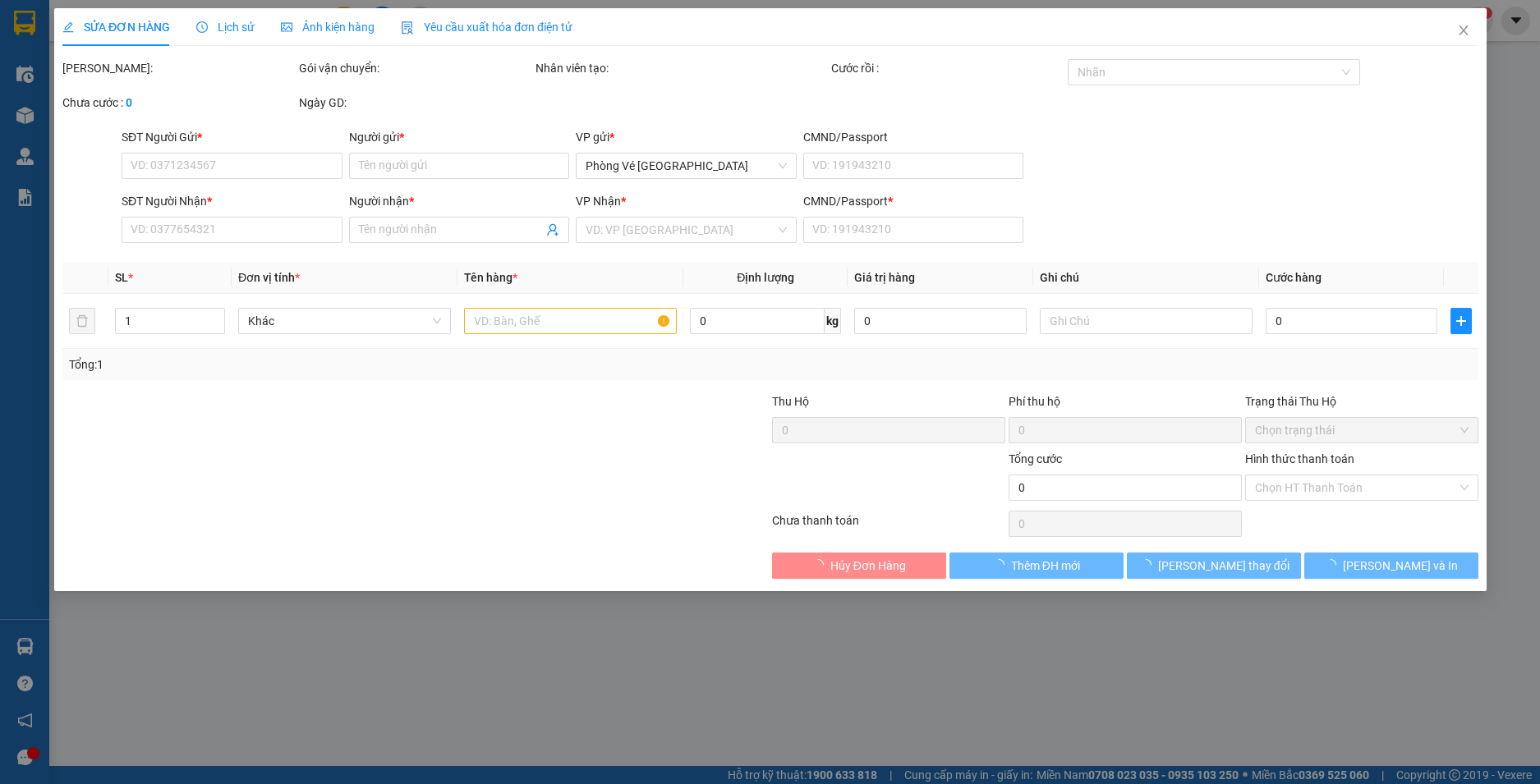
type input "50.000"
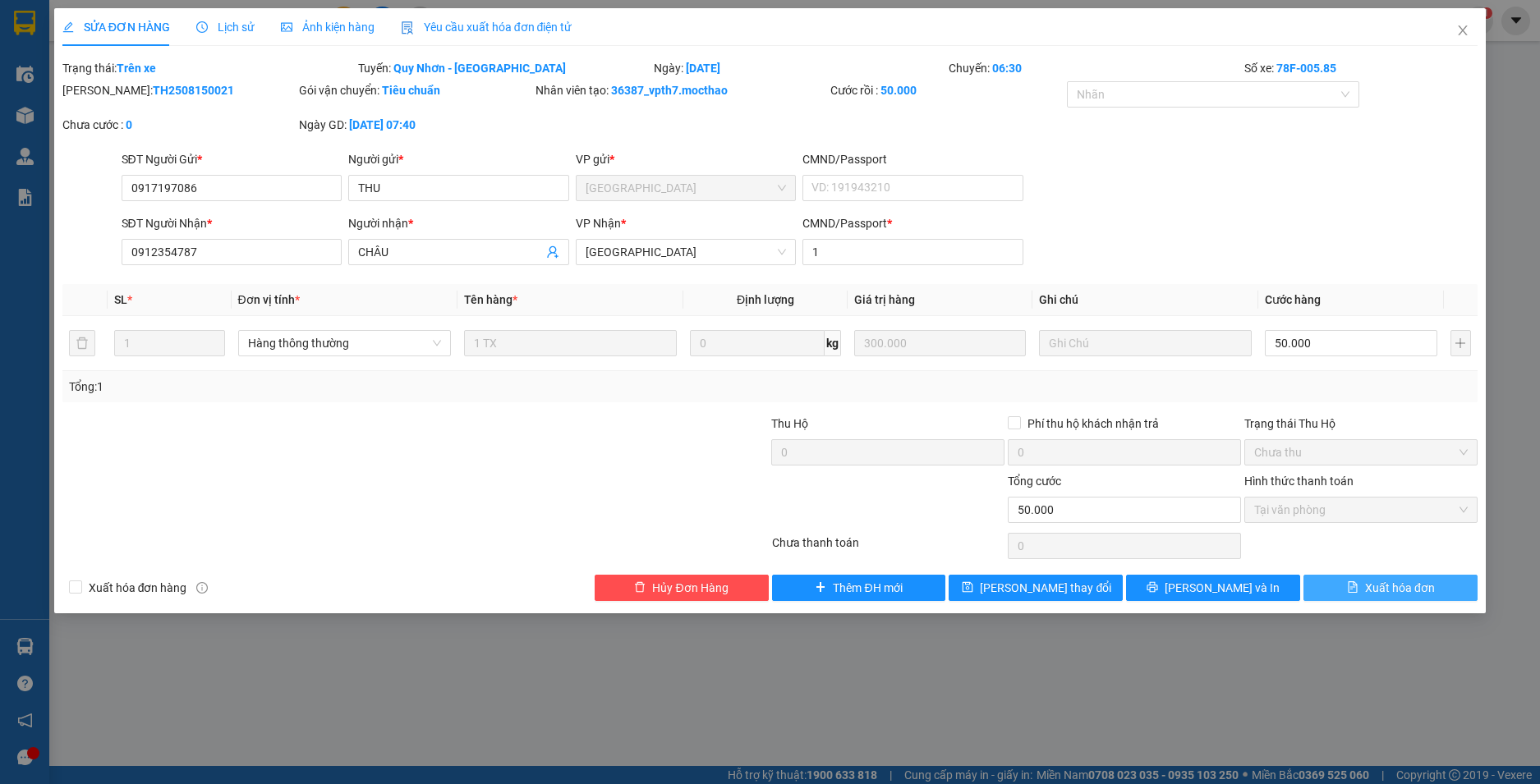
click at [1397, 587] on span "Xuất hóa đơn" at bounding box center [1400, 588] width 70 height 18
checkbox input "true"
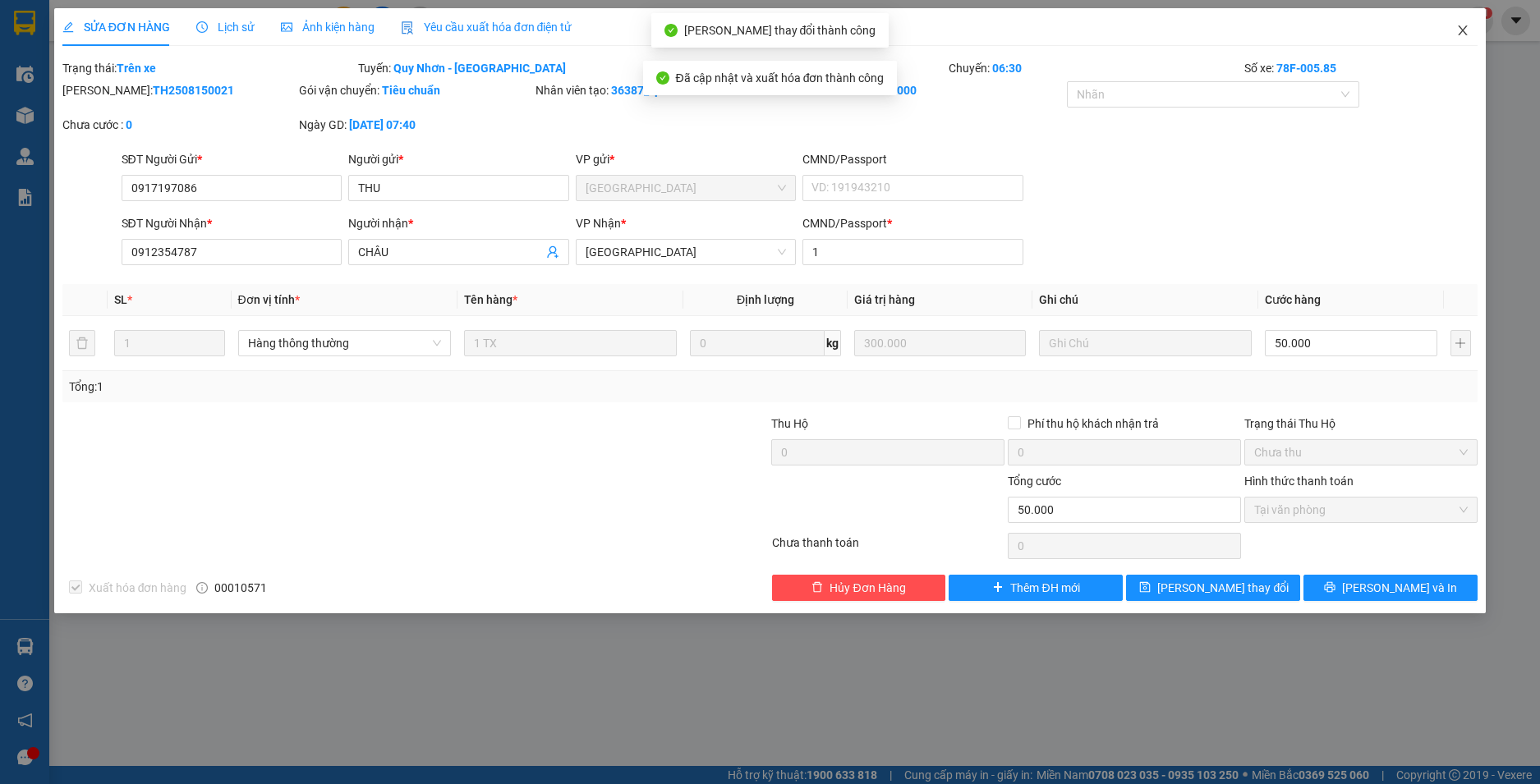
click at [1465, 24] on span "Close" at bounding box center [1462, 31] width 46 height 46
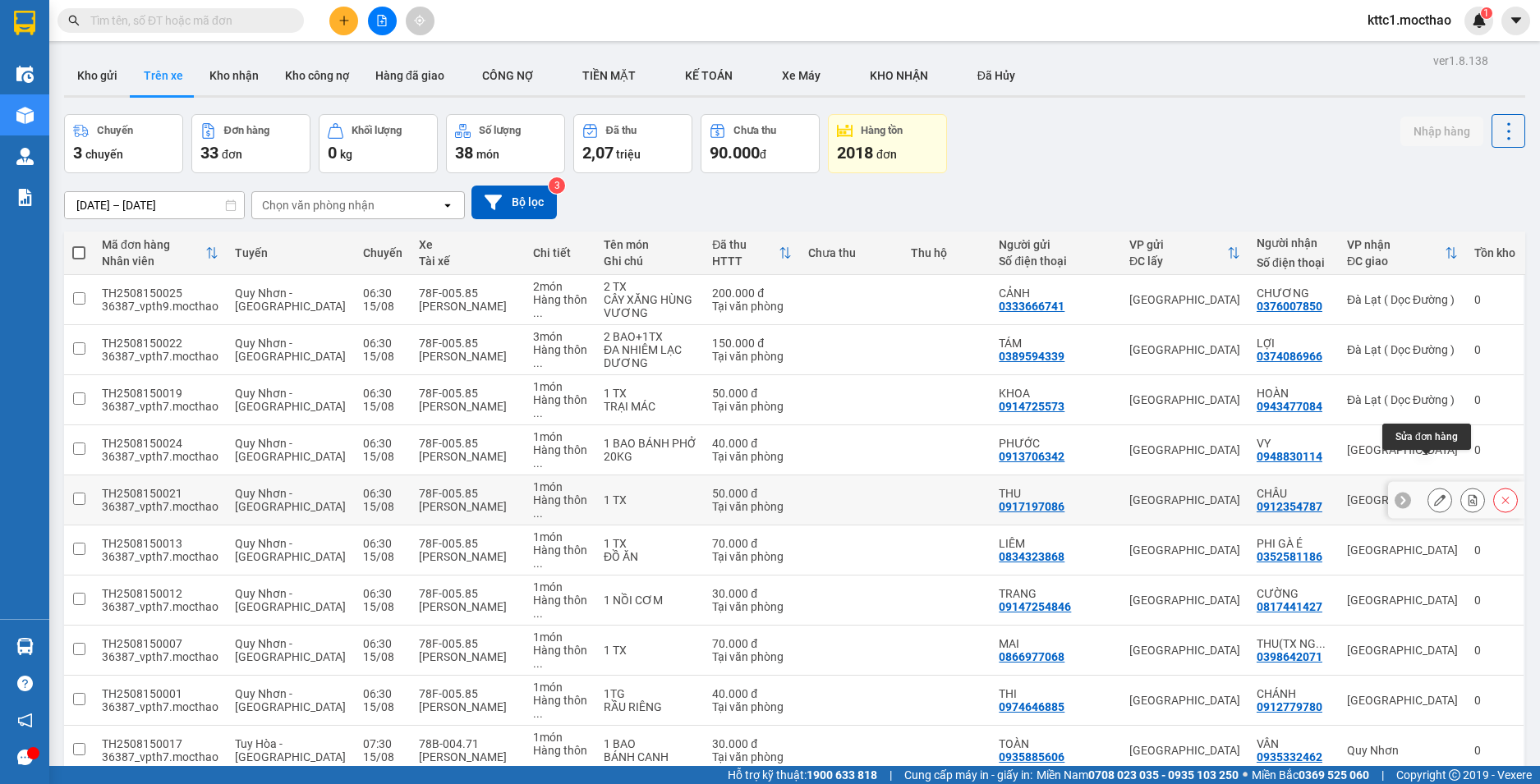
click at [1434, 495] on icon at bounding box center [1439, 500] width 11 height 11
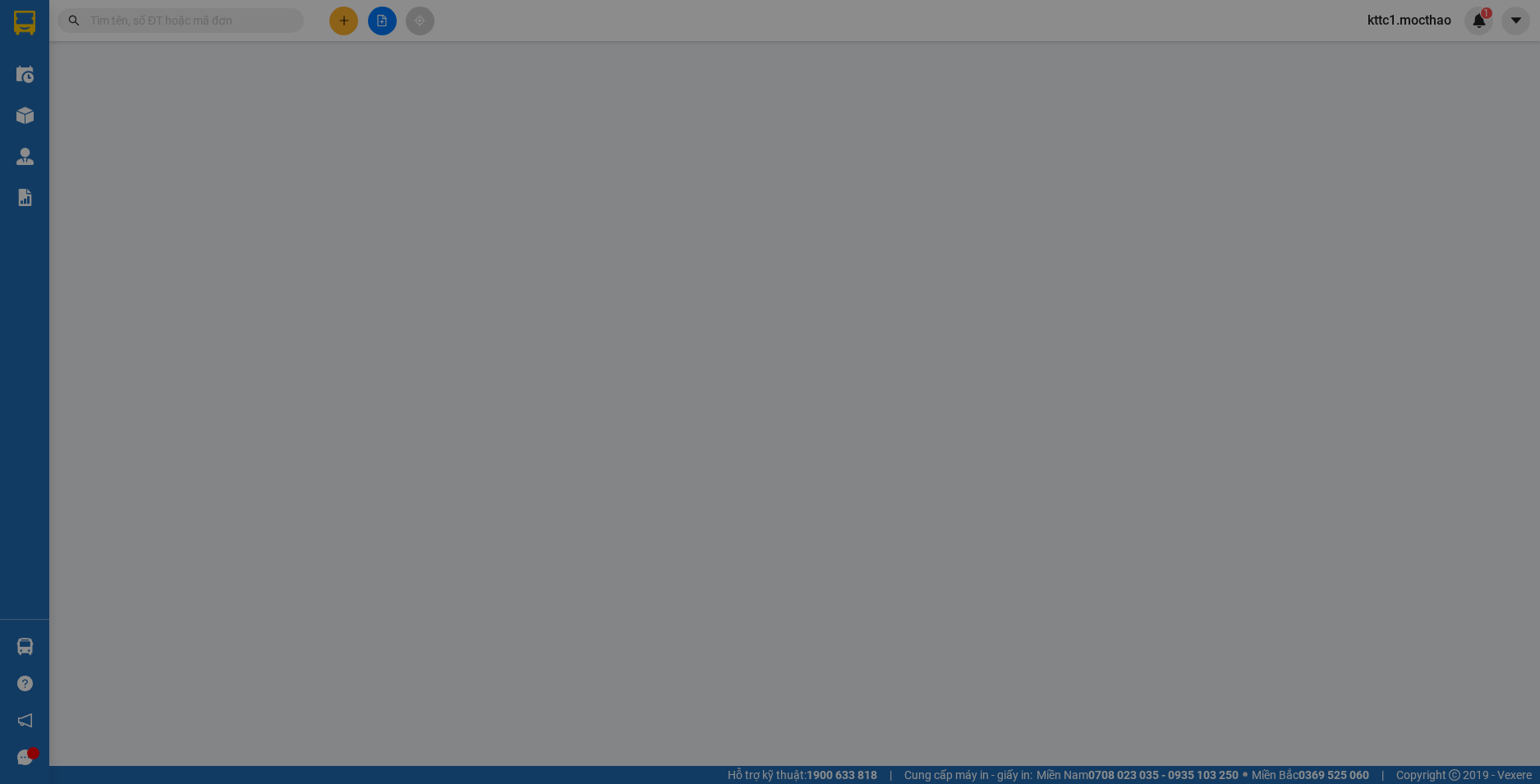
type input "0917197086"
type input "THU"
type input "0912354787"
type input "CHÂU"
type input "1"
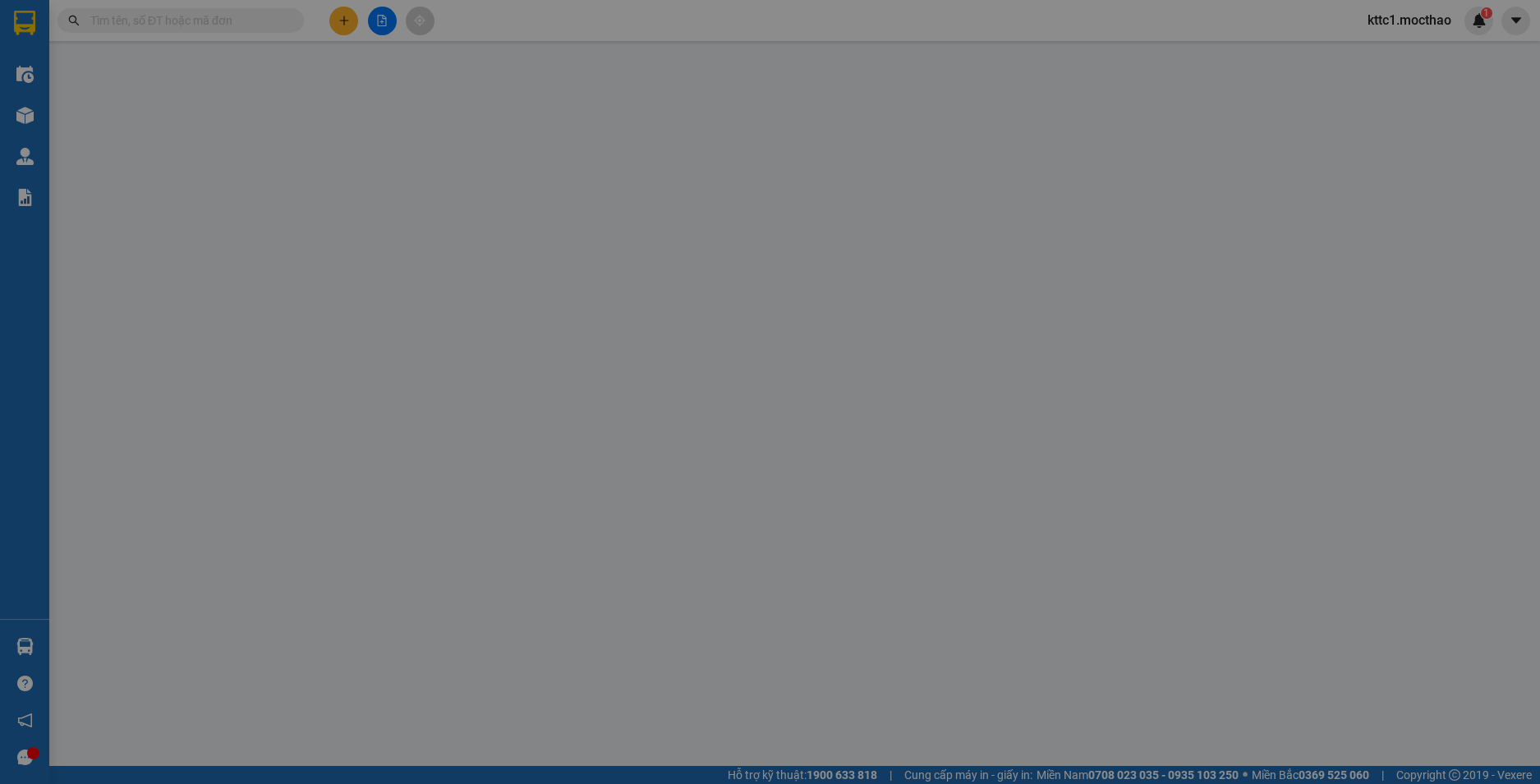
type input "50.000"
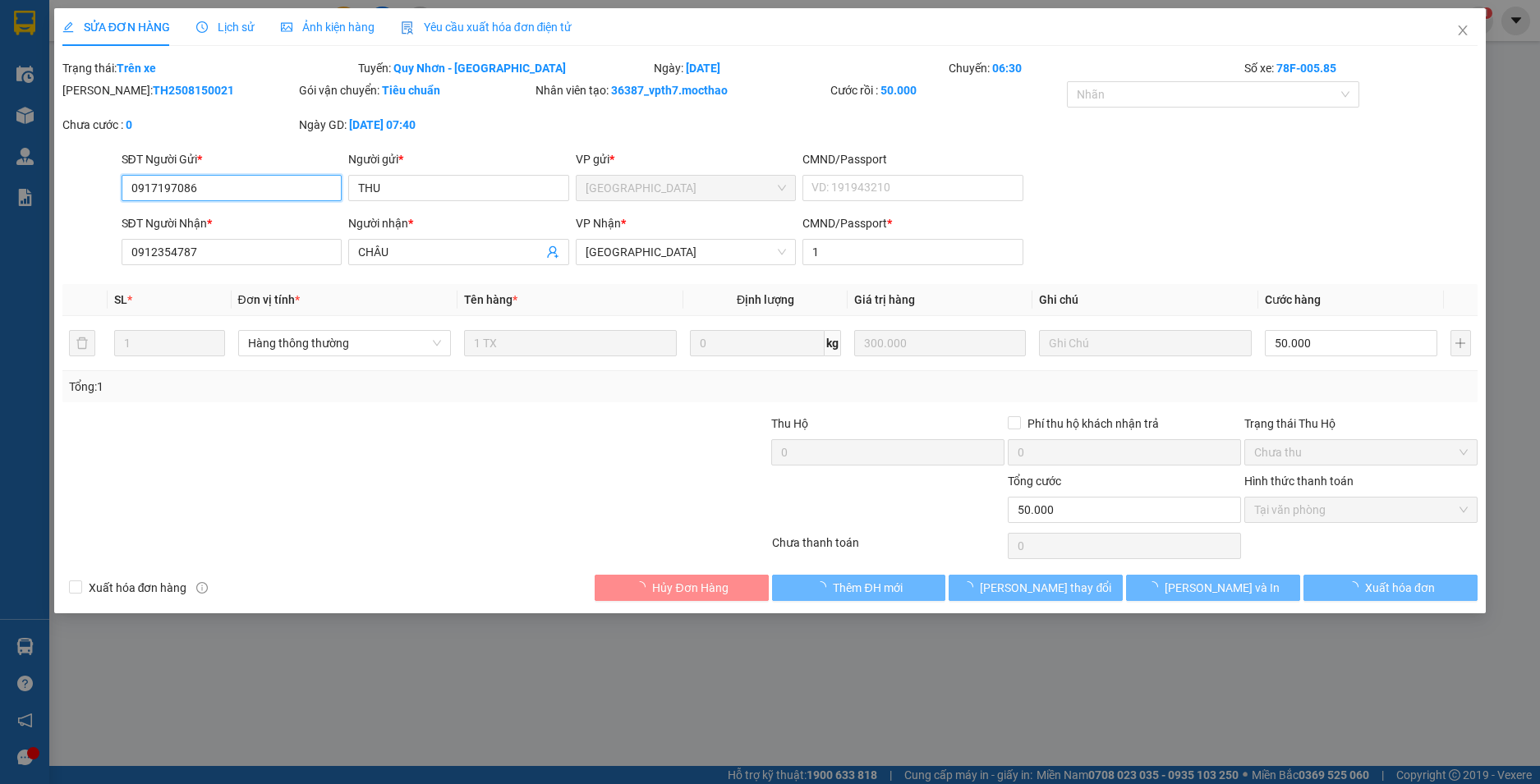
checkbox input "true"
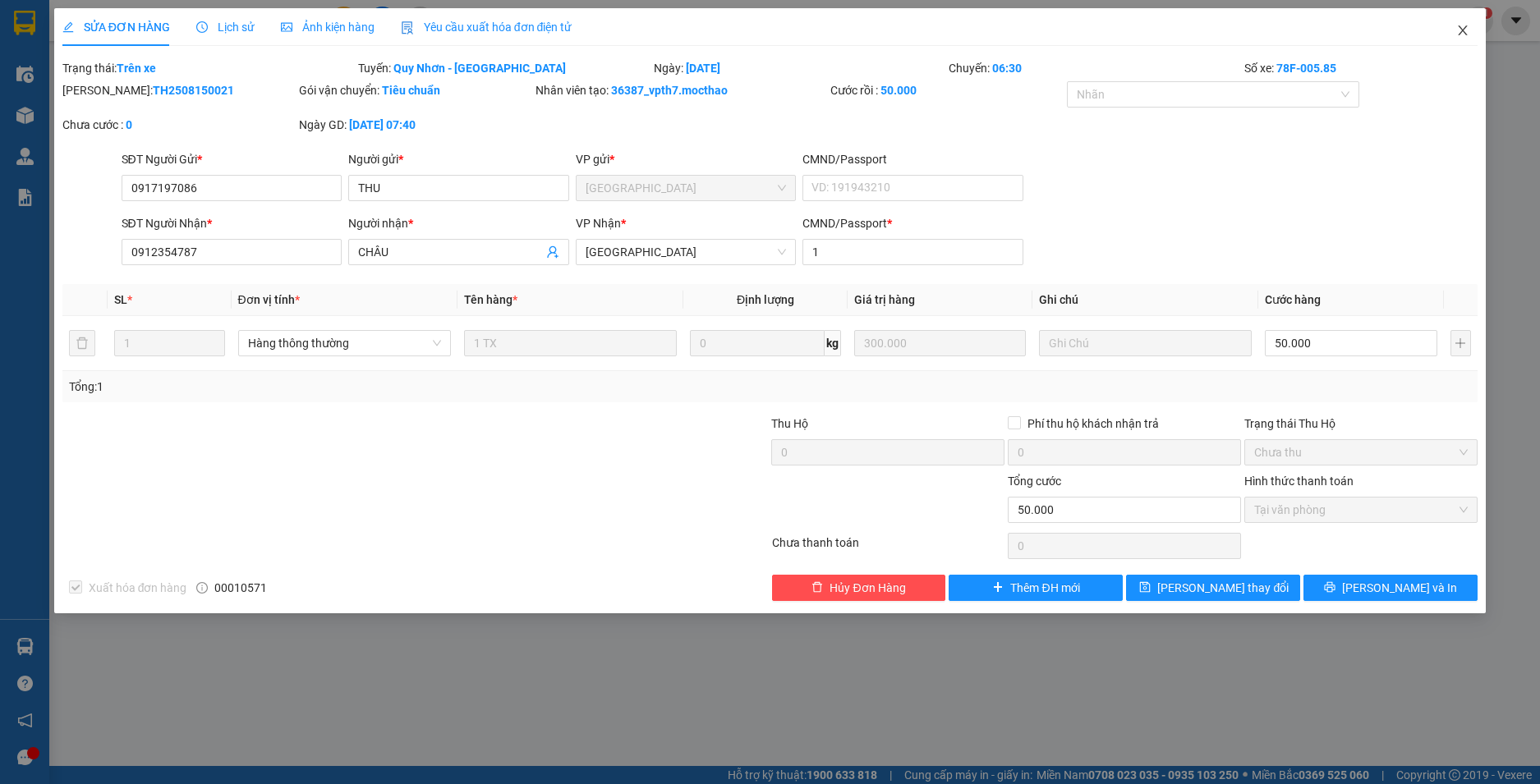
click at [1465, 33] on icon "close" at bounding box center [1462, 30] width 13 height 13
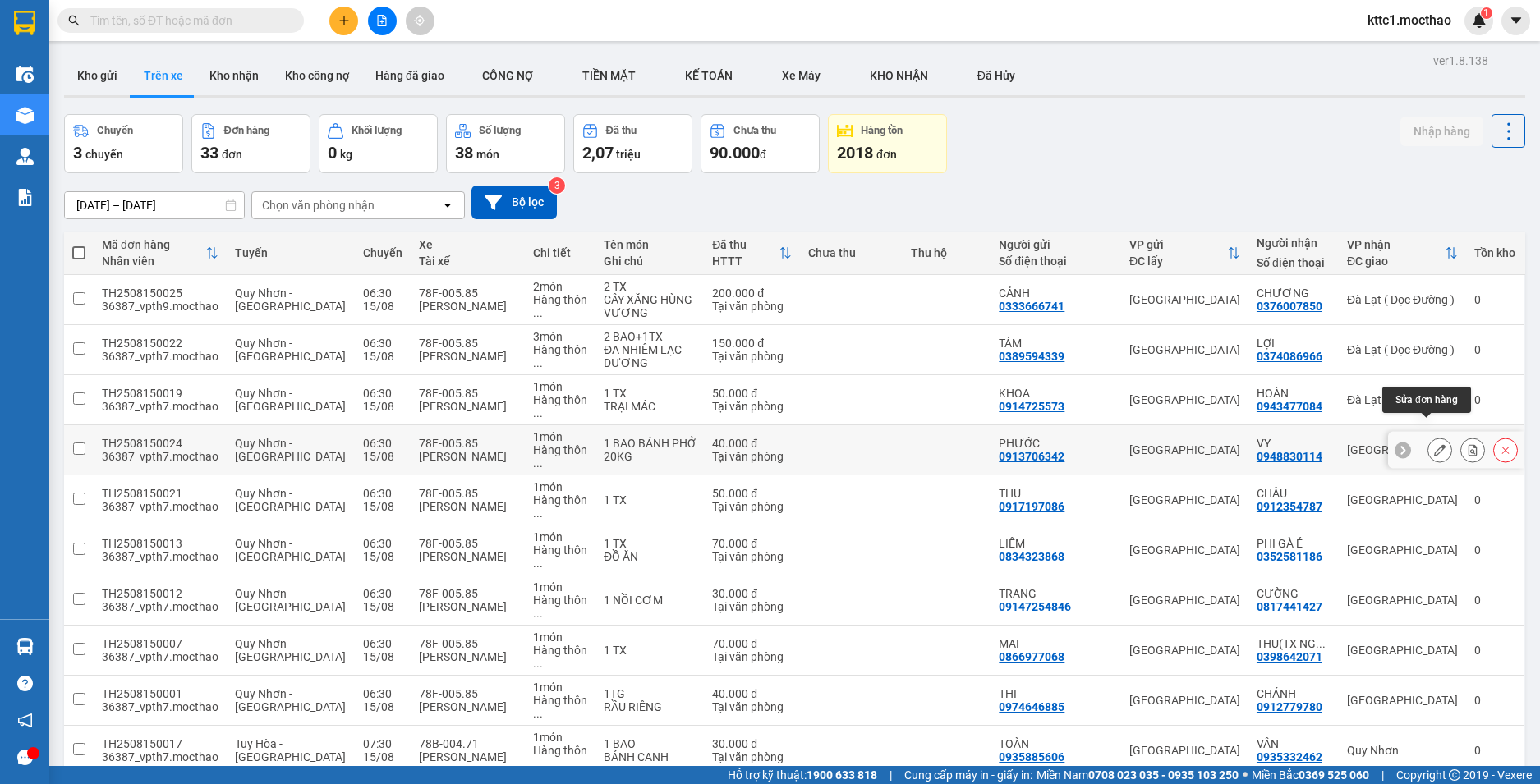
click at [1434, 445] on icon at bounding box center [1439, 450] width 11 height 11
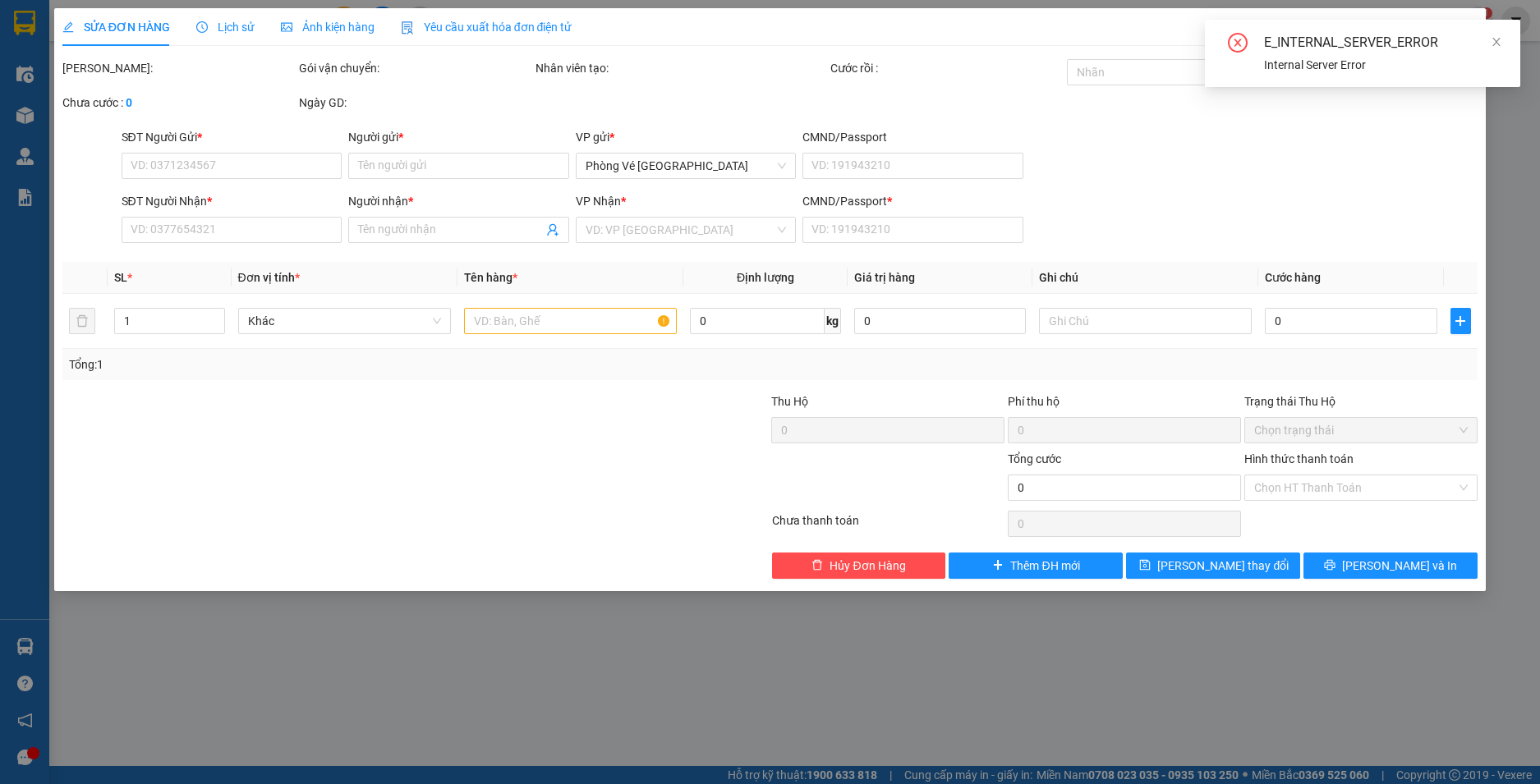
click at [1488, 39] on div "E_INTERNAL_SERVER_ERROR" at bounding box center [1382, 42] width 236 height 20
click at [1498, 41] on icon "close" at bounding box center [1496, 41] width 11 height 11
click at [1462, 28] on icon "close" at bounding box center [1462, 30] width 13 height 13
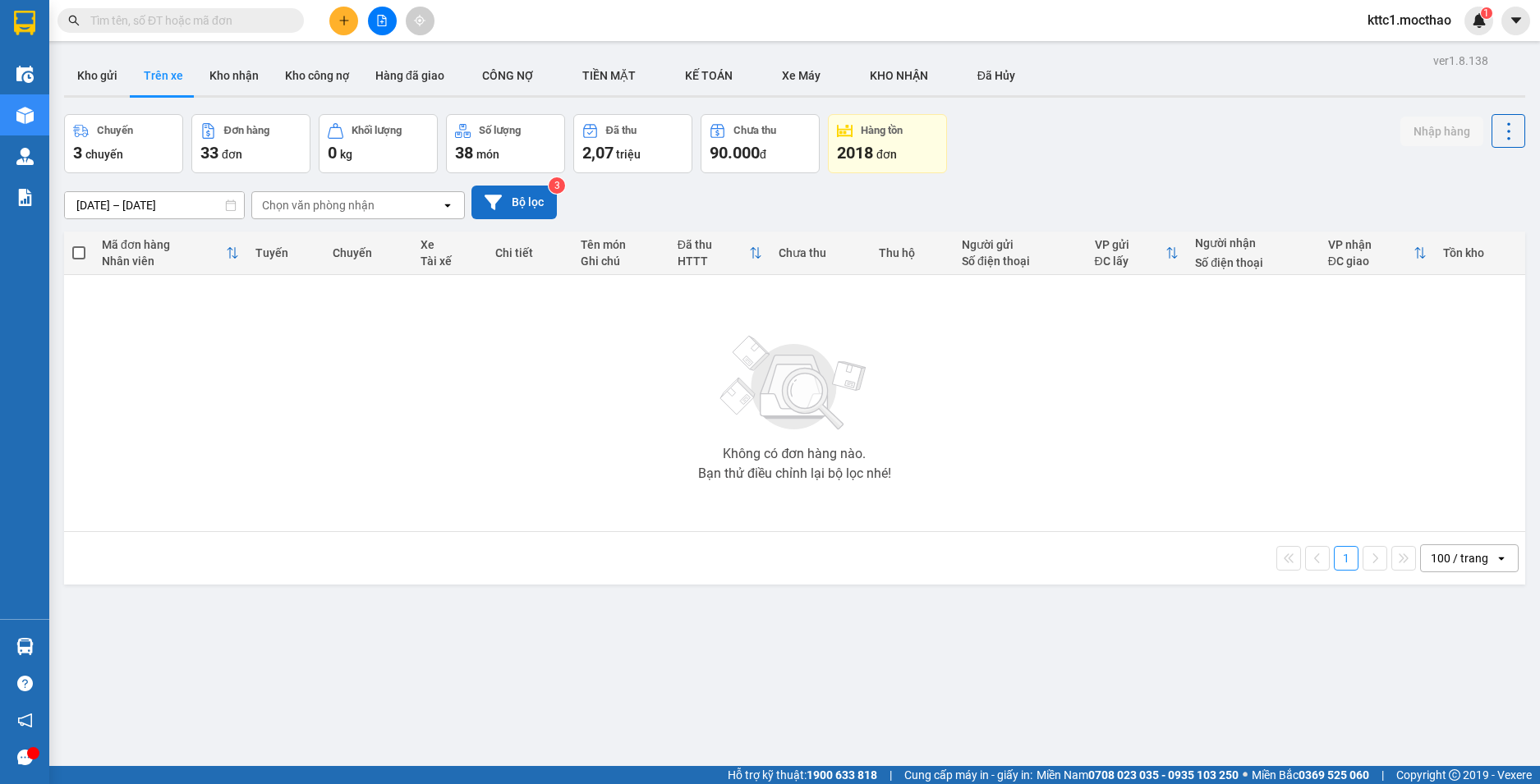
click at [526, 203] on button "Bộ lọc" at bounding box center [514, 202] width 85 height 34
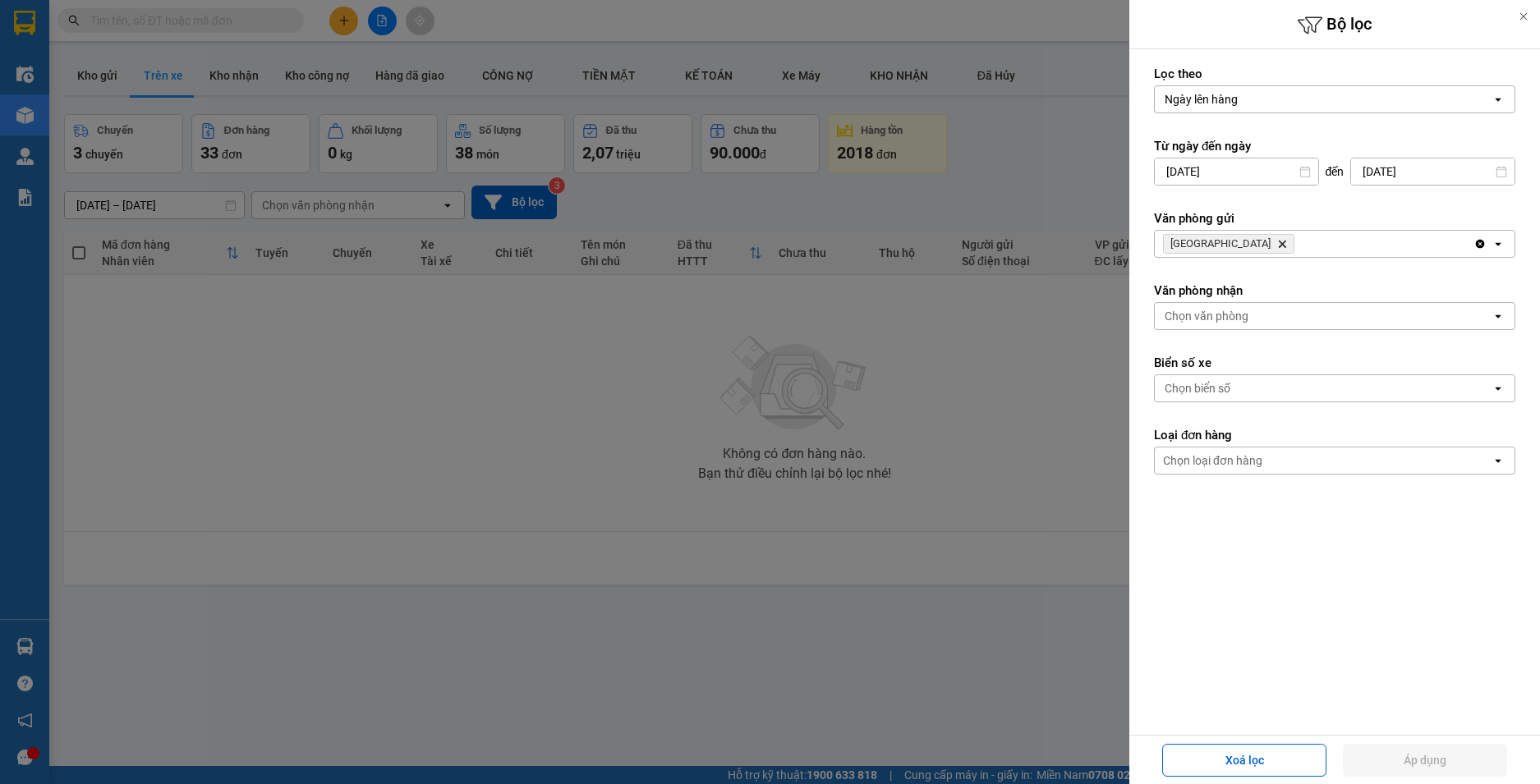
click at [827, 683] on div at bounding box center [770, 392] width 1540 height 784
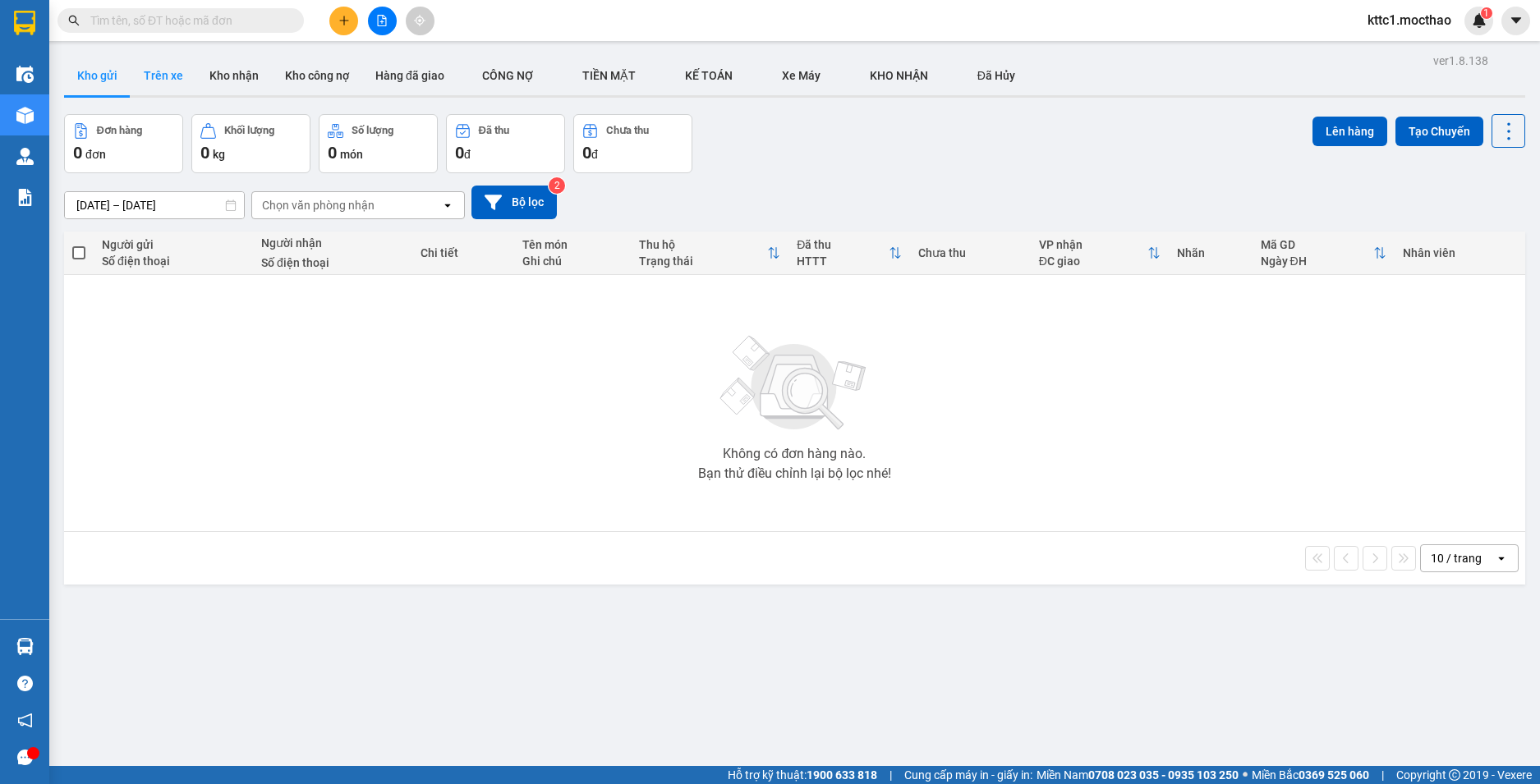
click at [144, 76] on button "Trên xe" at bounding box center [164, 76] width 65 height 40
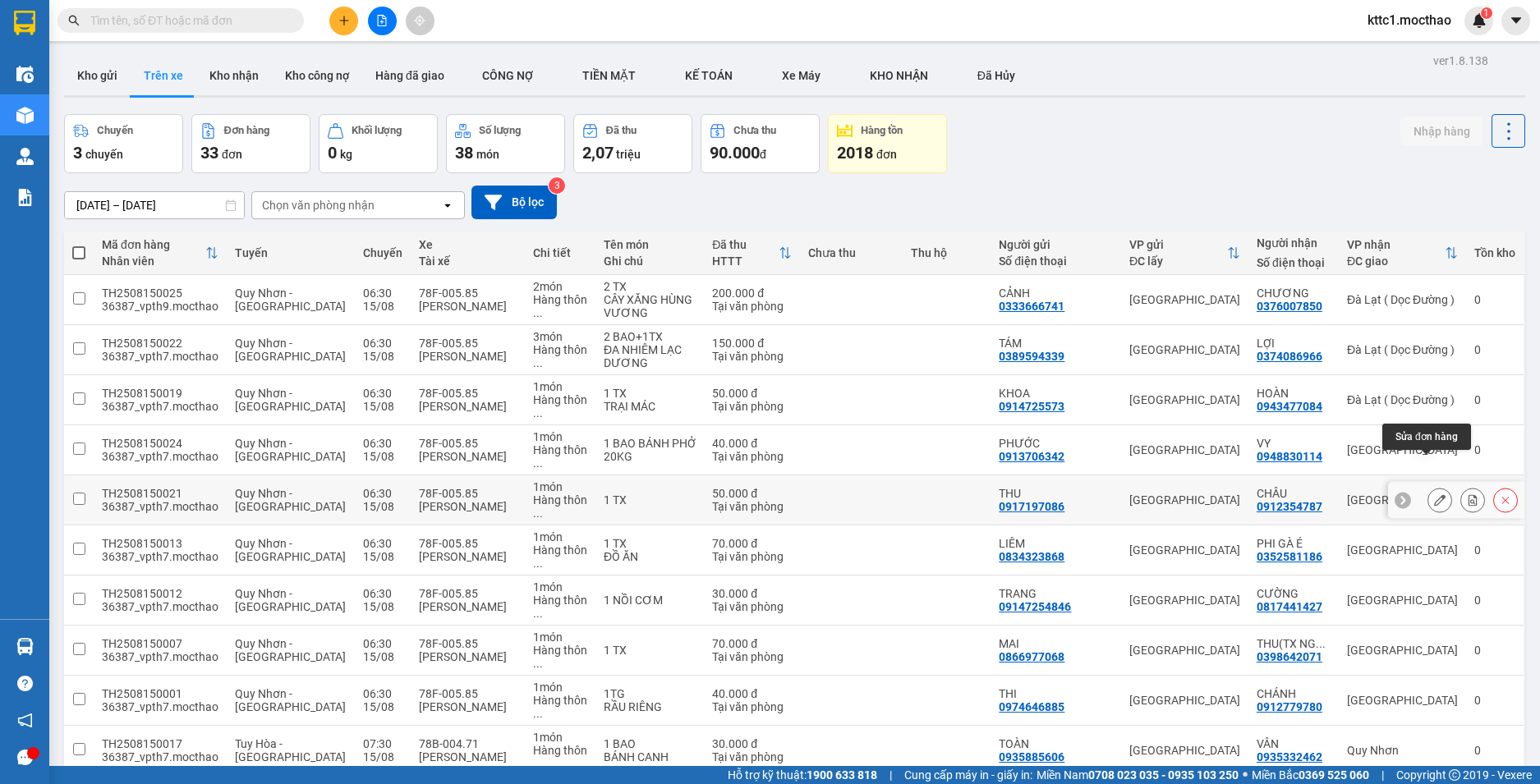
click at [1434, 495] on icon at bounding box center [1439, 500] width 11 height 11
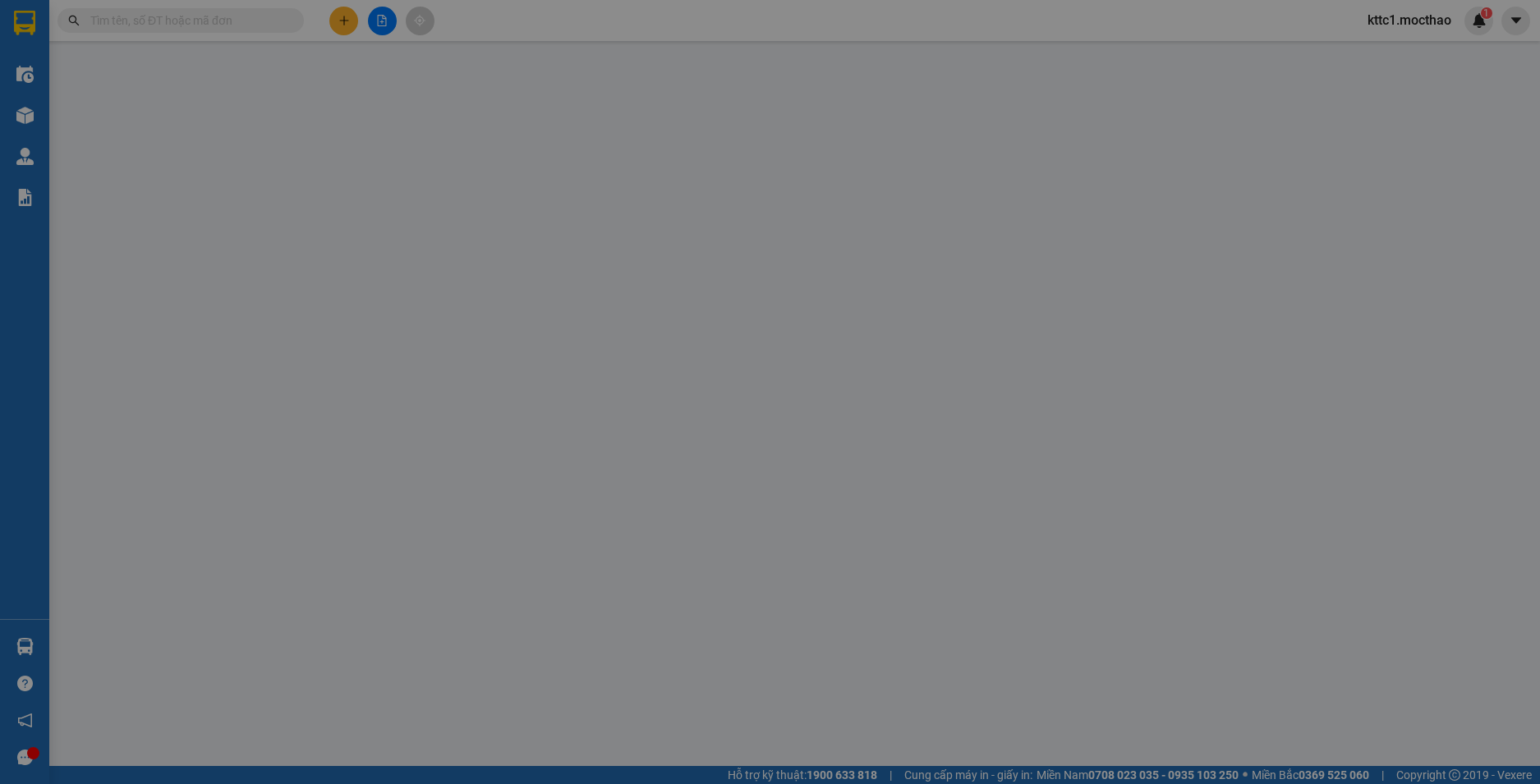
type input "0917197086"
type input "THU"
type input "0912354787"
type input "CHÂU"
type input "1"
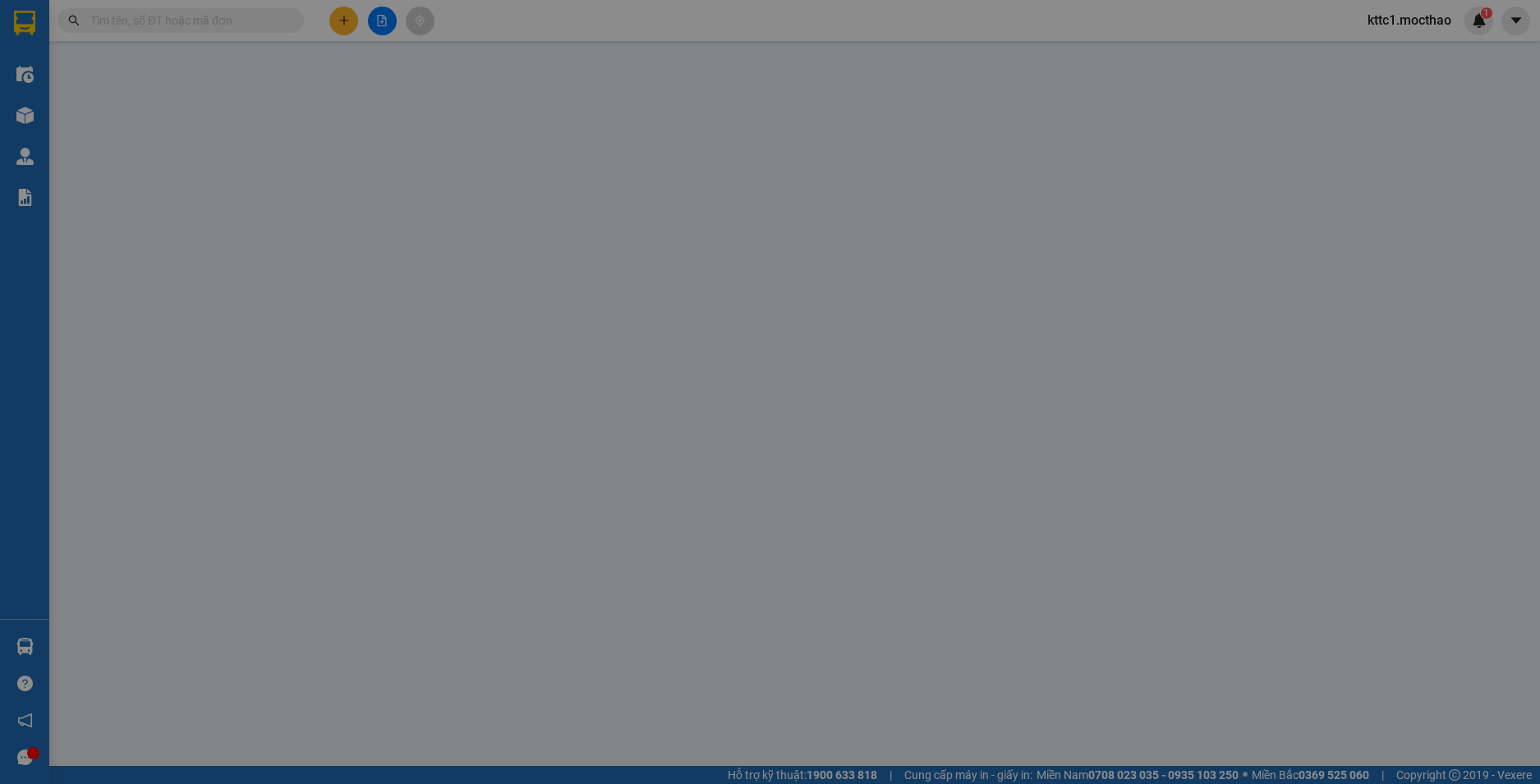
type input "50.000"
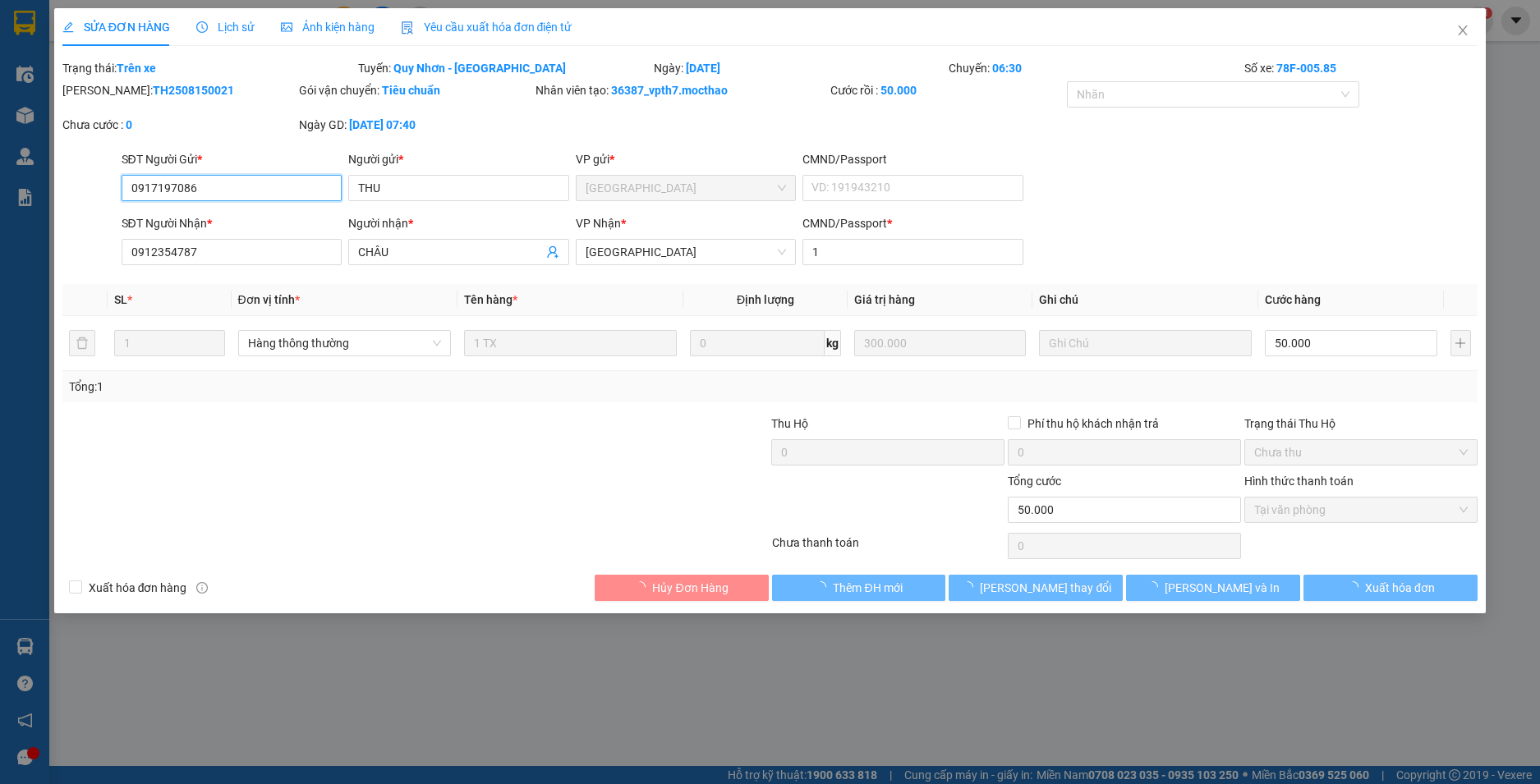
checkbox input "true"
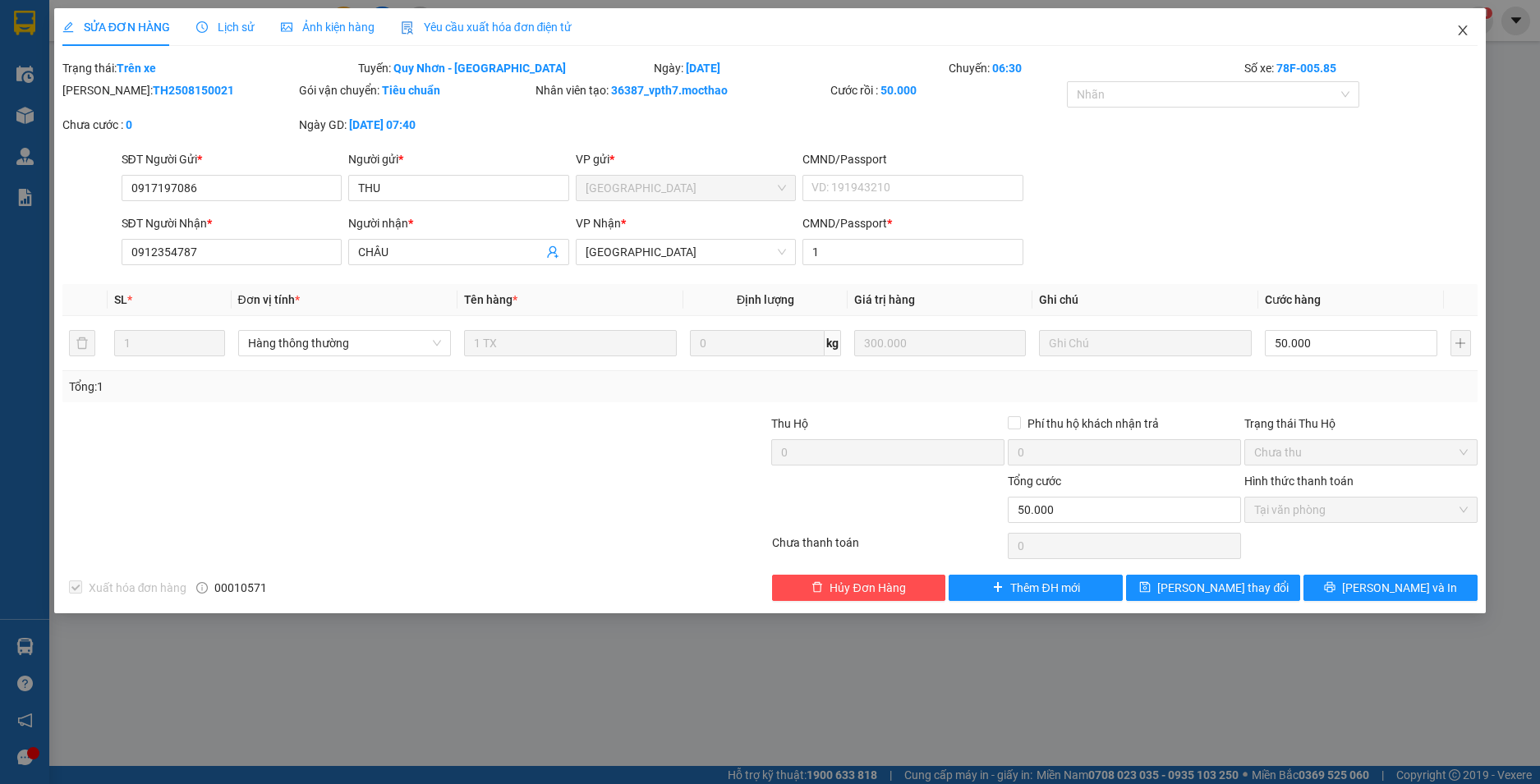
click at [1459, 34] on icon "close" at bounding box center [1462, 30] width 13 height 13
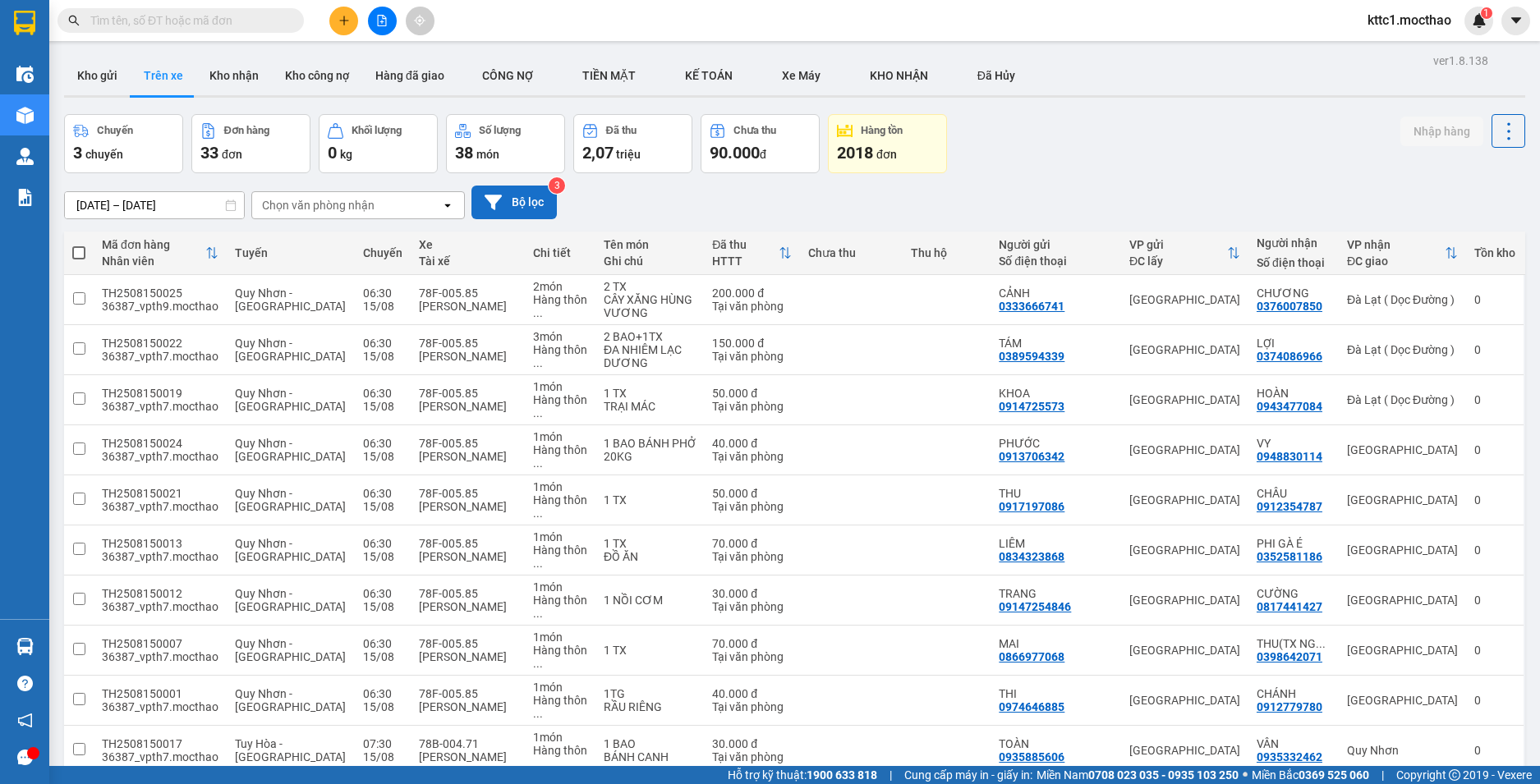
click at [487, 202] on icon at bounding box center [493, 202] width 17 height 17
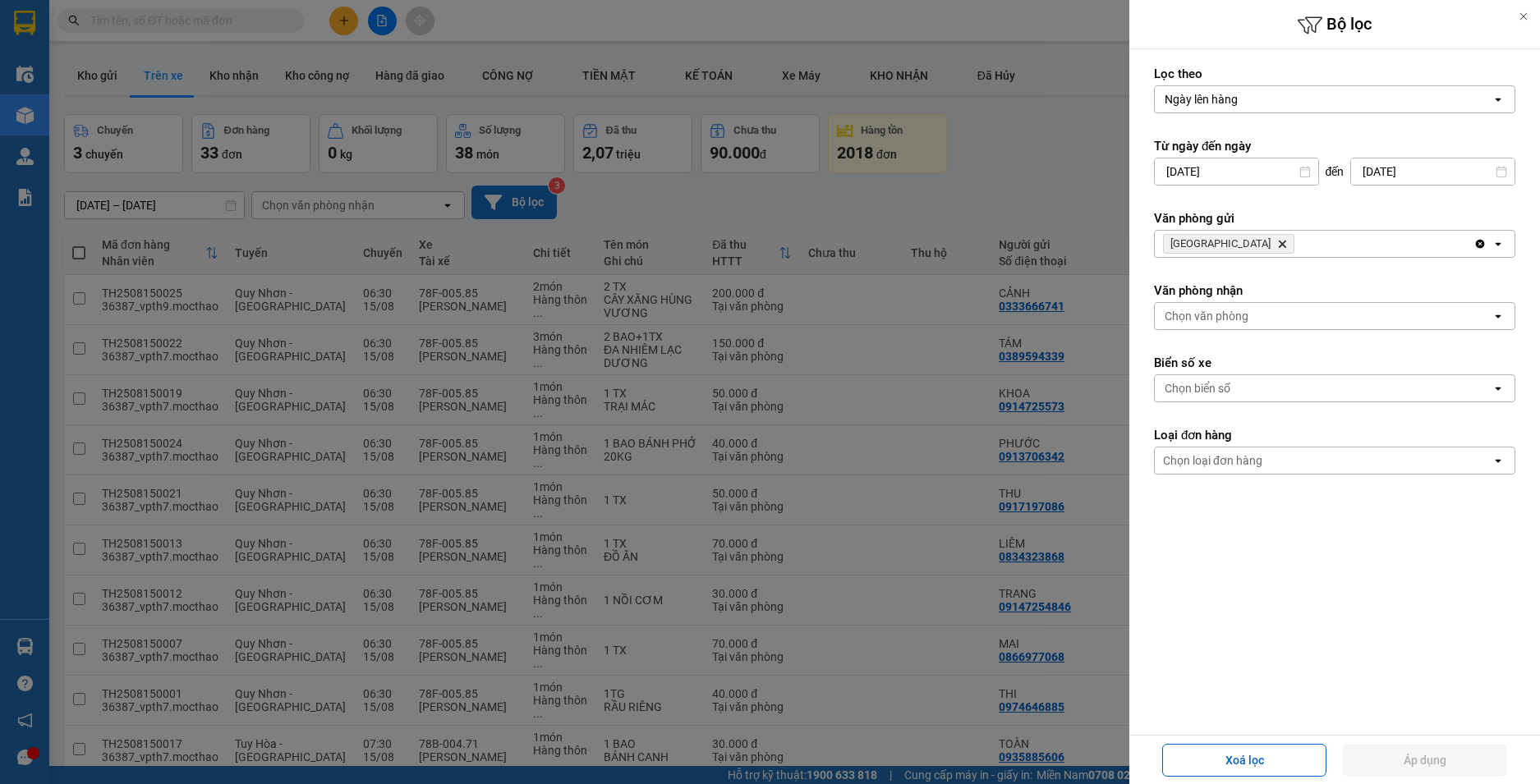
click at [1220, 238] on span "Tuy Hòa Delete" at bounding box center [1228, 244] width 131 height 20
click at [1277, 245] on icon "Delete" at bounding box center [1281, 243] width 9 height 9
click at [1194, 244] on div "Chọn văn phòng" at bounding box center [1206, 244] width 84 height 16
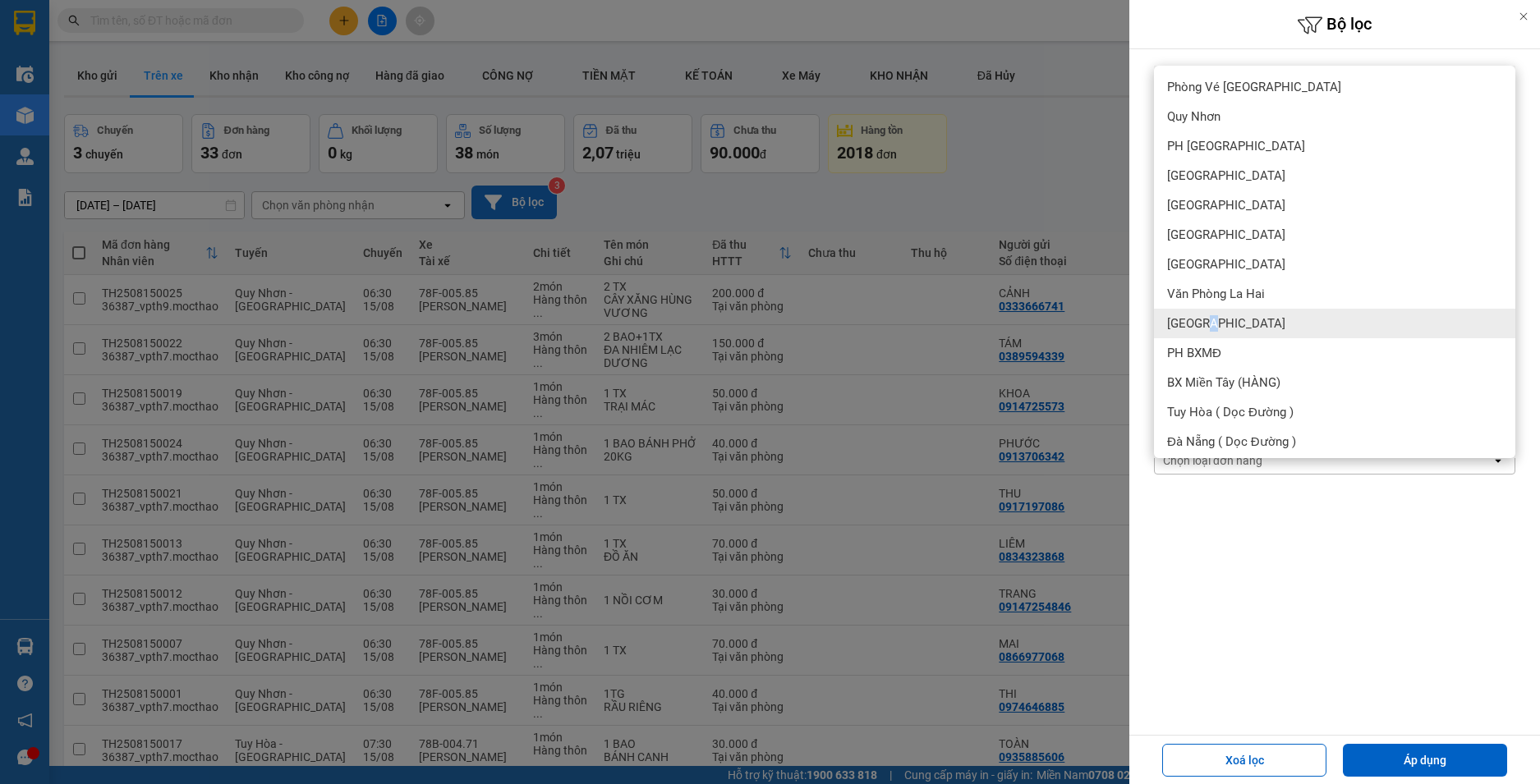
click at [1211, 319] on span "[GEOGRAPHIC_DATA]" at bounding box center [1225, 323] width 118 height 16
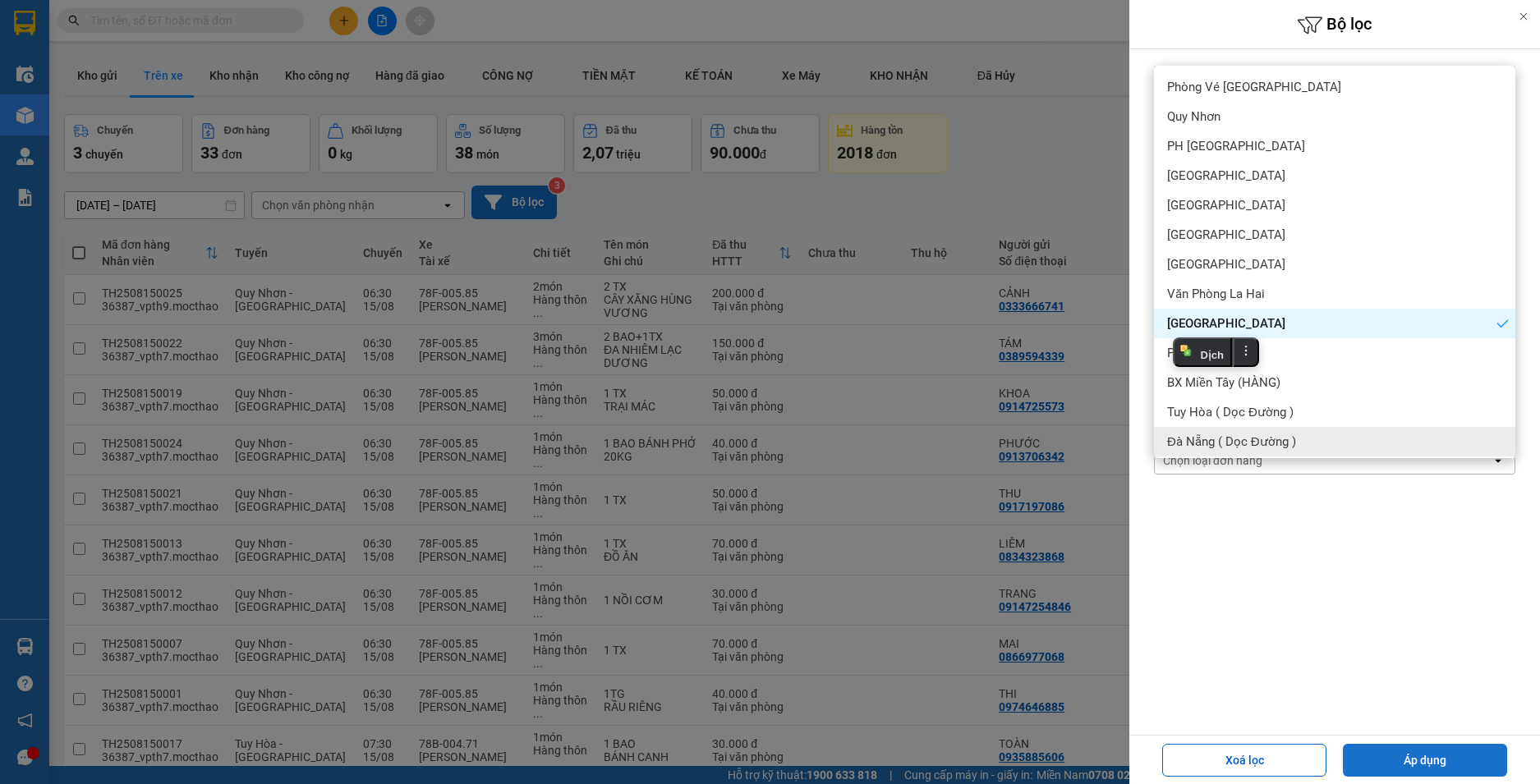
click at [1453, 765] on button "Áp dụng" at bounding box center [1425, 760] width 165 height 33
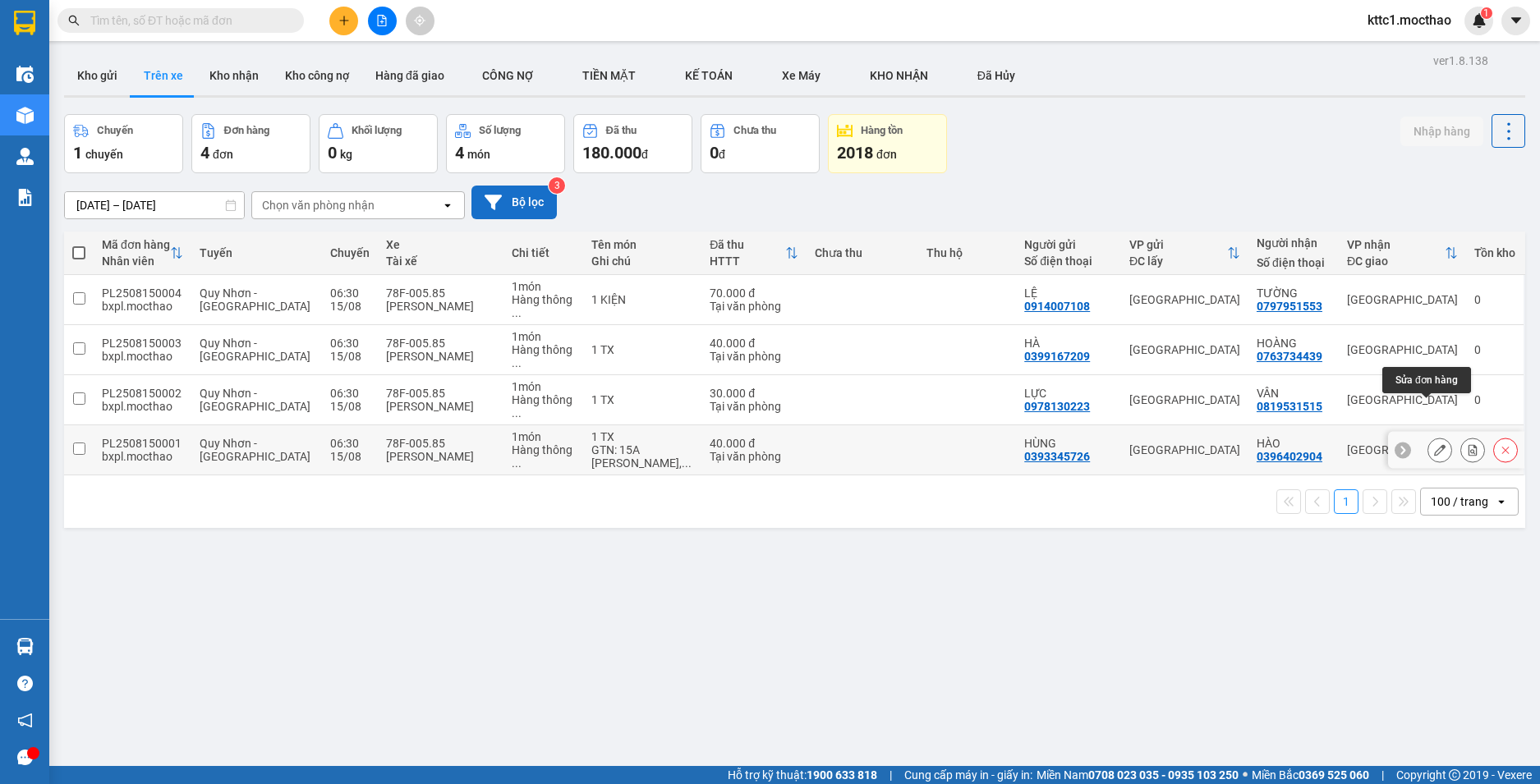
click at [1434, 445] on icon at bounding box center [1439, 450] width 11 height 11
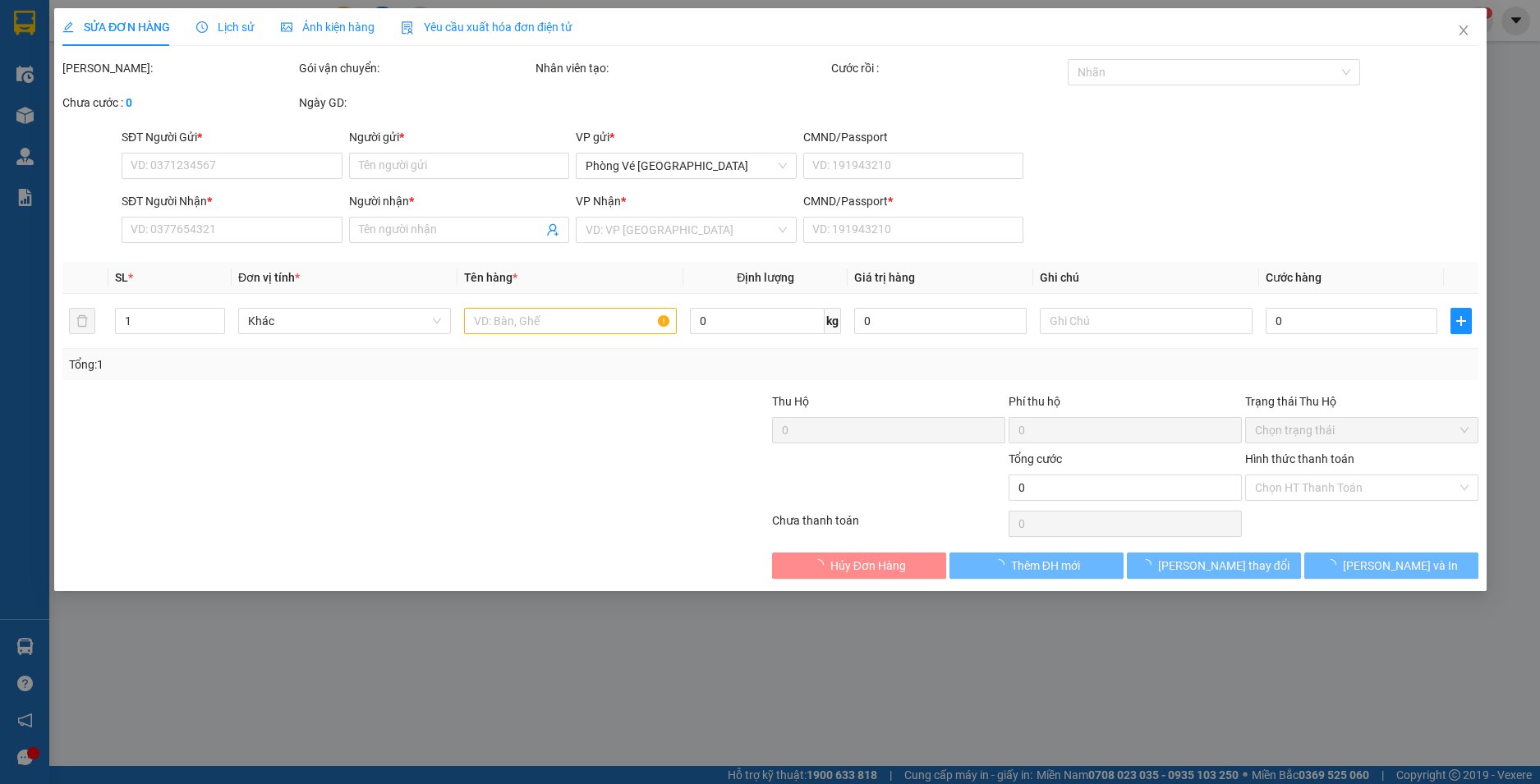
type input "0393345726"
type input "HÙNG"
type input "0396402904"
type input "HÀO"
type input "0396402904"
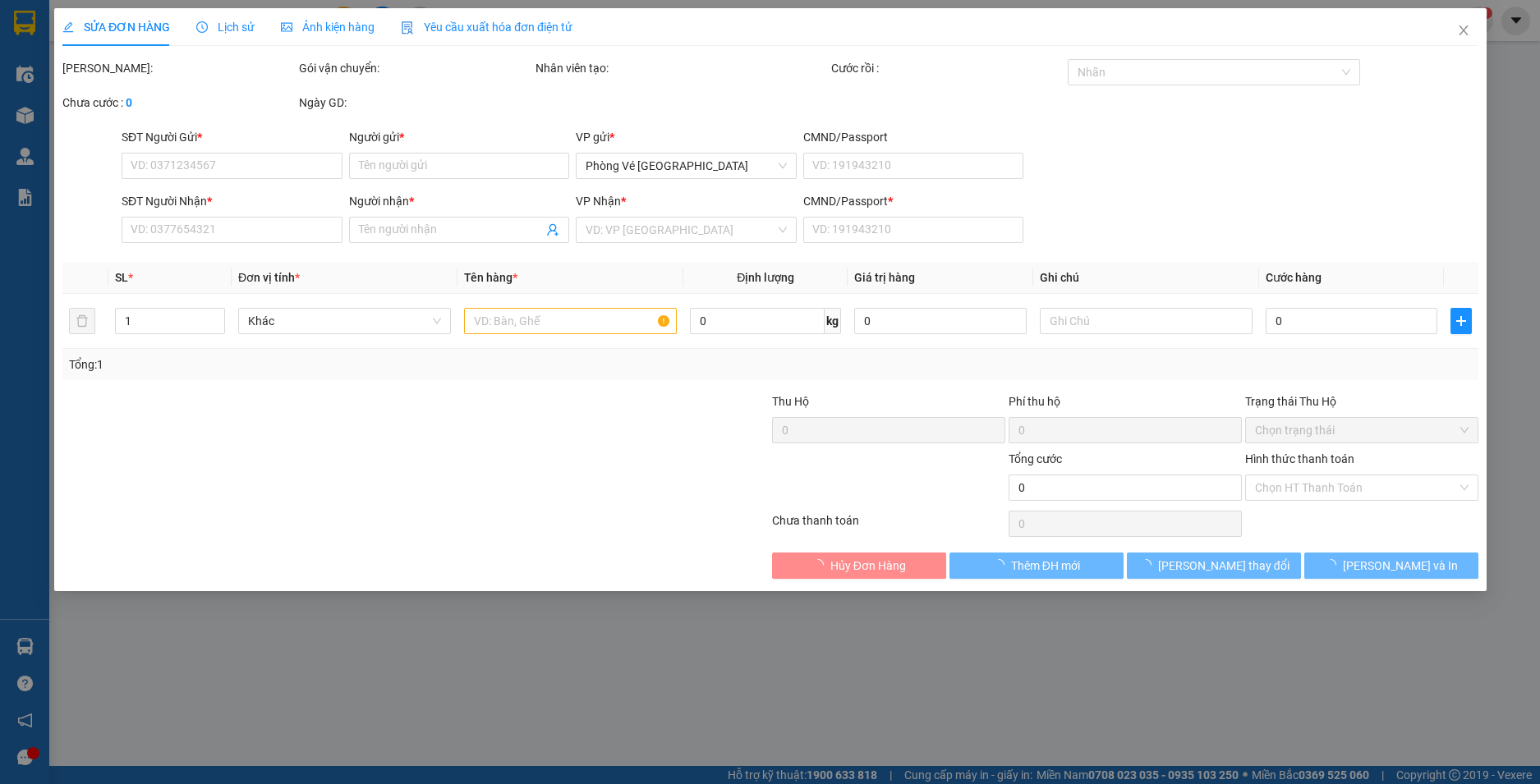
type input "40.000"
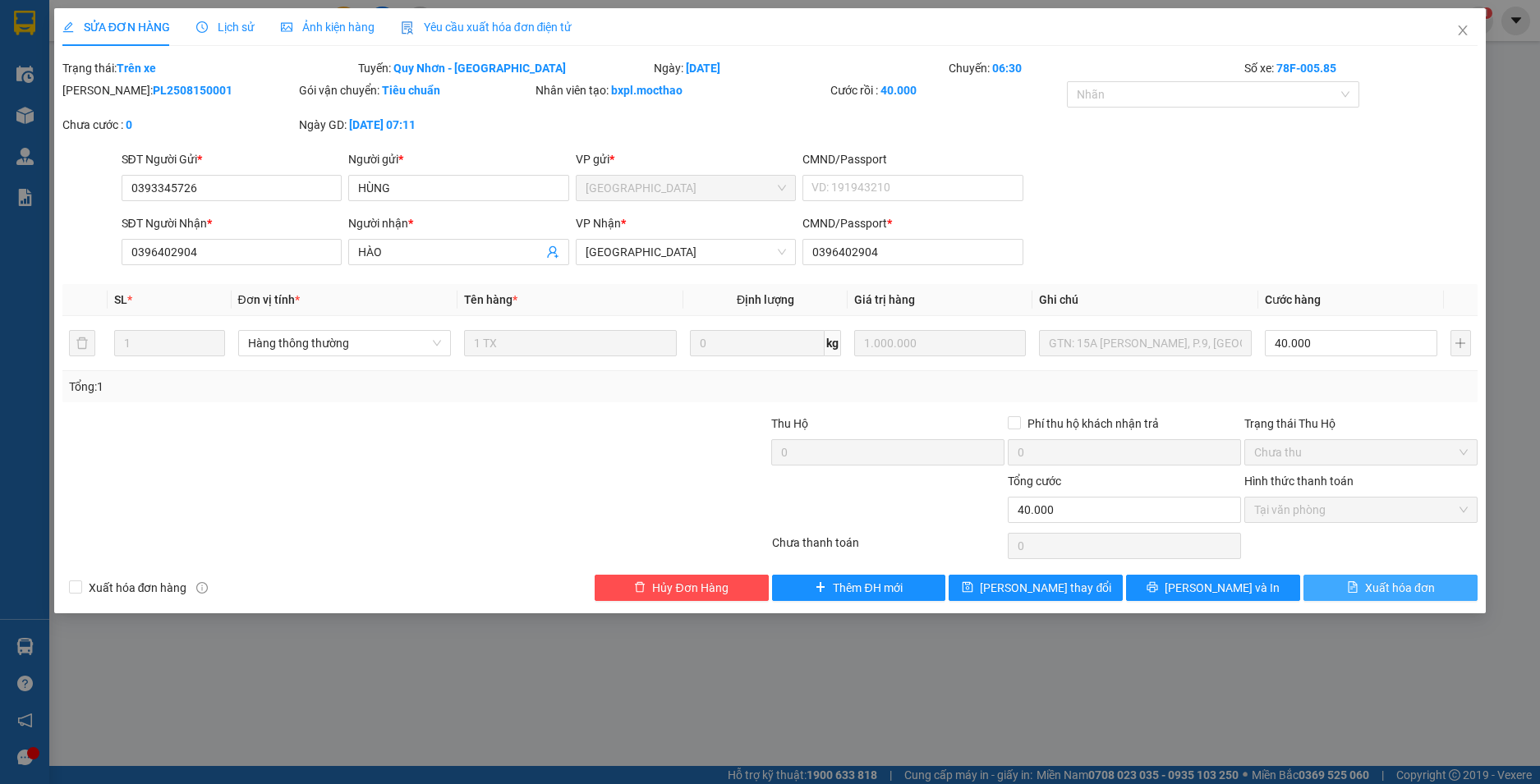
drag, startPoint x: 1406, startPoint y: 582, endPoint x: 1406, endPoint y: 568, distance: 14.0
click at [1406, 582] on span "Xuất hóa đơn" at bounding box center [1400, 588] width 70 height 18
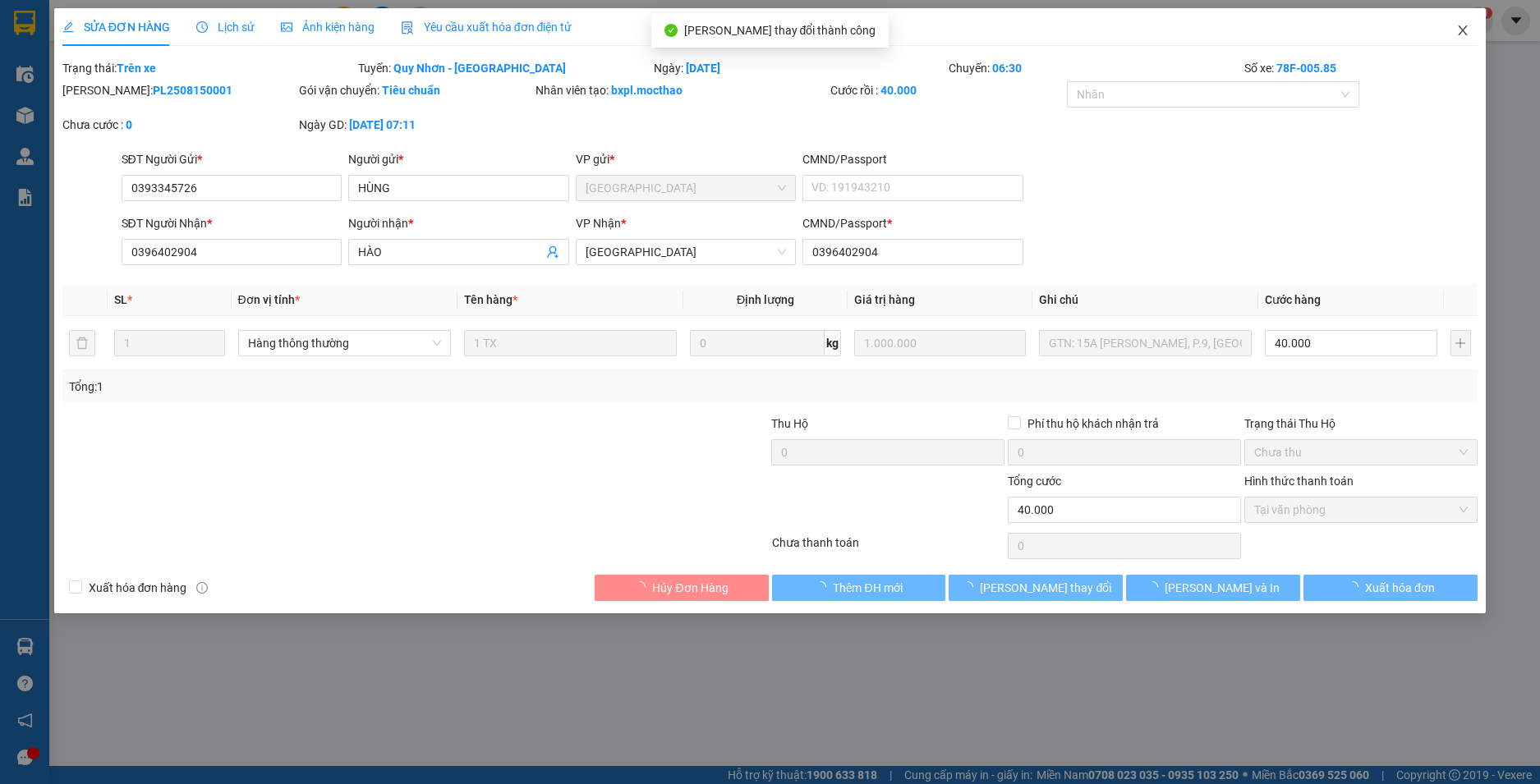
checkbox input "true"
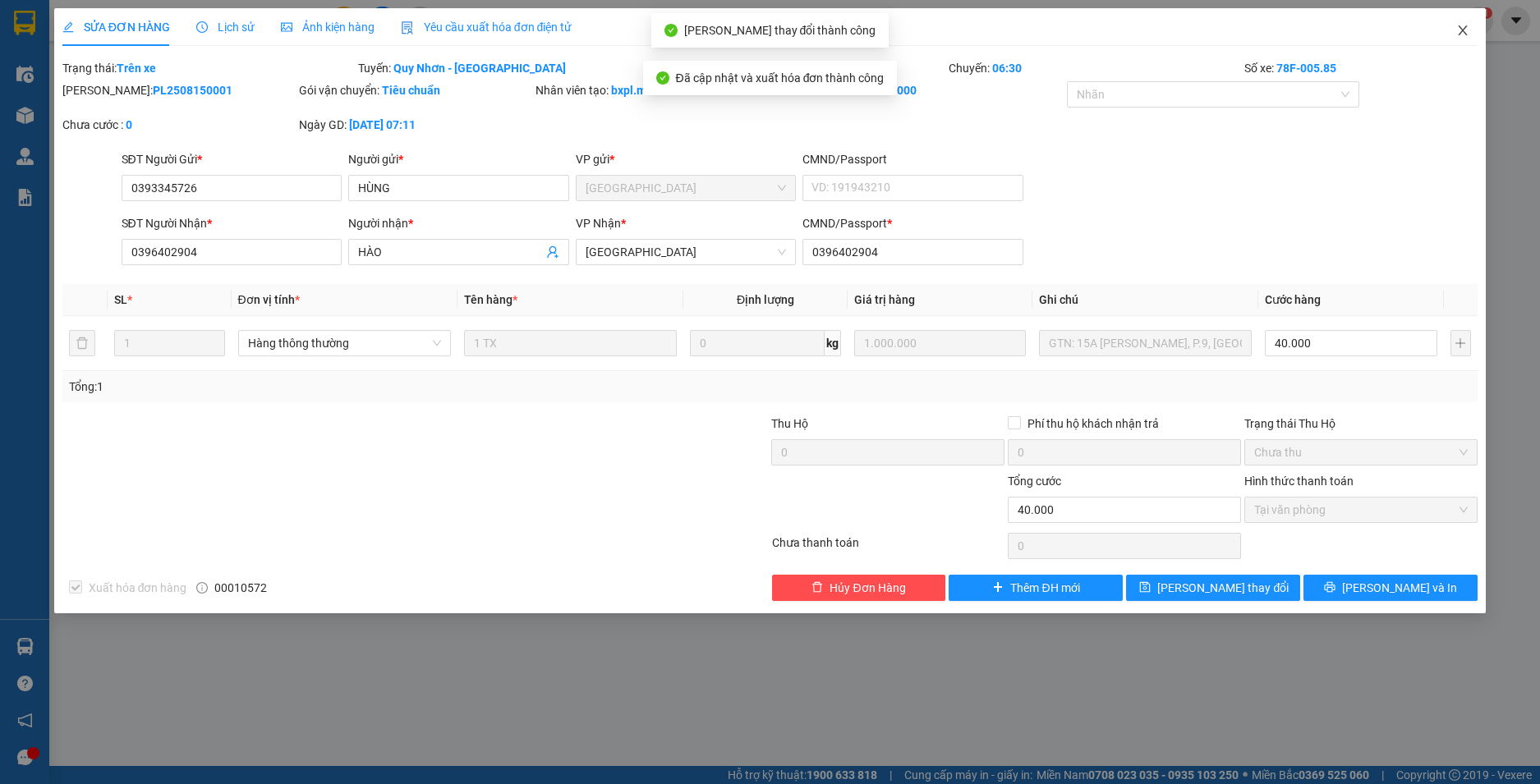
click at [1466, 28] on icon "close" at bounding box center [1462, 30] width 13 height 13
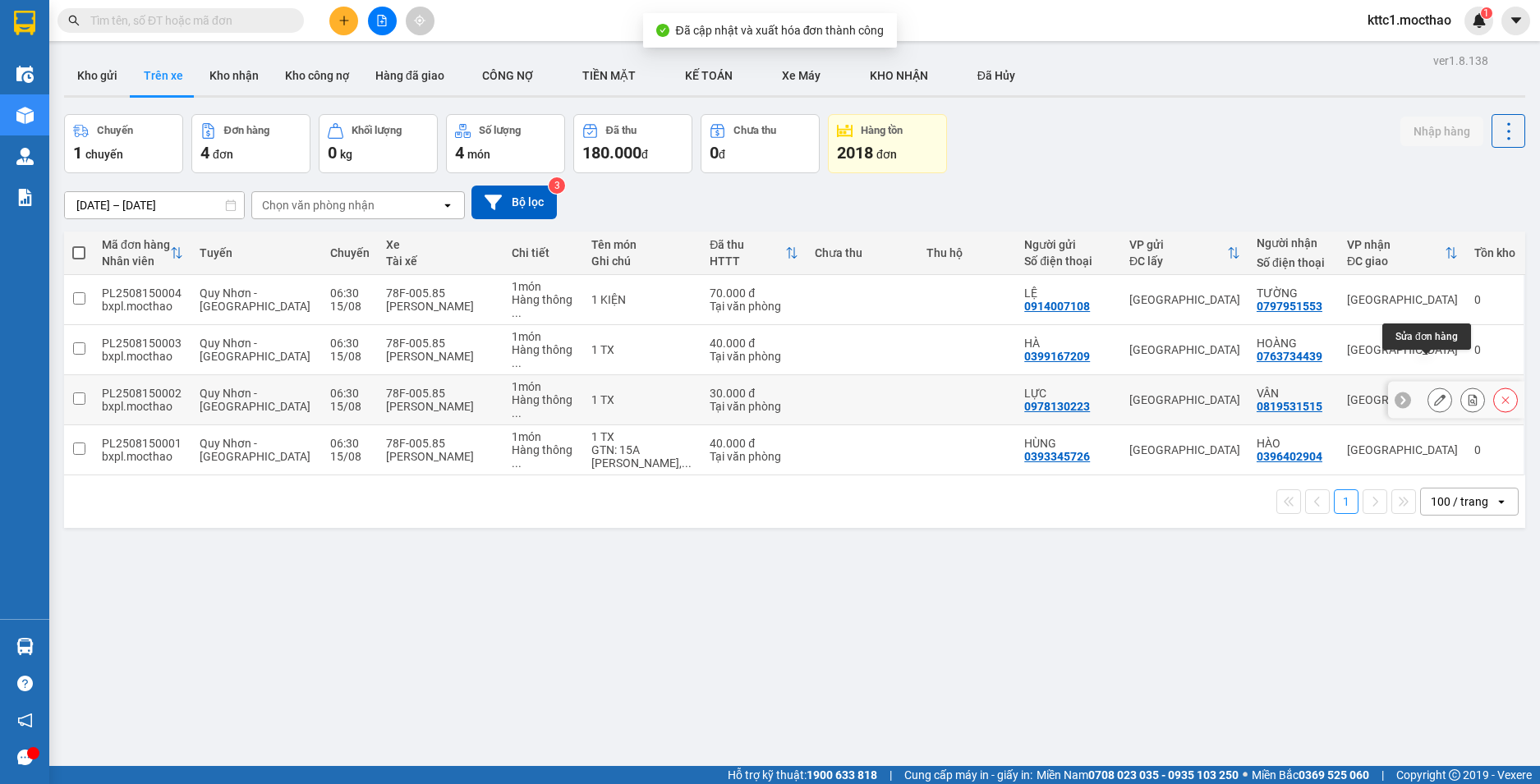
click at [1434, 394] on icon at bounding box center [1439, 399] width 11 height 11
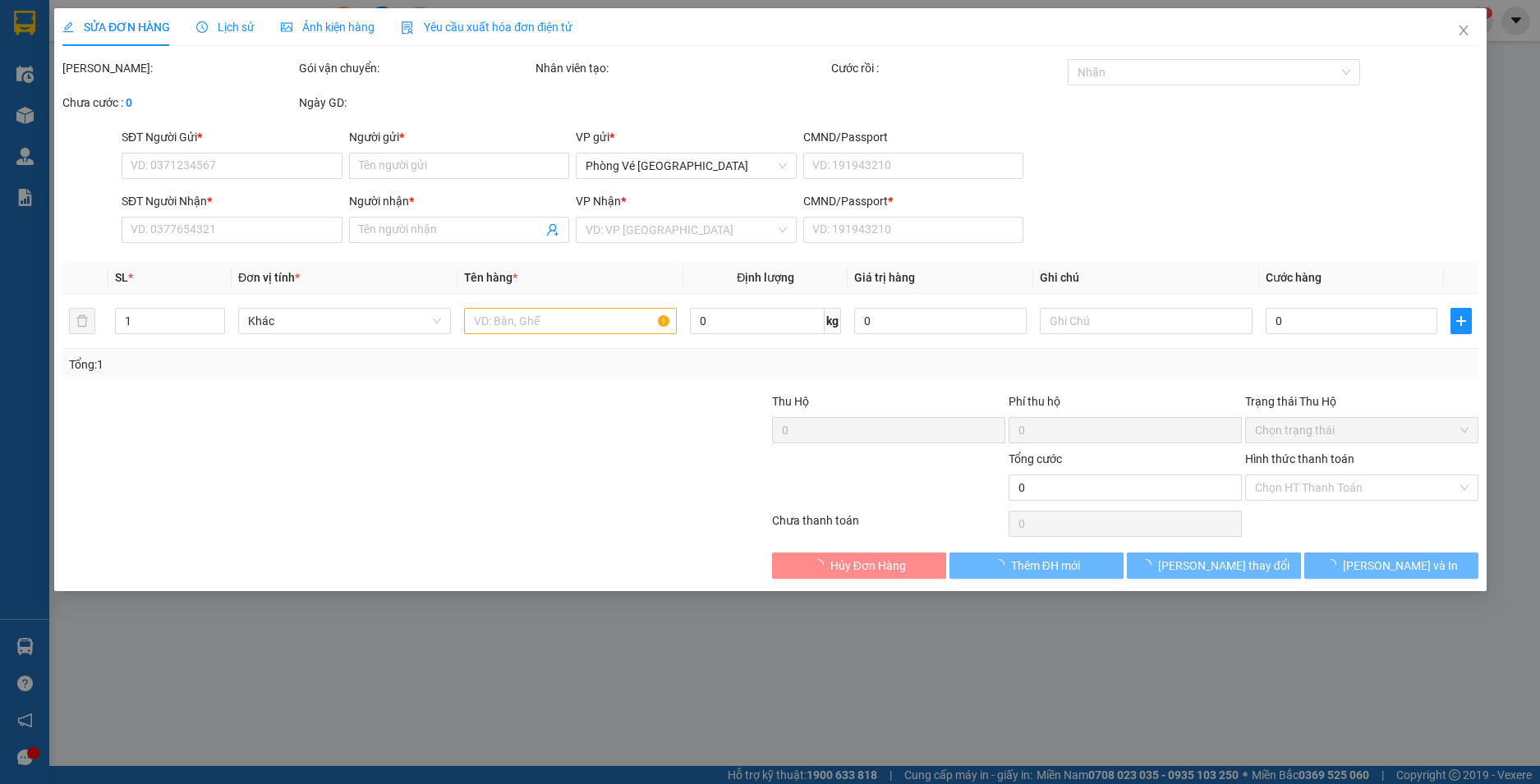
type input "0978130223"
type input "LỰC"
type input "0819531515"
type input "VÂN"
type input "0819531515"
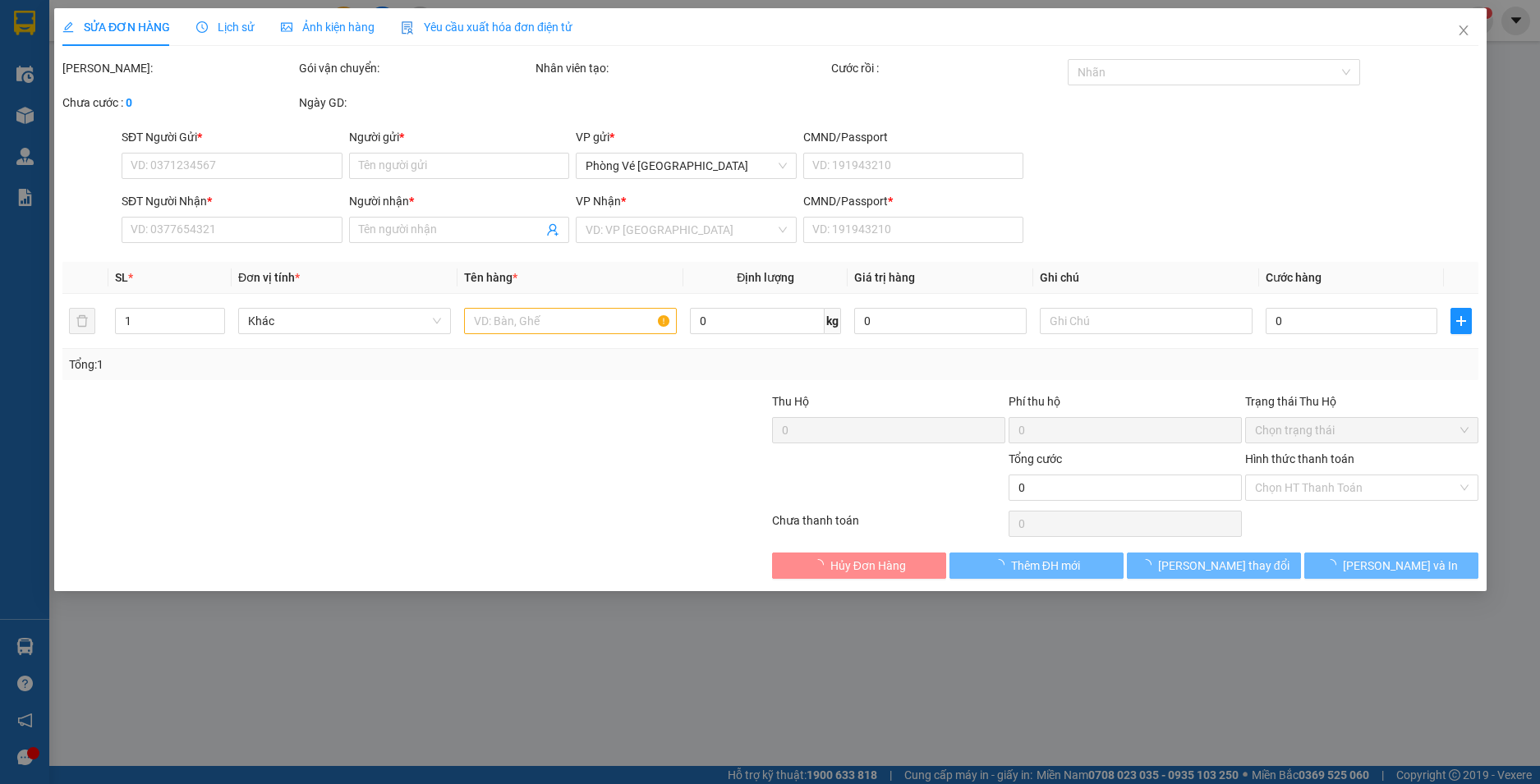
type input "30.000"
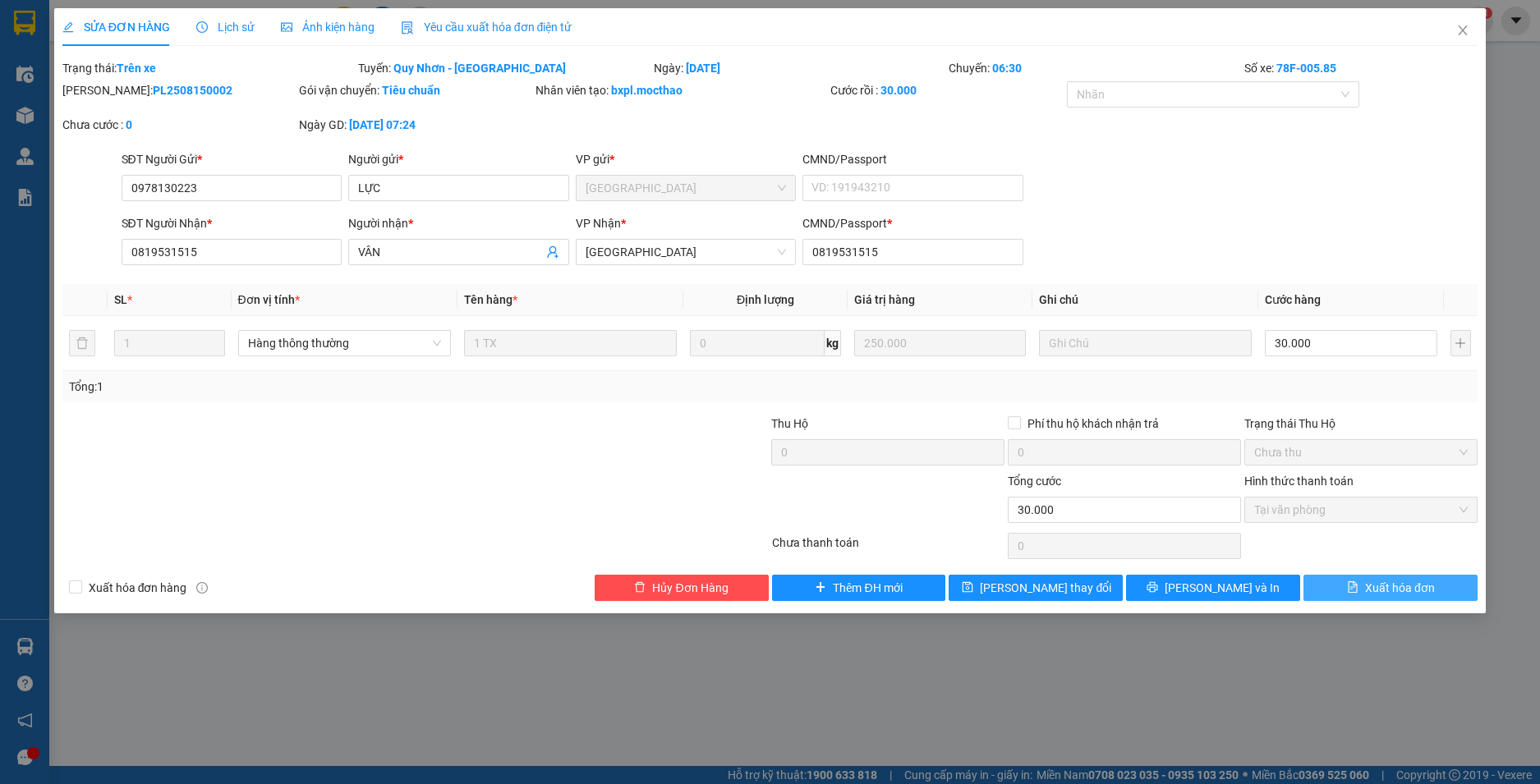
drag, startPoint x: 1387, startPoint y: 585, endPoint x: 1388, endPoint y: 577, distance: 8.1
click at [1387, 586] on span "Xuất hóa đơn" at bounding box center [1400, 588] width 70 height 18
checkbox input "true"
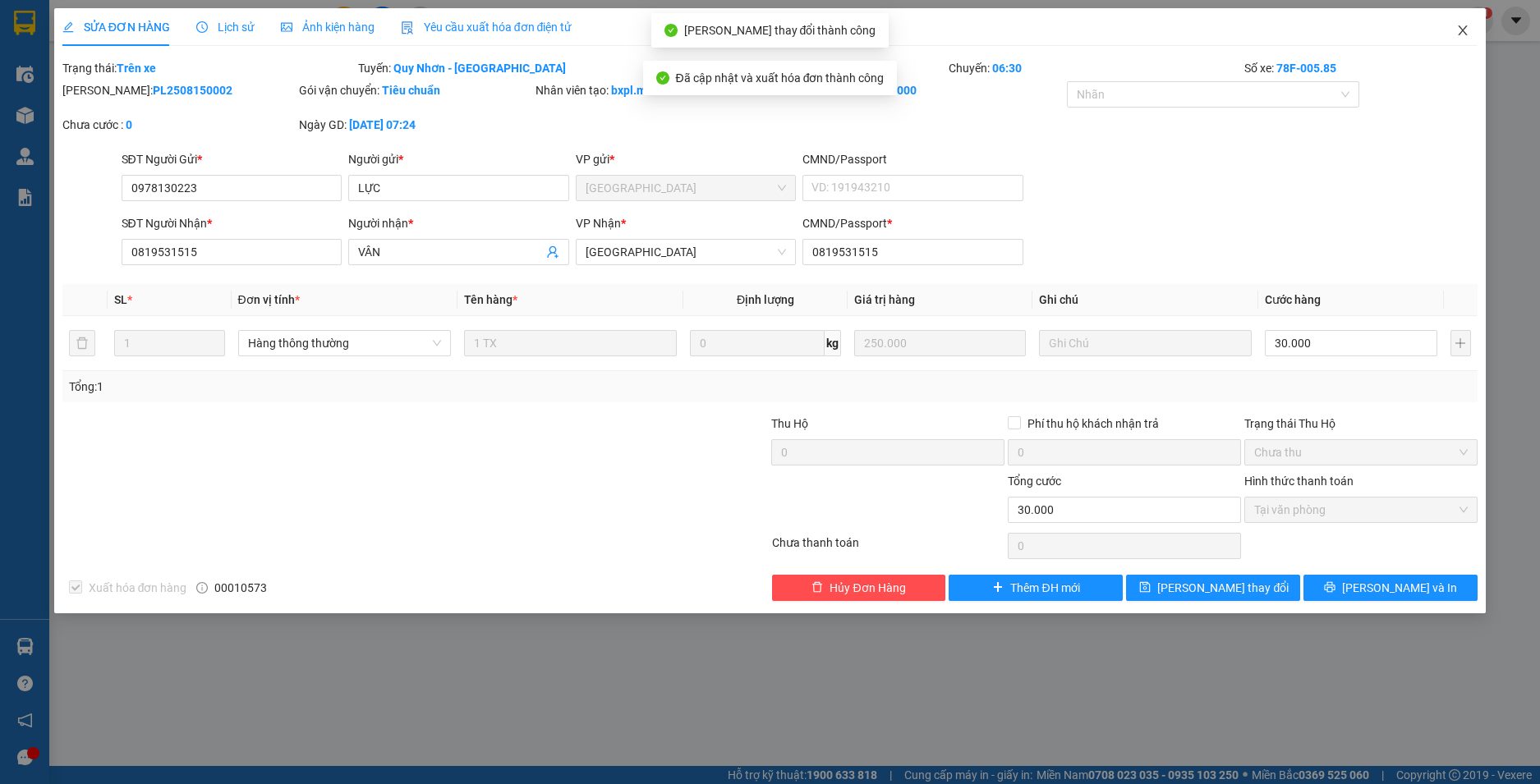
click at [1466, 26] on icon "close" at bounding box center [1462, 30] width 13 height 13
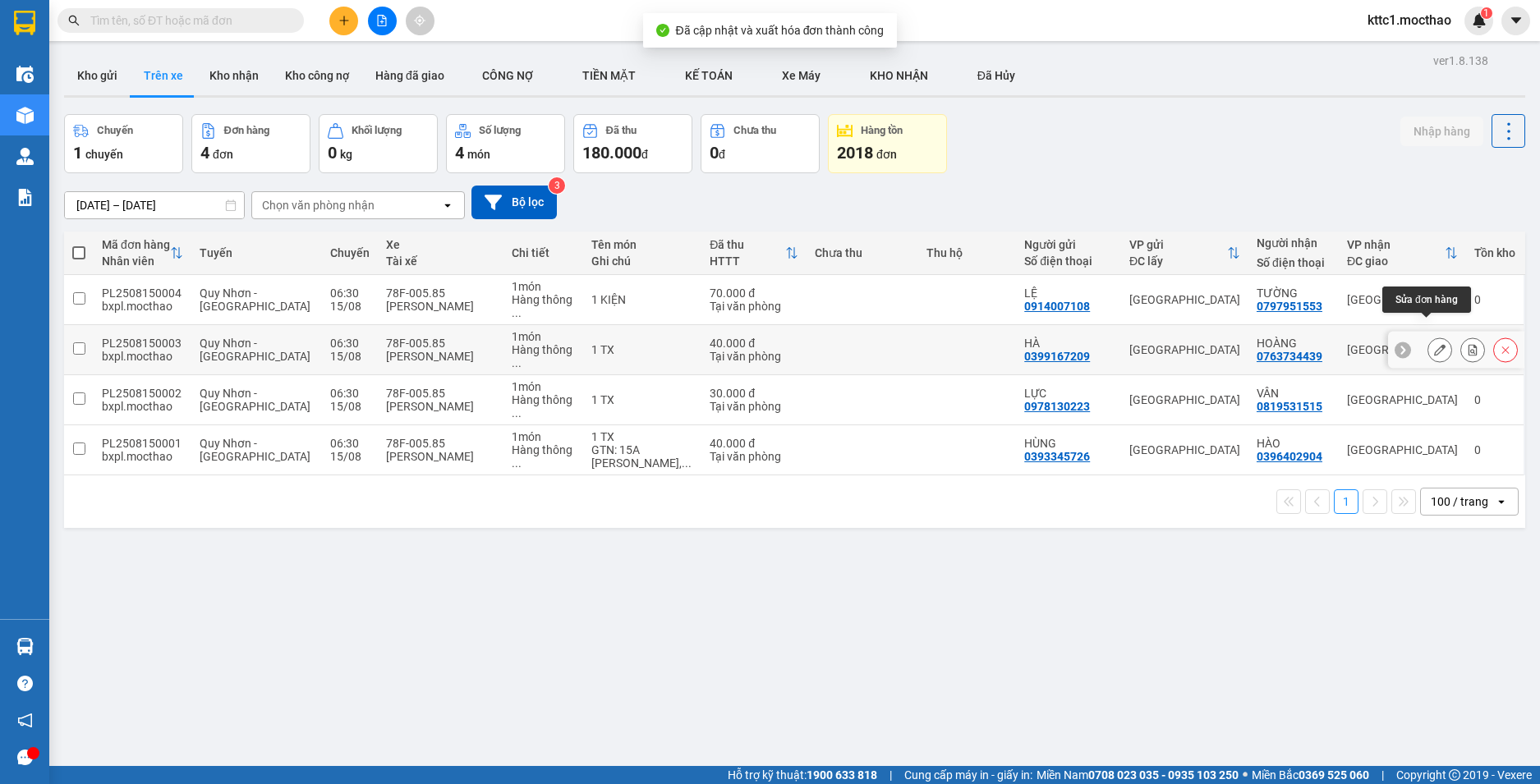
click at [1434, 344] on icon at bounding box center [1439, 349] width 11 height 11
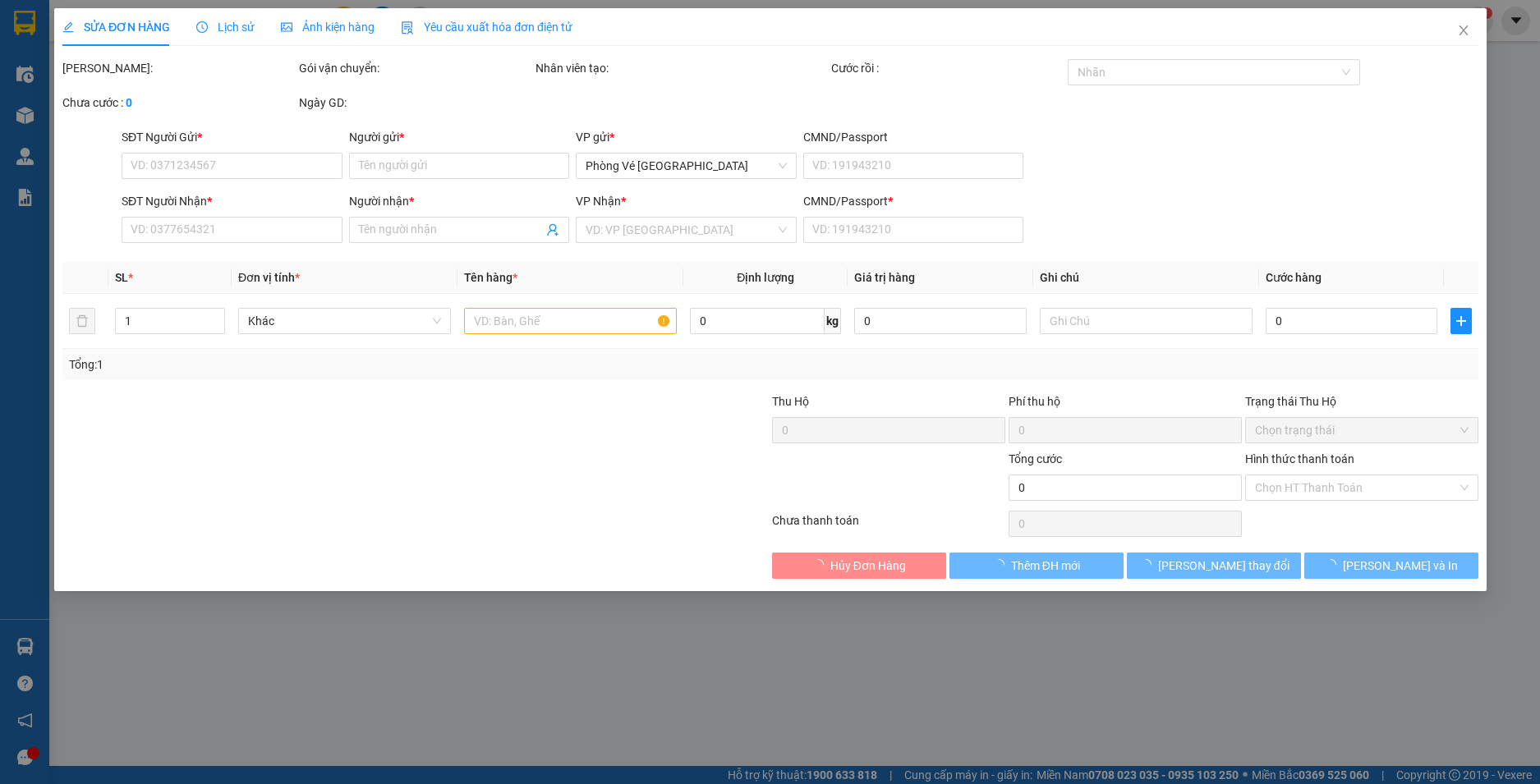
type input "0399167209"
type input "HÀ"
type input "0763734439"
type input "HOÀNG"
type input "0763734439"
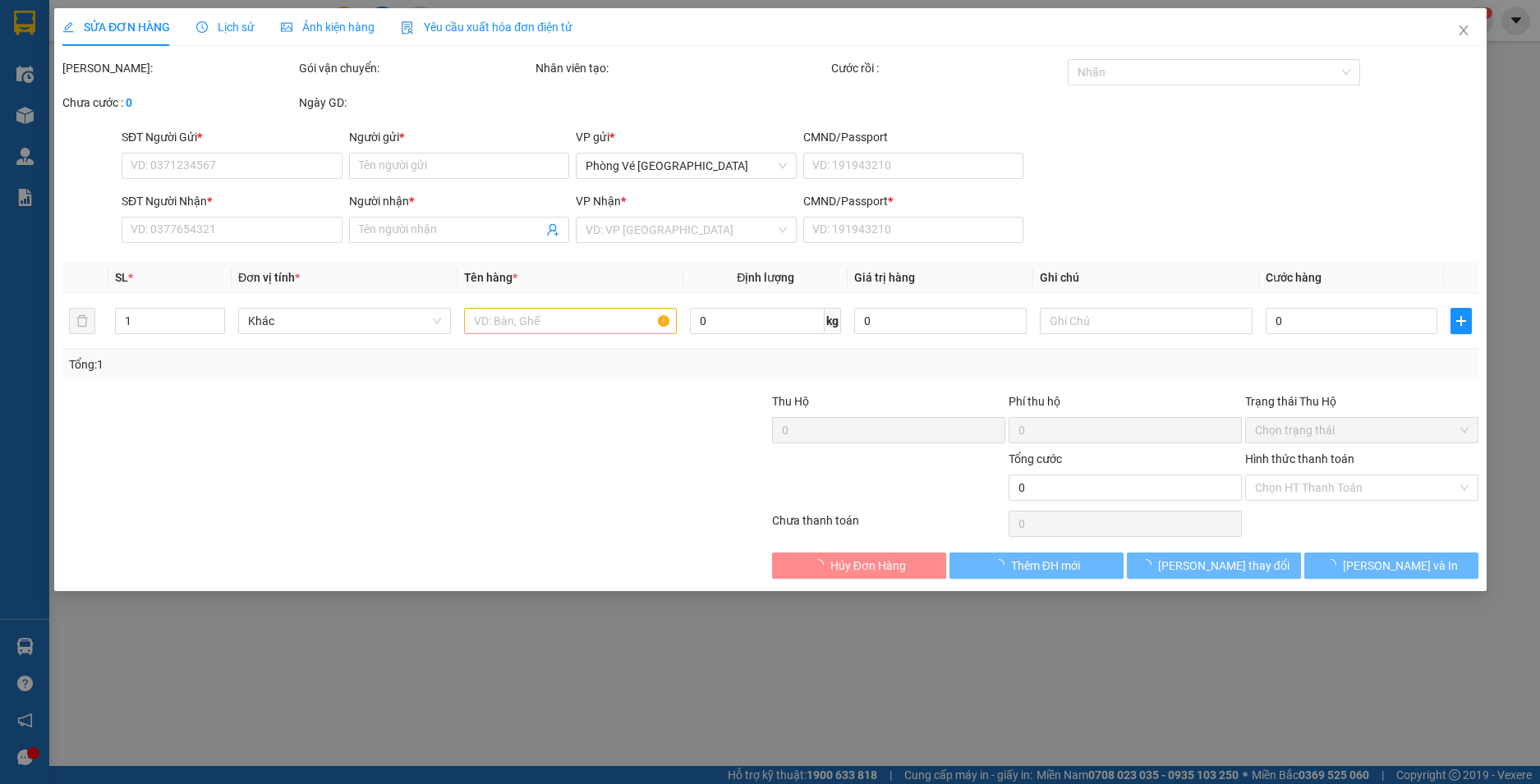
type input "40.000"
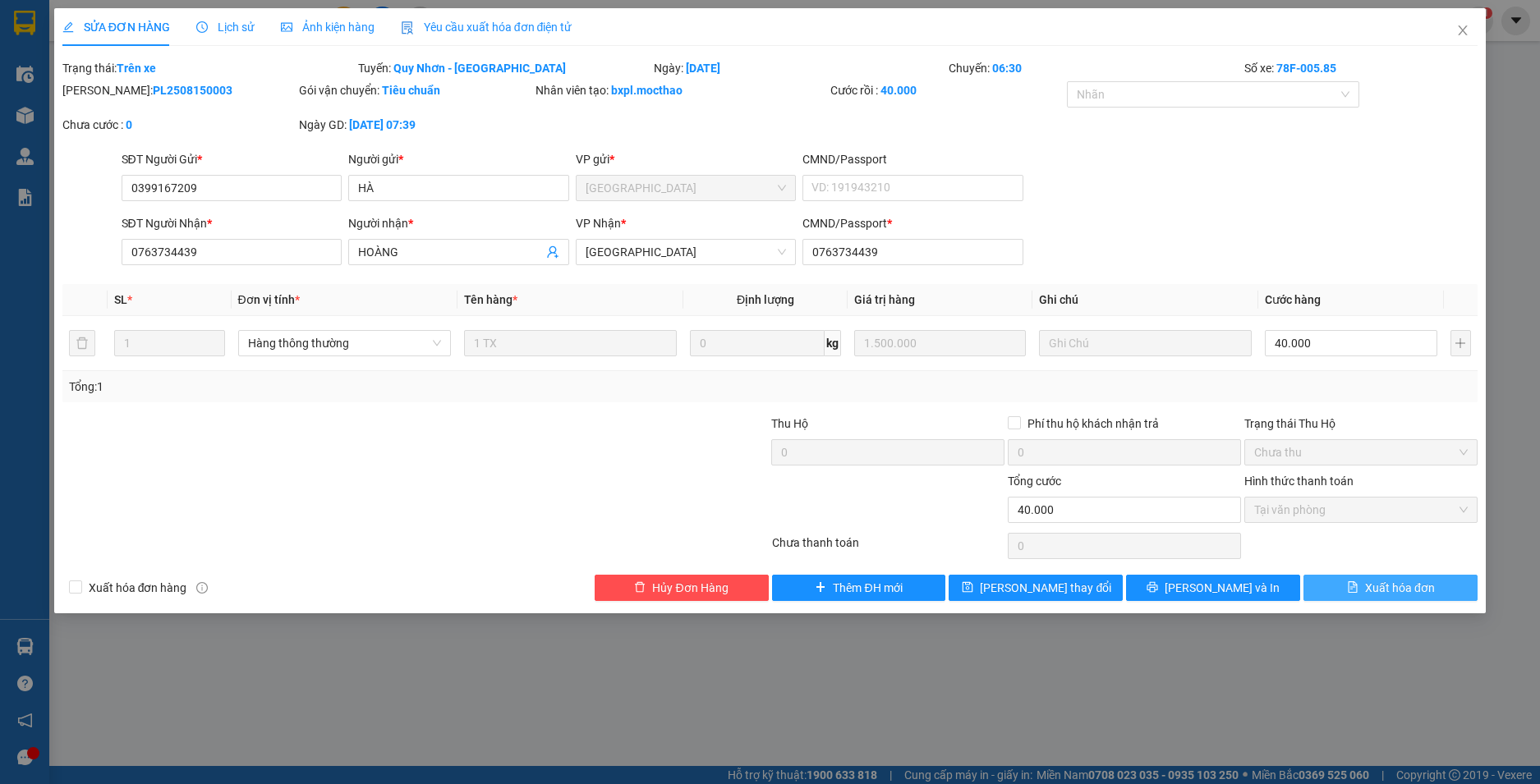
click at [1378, 582] on span "Xuất hóa đơn" at bounding box center [1400, 588] width 70 height 18
checkbox input "true"
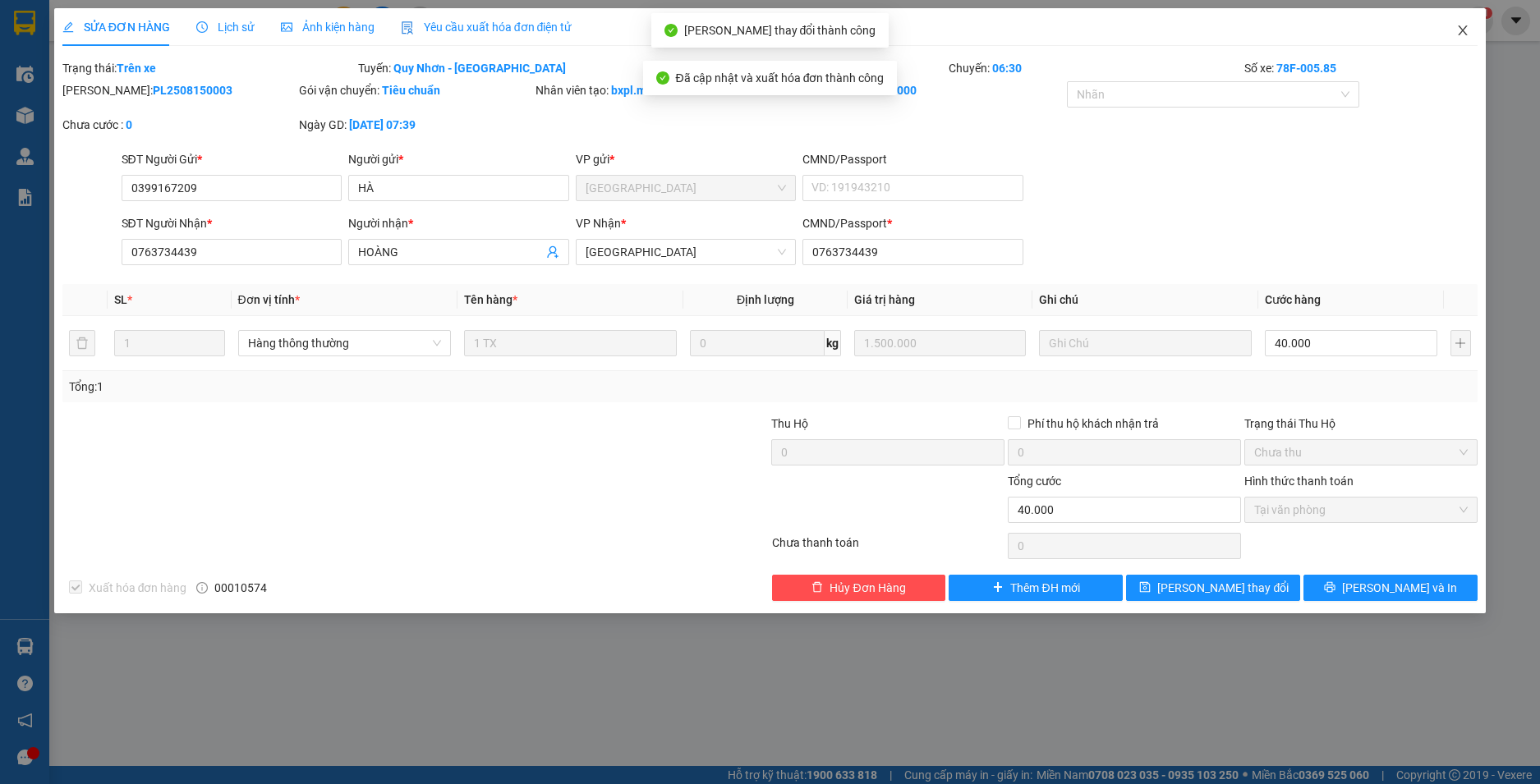
click at [1460, 28] on icon "close" at bounding box center [1463, 30] width 9 height 9
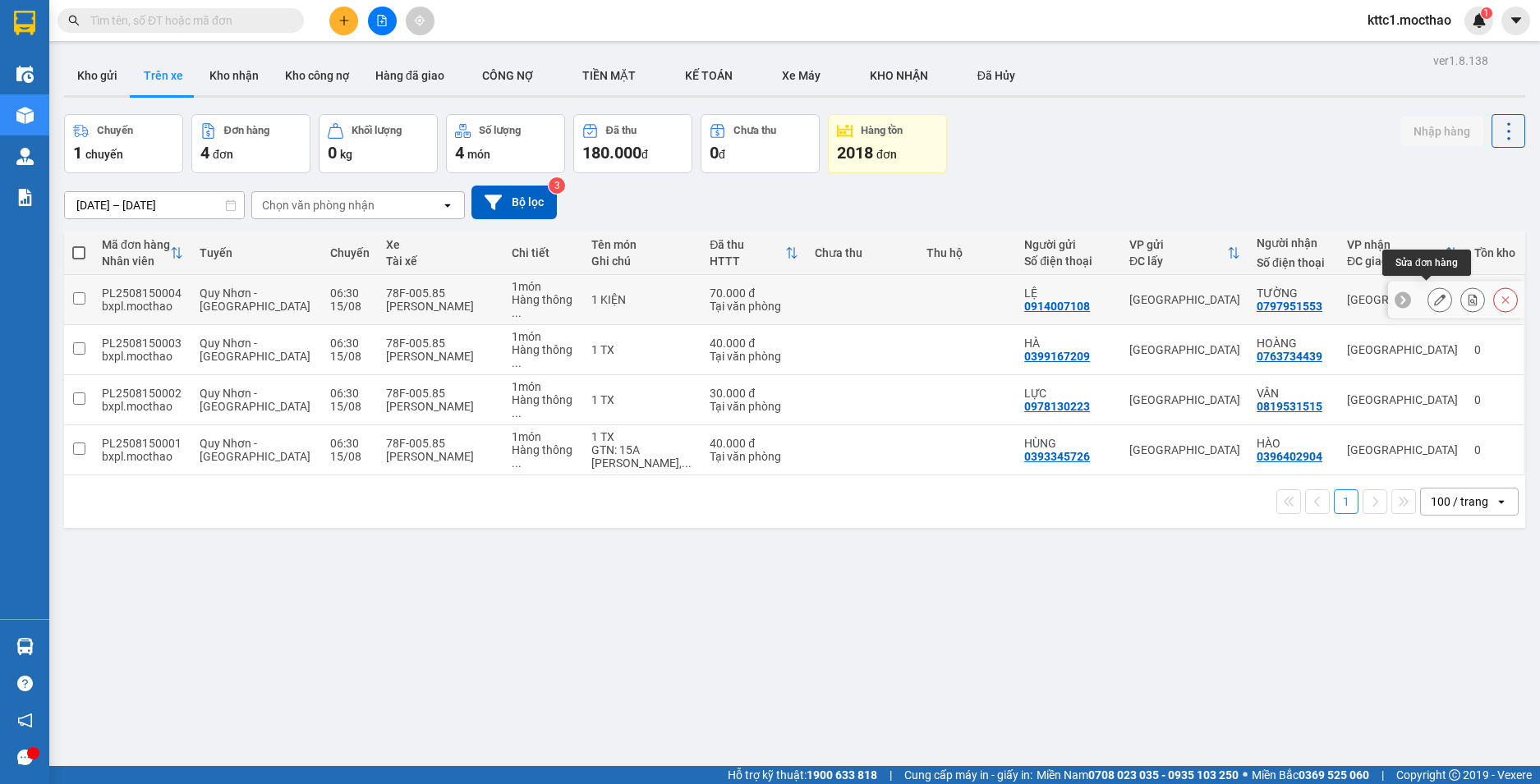
click at [1434, 296] on icon at bounding box center [1439, 299] width 11 height 11
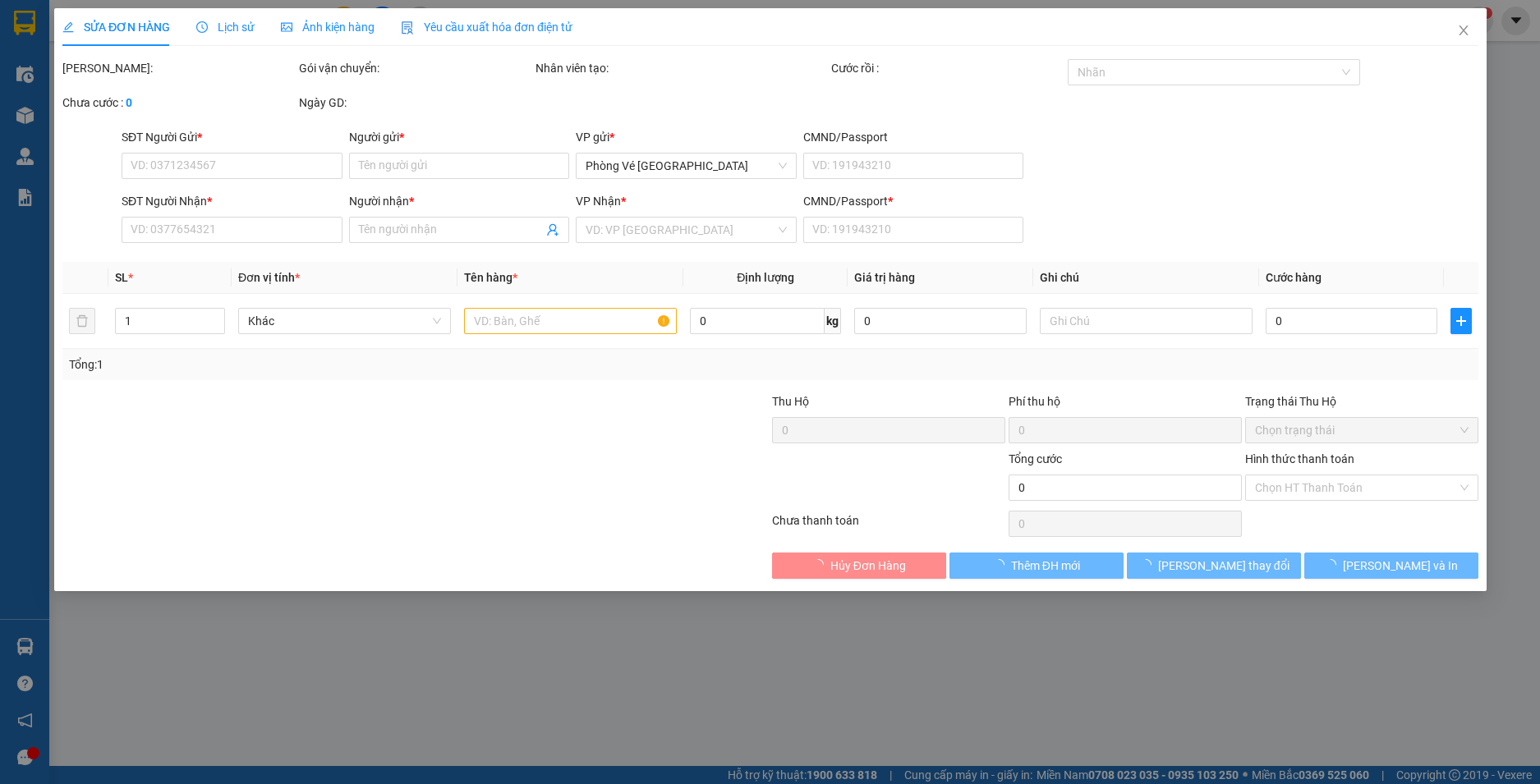
type input "0914007108"
type input "LỆ"
type input "0797951553"
type input "TƯỜNG"
type input "0797951553"
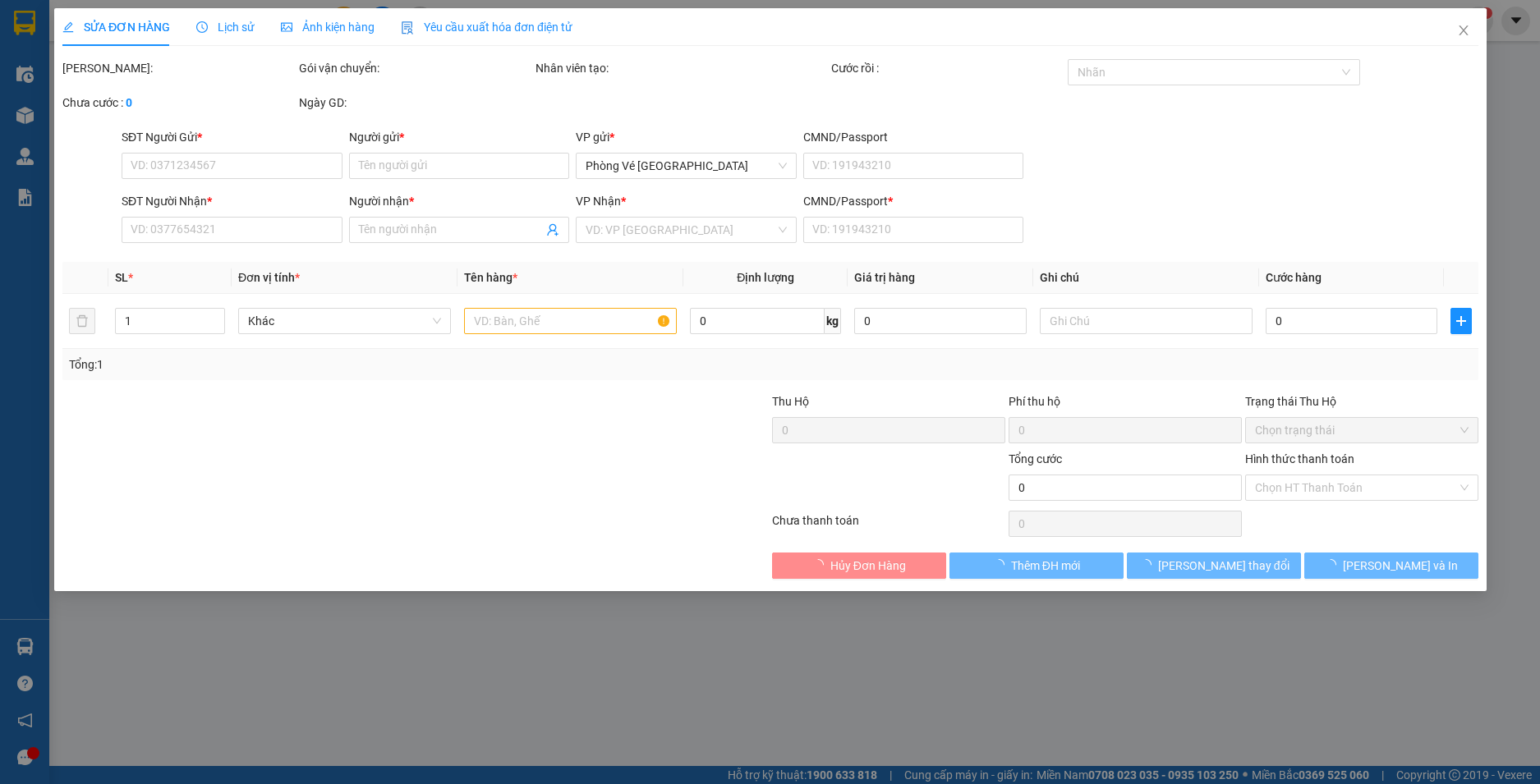
type input "70.000"
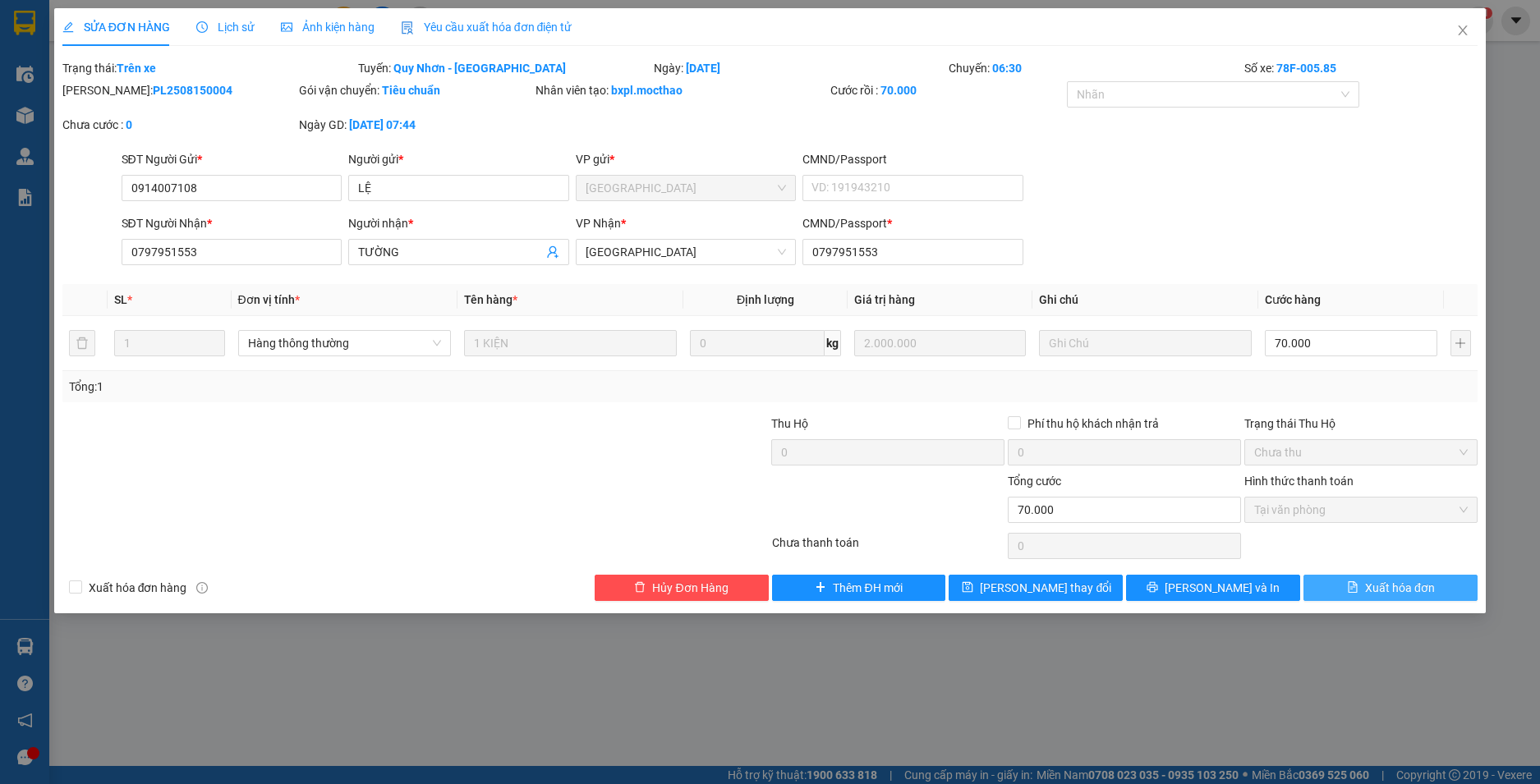
click at [1375, 587] on span "Xuất hóa đơn" at bounding box center [1400, 588] width 70 height 18
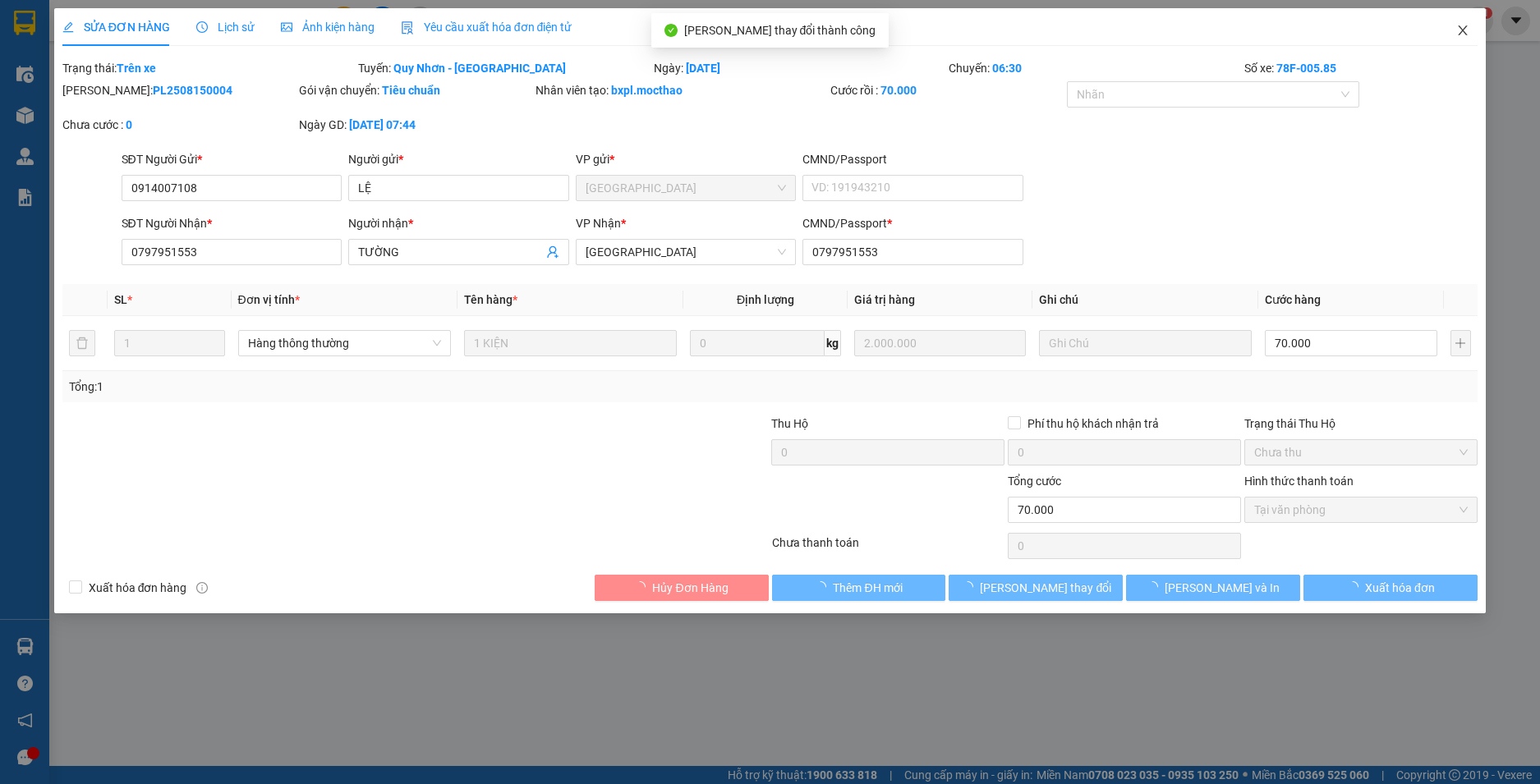
checkbox input "true"
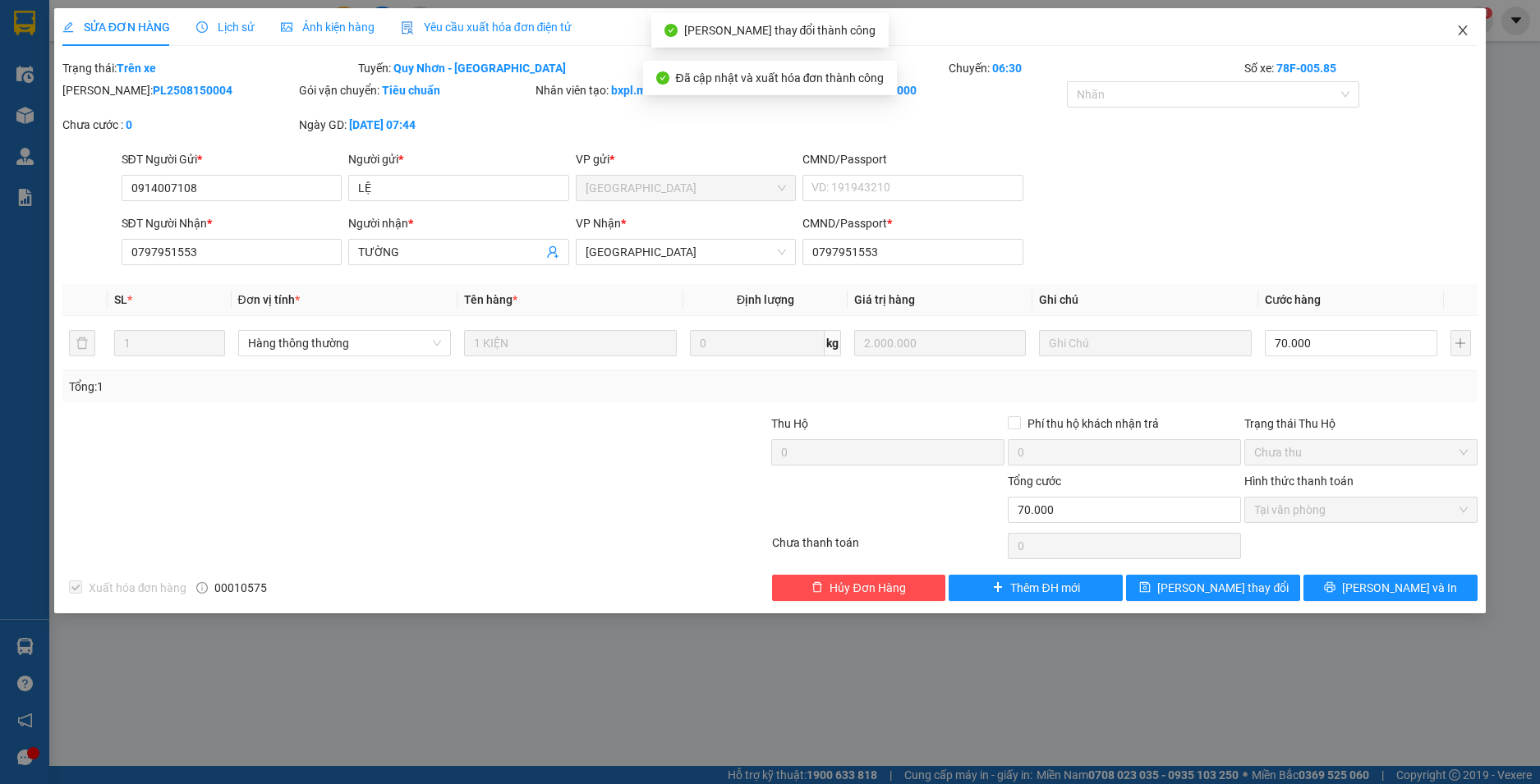
click at [1468, 35] on icon "close" at bounding box center [1462, 30] width 13 height 13
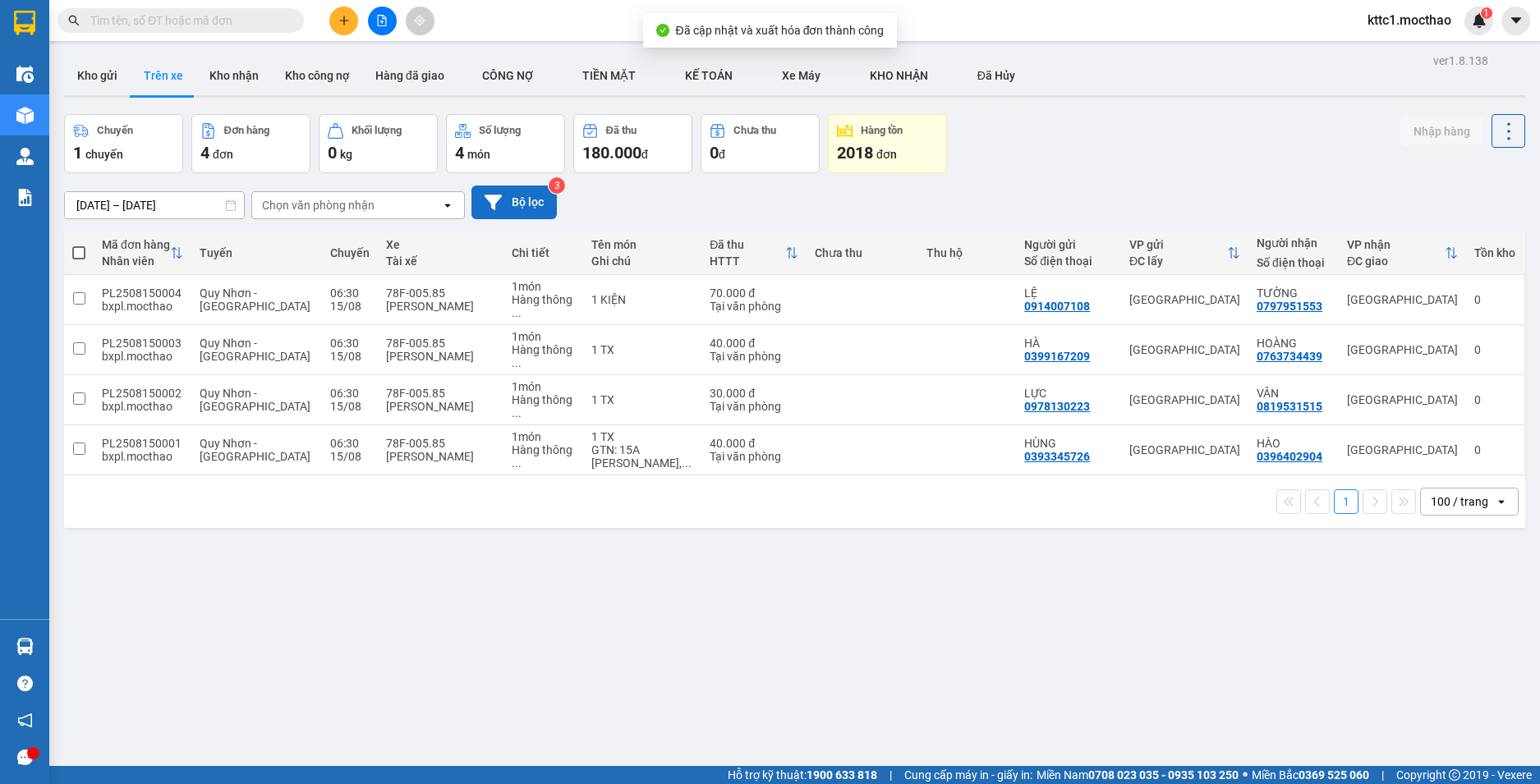
click at [505, 208] on button "Bộ lọc" at bounding box center [514, 202] width 85 height 34
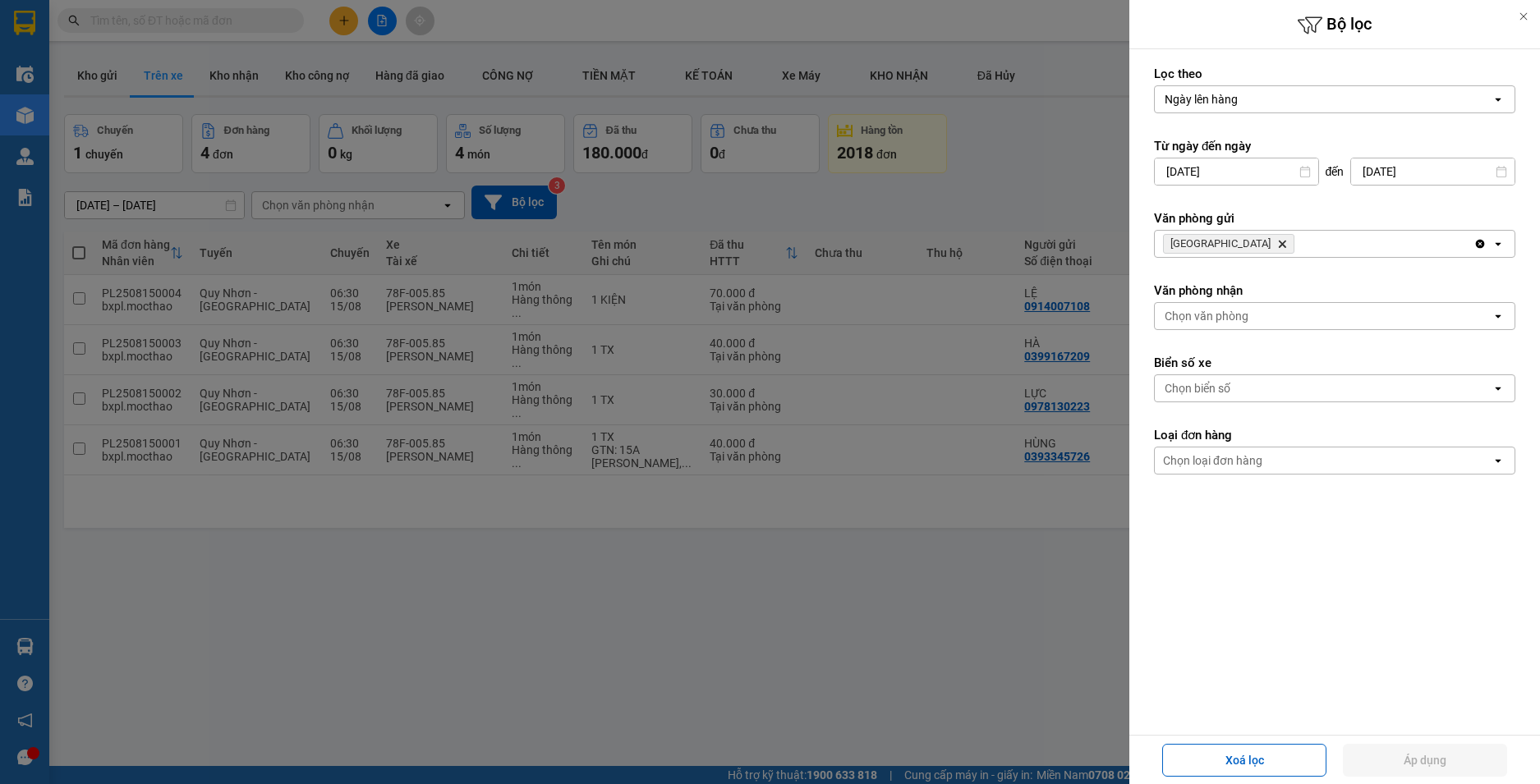
click at [1277, 245] on icon "Delete" at bounding box center [1281, 243] width 9 height 9
click at [1226, 245] on div "Chọn văn phòng" at bounding box center [1206, 244] width 84 height 16
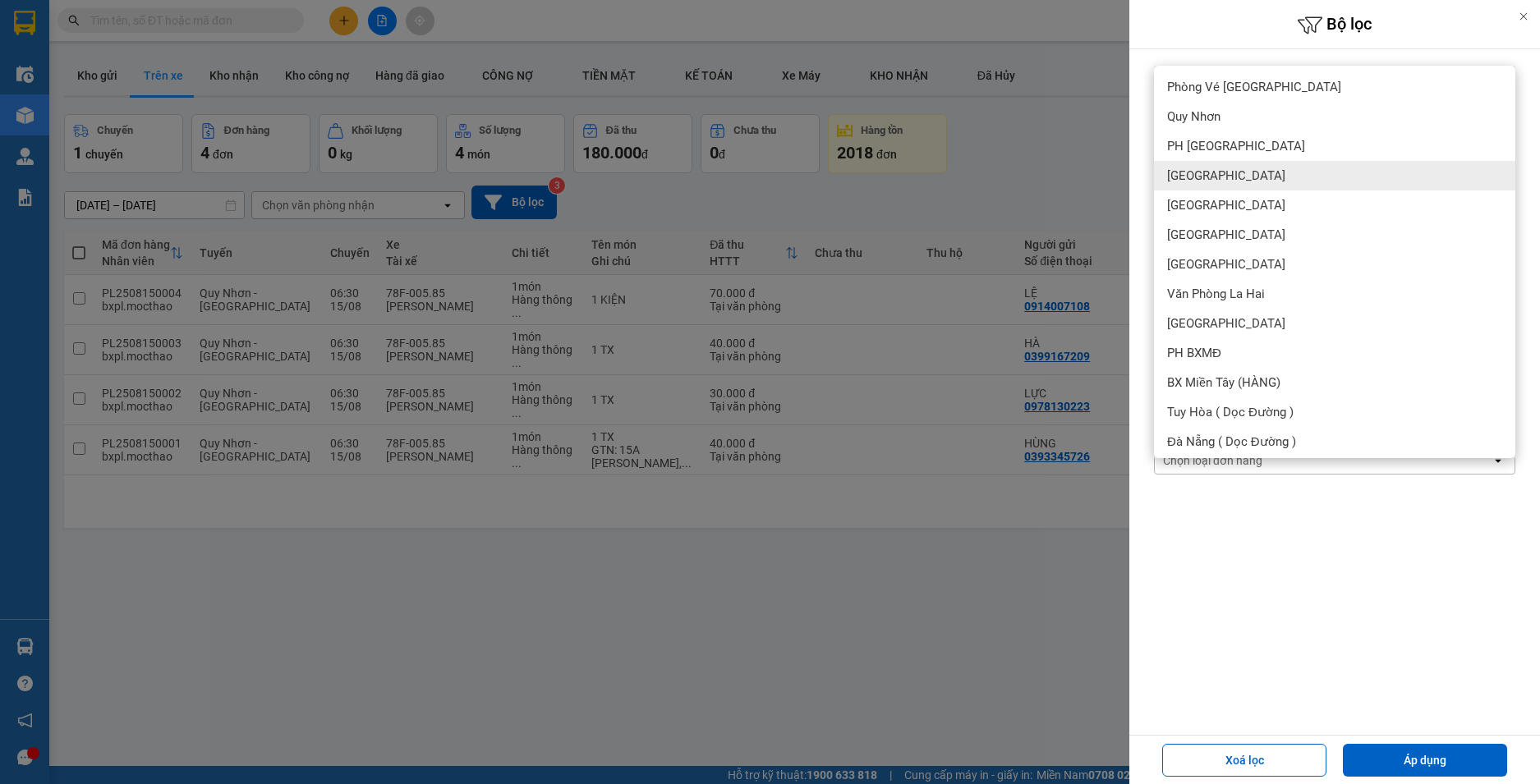
click at [1243, 181] on div "[GEOGRAPHIC_DATA]" at bounding box center [1334, 176] width 361 height 29
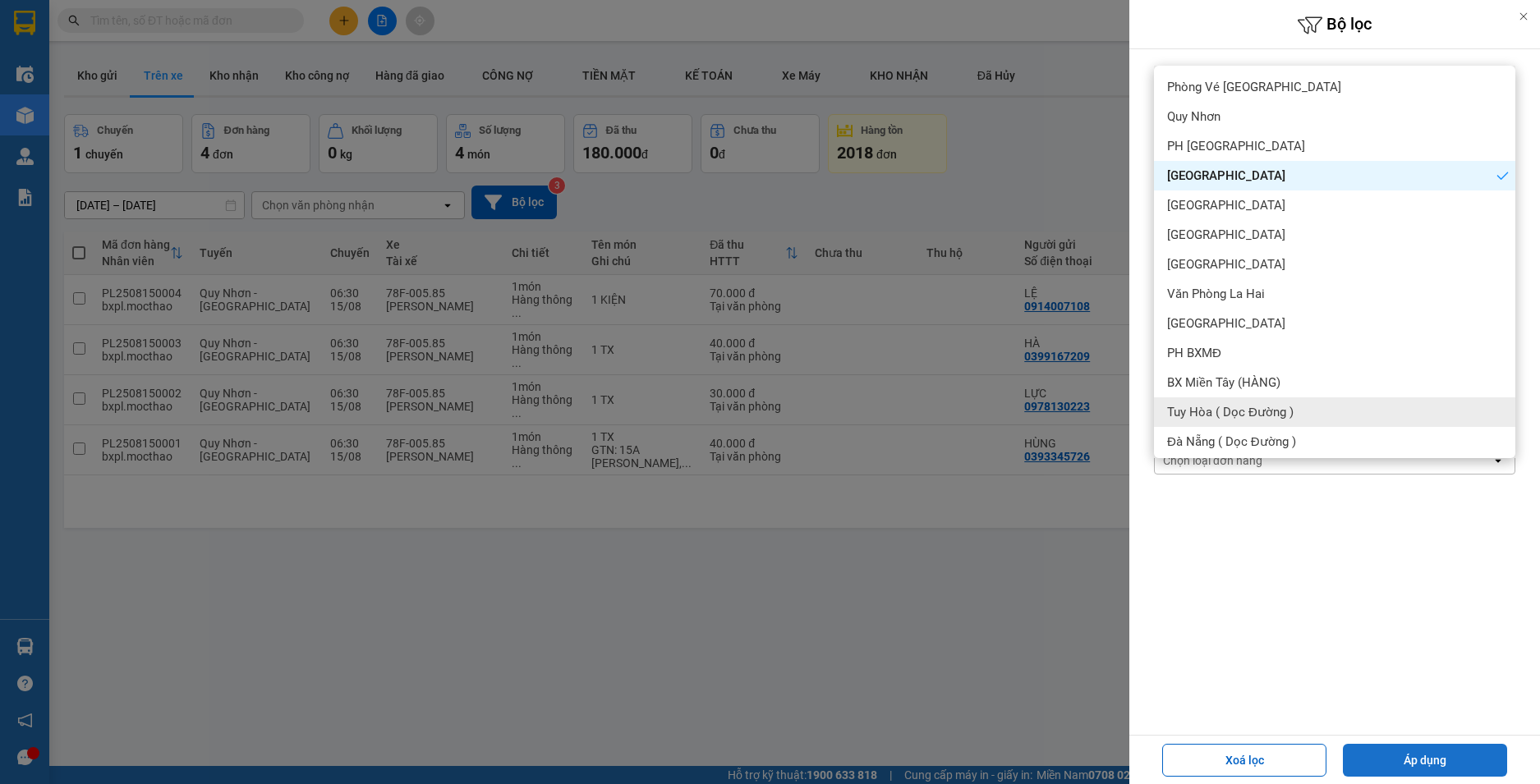
click at [1421, 765] on button "Áp dụng" at bounding box center [1425, 760] width 165 height 33
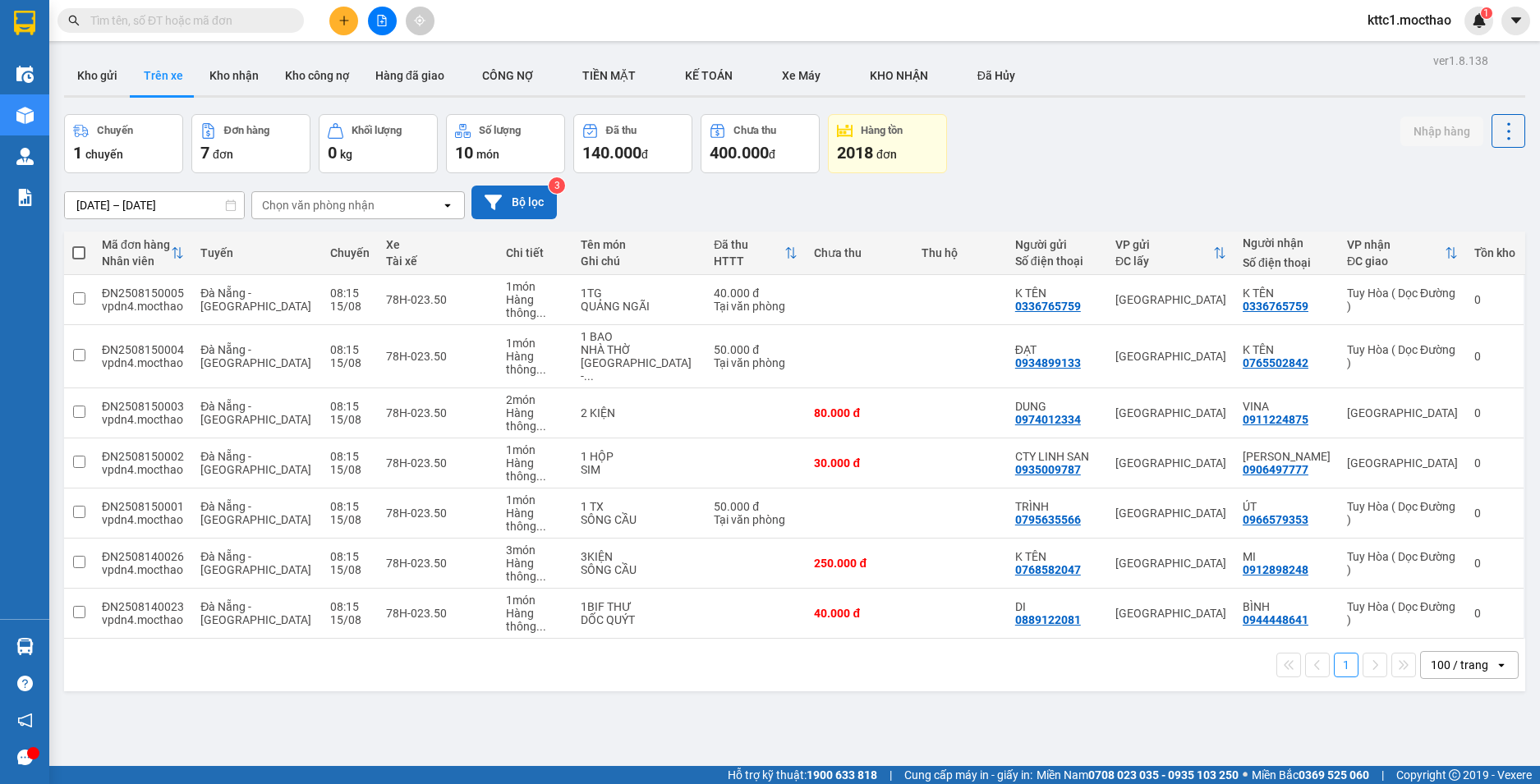
click at [533, 201] on button "Bộ lọc" at bounding box center [514, 202] width 85 height 34
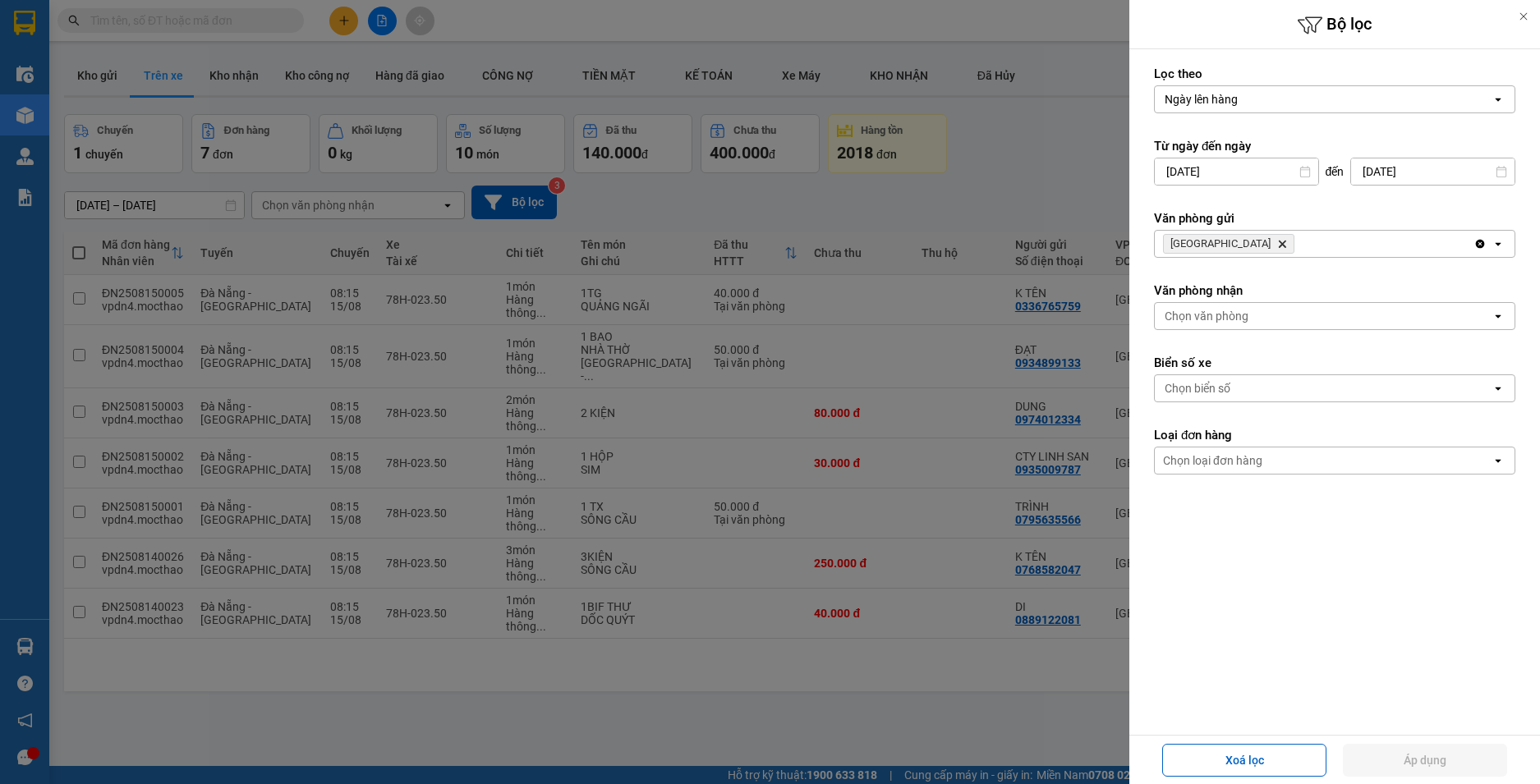
click at [1277, 241] on icon "Delete" at bounding box center [1281, 243] width 9 height 9
click at [1224, 241] on div "Chọn văn phòng" at bounding box center [1206, 244] width 84 height 16
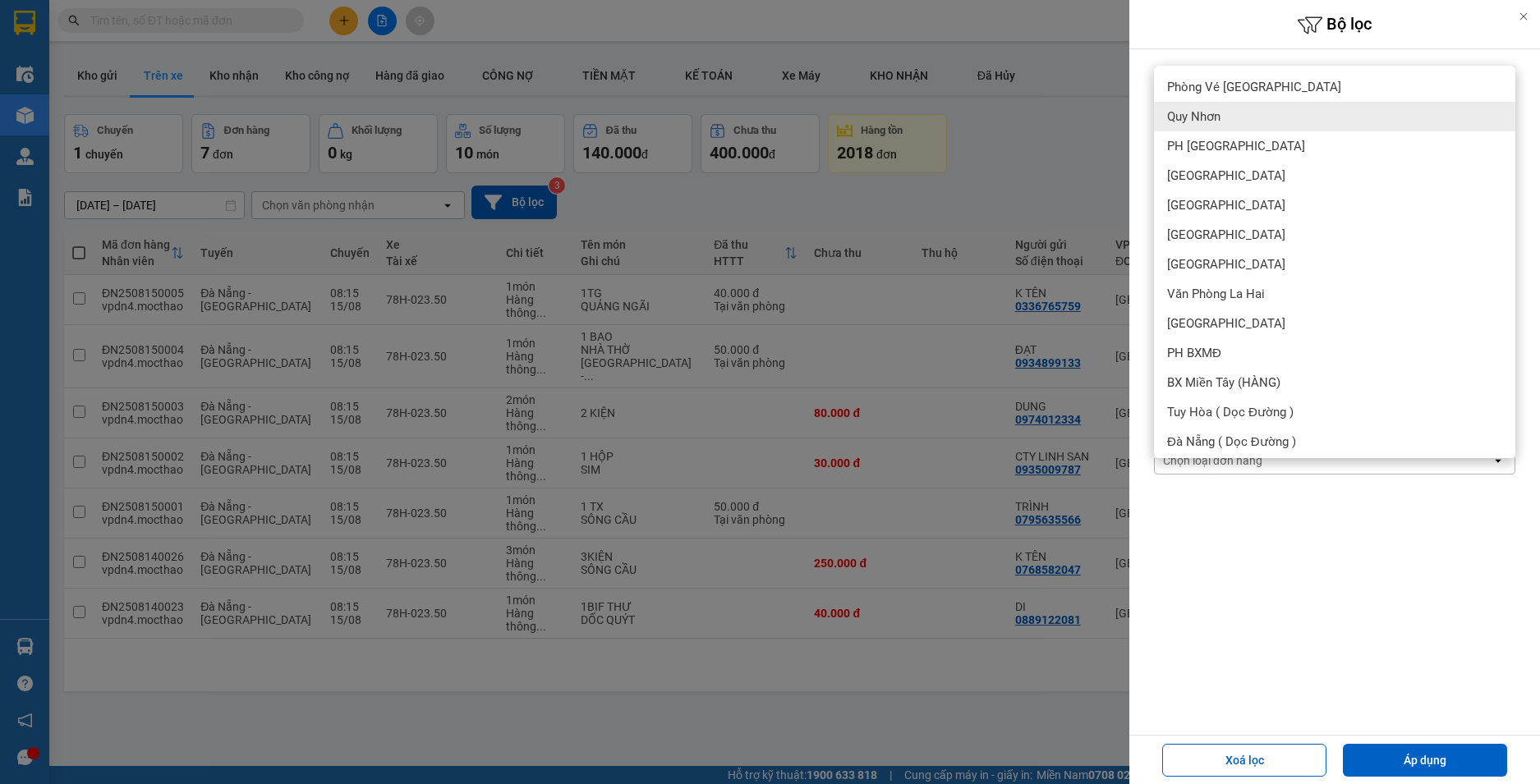
click at [1220, 115] on span "Quy Nhơn" at bounding box center [1194, 116] width 53 height 16
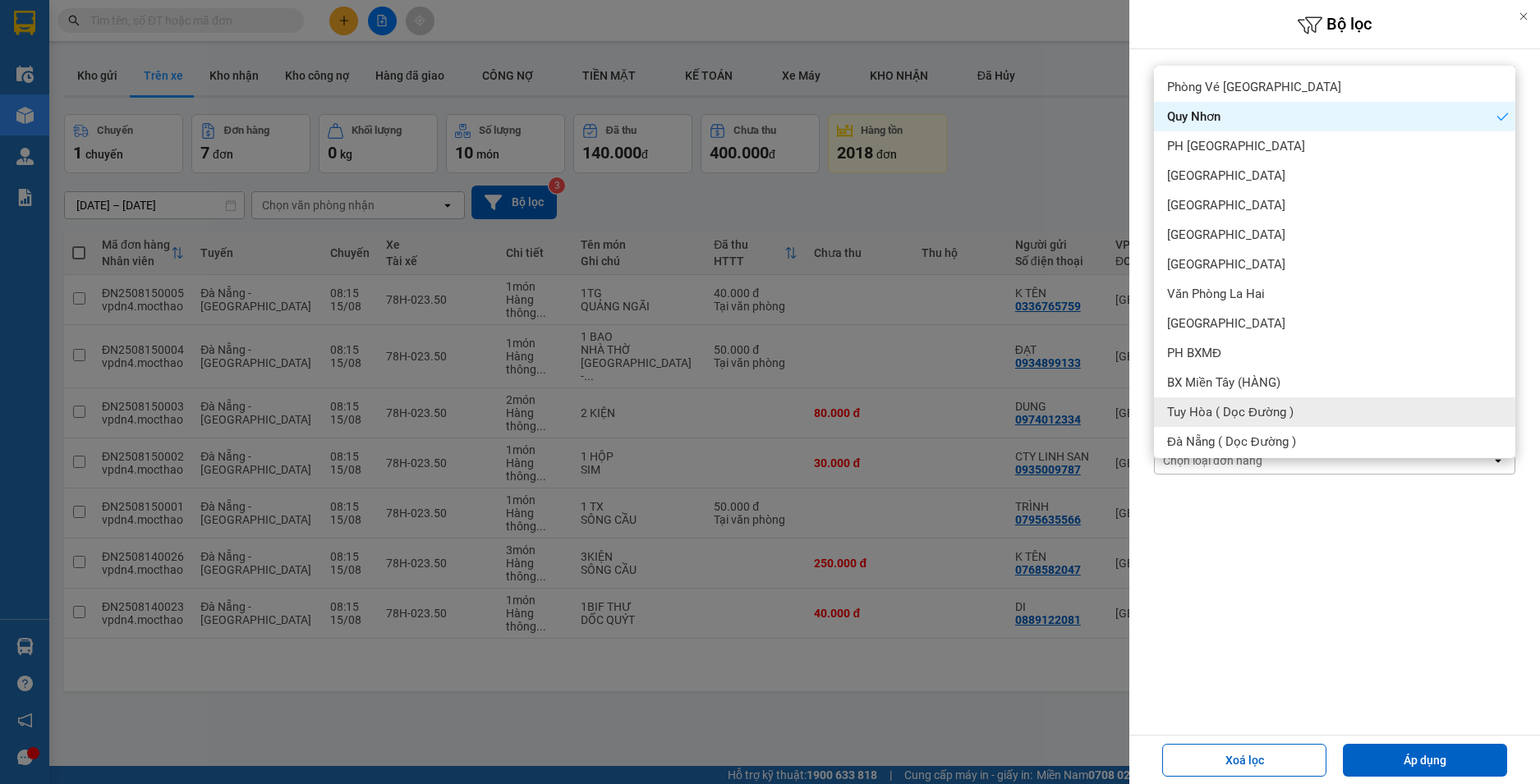
drag, startPoint x: 1454, startPoint y: 748, endPoint x: 1306, endPoint y: 717, distance: 151.2
click at [1454, 749] on button "Áp dụng" at bounding box center [1425, 760] width 165 height 33
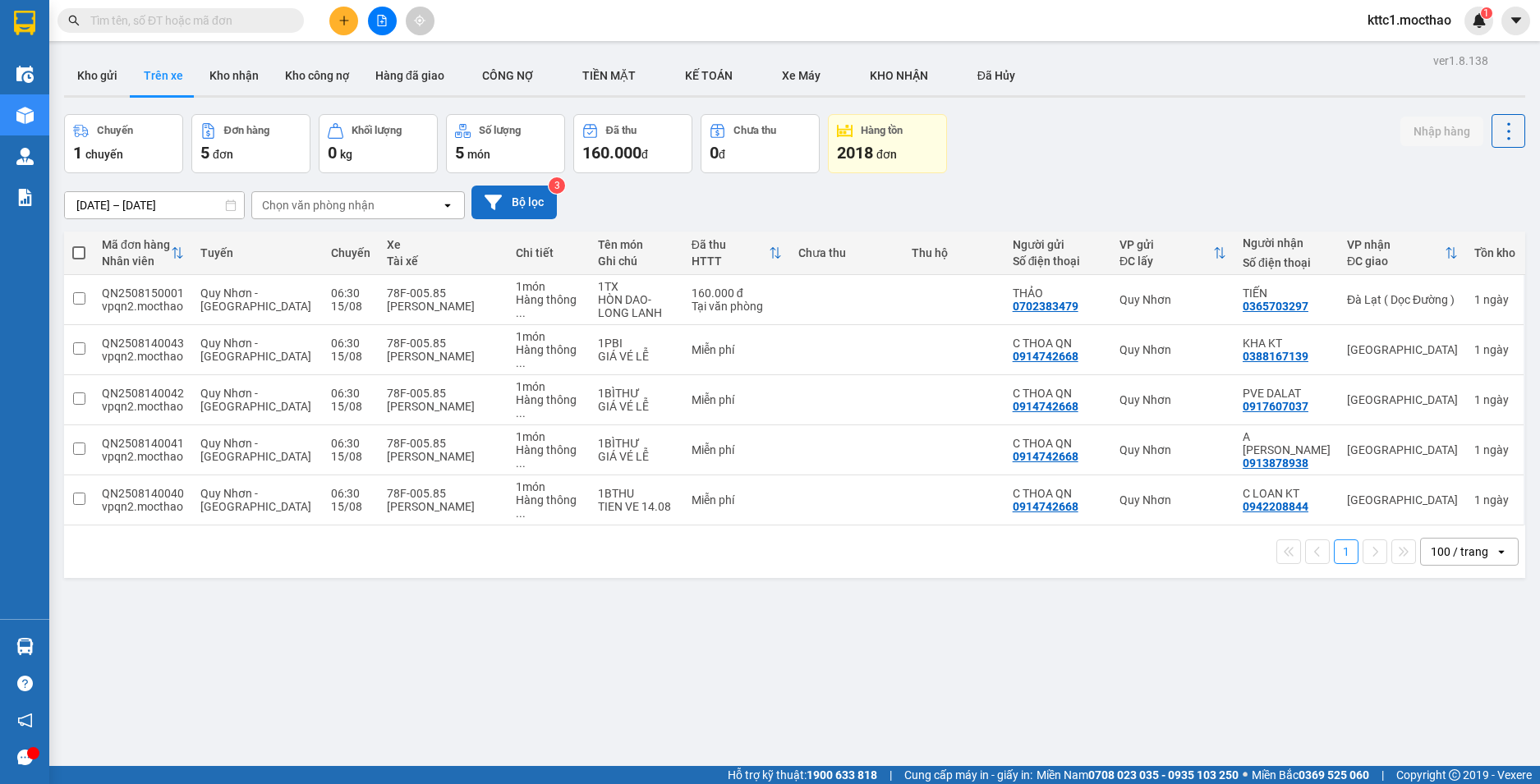
click at [515, 196] on button "Bộ lọc" at bounding box center [514, 202] width 85 height 34
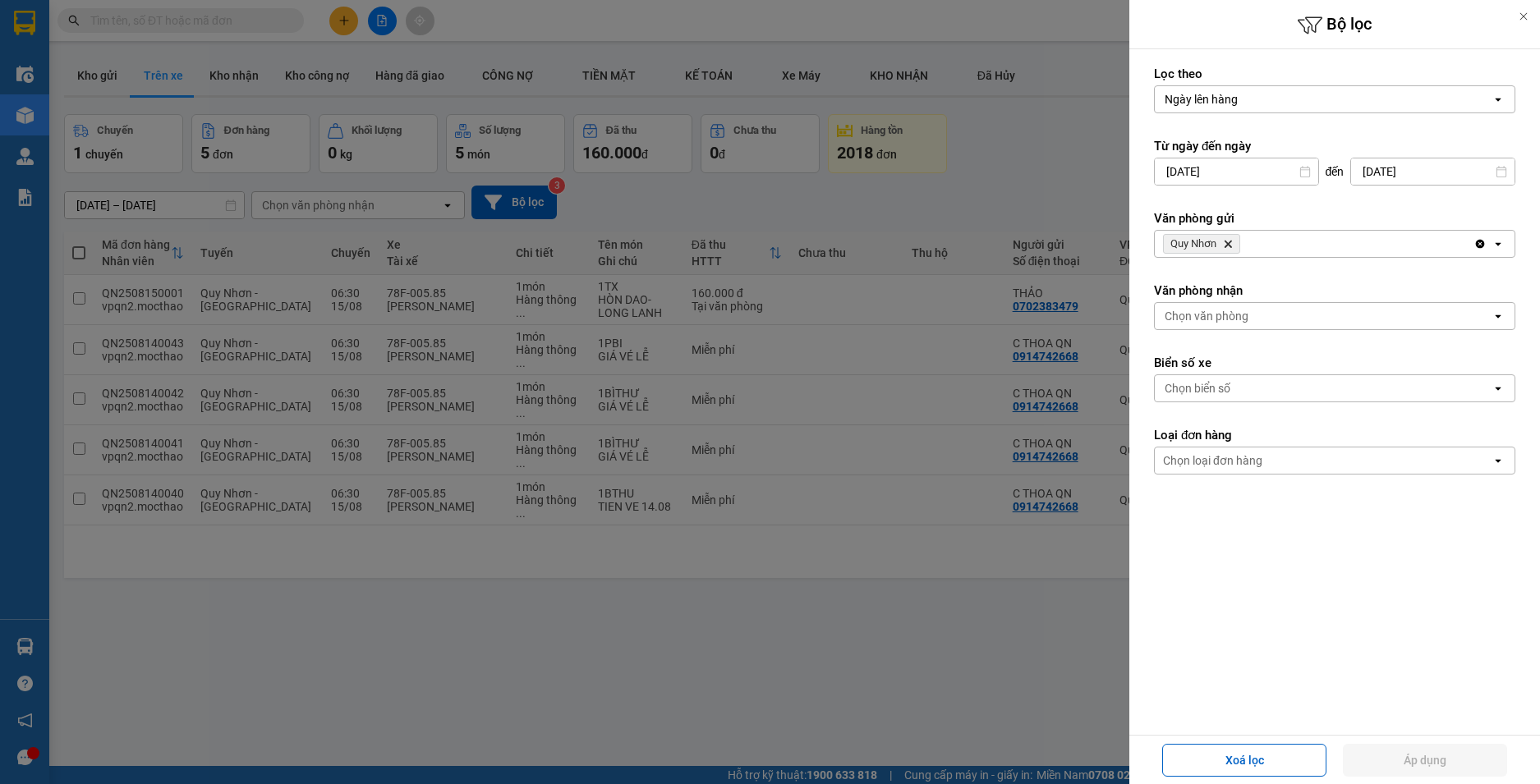
click at [1231, 243] on icon "Delete" at bounding box center [1227, 243] width 9 height 9
click at [1223, 239] on div "Chọn văn phòng" at bounding box center [1206, 244] width 84 height 16
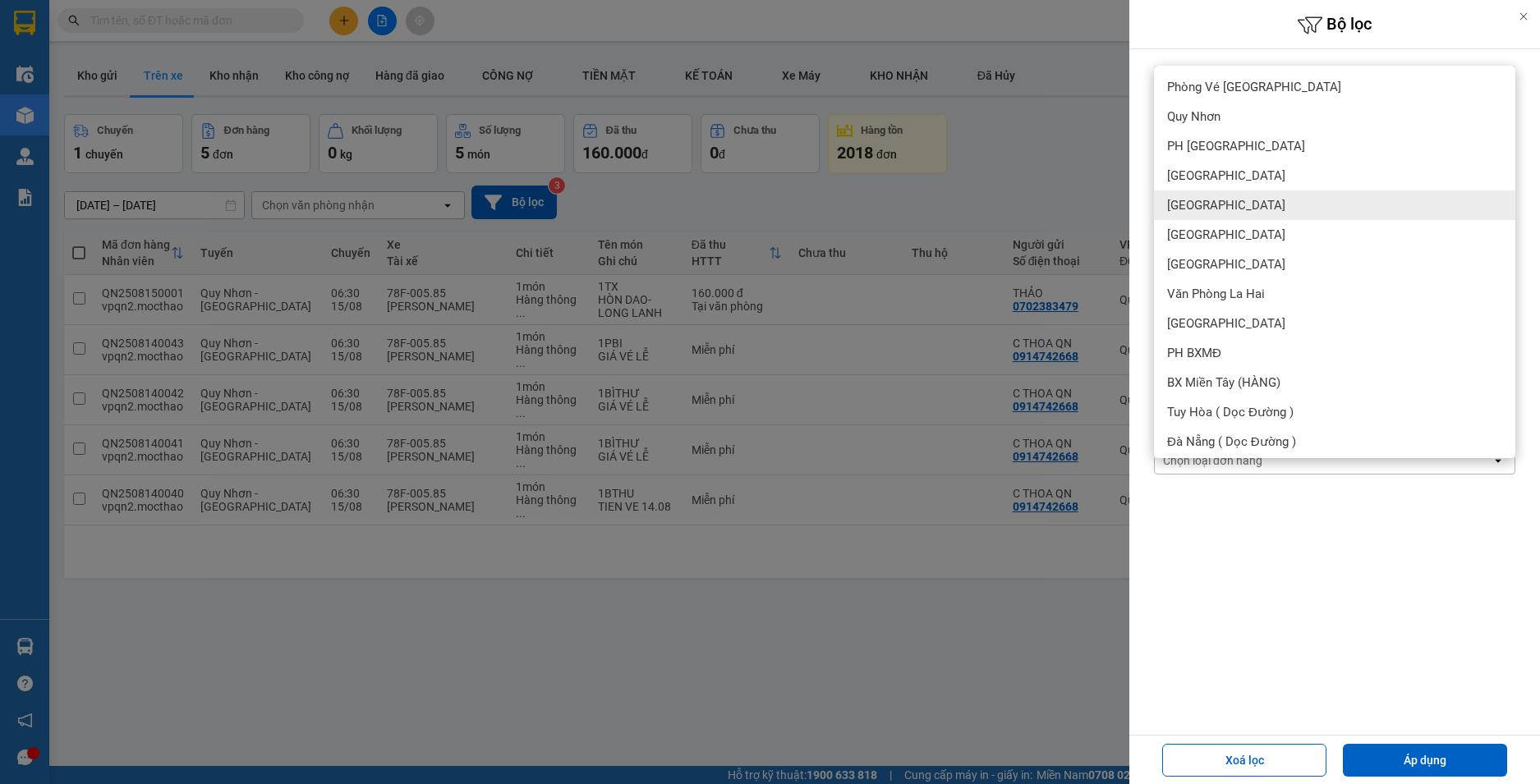
click at [1220, 197] on div "[GEOGRAPHIC_DATA]" at bounding box center [1334, 205] width 361 height 29
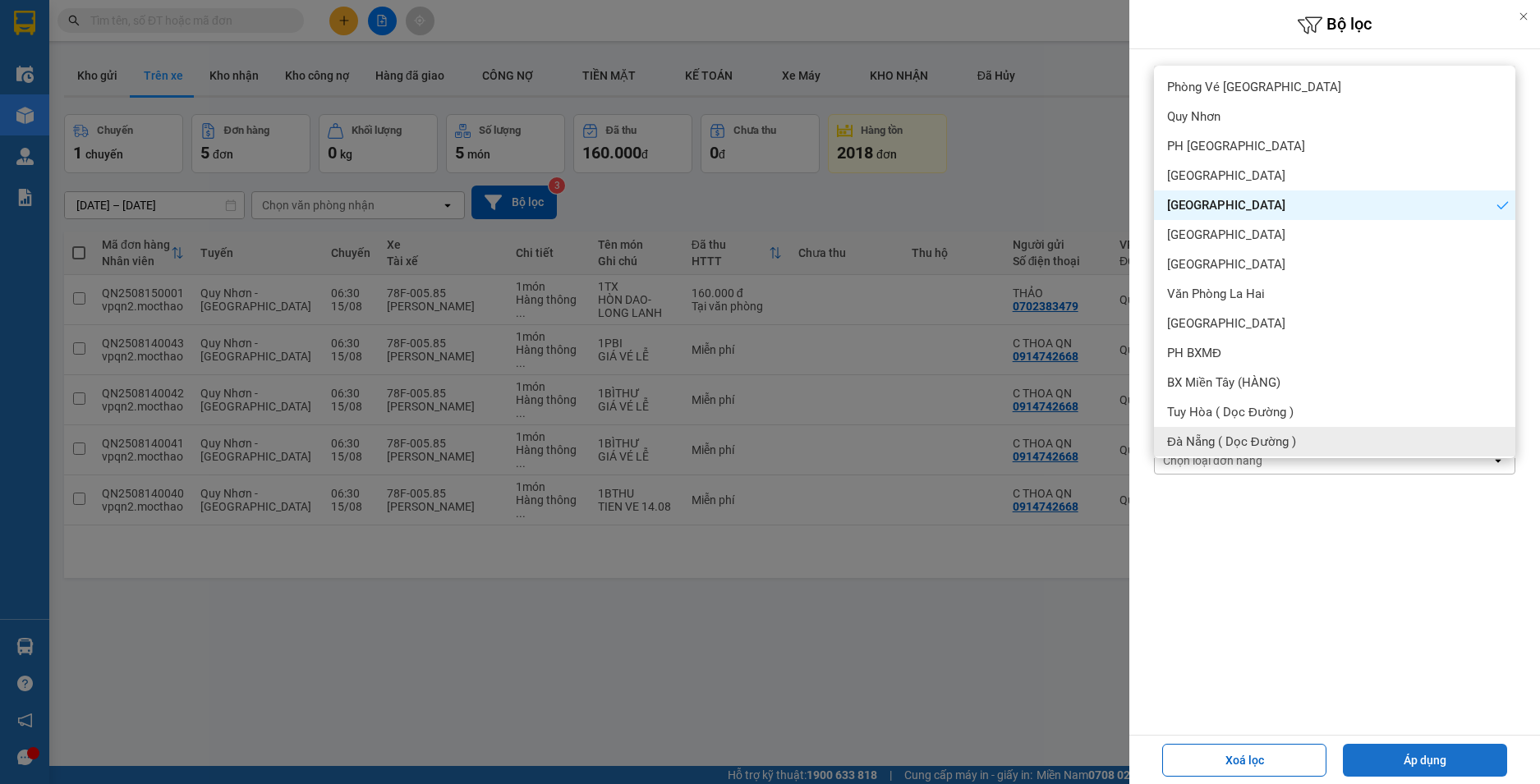
click at [1437, 755] on button "Áp dụng" at bounding box center [1425, 760] width 165 height 33
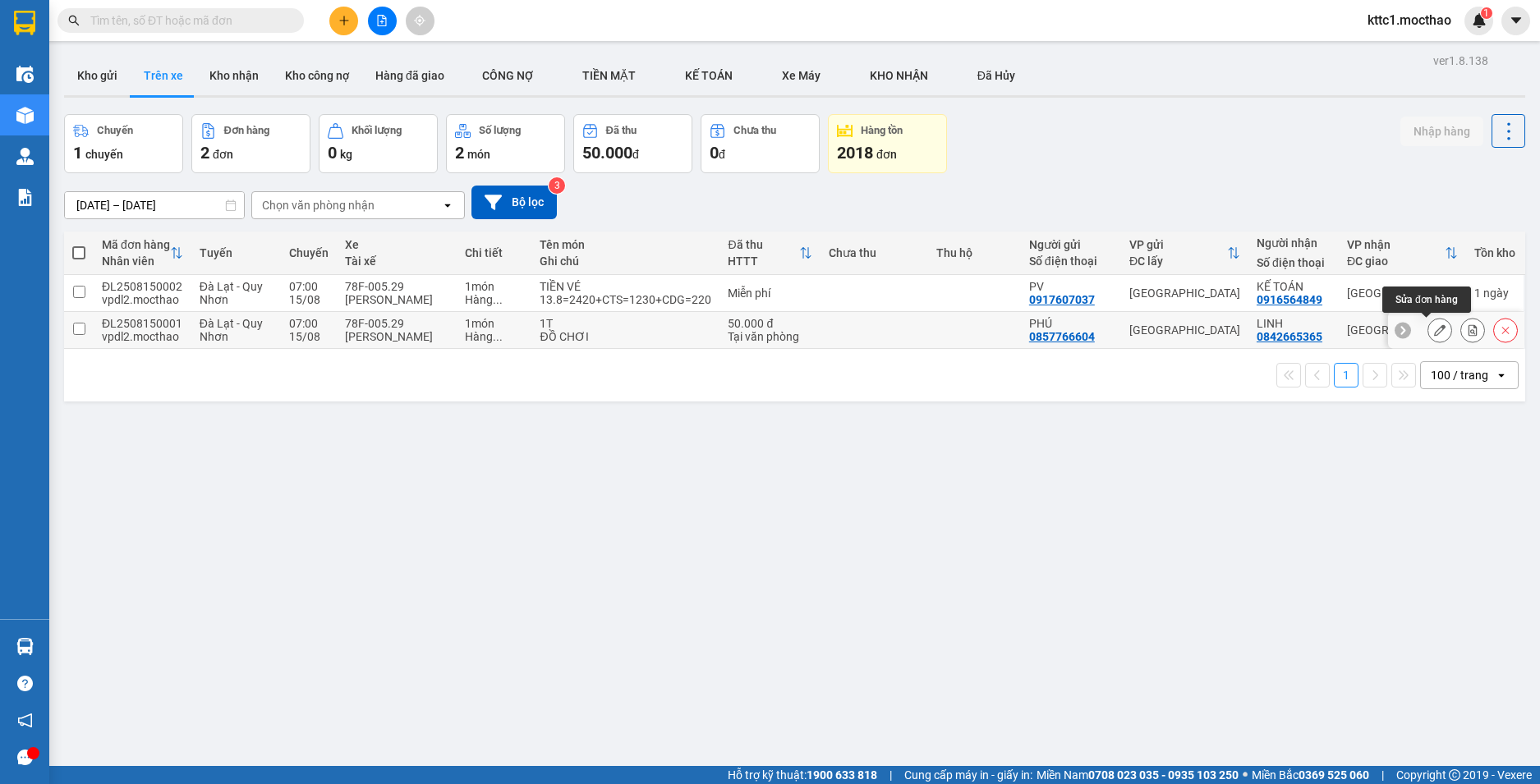
click at [1434, 329] on icon at bounding box center [1439, 329] width 11 height 11
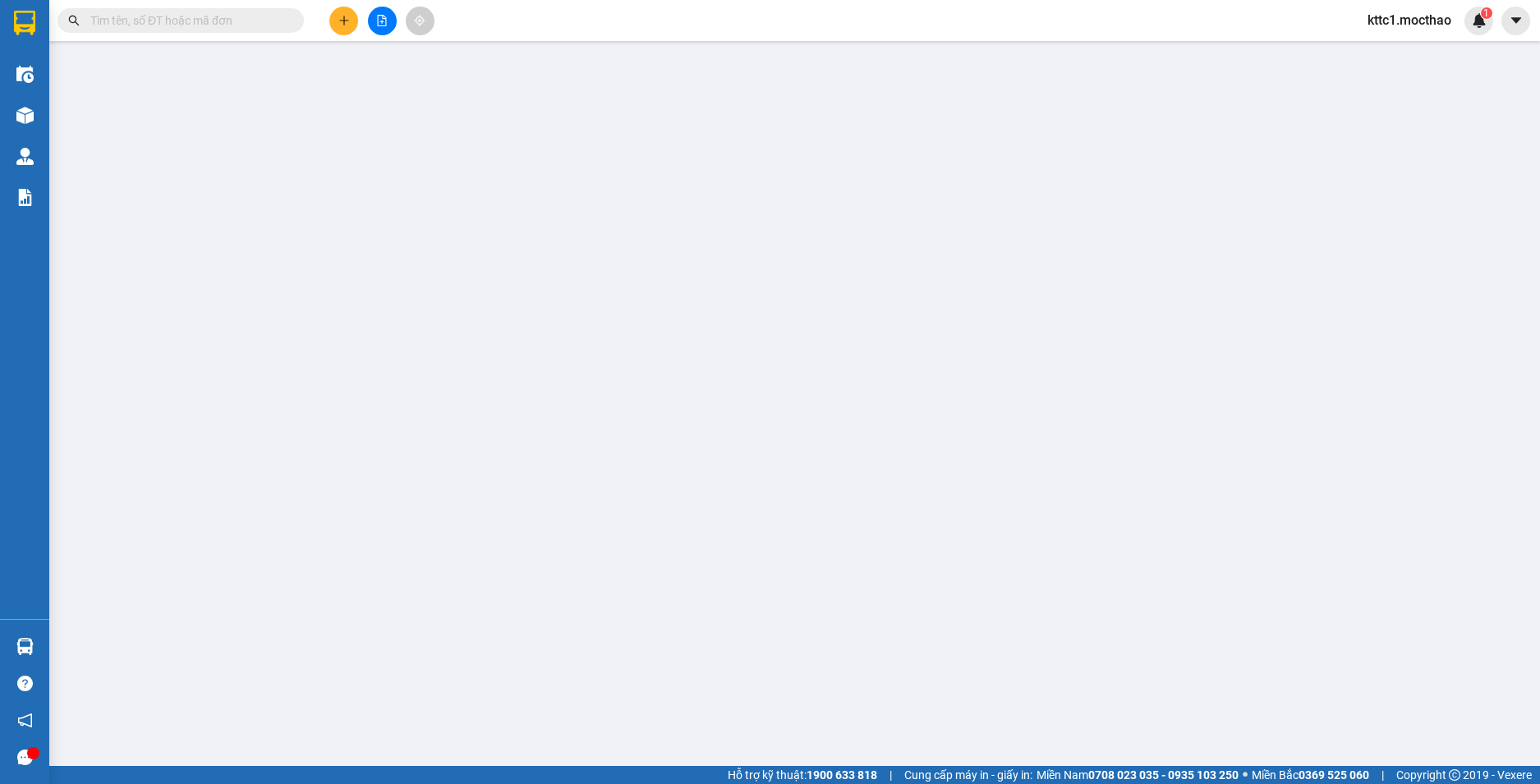
type input "0857766604"
type input "PHÚ"
type input "0842665365"
type input "LINH"
type input "0"
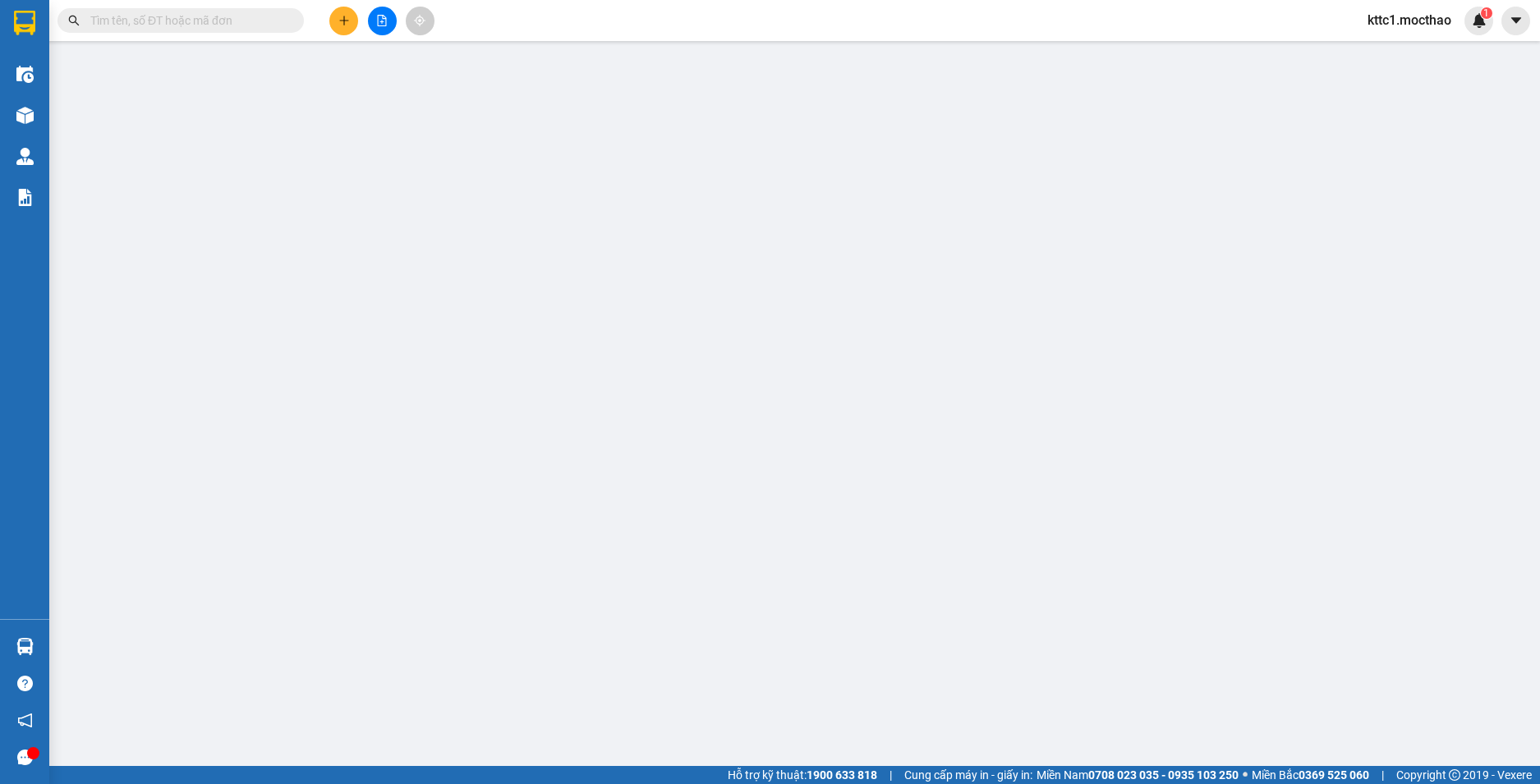
type input "50.000"
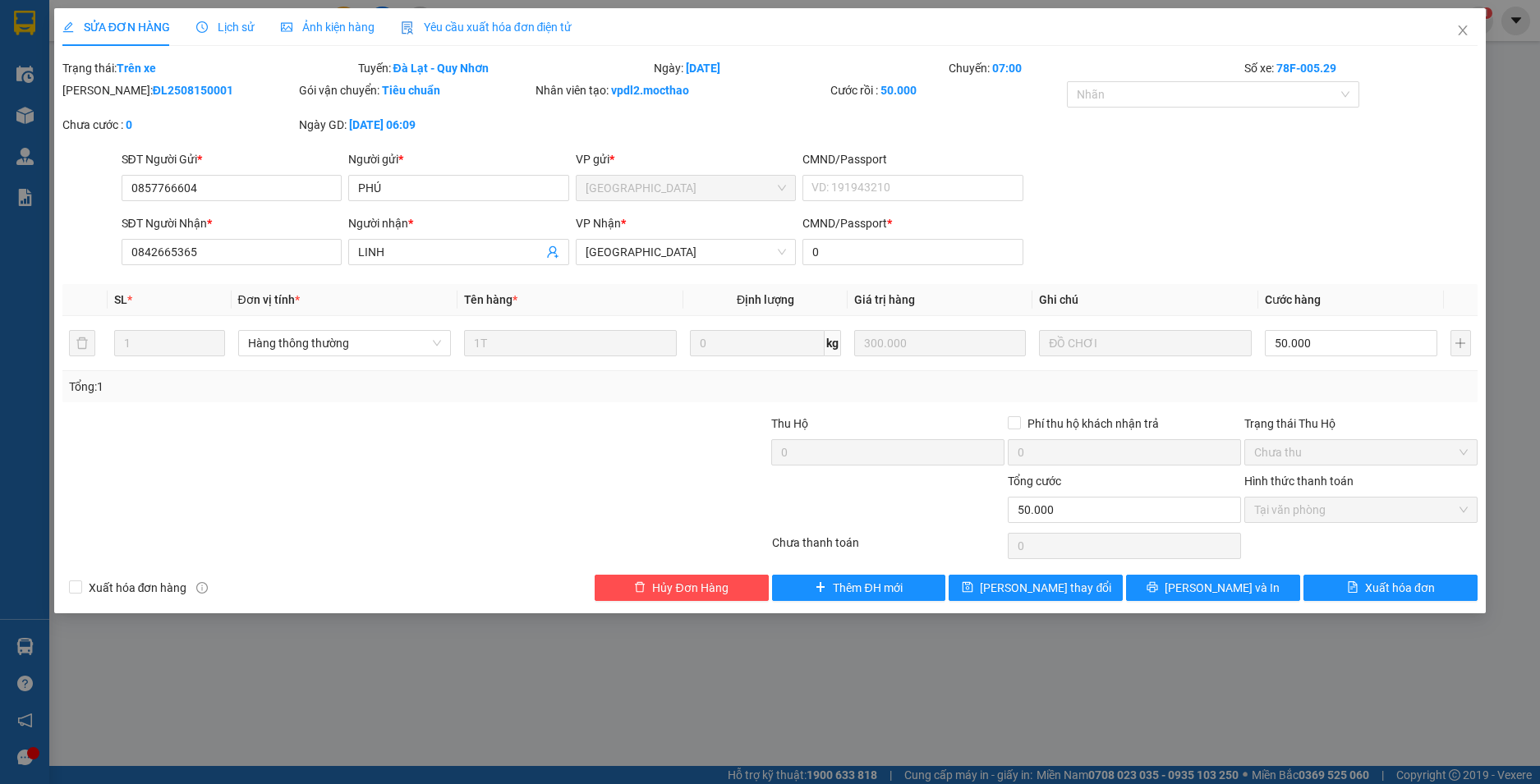
click at [458, 11] on div "Yêu cầu xuất hóa đơn điện tử" at bounding box center [486, 28] width 171 height 38
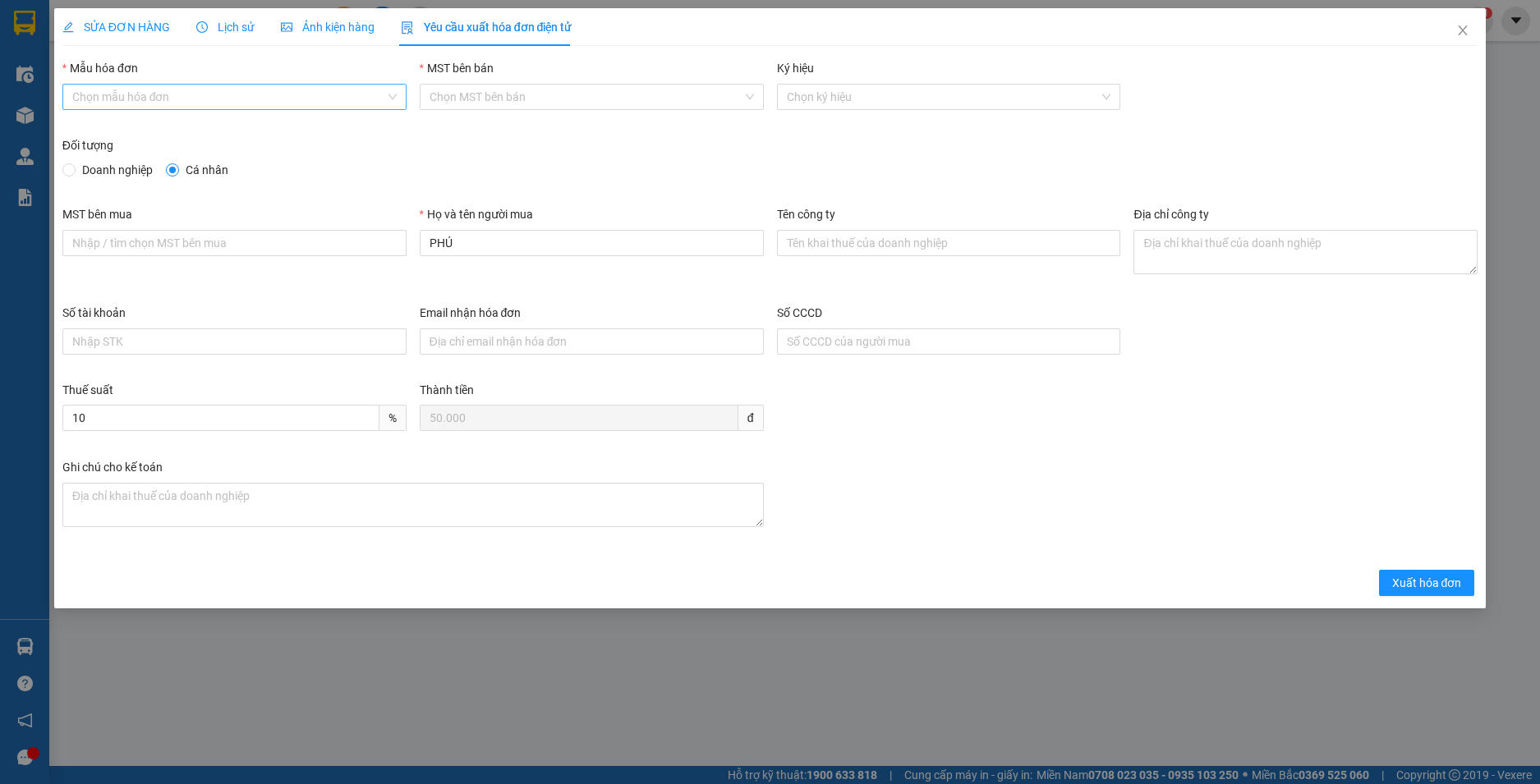
click at [263, 96] on input "Mẫu hóa đơn" at bounding box center [228, 96] width 313 height 25
click at [203, 154] on div "HĐH-CNBĐ" at bounding box center [234, 156] width 324 height 18
type input "8"
click at [1423, 579] on span "Xuất hóa đơn" at bounding box center [1426, 582] width 70 height 18
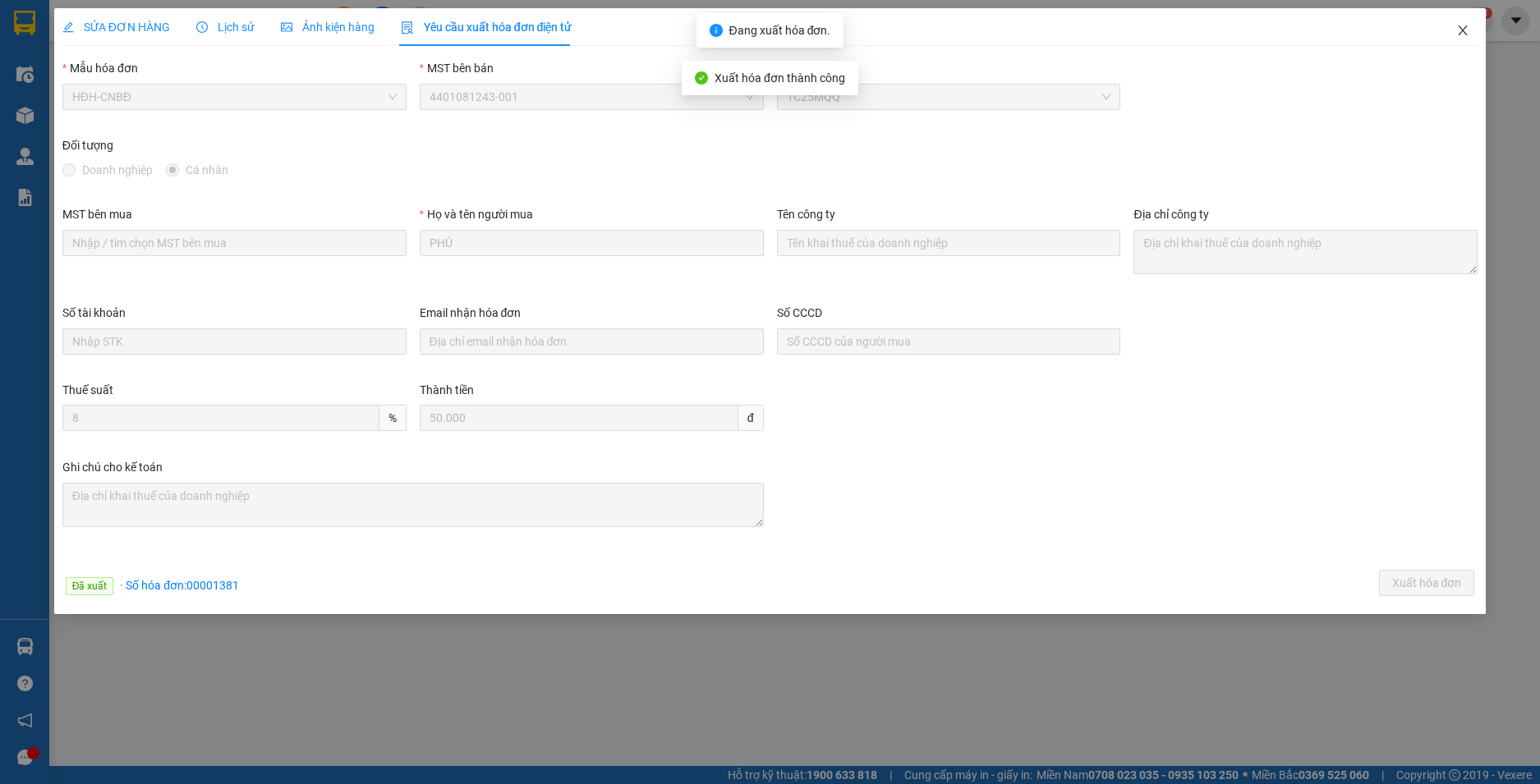
click at [1460, 27] on icon "close" at bounding box center [1463, 30] width 9 height 9
